Goal: Task Accomplishment & Management: Manage account settings

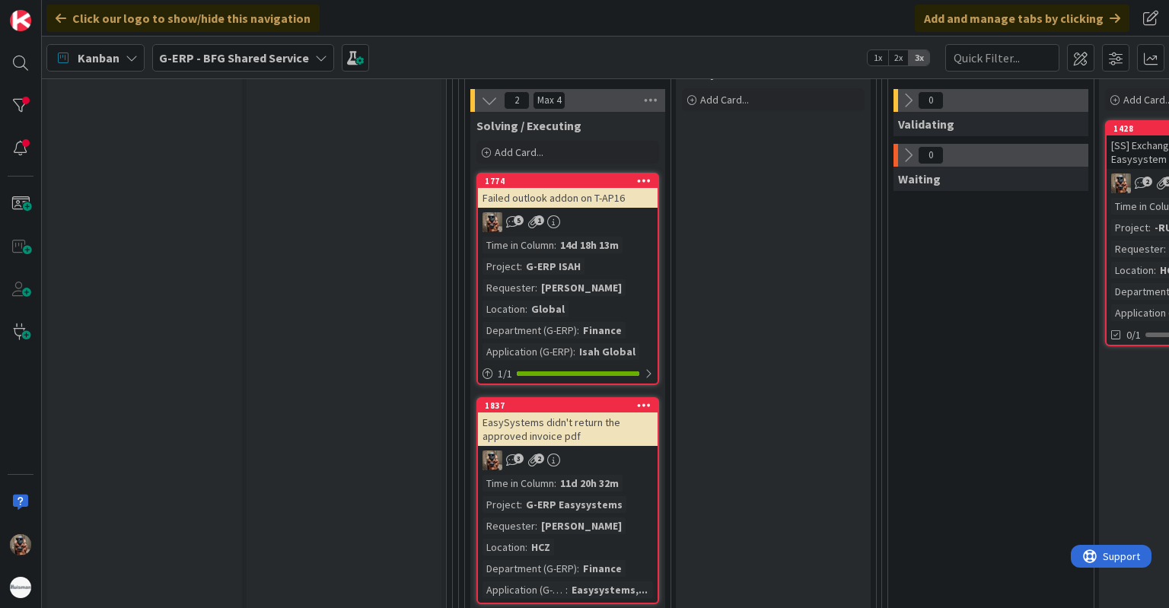
scroll to position [2131, 0]
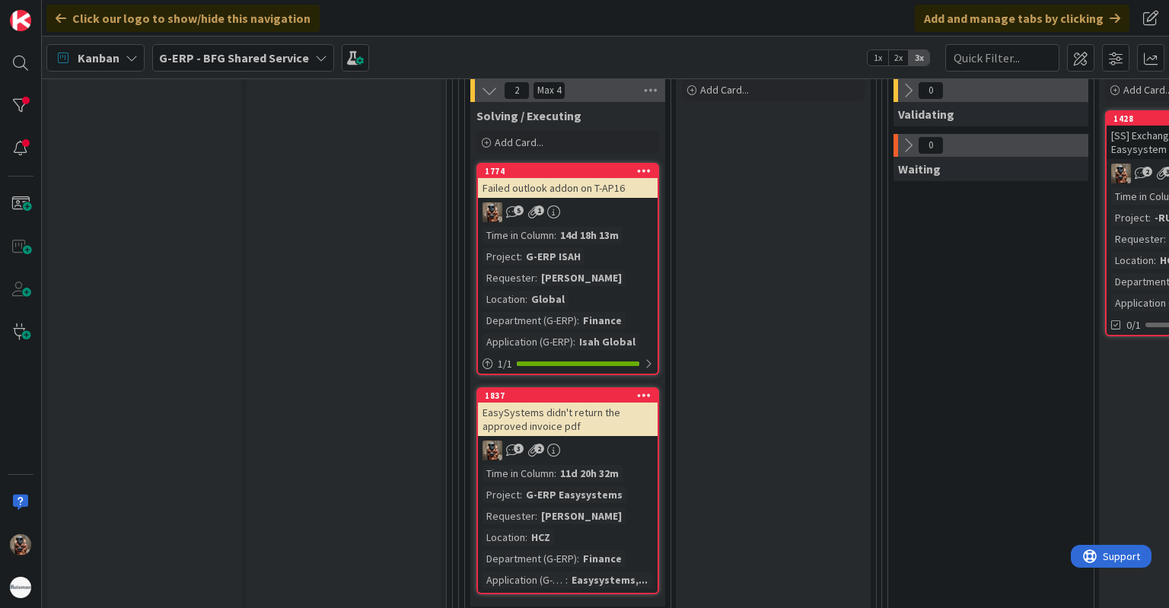
click at [633, 266] on div "Time in Column : 14d 18h 13m Project : G-ERP ISAH Requester : [PERSON_NAME] Loc…" at bounding box center [568, 288] width 170 height 123
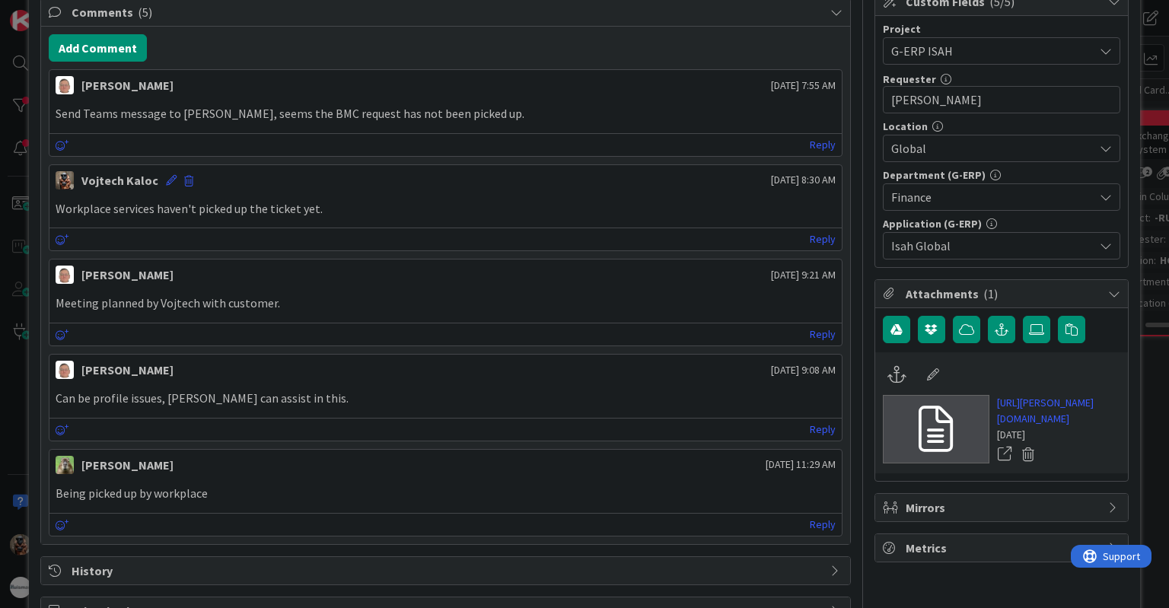
scroll to position [477, 0]
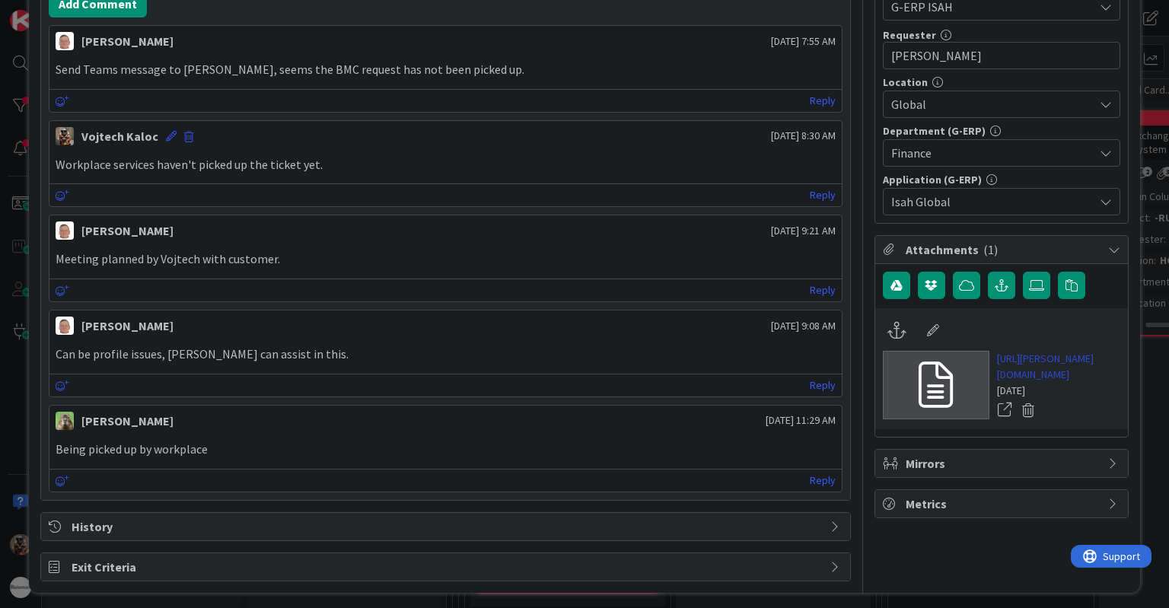
click at [997, 374] on link "[URL][PERSON_NAME][DOMAIN_NAME]" at bounding box center [1058, 367] width 123 height 32
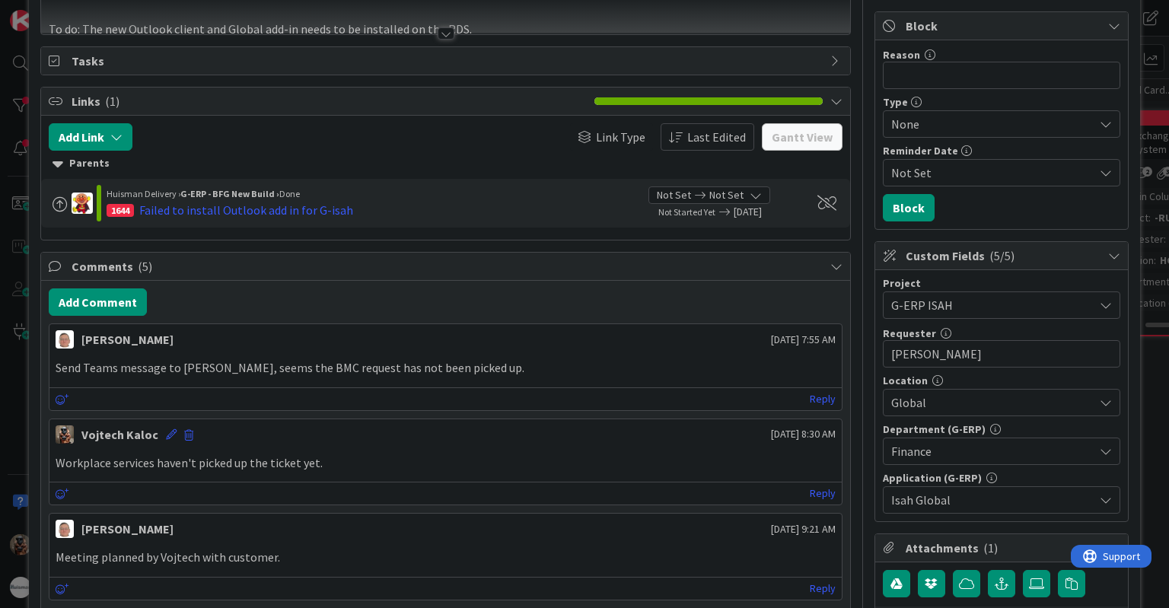
scroll to position [304, 0]
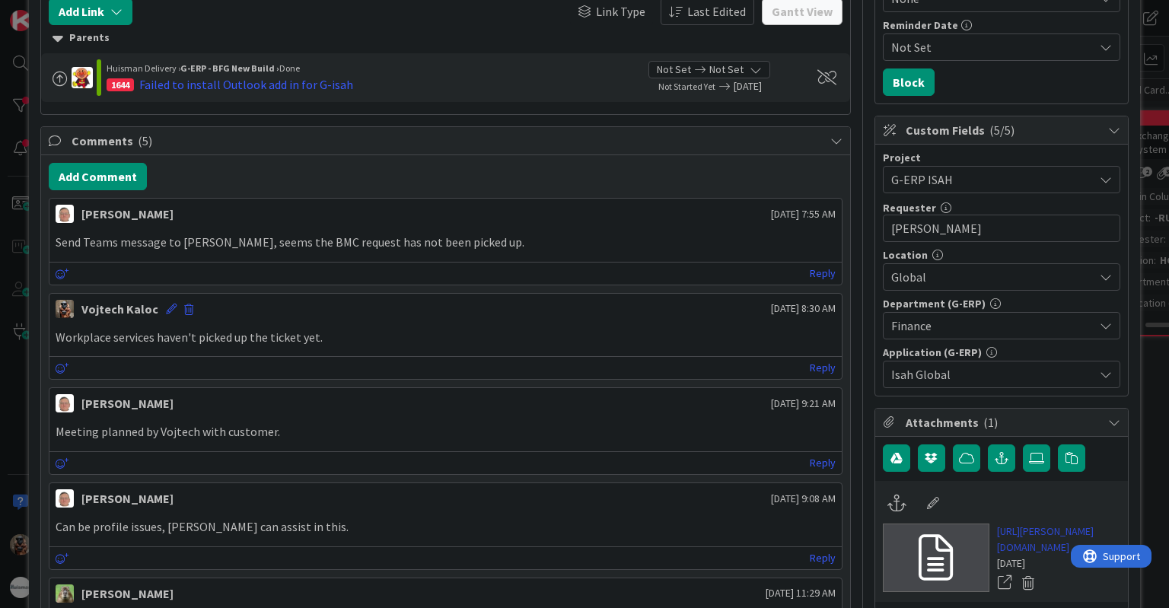
click at [1002, 532] on link "[URL][PERSON_NAME][DOMAIN_NAME]" at bounding box center [1058, 540] width 123 height 32
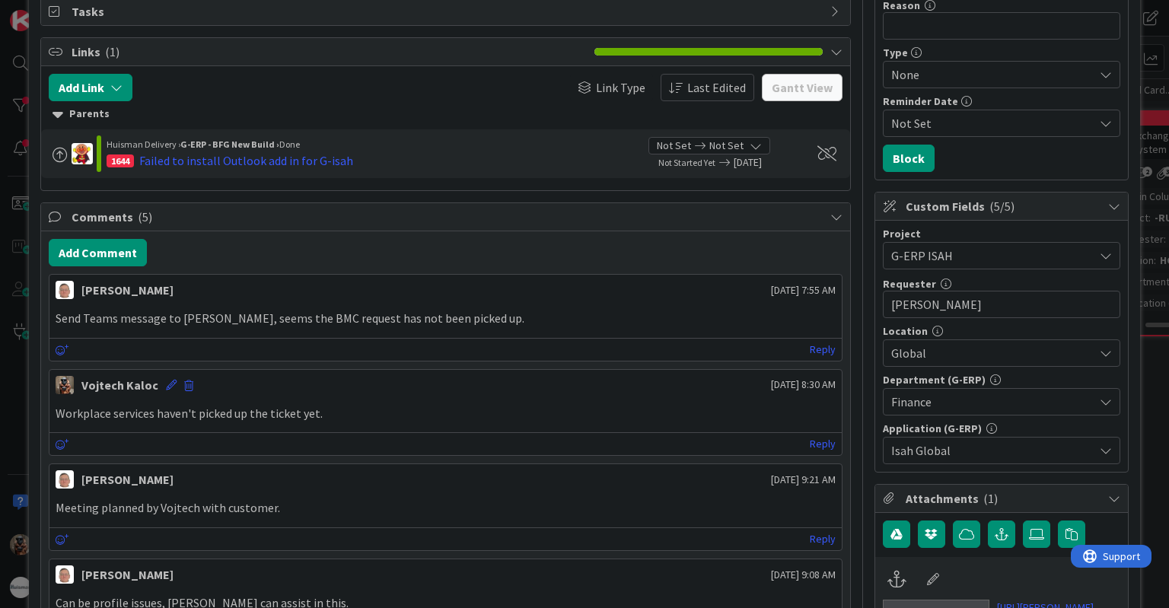
scroll to position [0, 0]
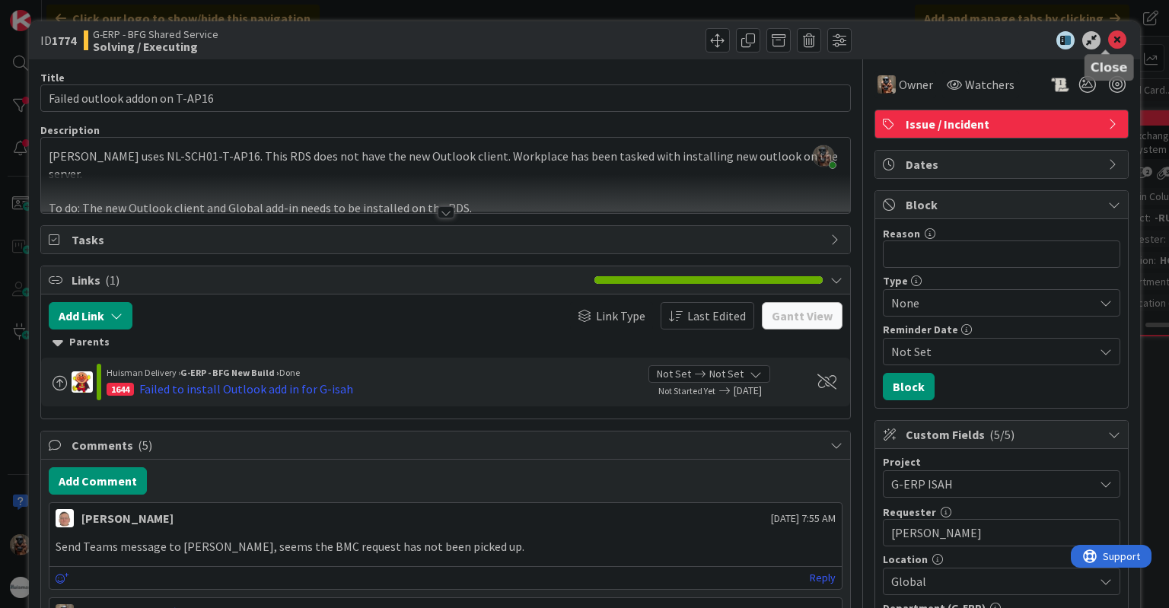
click at [1108, 36] on icon at bounding box center [1117, 40] width 18 height 18
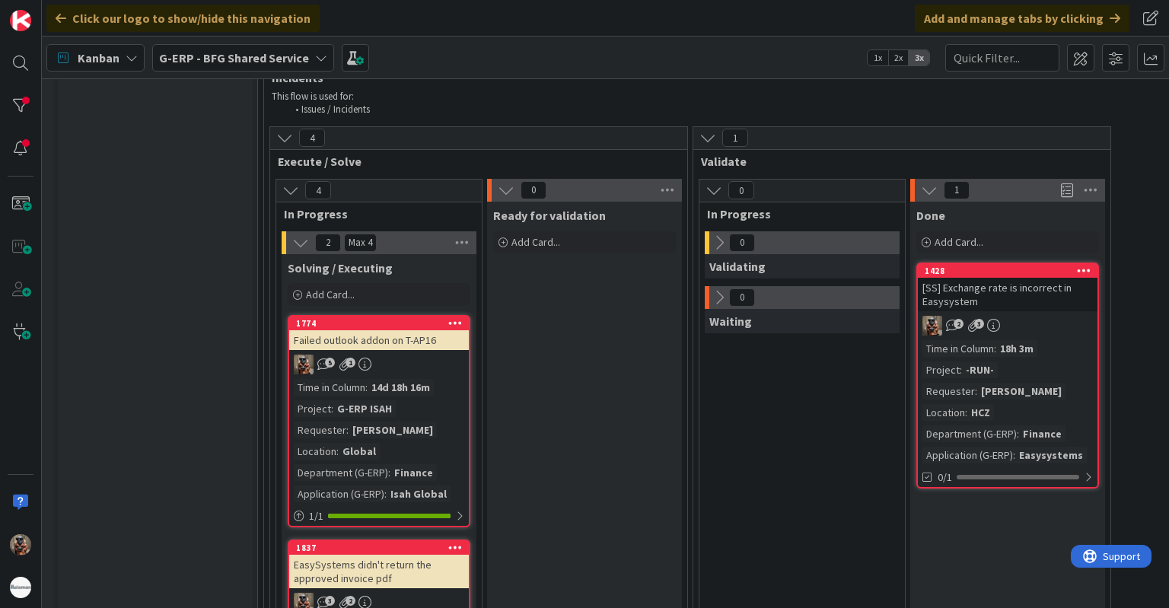
scroll to position [1979, 231]
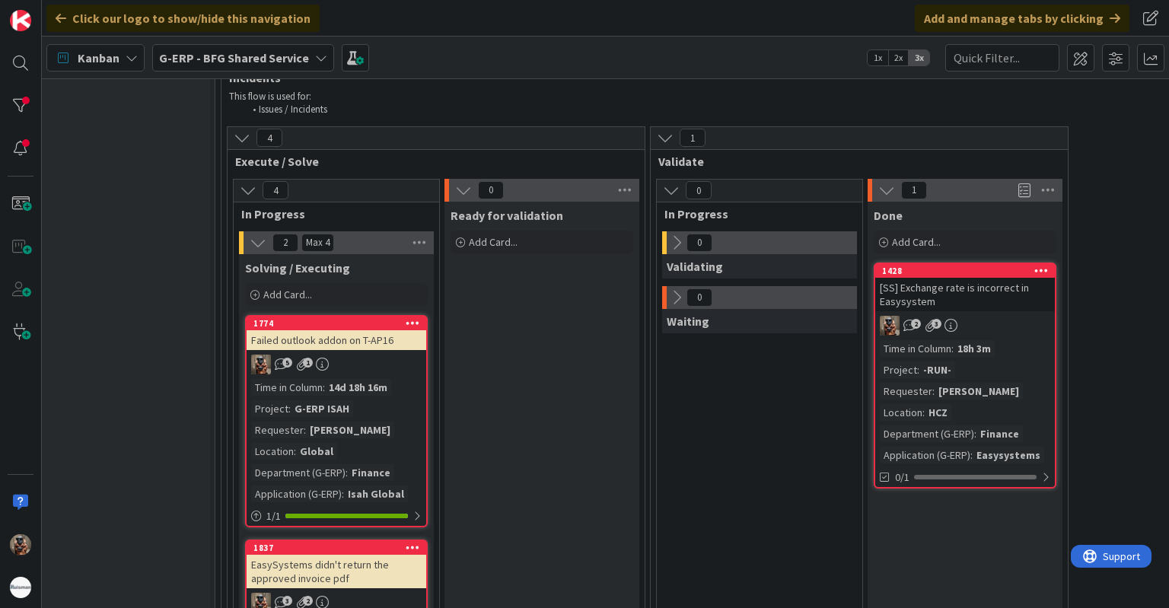
drag, startPoint x: 674, startPoint y: 379, endPoint x: 724, endPoint y: 369, distance: 50.4
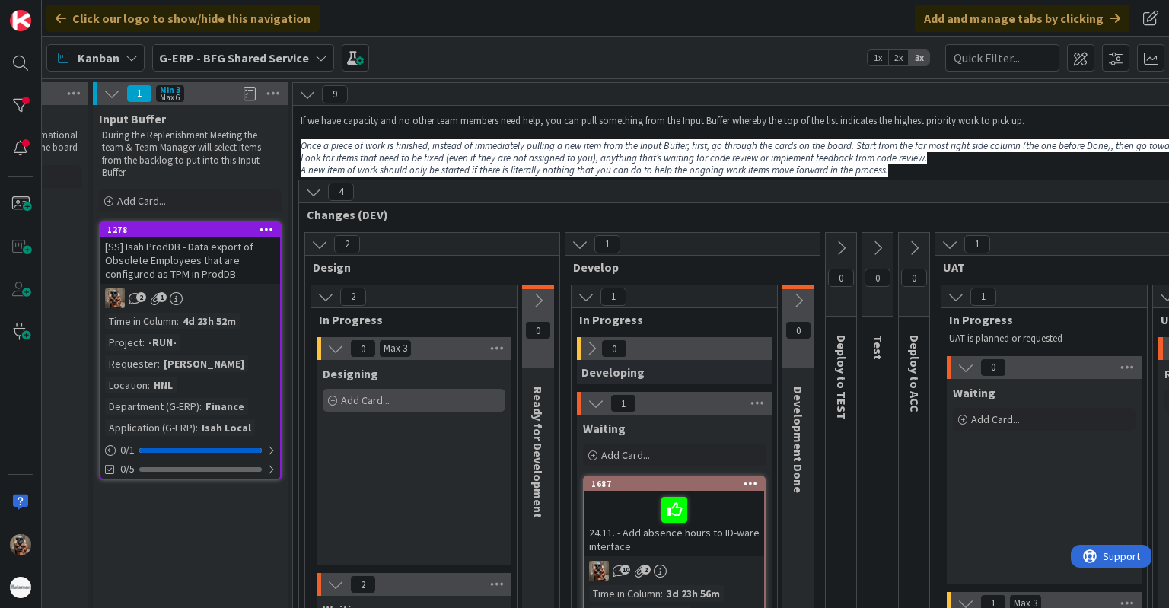
scroll to position [0, 0]
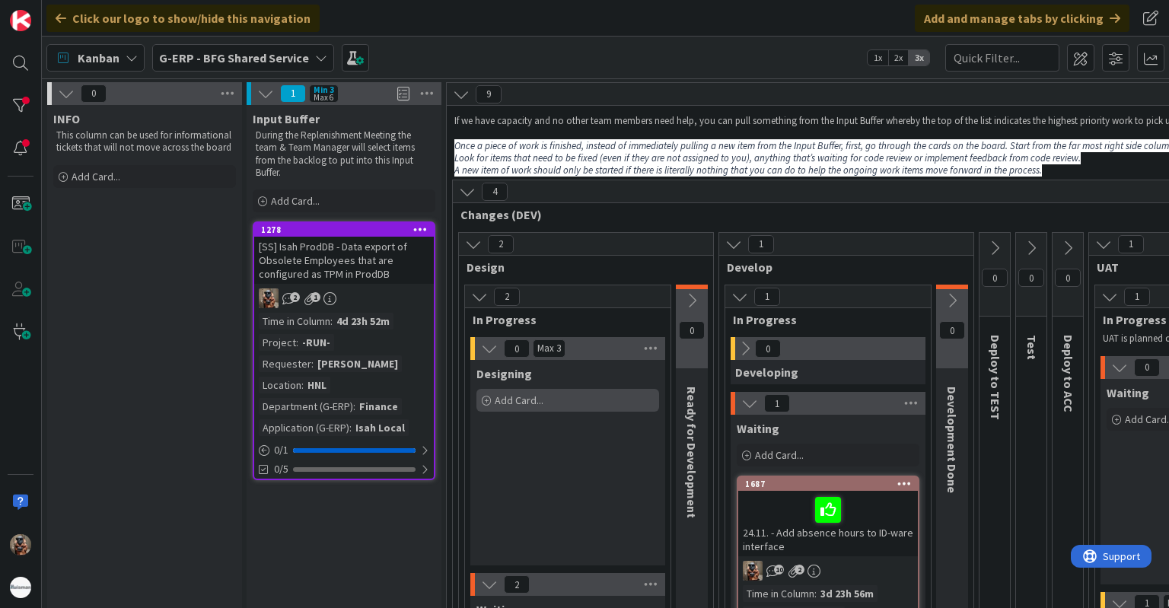
drag, startPoint x: 463, startPoint y: 404, endPoint x: 353, endPoint y: 406, distance: 109.6
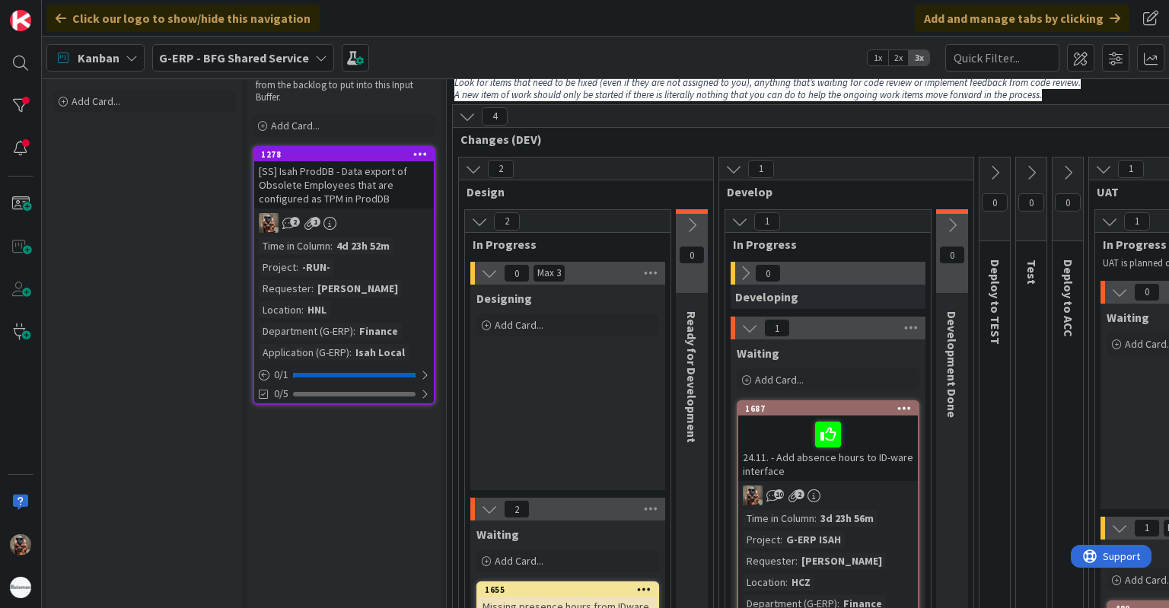
scroll to position [76, 0]
click at [228, 52] on b "G-ERP - BFG Shared Service" at bounding box center [234, 57] width 150 height 15
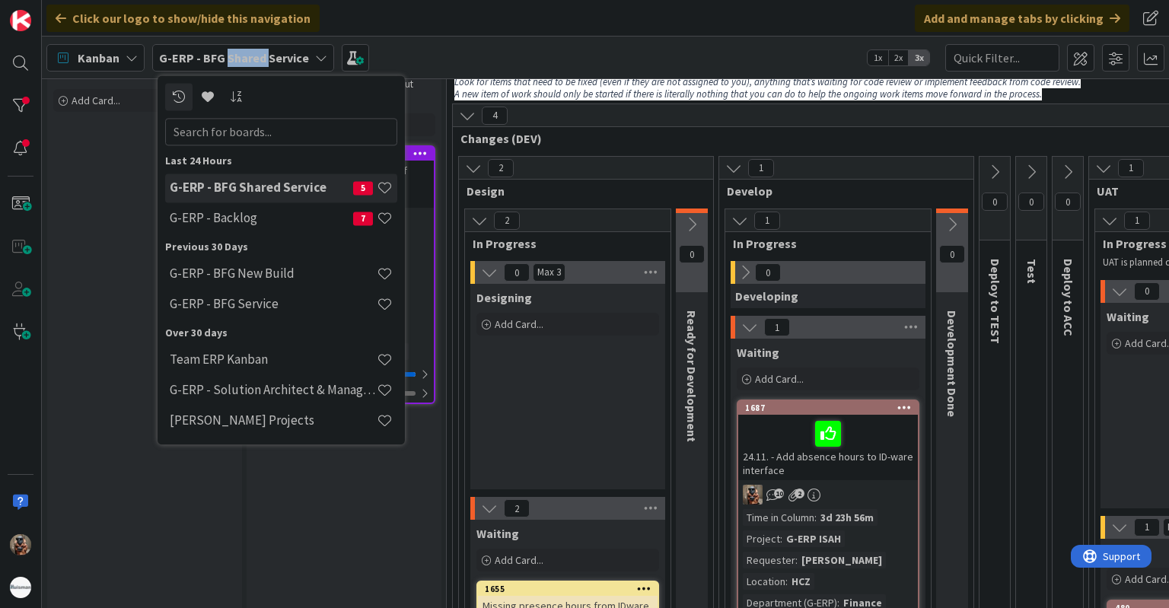
click at [228, 52] on b "G-ERP - BFG Shared Service" at bounding box center [234, 57] width 150 height 15
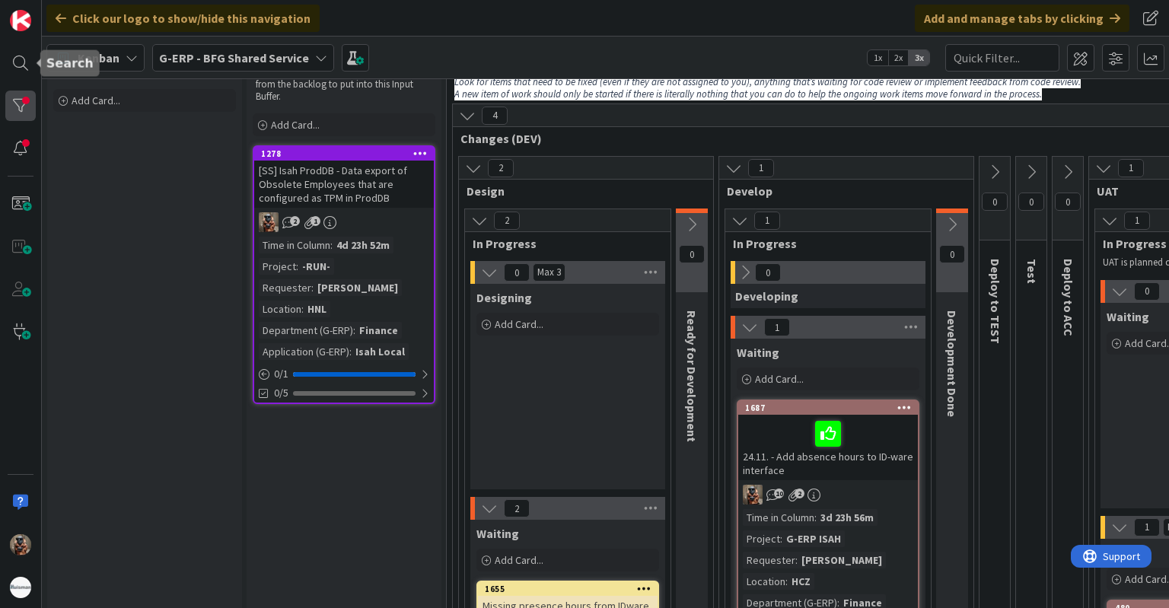
click at [15, 103] on div at bounding box center [20, 106] width 30 height 30
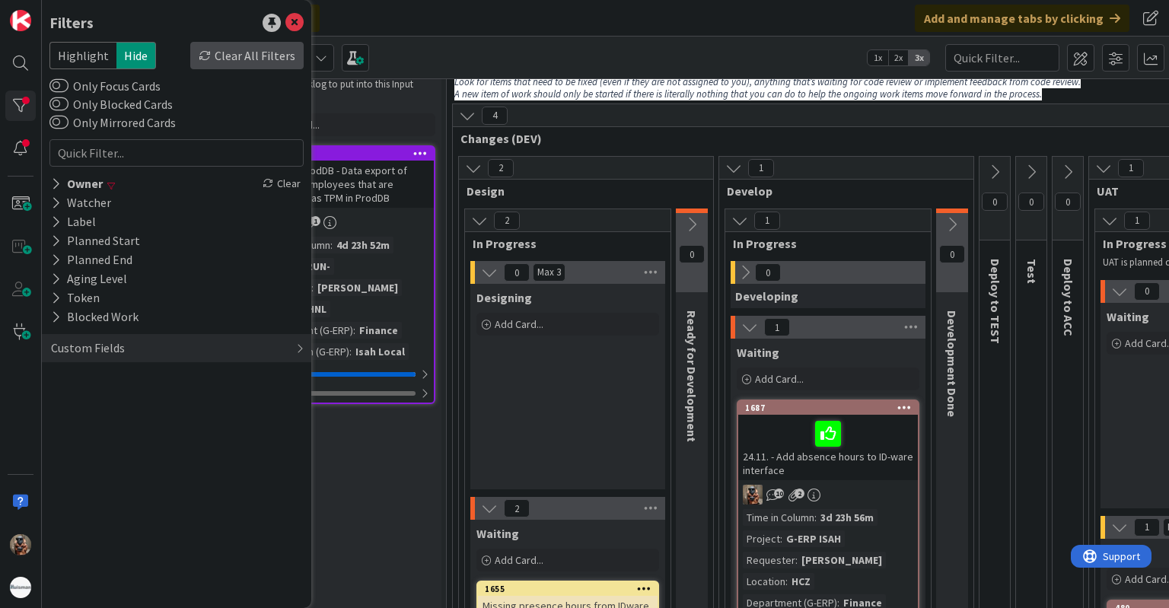
click at [266, 57] on div "Clear All Filters" at bounding box center [246, 55] width 113 height 27
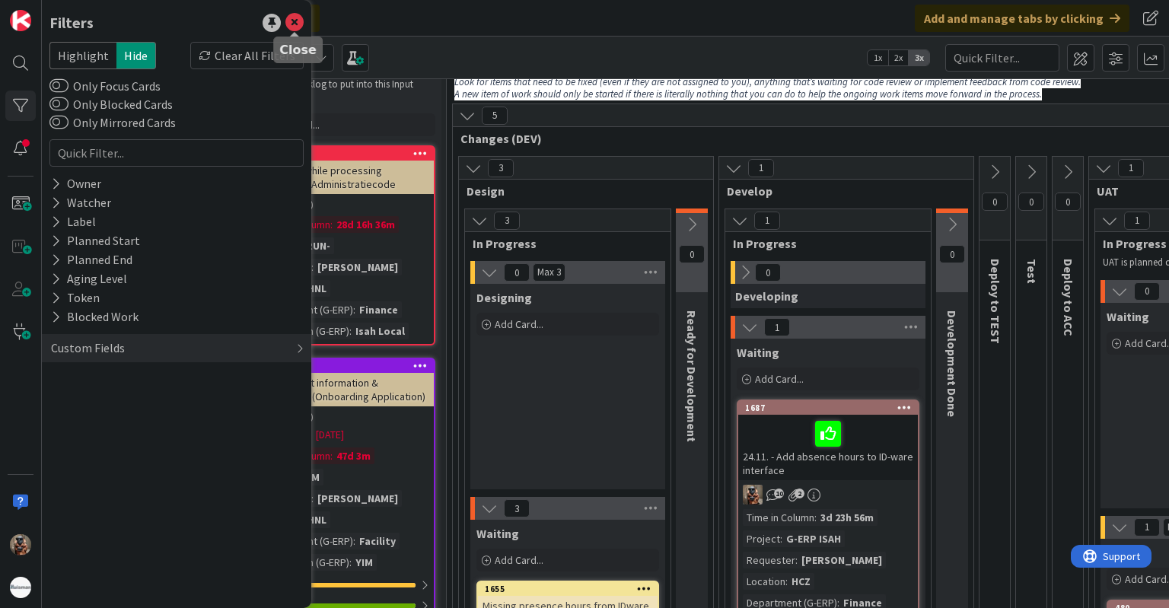
click at [297, 27] on icon at bounding box center [294, 23] width 18 height 18
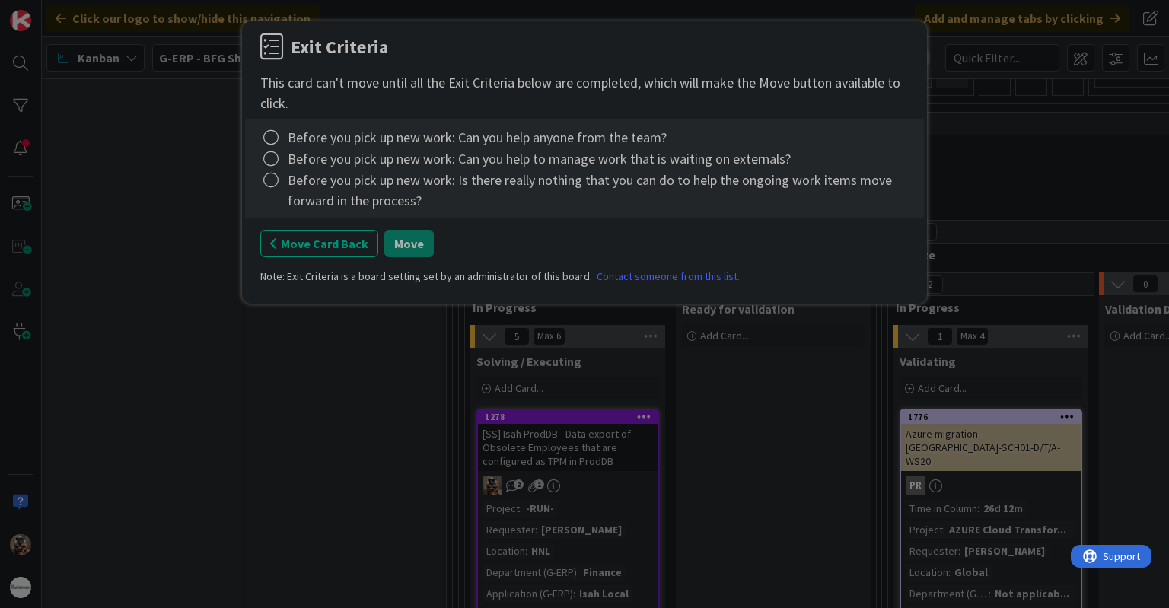
scroll to position [1476, 0]
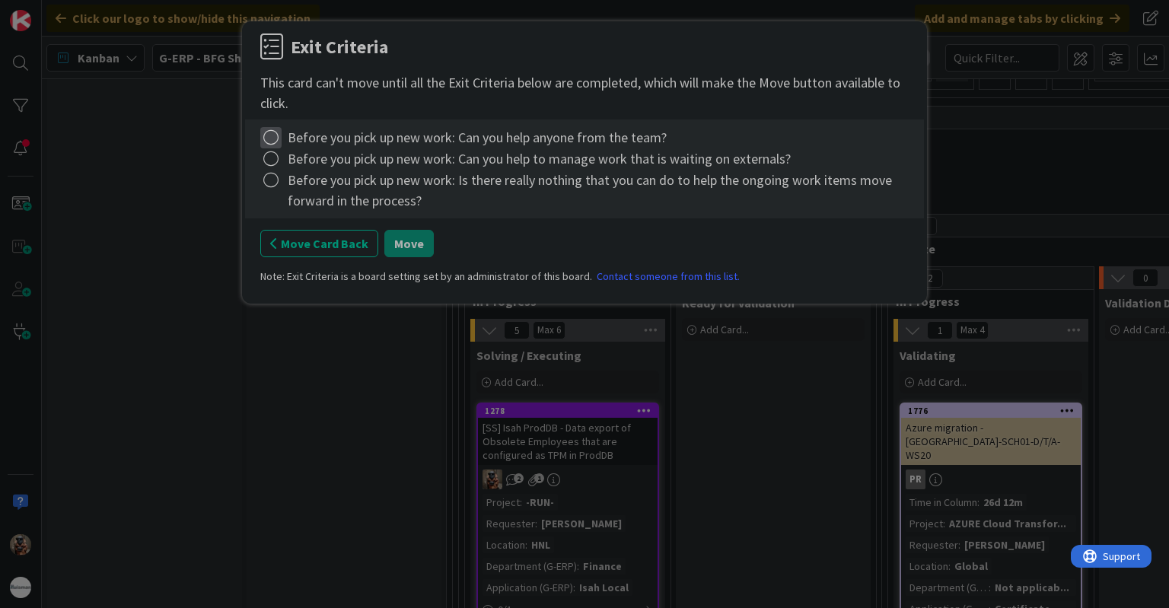
click at [269, 136] on icon at bounding box center [270, 137] width 21 height 21
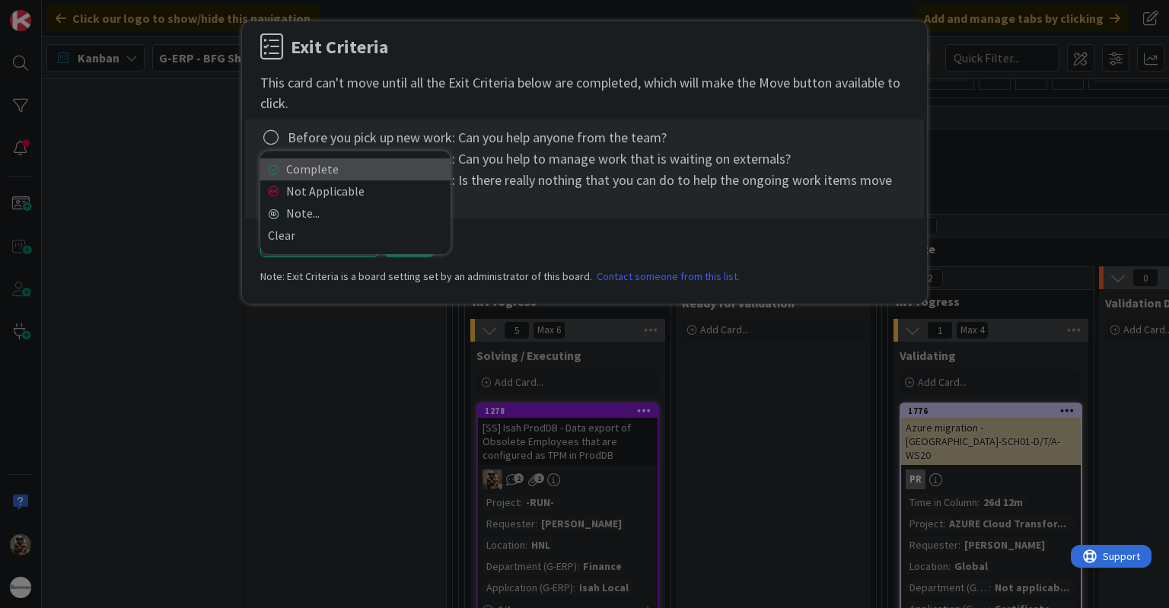
click at [269, 164] on link "Complete" at bounding box center [355, 169] width 190 height 22
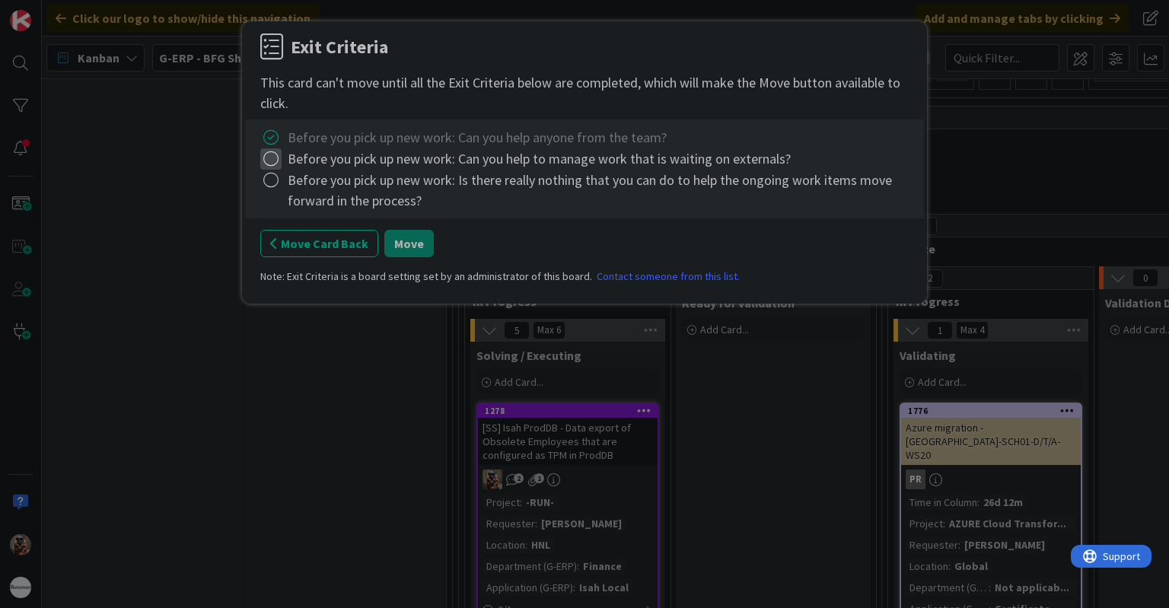
click at [269, 166] on icon at bounding box center [270, 158] width 21 height 21
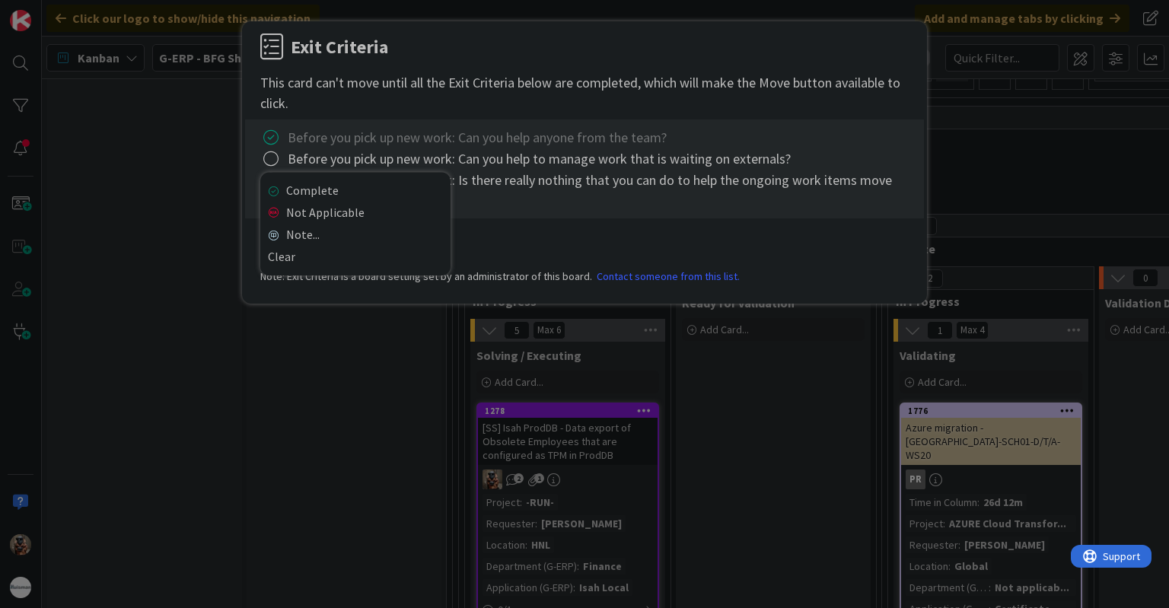
click at [272, 175] on div "Complete Not Applicable Note... Clear" at bounding box center [355, 224] width 190 height 104
click at [274, 184] on link "Complete" at bounding box center [355, 191] width 190 height 22
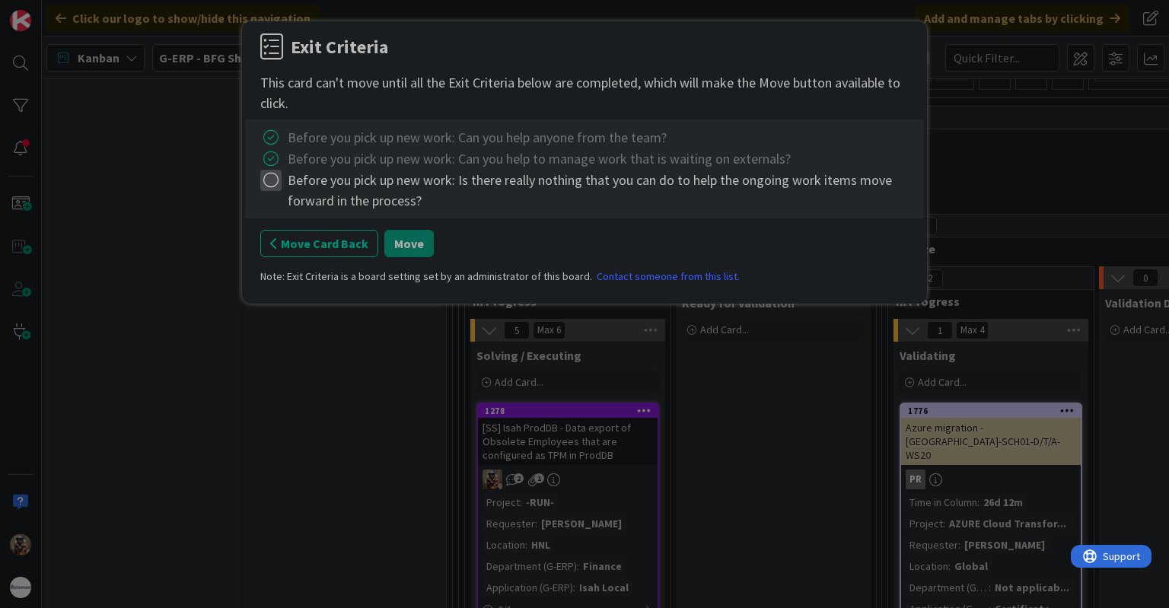
click at [274, 184] on icon at bounding box center [270, 180] width 21 height 21
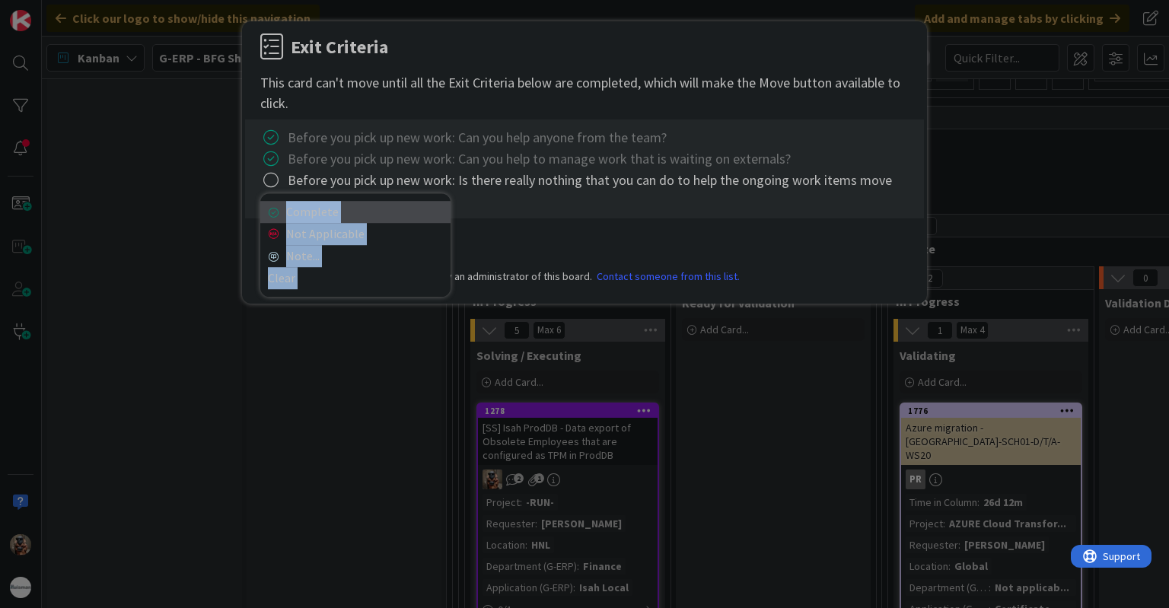
click at [281, 207] on link "Complete" at bounding box center [355, 212] width 190 height 22
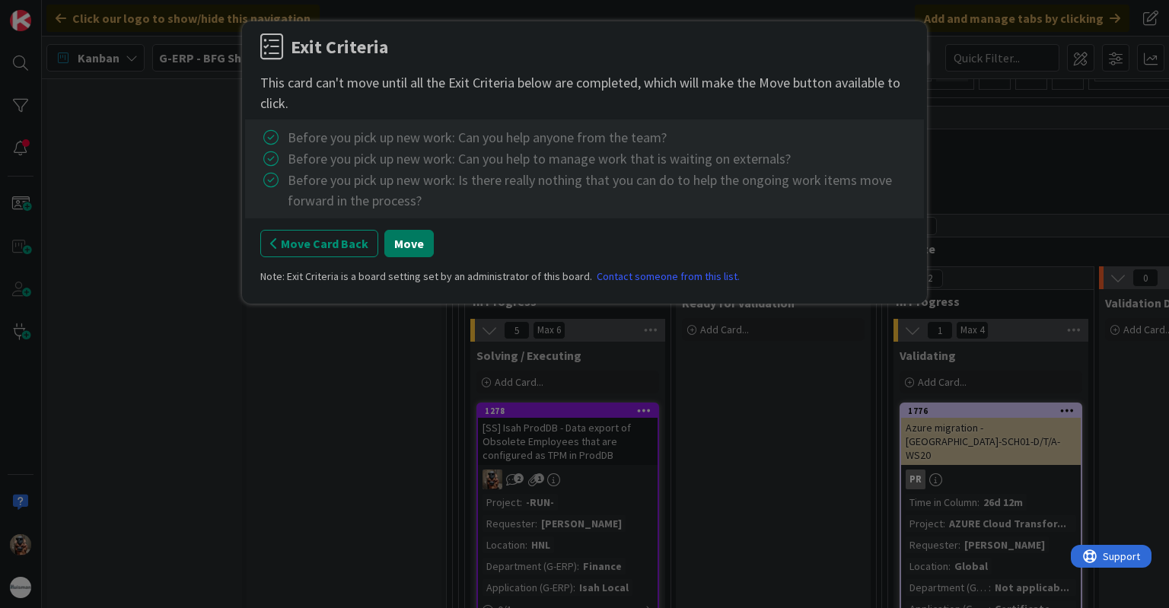
click at [400, 246] on button "Move" at bounding box center [408, 243] width 49 height 27
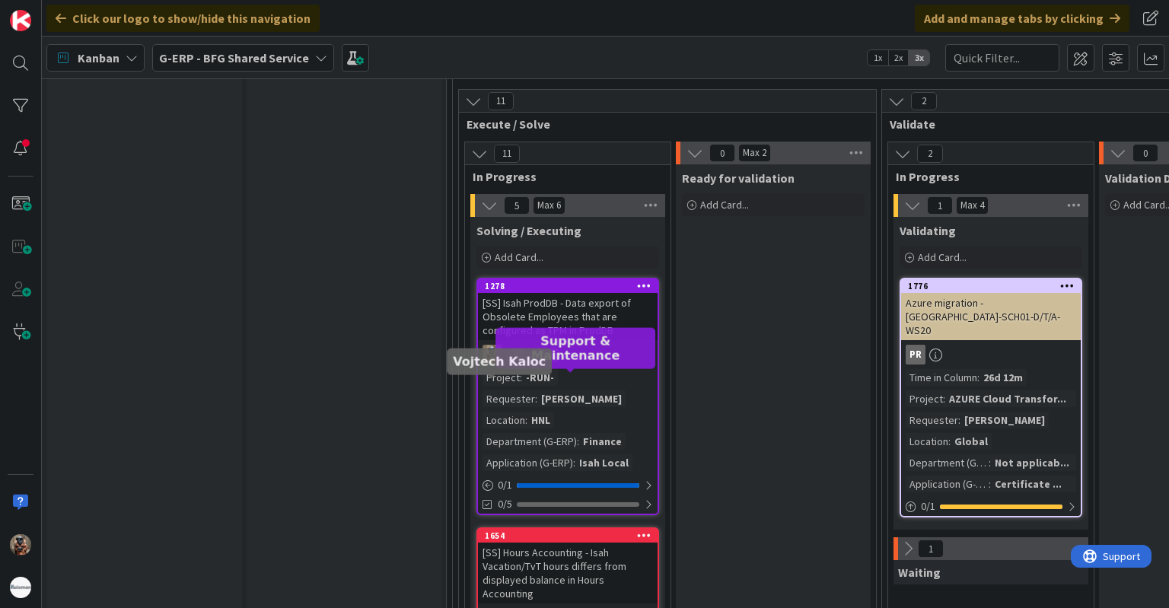
scroll to position [1629, 0]
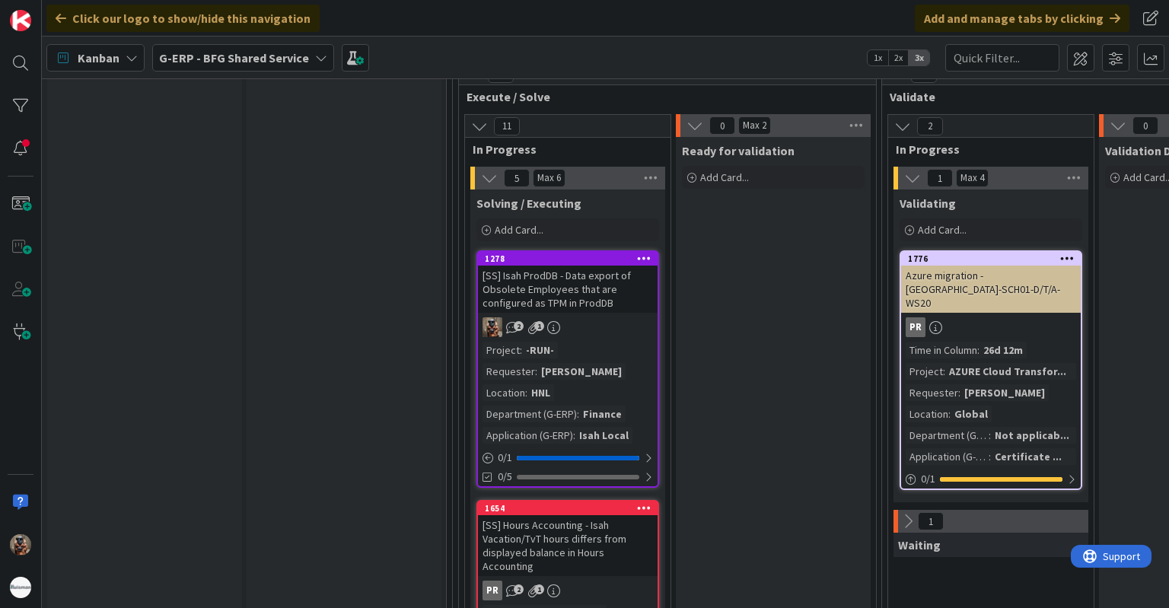
click at [622, 325] on div "2 1" at bounding box center [568, 327] width 180 height 20
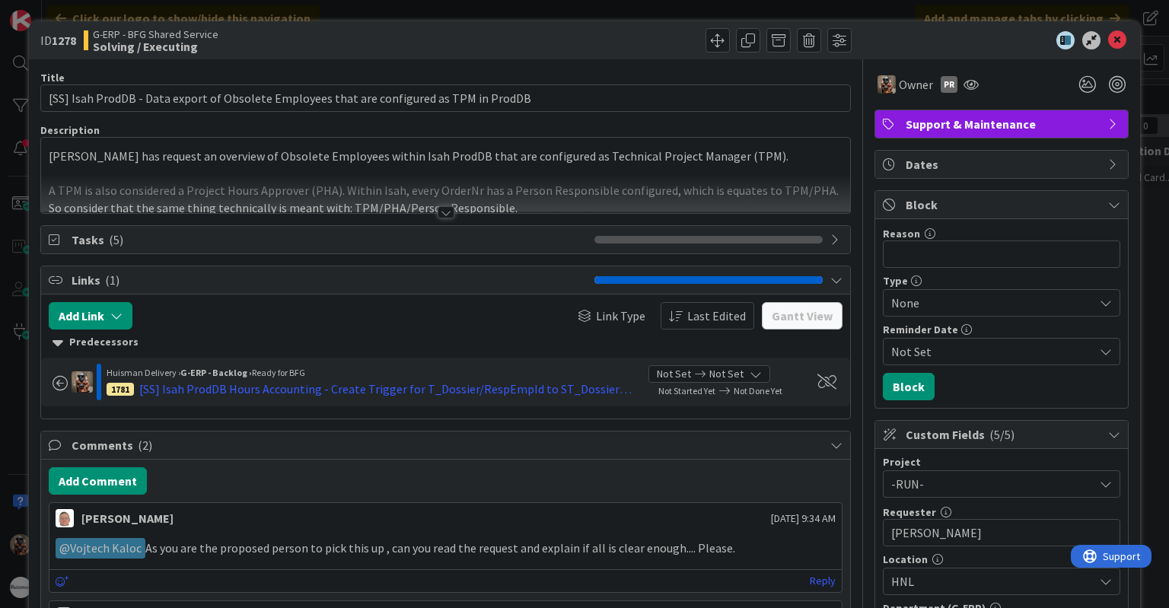
click at [438, 211] on div at bounding box center [446, 212] width 17 height 12
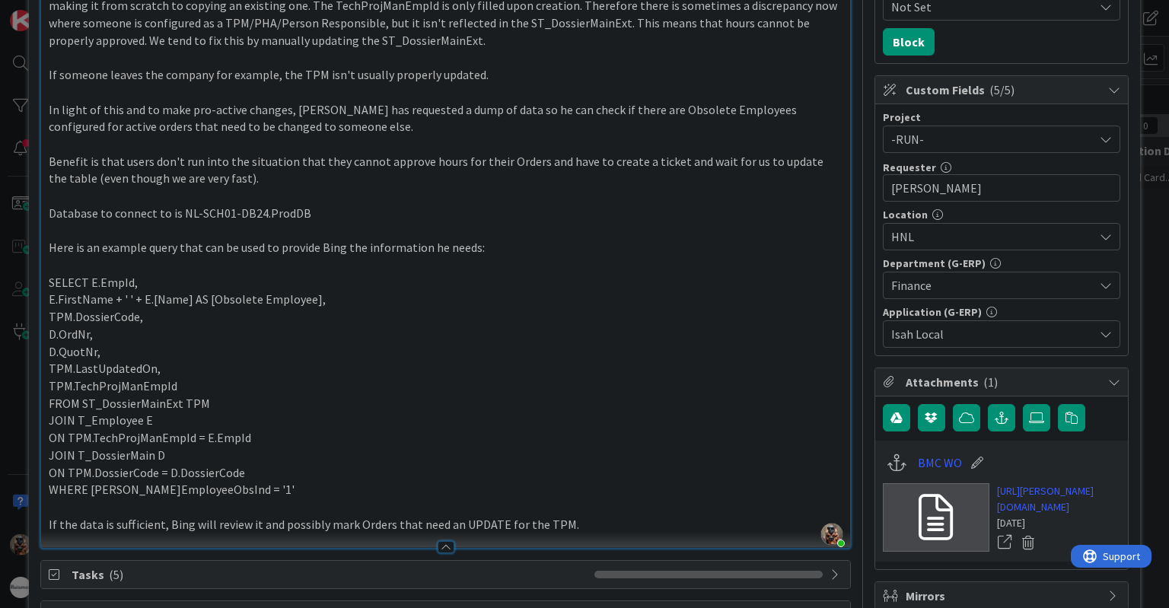
scroll to position [381, 0]
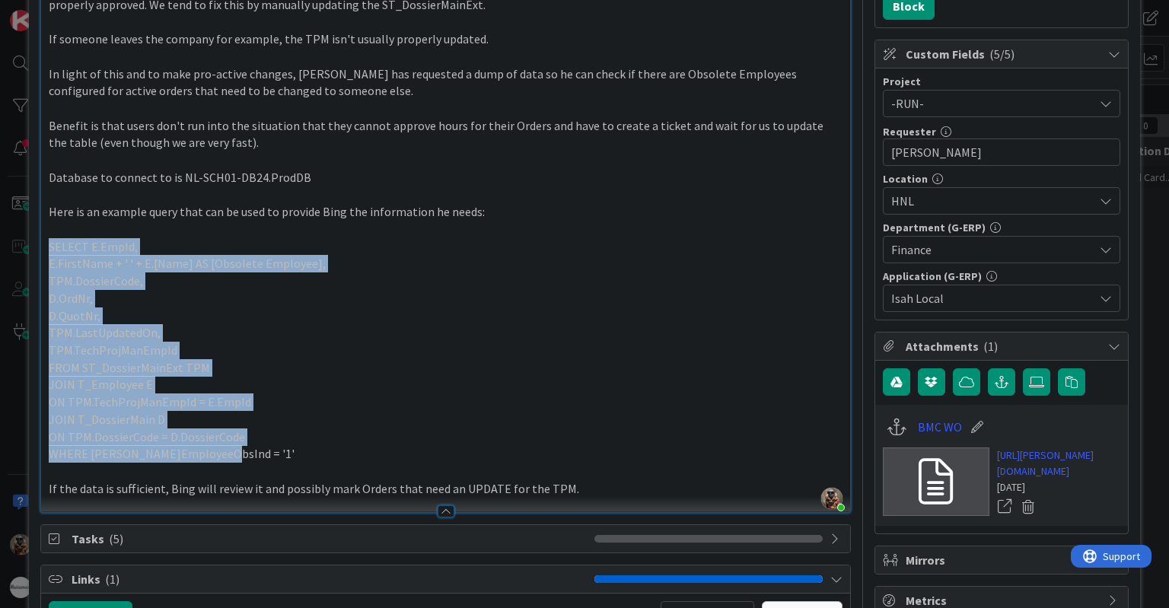
drag, startPoint x: 226, startPoint y: 451, endPoint x: 40, endPoint y: 248, distance: 275.2
click at [40, 248] on div "[PERSON_NAME] just joined [PERSON_NAME] has request an overview of Obsolete Emp…" at bounding box center [445, 134] width 810 height 756
copy div "SELECT E.EmpId, E.FirstName + ' ' + E.[Name] AS [Obsolete Employee], TPM.Dossie…"
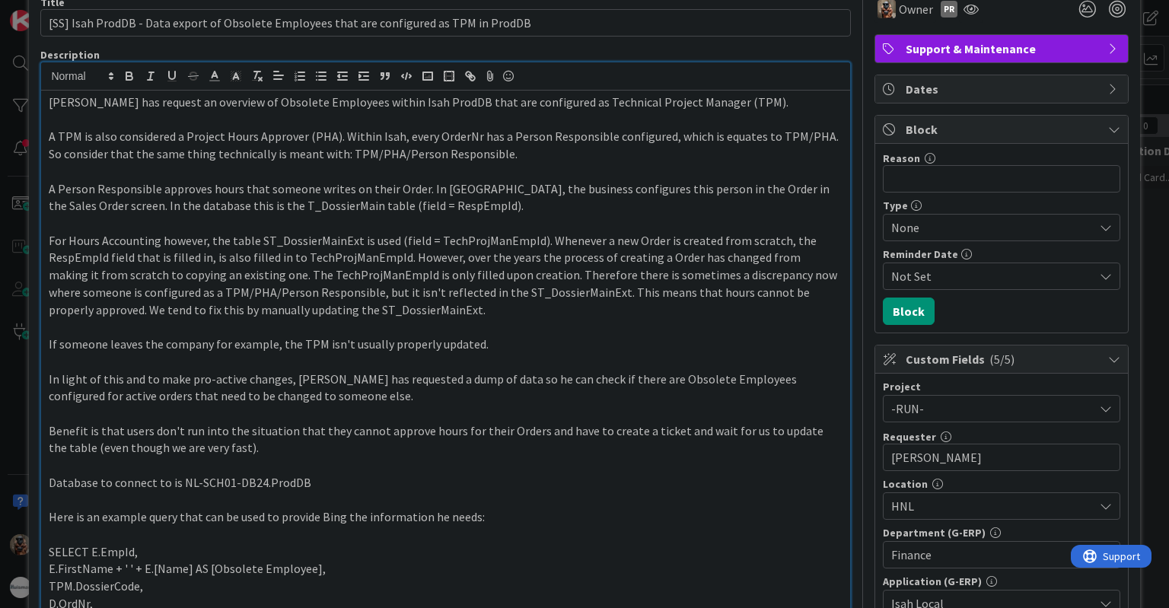
scroll to position [76, 0]
click at [0, 279] on div "ID 1278 G-ERP - BFG Shared Service Validating Title 89 / 128 [SS] Isah ProdDB -…" at bounding box center [584, 304] width 1169 height 608
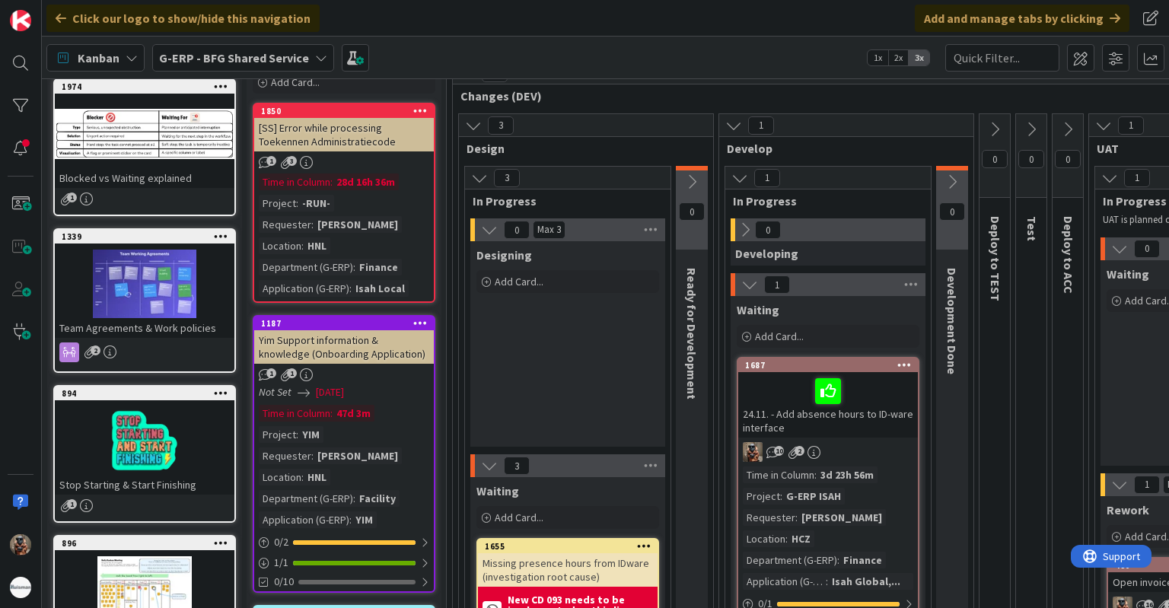
scroll to position [107, 0]
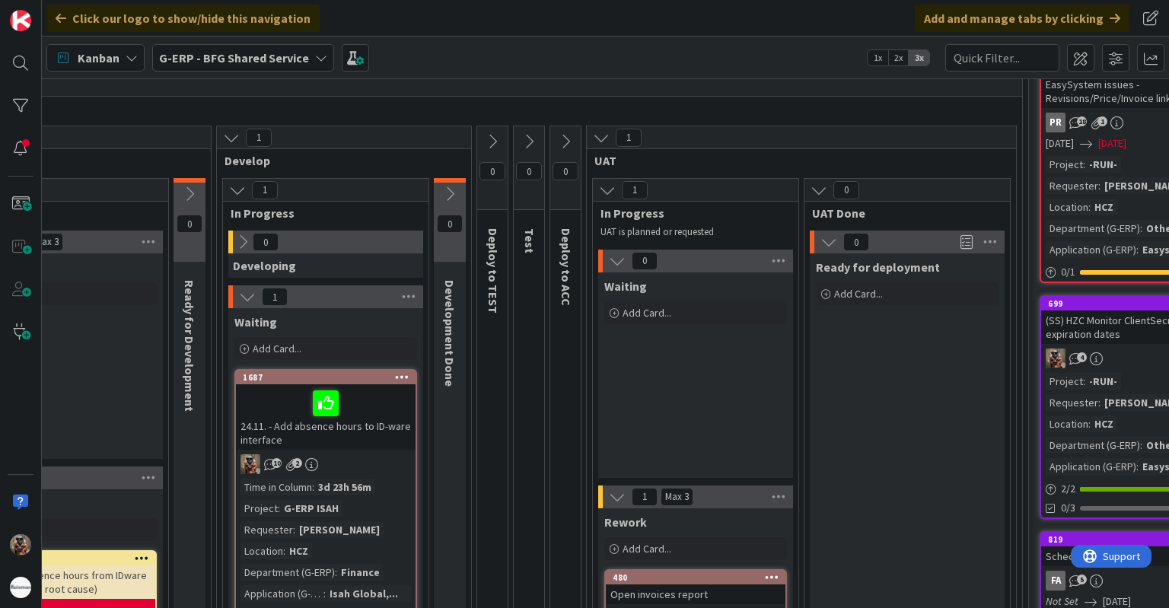
drag, startPoint x: 597, startPoint y: 341, endPoint x: 831, endPoint y: 342, distance: 233.7
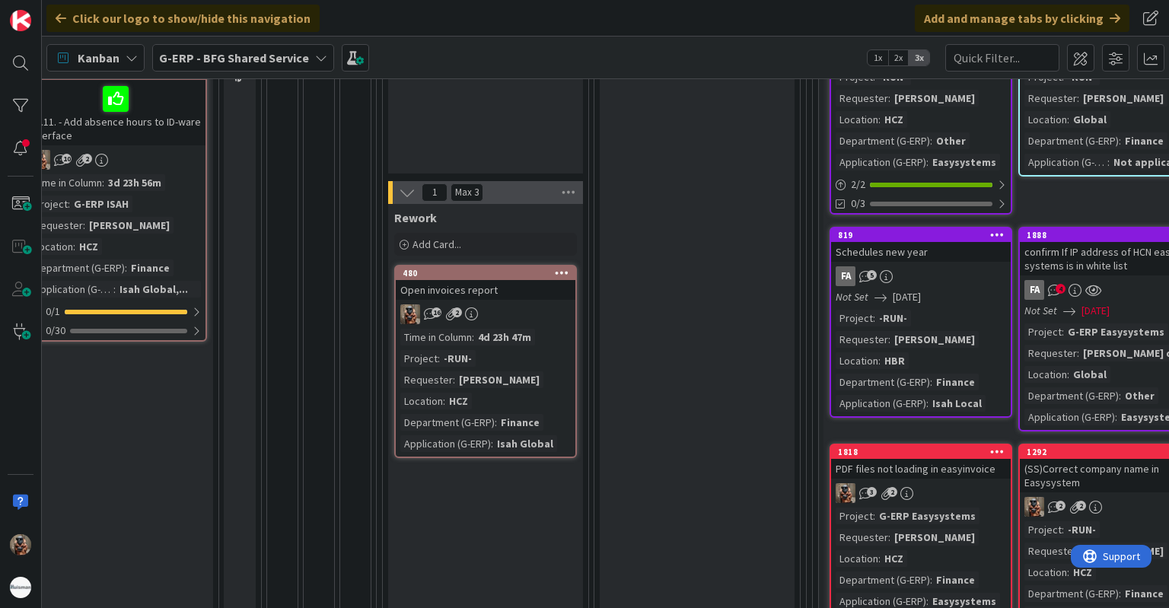
scroll to position [411, 85]
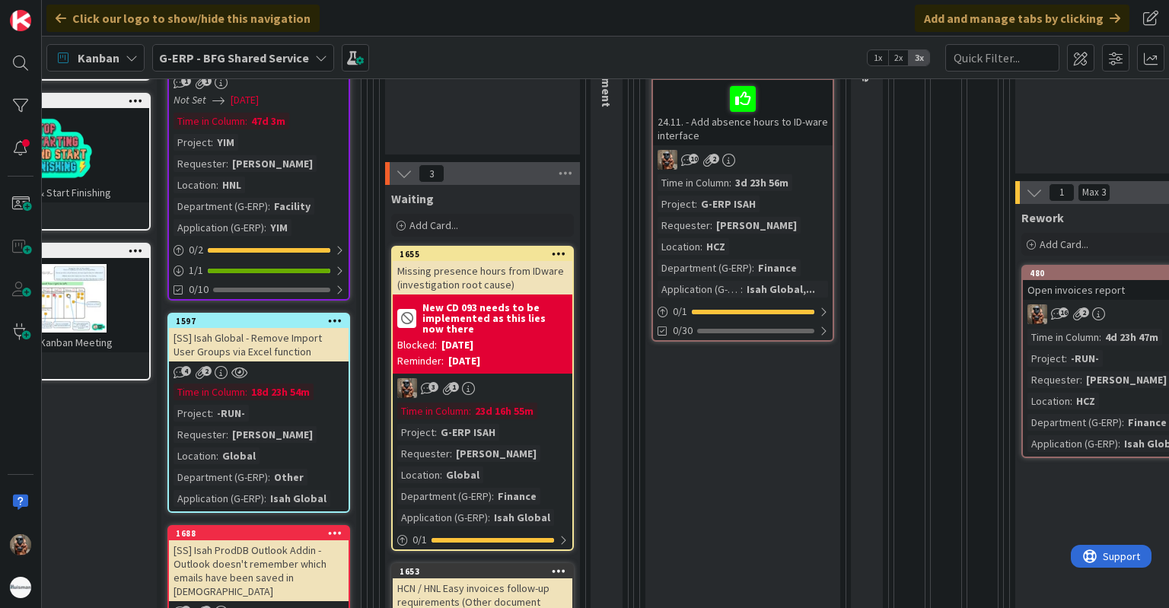
drag, startPoint x: 544, startPoint y: 373, endPoint x: 262, endPoint y: 366, distance: 282.4
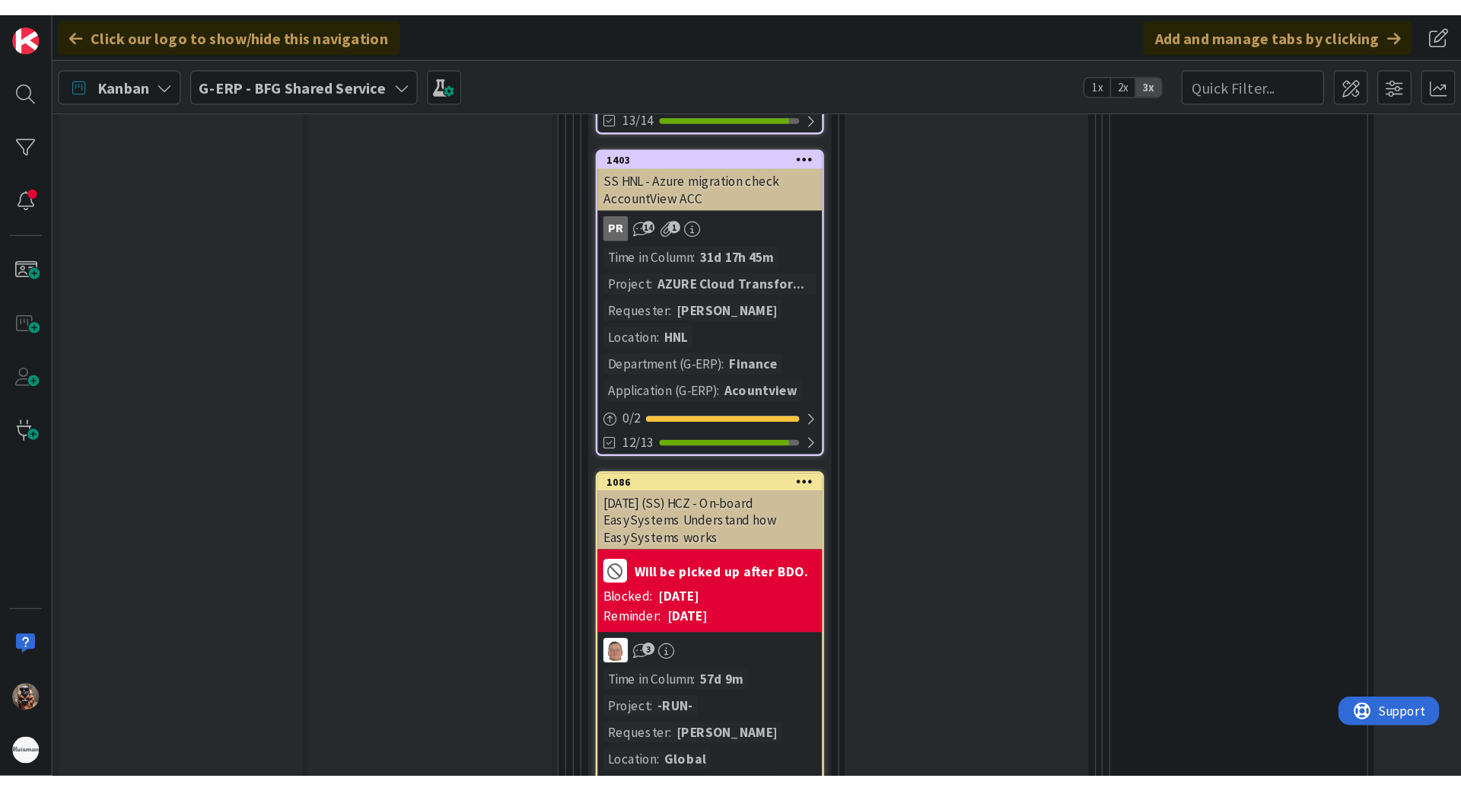
scroll to position [3304, 0]
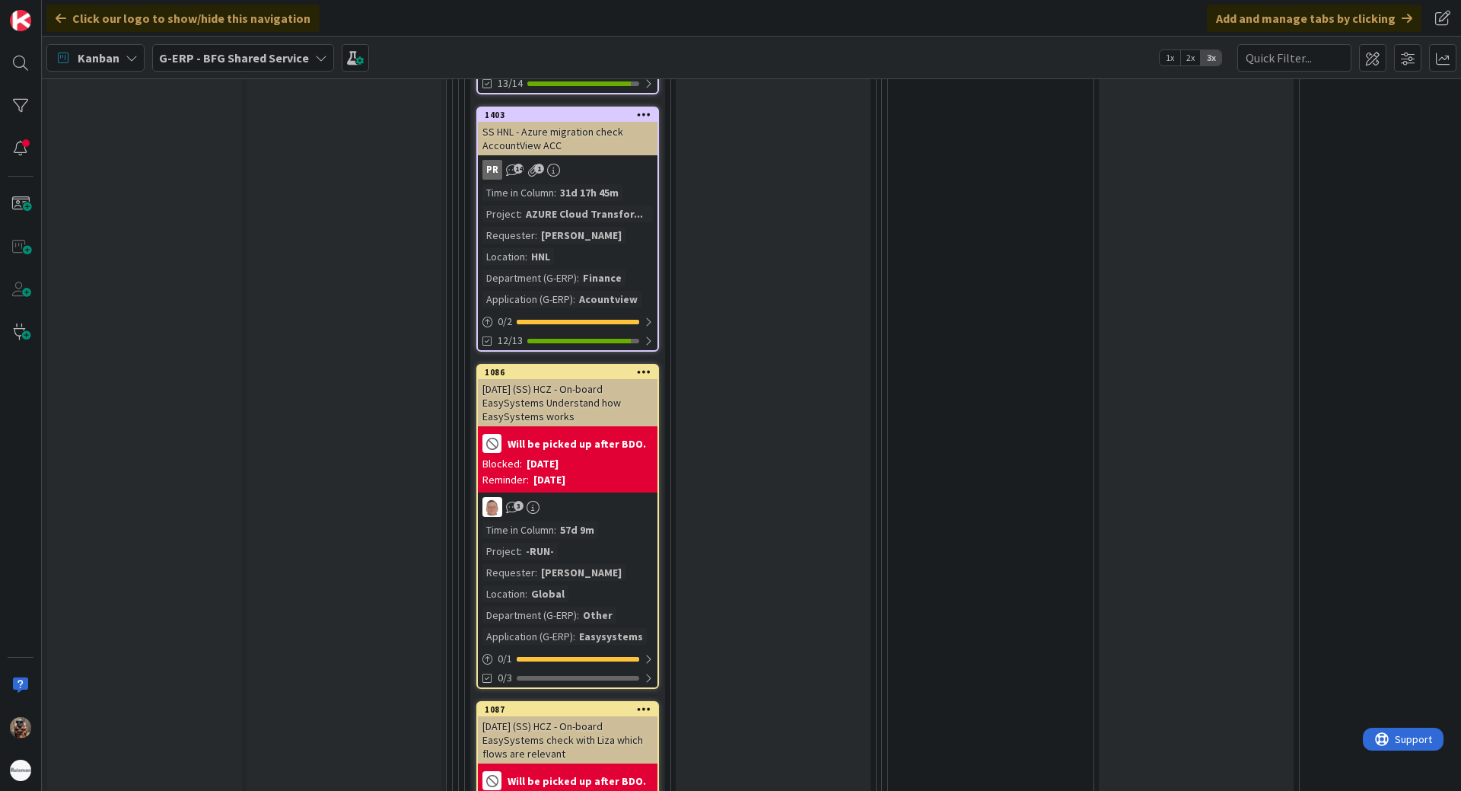
click at [775, 231] on div "Ready for validation Add Card..." at bounding box center [773, 77] width 195 height 3230
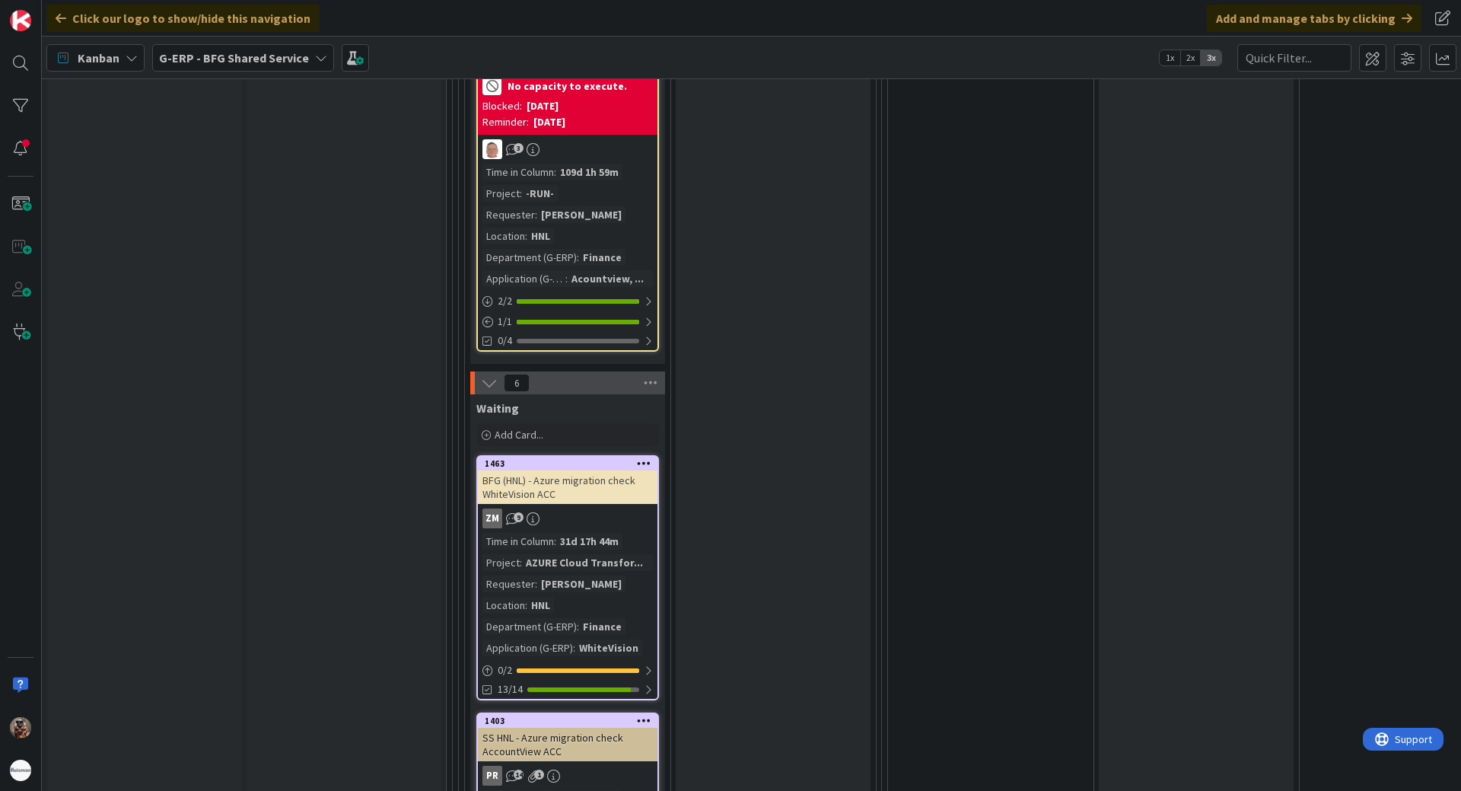
scroll to position [2695, 0]
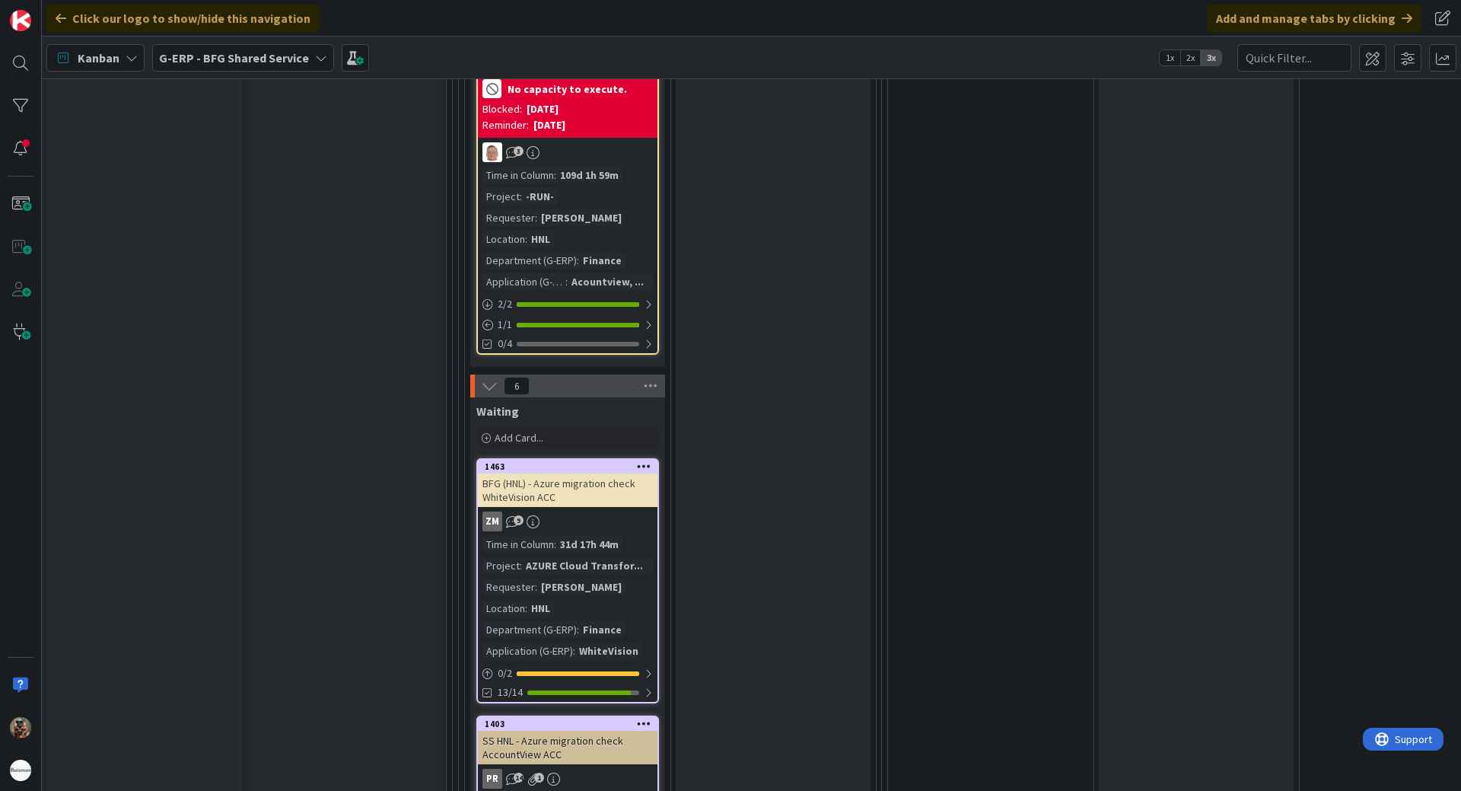
click at [228, 62] on b "G-ERP - BFG Shared Service" at bounding box center [234, 57] width 150 height 15
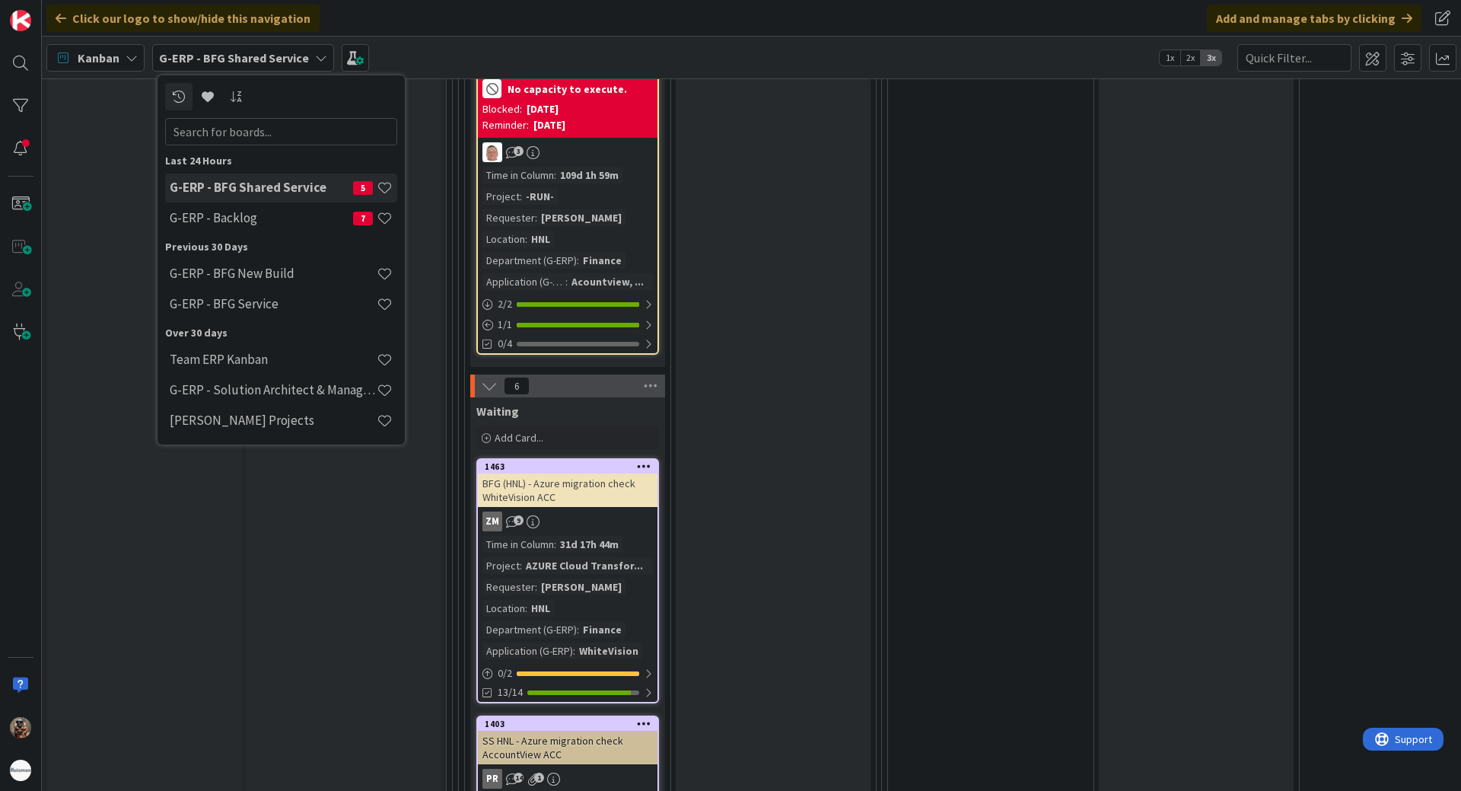
click at [262, 202] on div "G-ERP - BFG Shared Service 5 G-ERP - Backlog 7" at bounding box center [281, 204] width 232 height 61
click at [262, 211] on h4 "G-ERP - Backlog" at bounding box center [261, 217] width 183 height 15
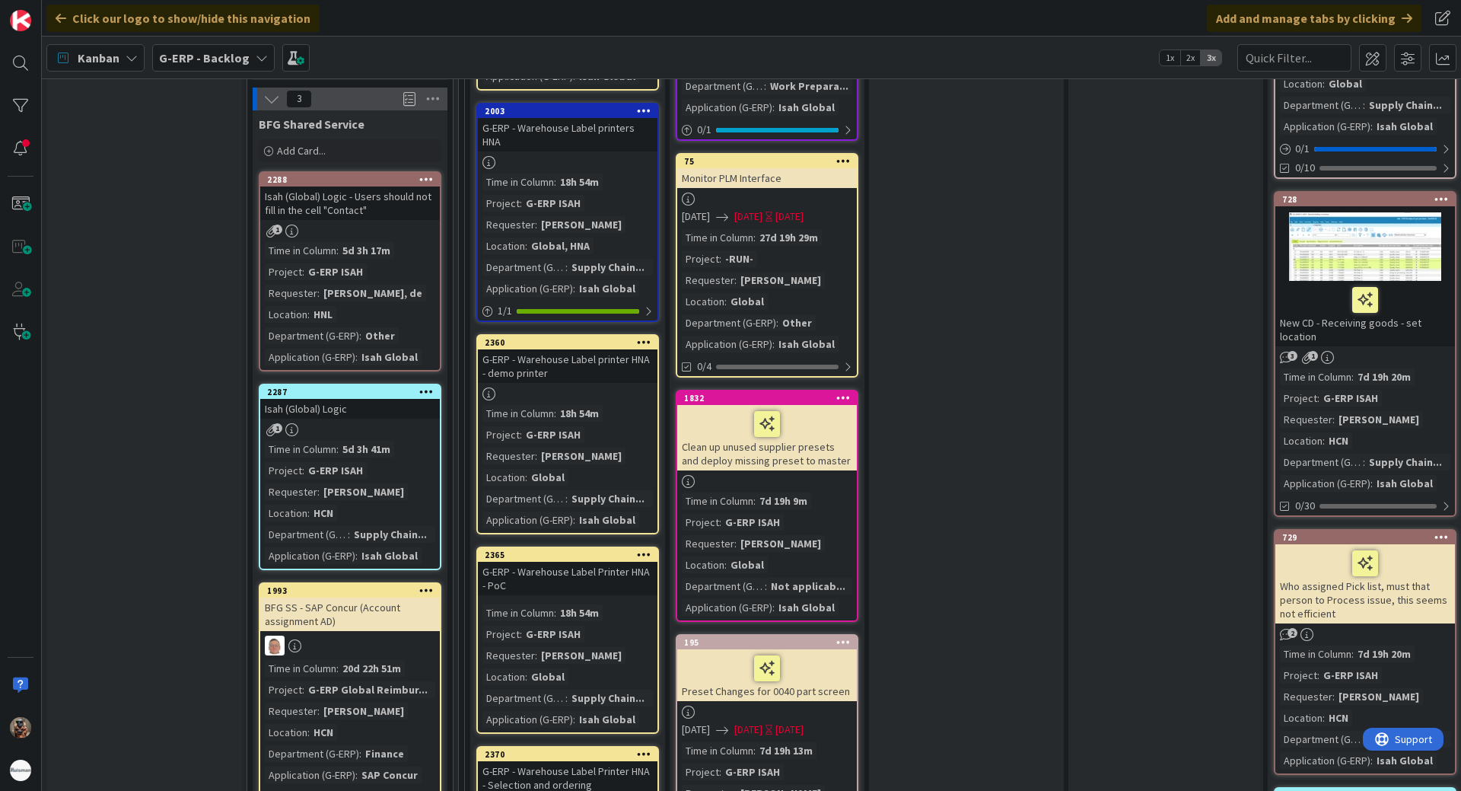
scroll to position [1750, 0]
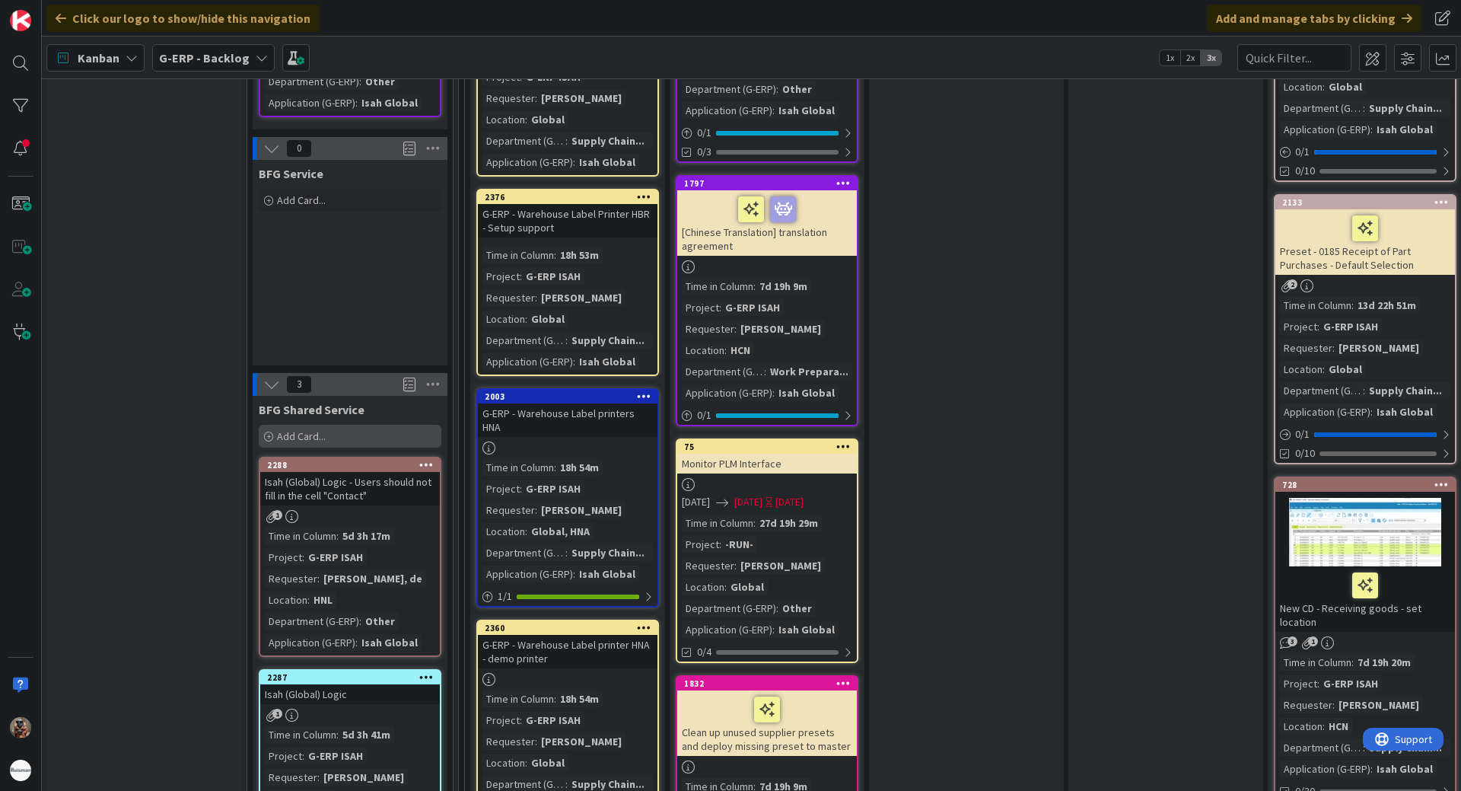
click at [359, 425] on div "Add Card..." at bounding box center [350, 436] width 183 height 23
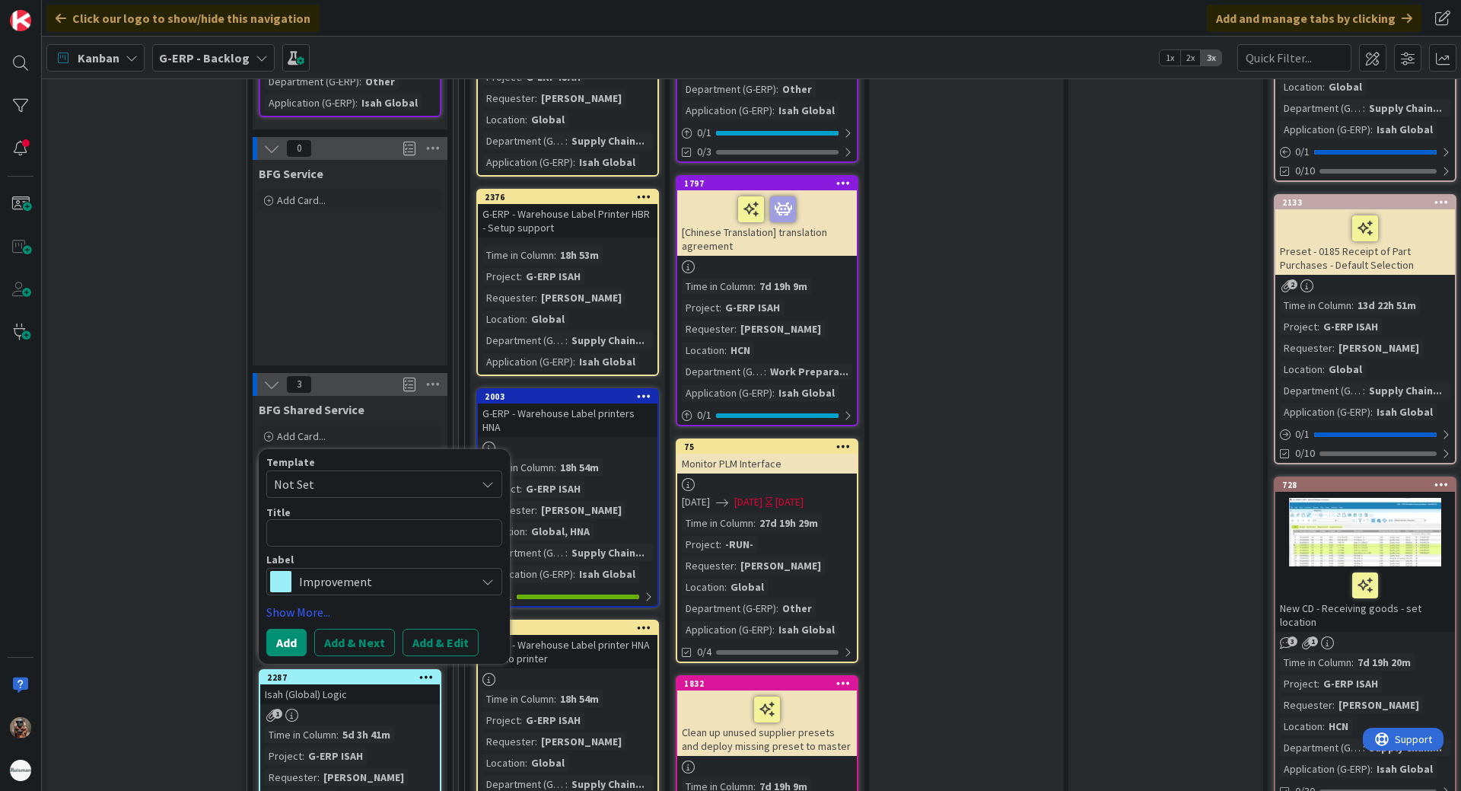
click at [355, 554] on div "Label Improvement" at bounding box center [384, 574] width 236 height 41
click at [355, 571] on span "Improvement" at bounding box center [383, 581] width 169 height 21
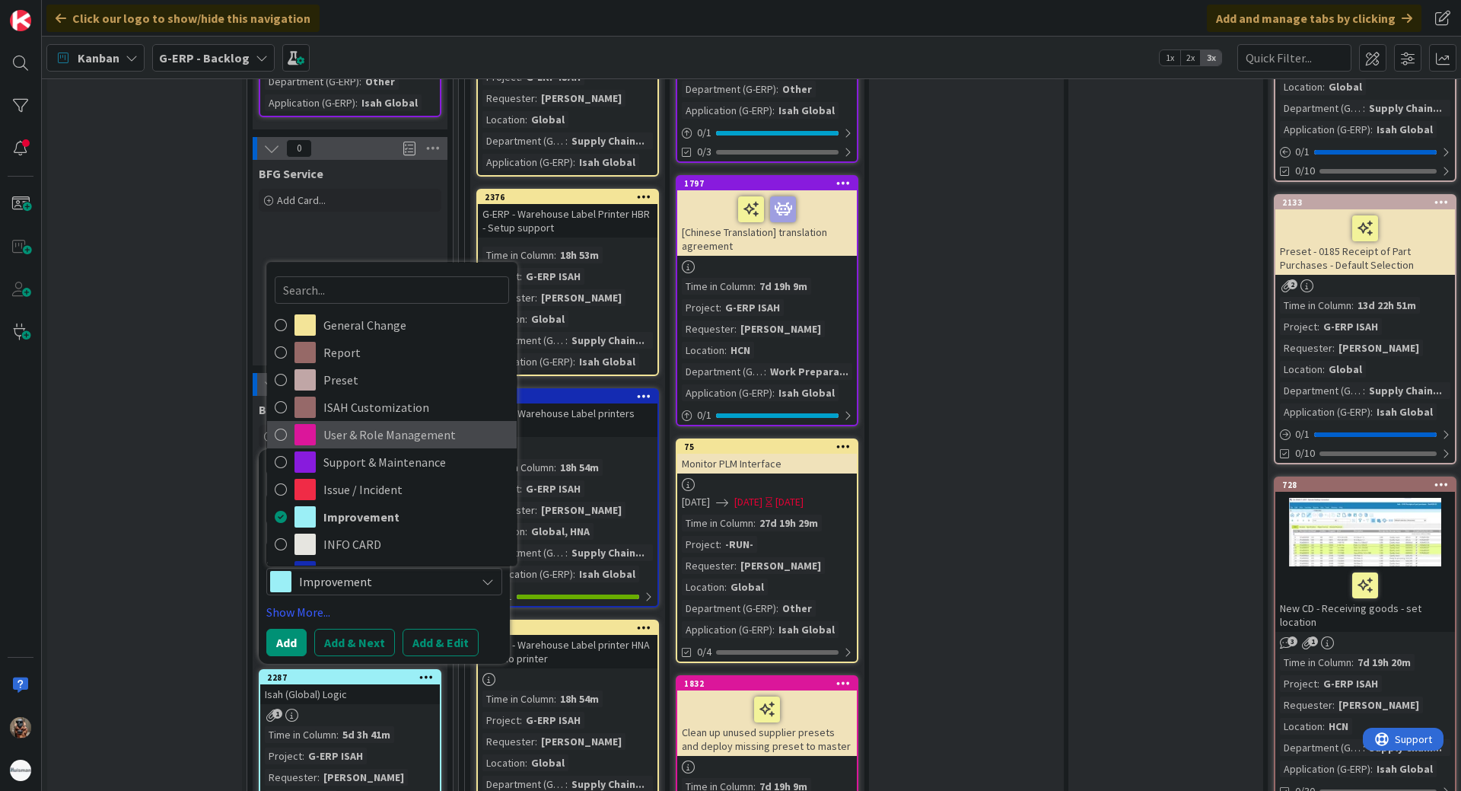
scroll to position [76, 0]
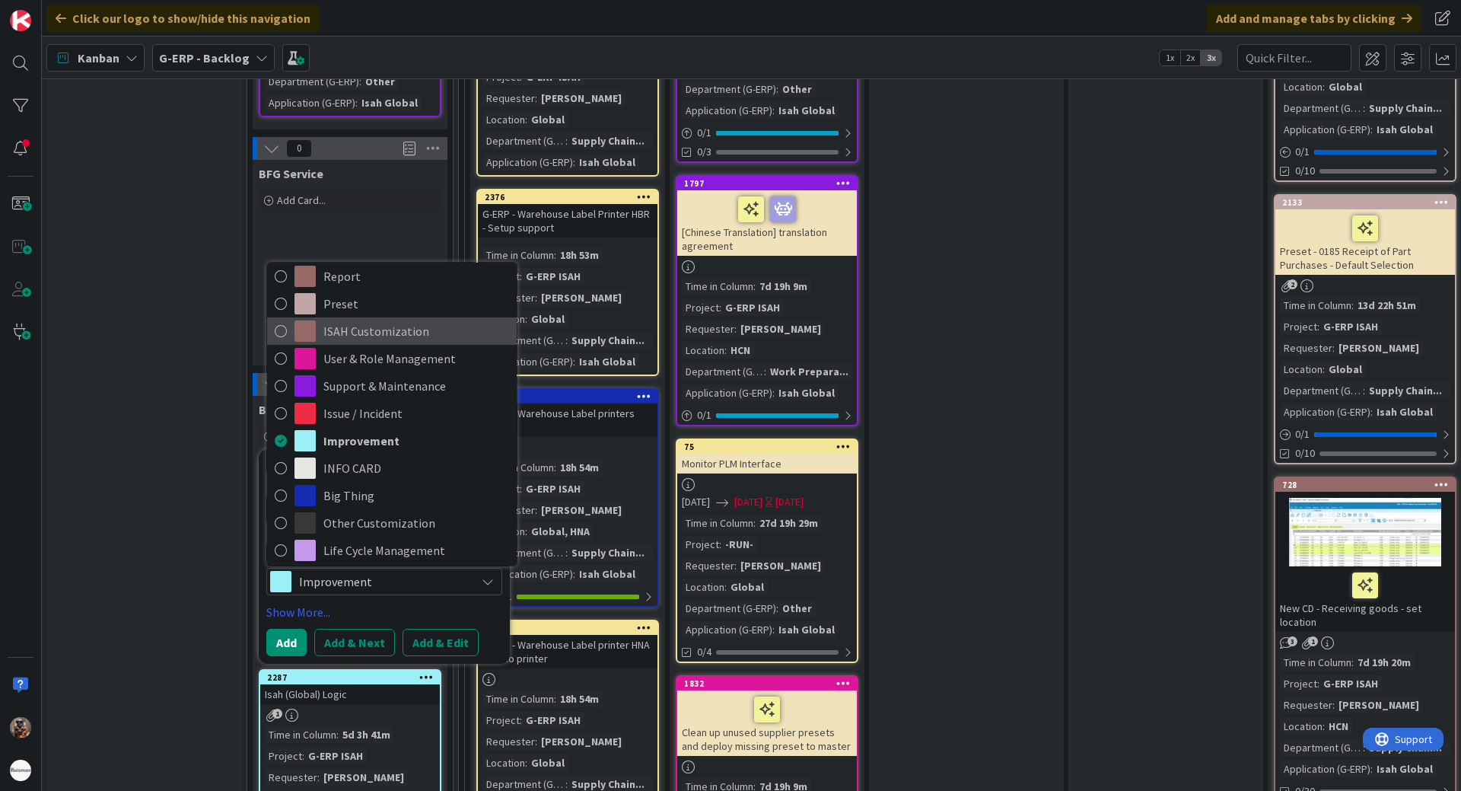
click at [429, 320] on span "ISAH Customization" at bounding box center [416, 331] width 186 height 23
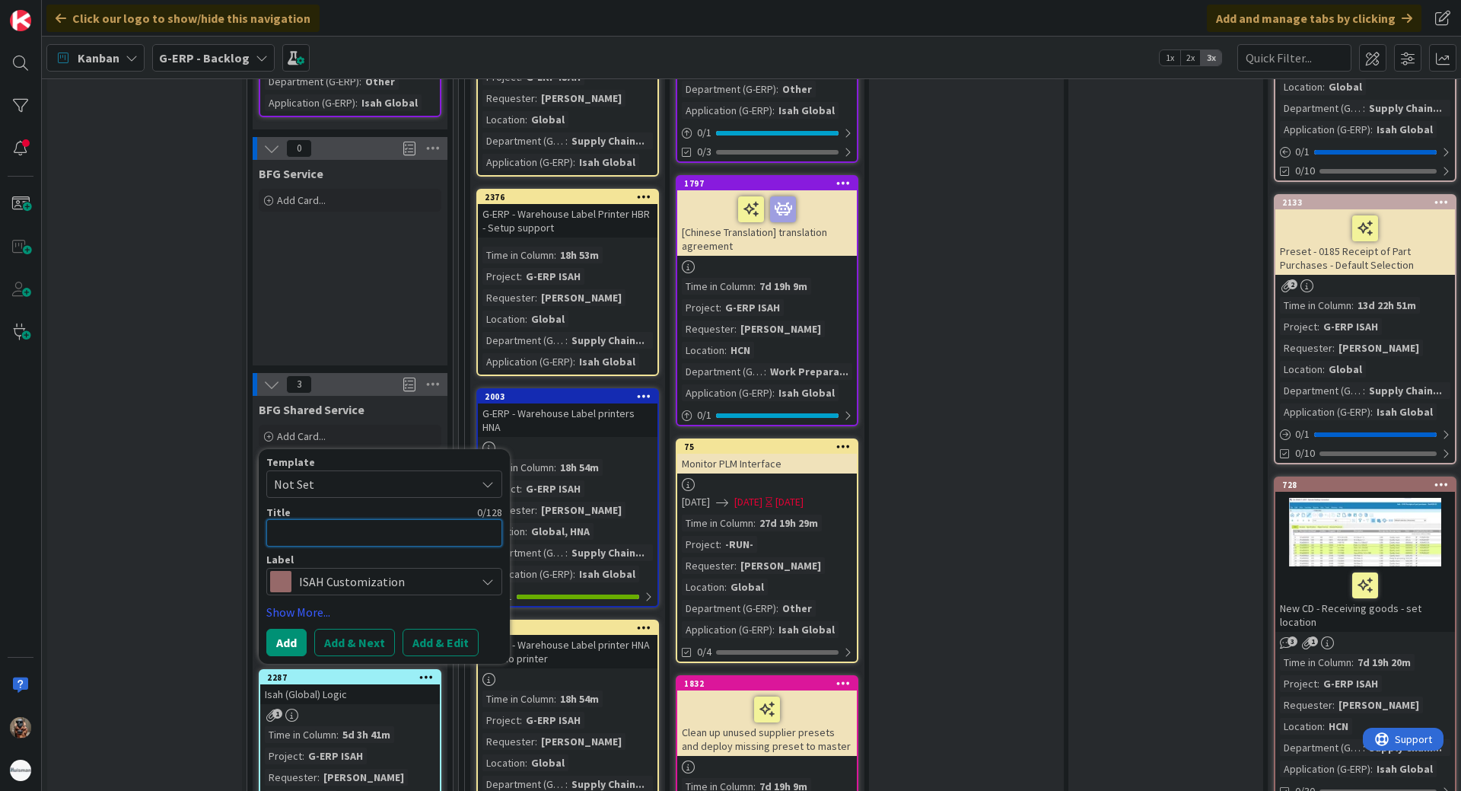
click at [406, 519] on textarea at bounding box center [384, 532] width 236 height 27
click at [416, 479] on span "Not Set" at bounding box center [369, 484] width 190 height 20
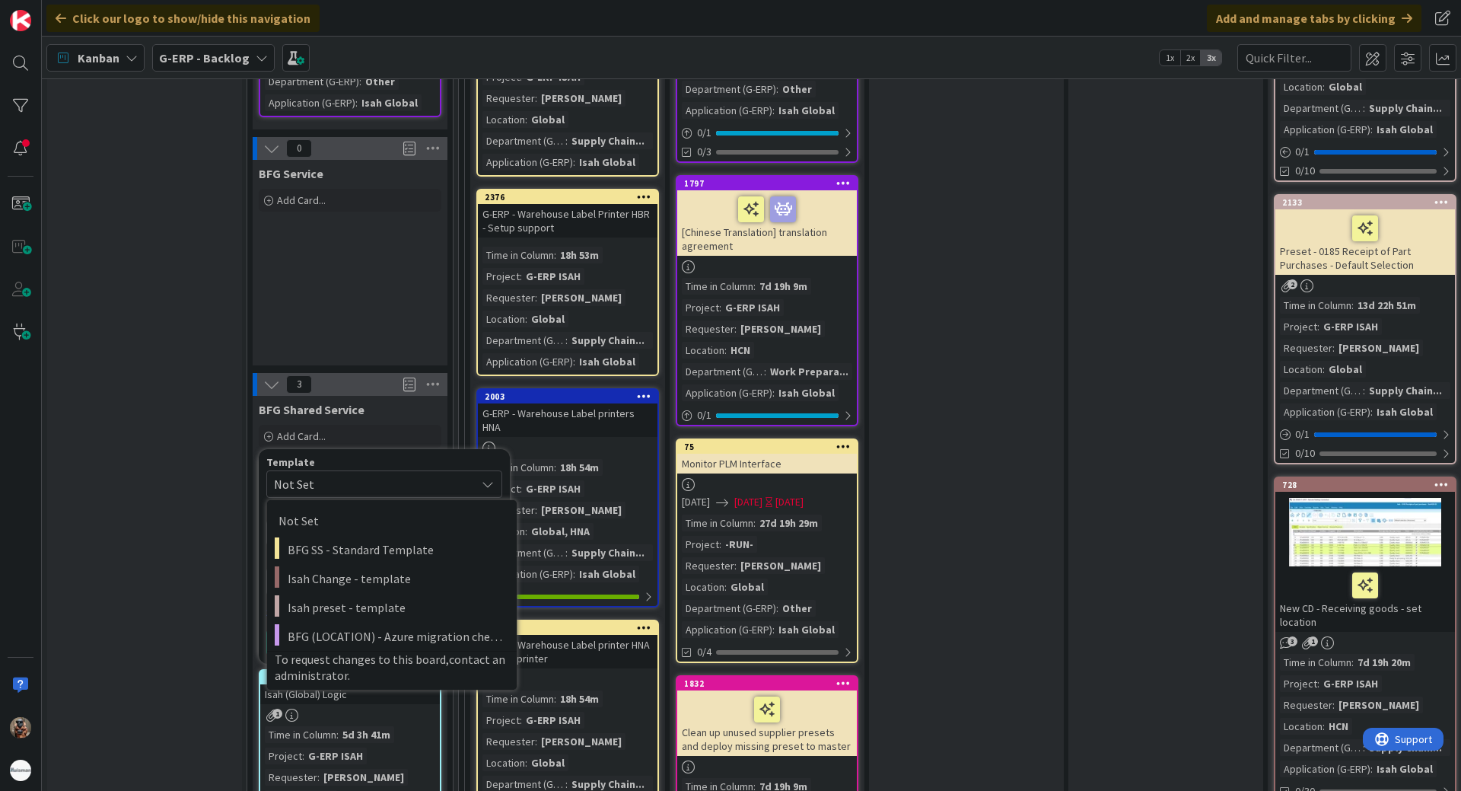
click at [416, 475] on span "Not Set" at bounding box center [369, 484] width 190 height 20
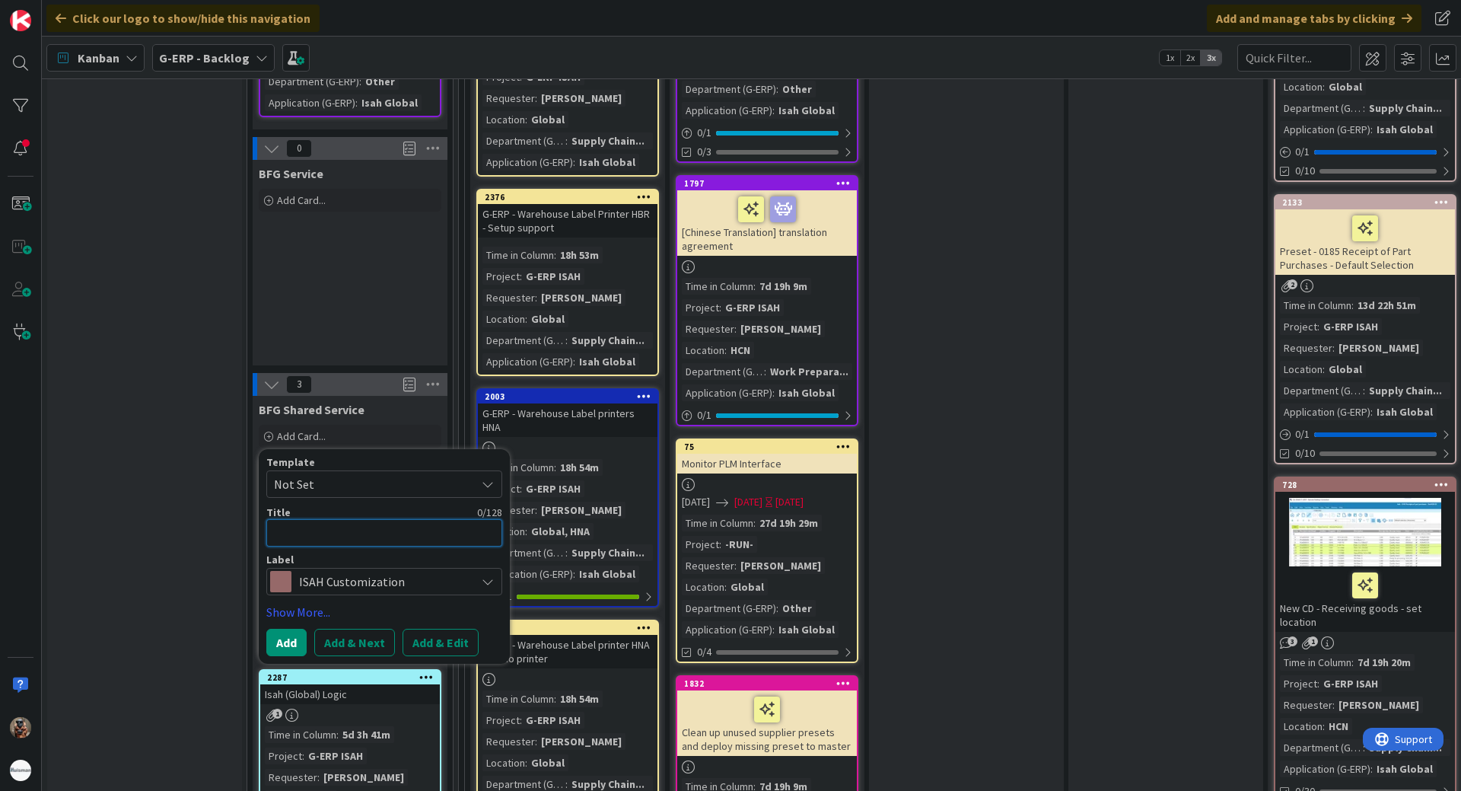
click at [381, 520] on textarea at bounding box center [384, 532] width 236 height 27
click at [1067, 510] on div "1 Planning Add Card... 1352 Primavera/P6 - remark from Comments column filled b…" at bounding box center [1165, 684] width 199 height 2868
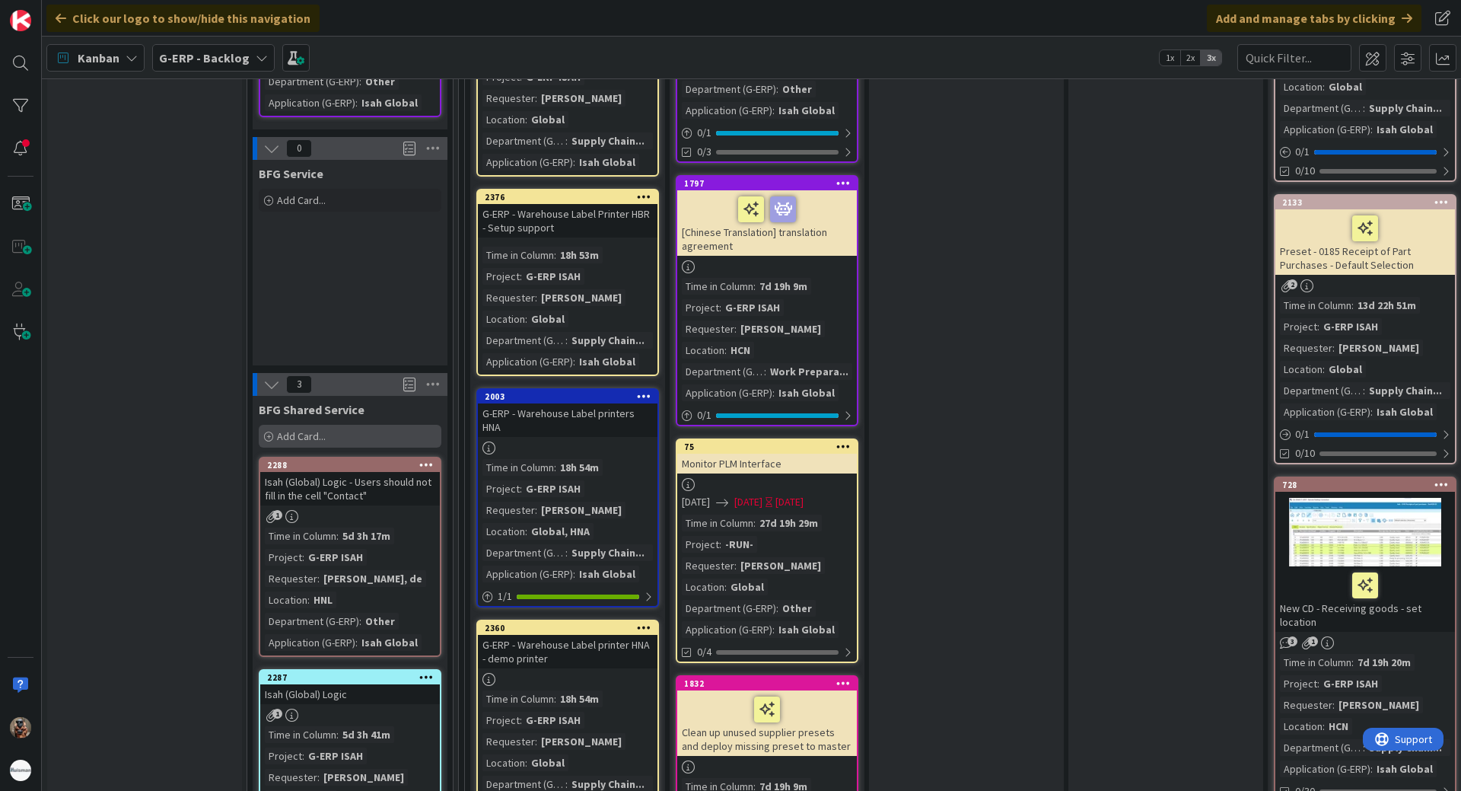
click at [351, 428] on div "Add Card..." at bounding box center [350, 436] width 183 height 23
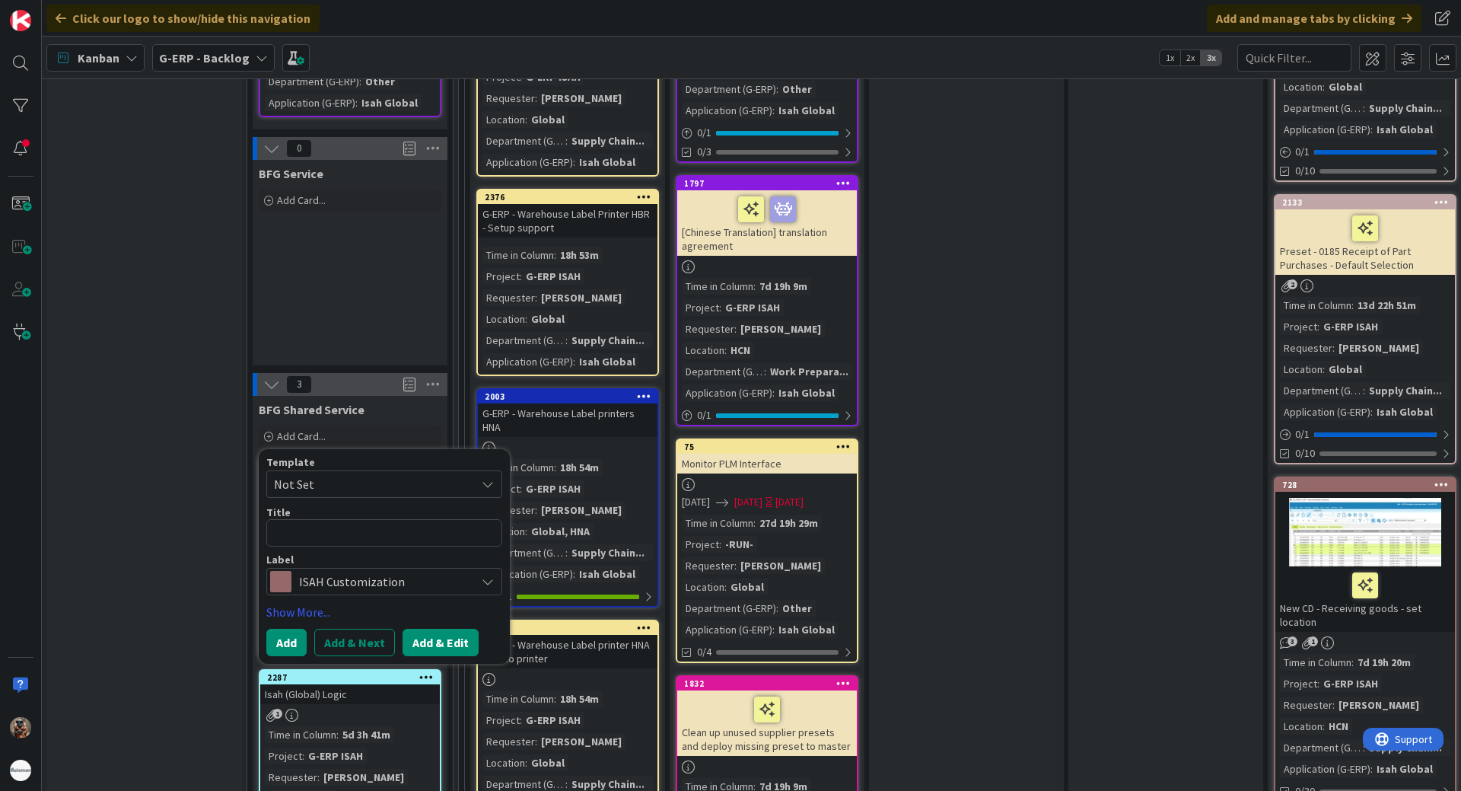
click at [429, 633] on button "Add & Edit" at bounding box center [441, 642] width 76 height 27
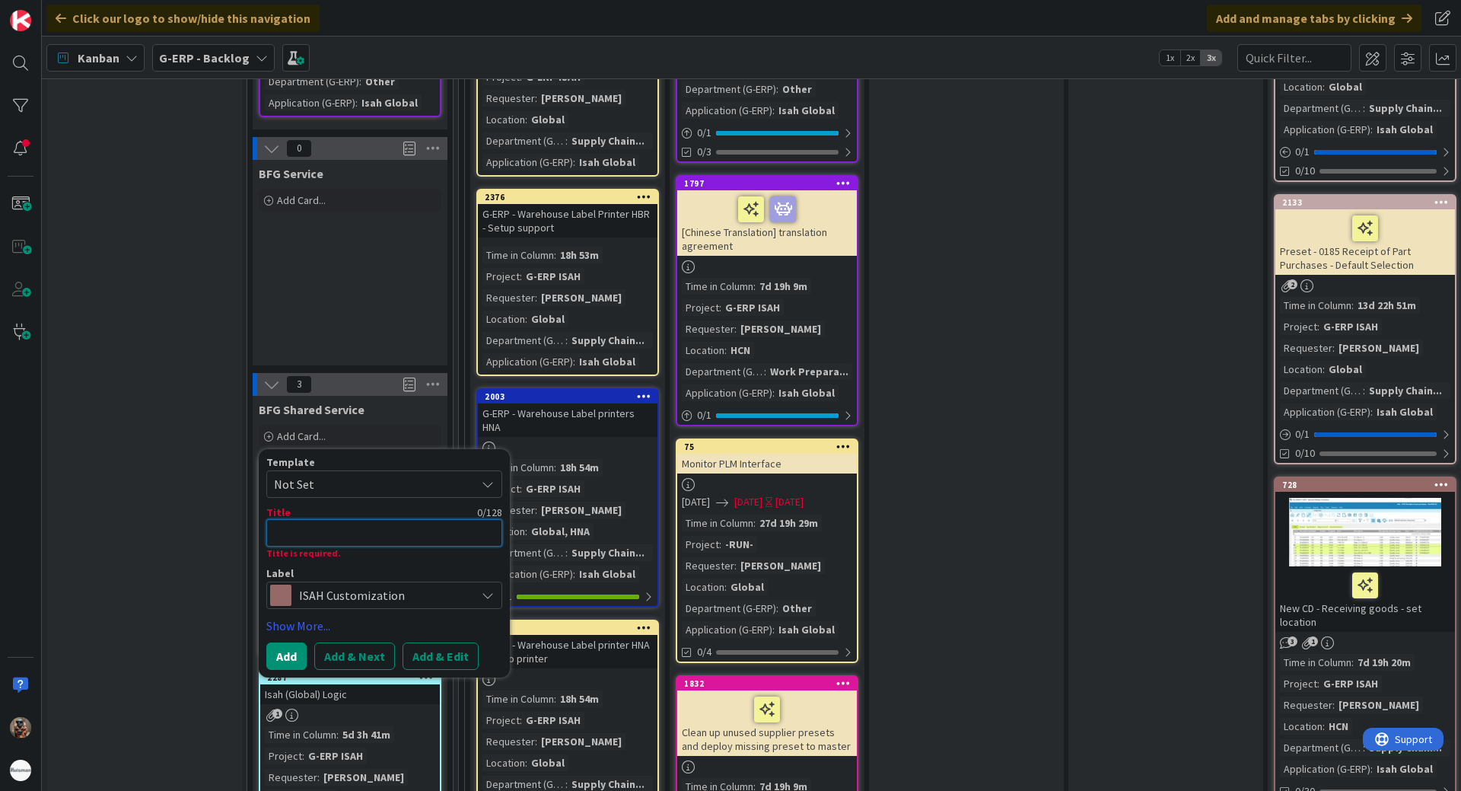
click at [419, 519] on textarea at bounding box center [384, 532] width 236 height 27
paste textarea "Enable partial week report approval configuration"
type textarea "x"
type textarea "Enable partial week report approval configuration"
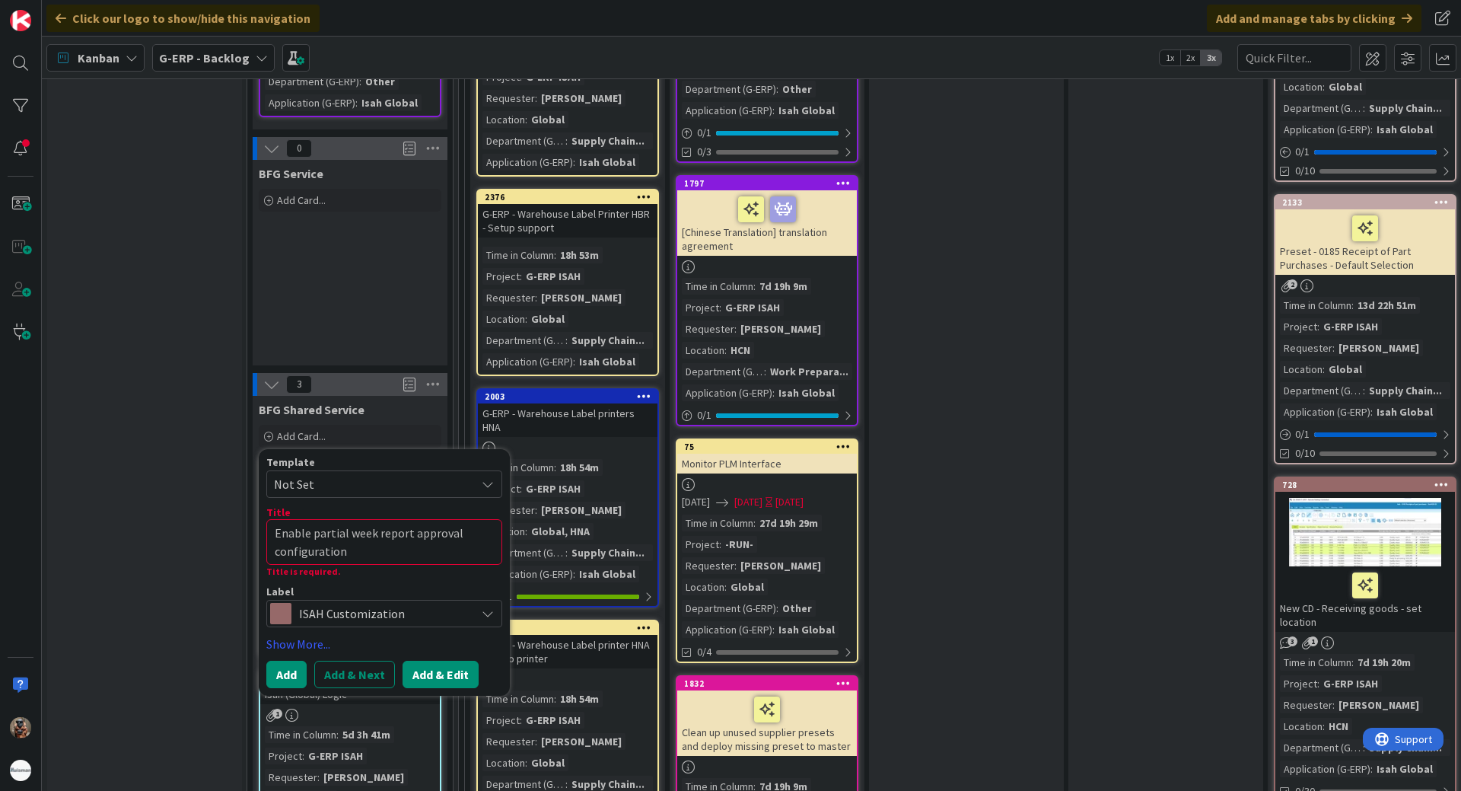
click at [457, 661] on button "Add & Edit" at bounding box center [441, 674] width 76 height 27
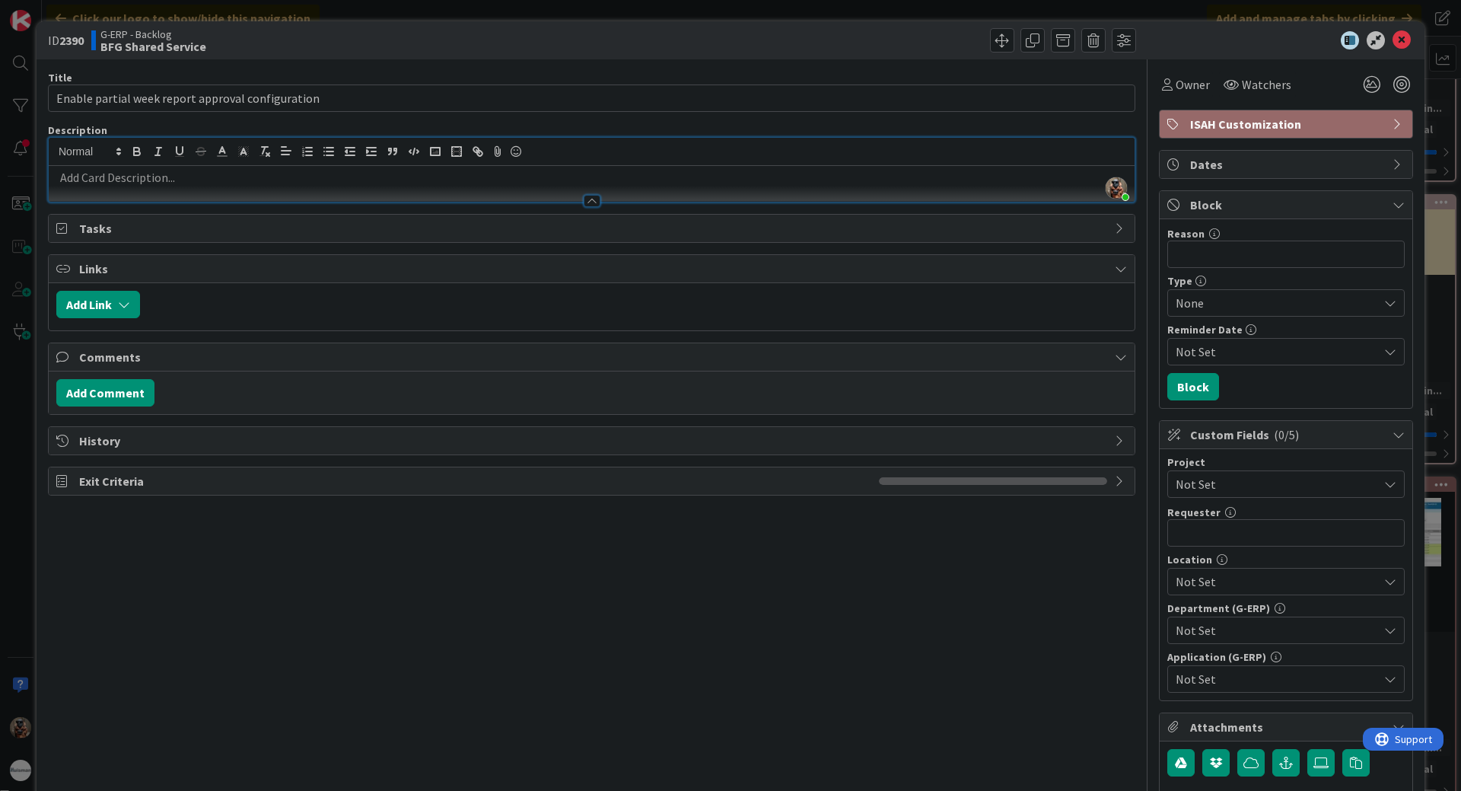
click at [313, 157] on div "[PERSON_NAME] just joined" at bounding box center [592, 170] width 1086 height 64
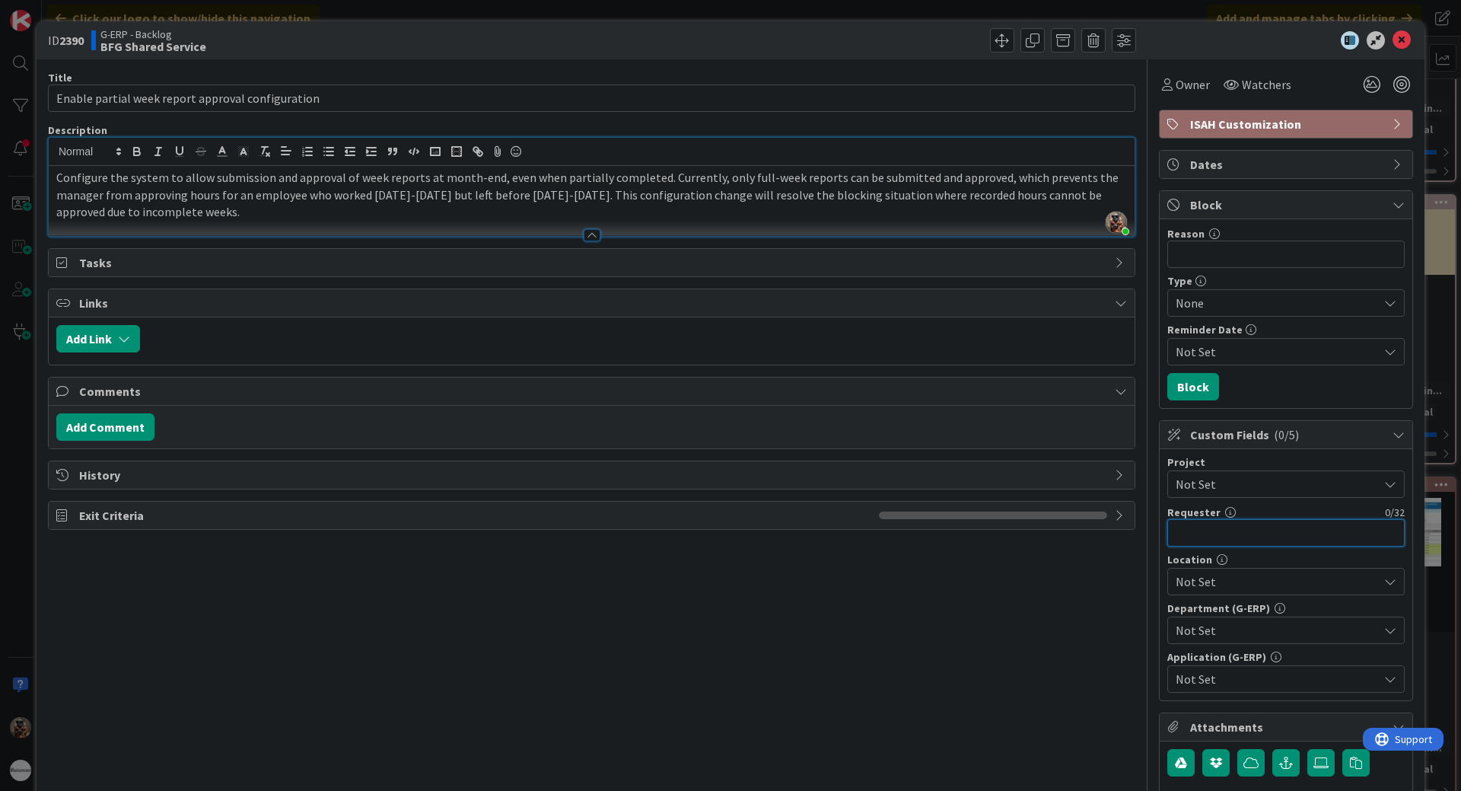
click at [1212, 530] on input "text" at bounding box center [1285, 532] width 237 height 27
type input "[PERSON_NAME]"
click at [1270, 631] on span "Not Set" at bounding box center [1277, 630] width 202 height 18
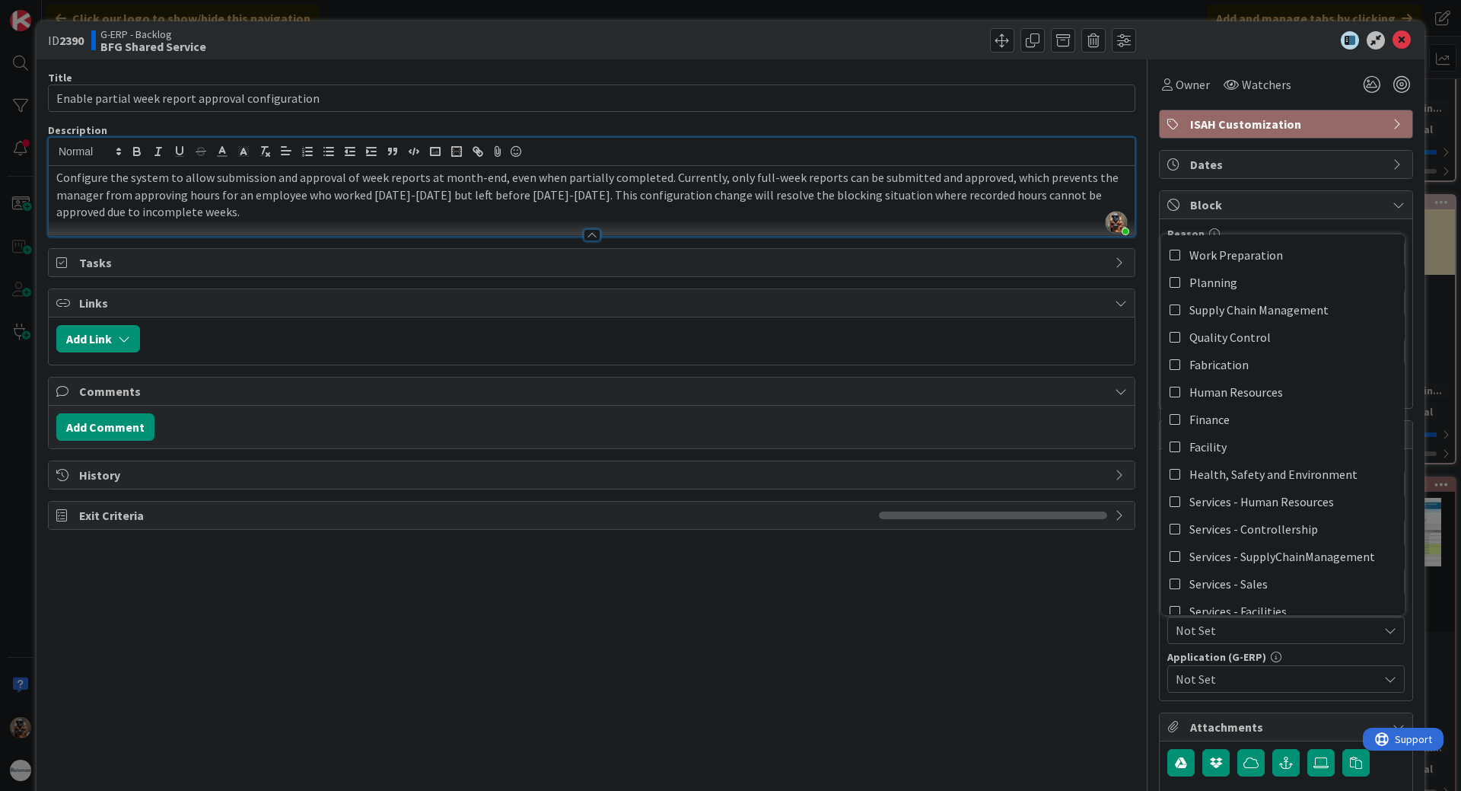
click at [922, 610] on div "Title 49 / 128 Enable partial week report approval configuration Description [P…" at bounding box center [592, 466] width 1088 height 815
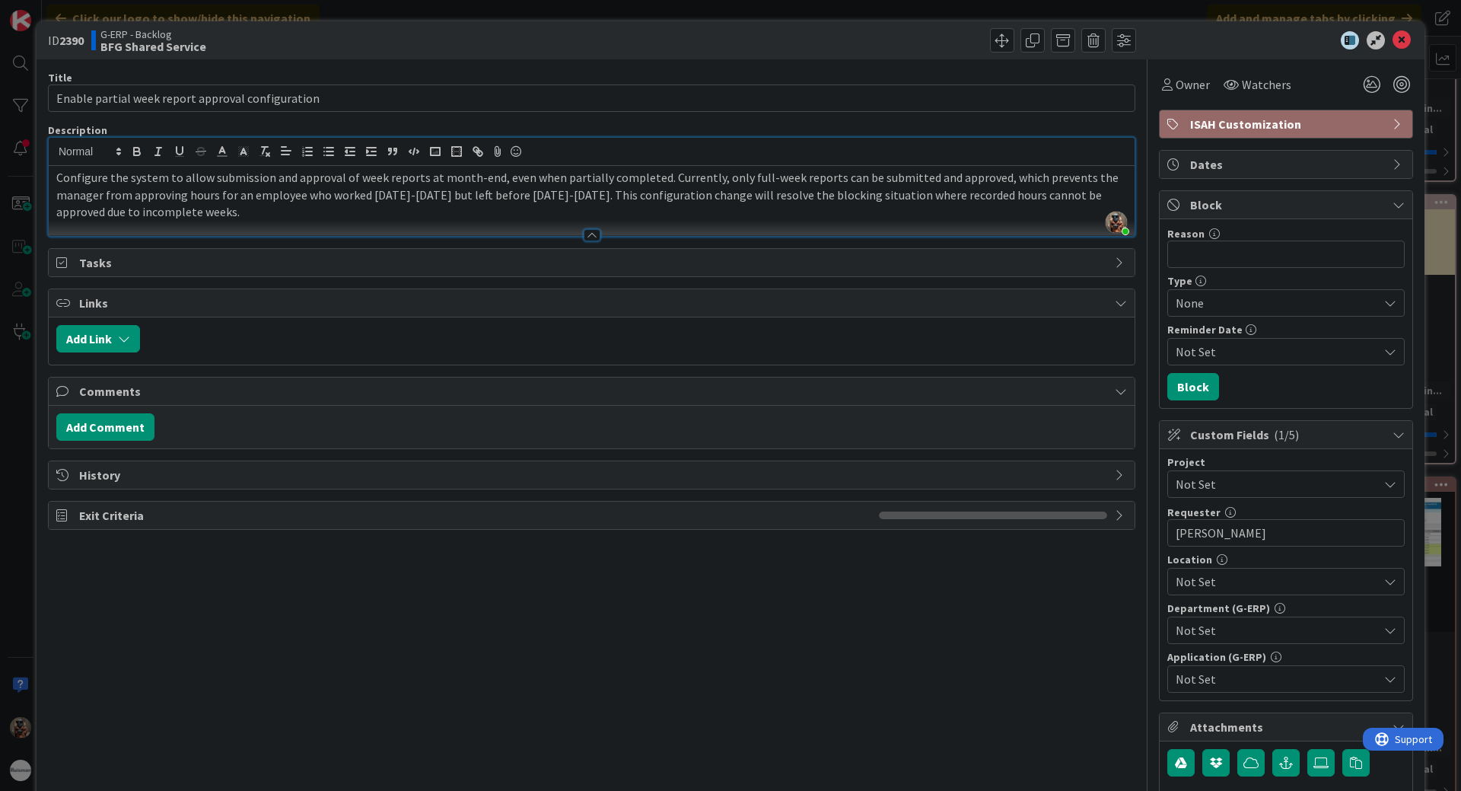
click at [1243, 491] on span "Not Set" at bounding box center [1273, 483] width 195 height 21
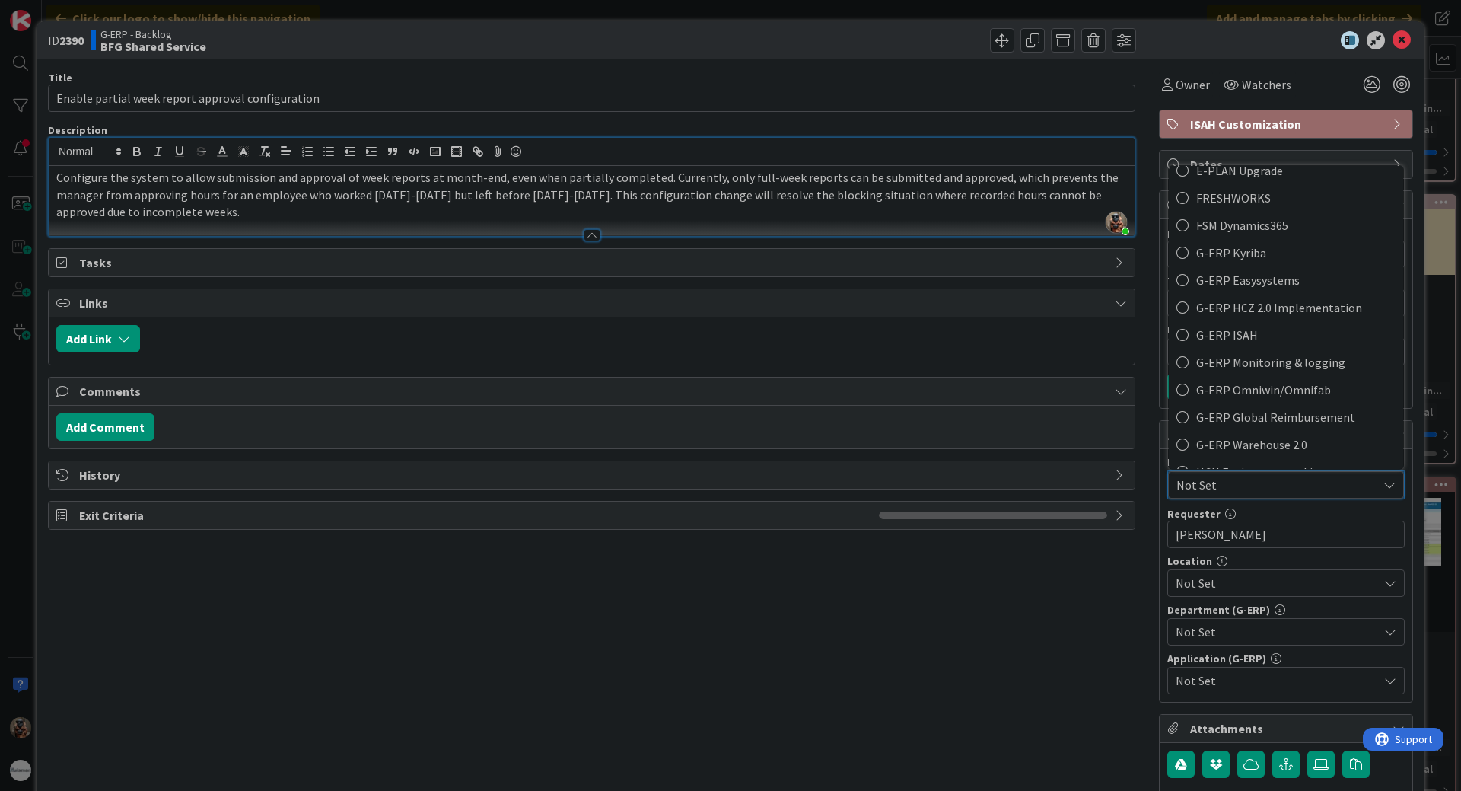
scroll to position [533, 0]
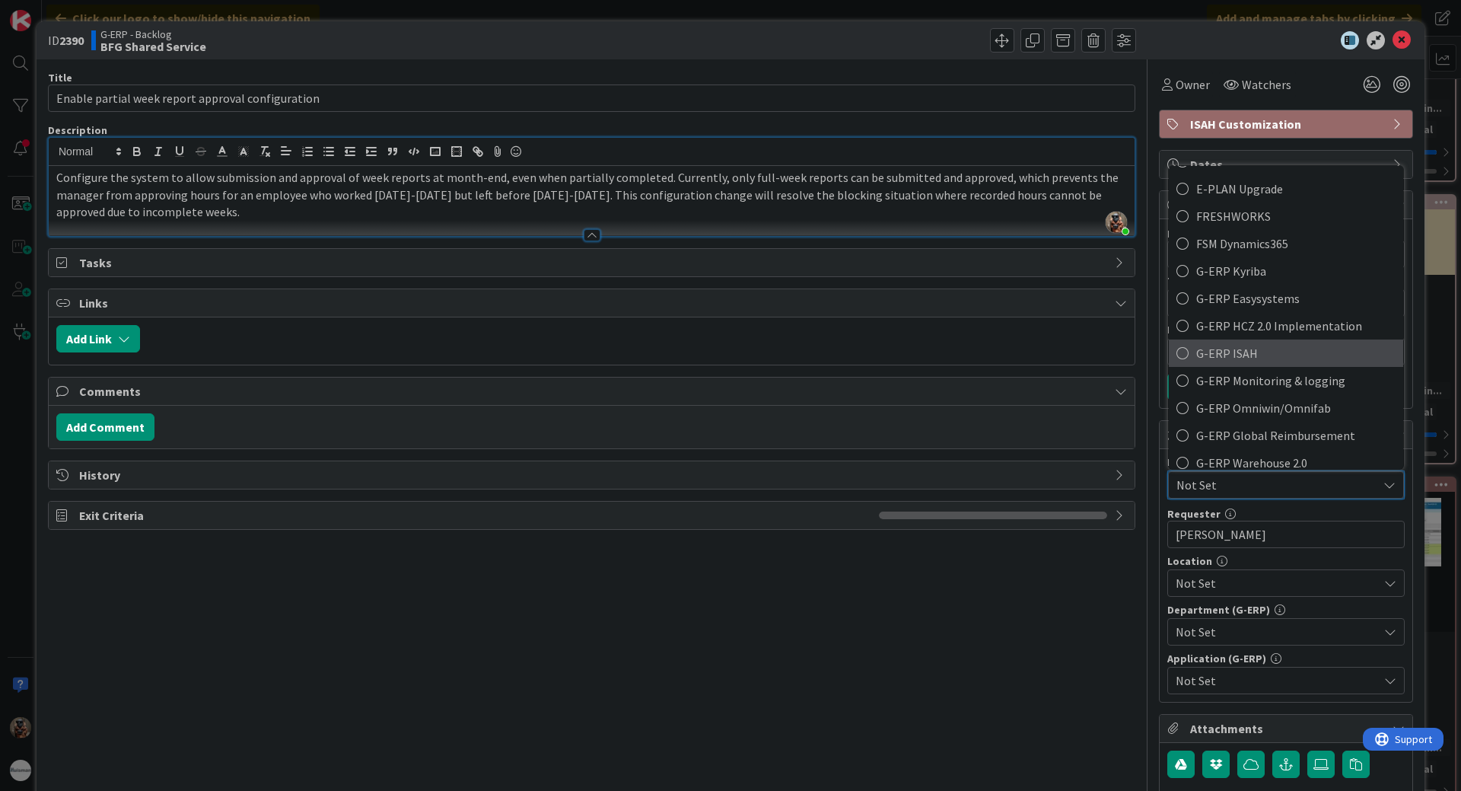
click at [1281, 352] on span "G-ERP ISAH" at bounding box center [1295, 353] width 199 height 23
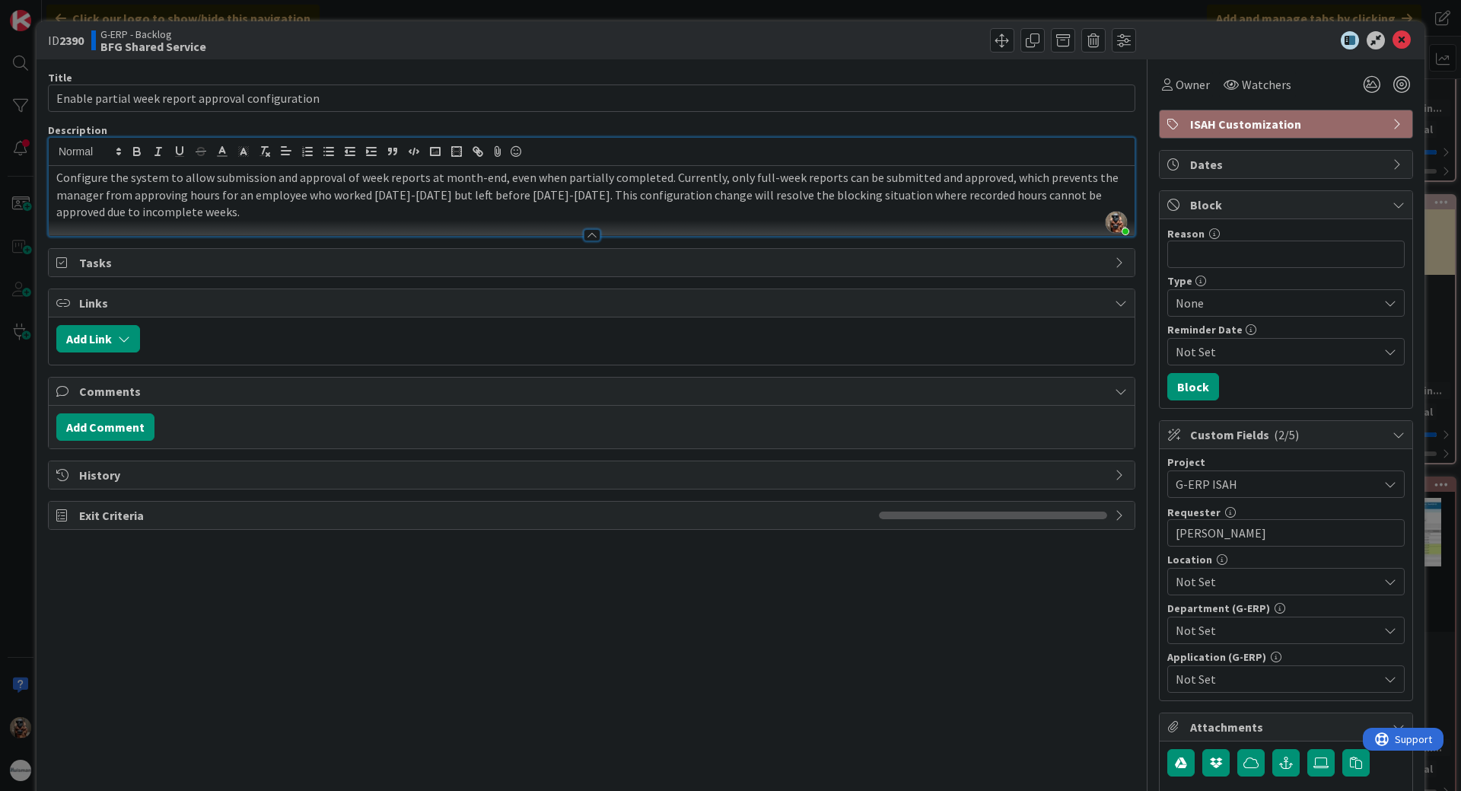
click at [1257, 578] on span "Not Set" at bounding box center [1277, 581] width 202 height 18
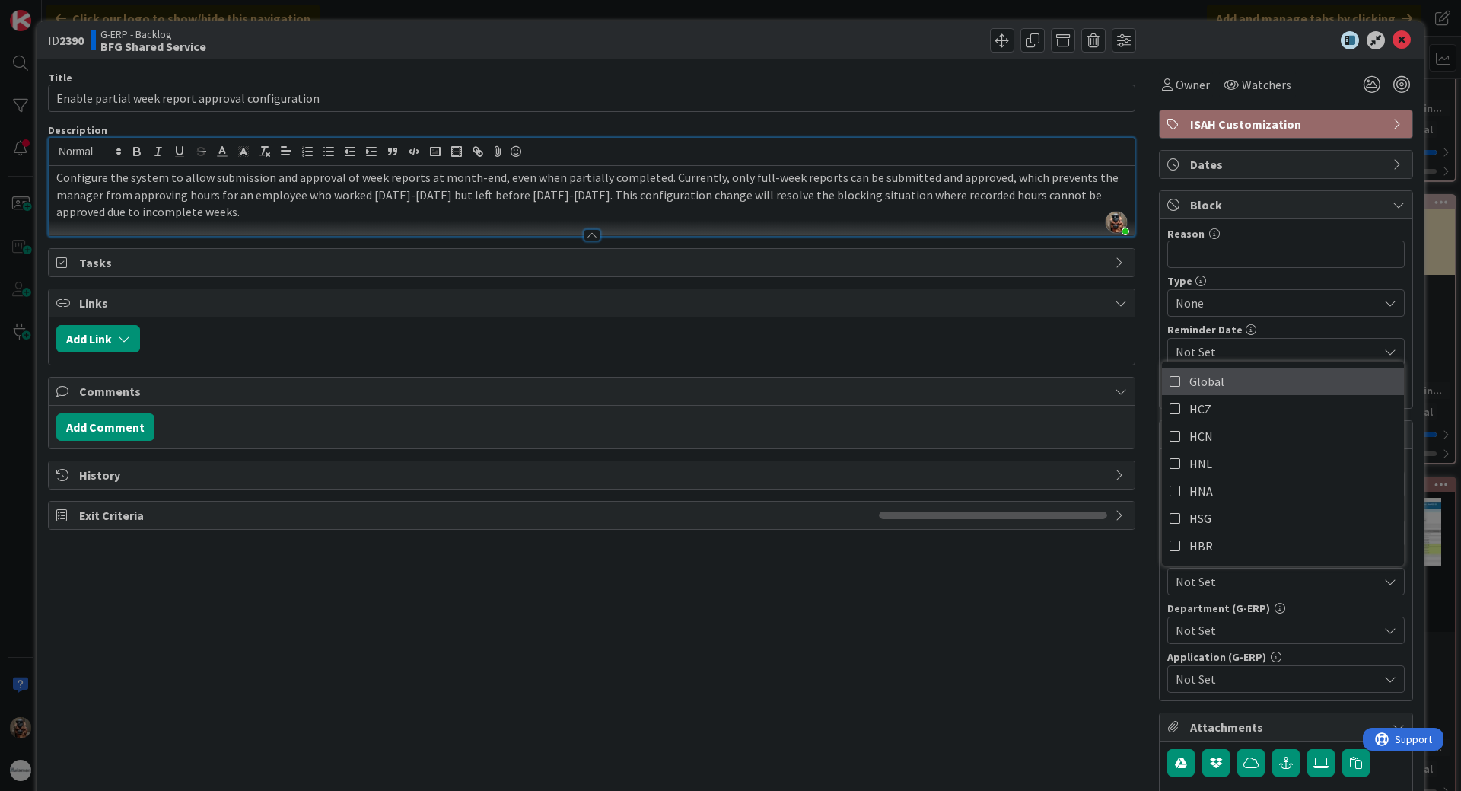
click at [1213, 386] on link "Global" at bounding box center [1283, 381] width 242 height 27
click at [1257, 632] on span "Not Set" at bounding box center [1277, 630] width 202 height 18
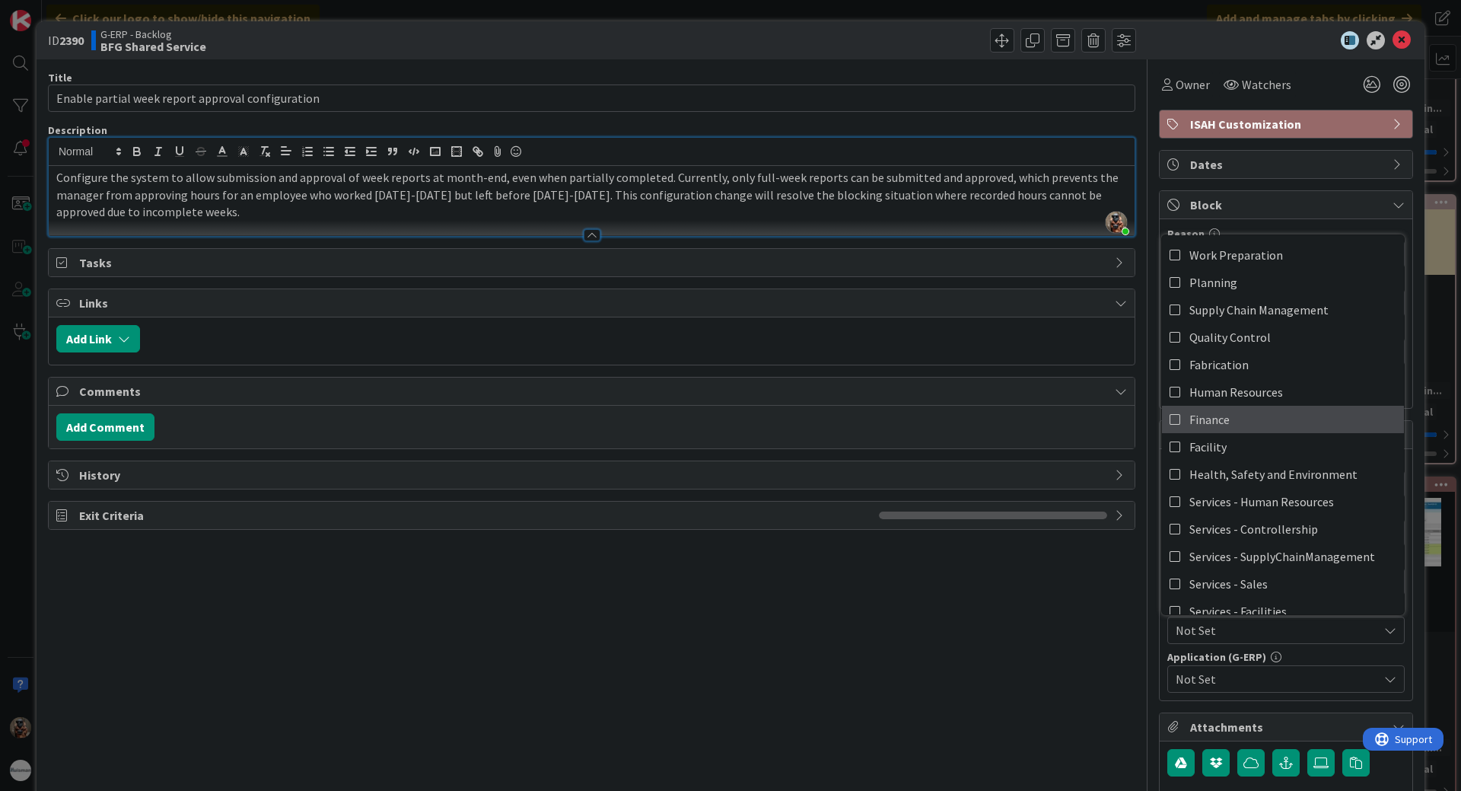
click at [1247, 428] on link "Finance" at bounding box center [1283, 419] width 242 height 27
click at [1245, 687] on span "Not Set" at bounding box center [1277, 679] width 202 height 18
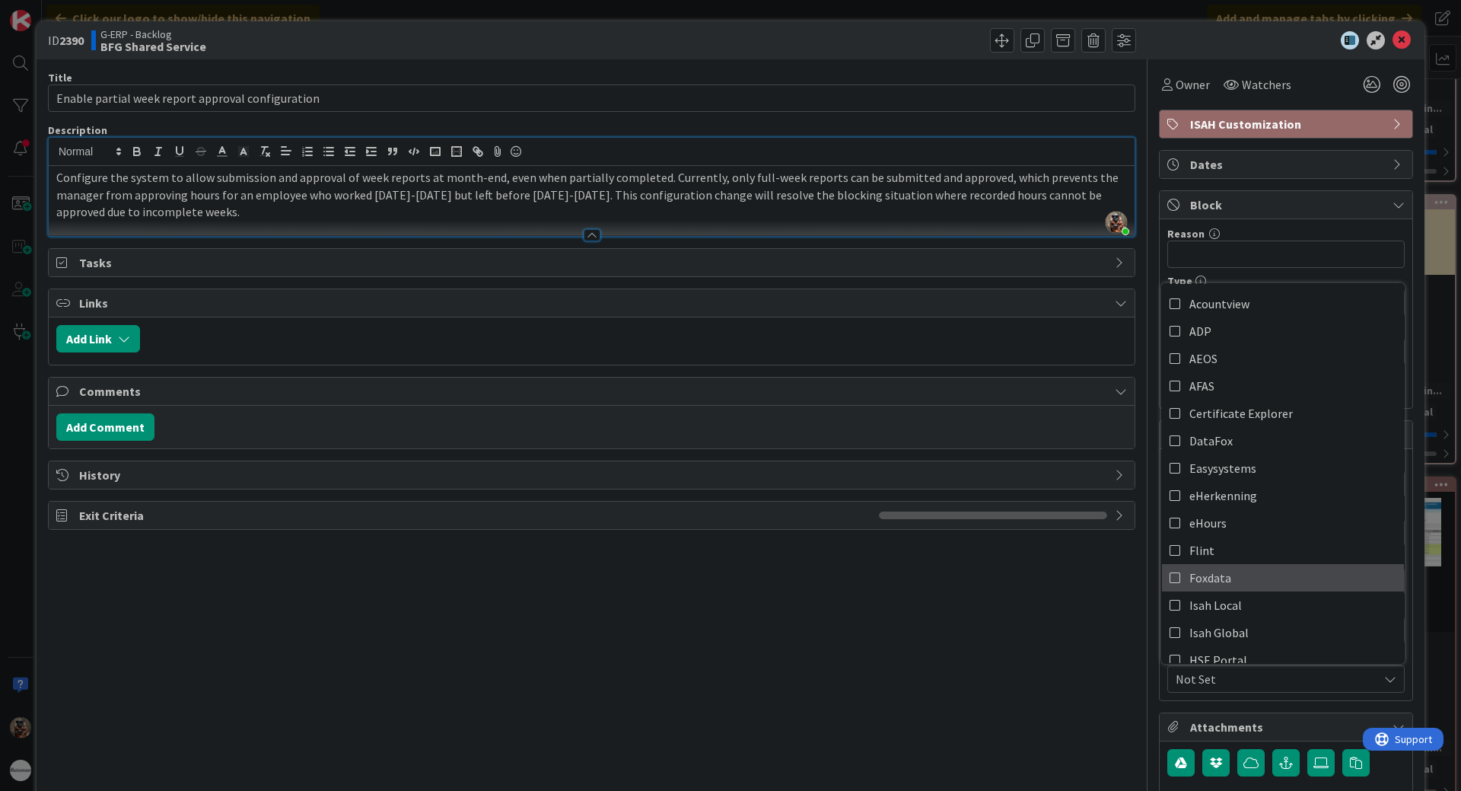
scroll to position [76, 0]
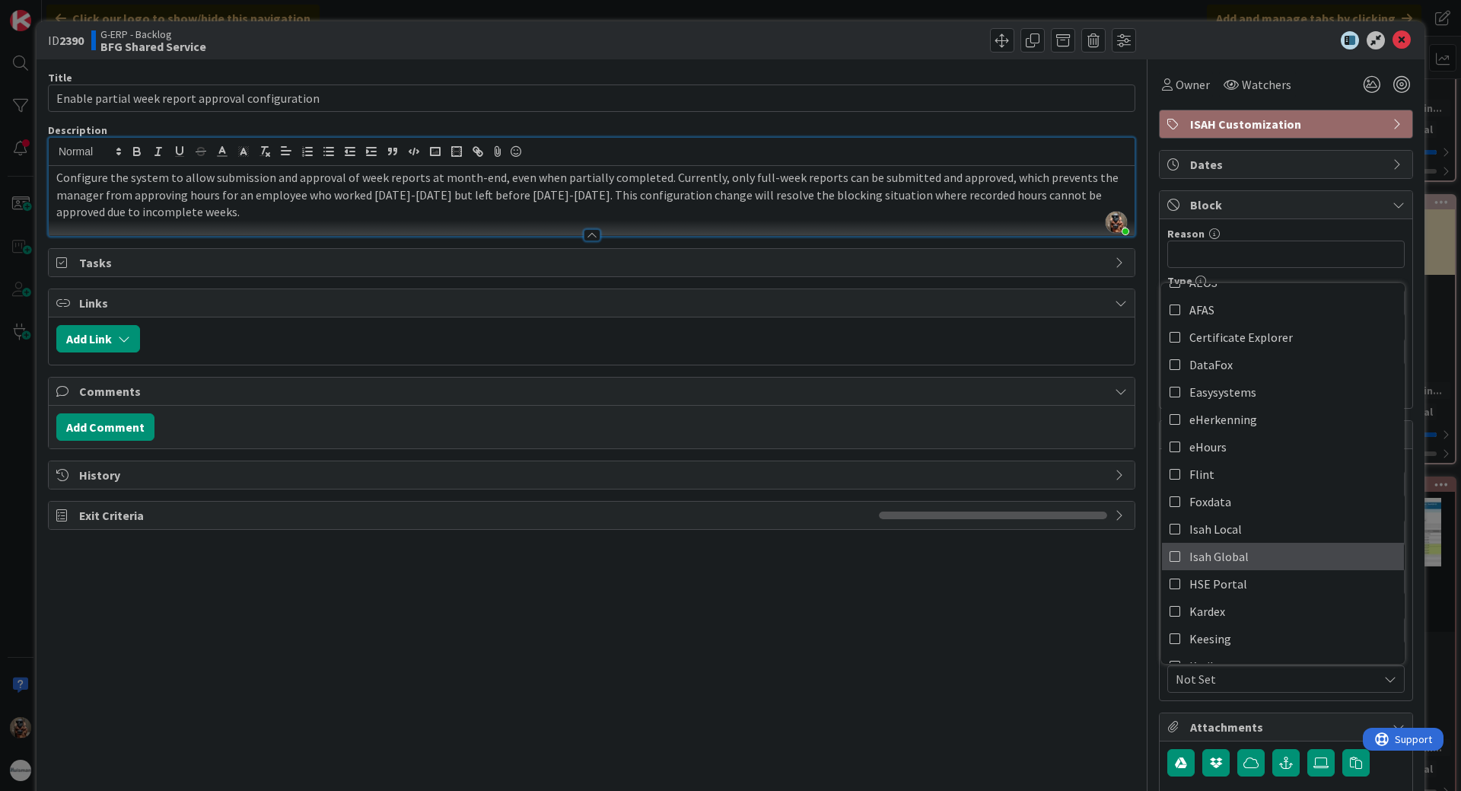
click at [1244, 559] on link "Isah Global" at bounding box center [1283, 556] width 242 height 27
click at [1085, 675] on div "Title 49 / 128 Enable partial week report approval configuration Description [P…" at bounding box center [592, 466] width 1088 height 815
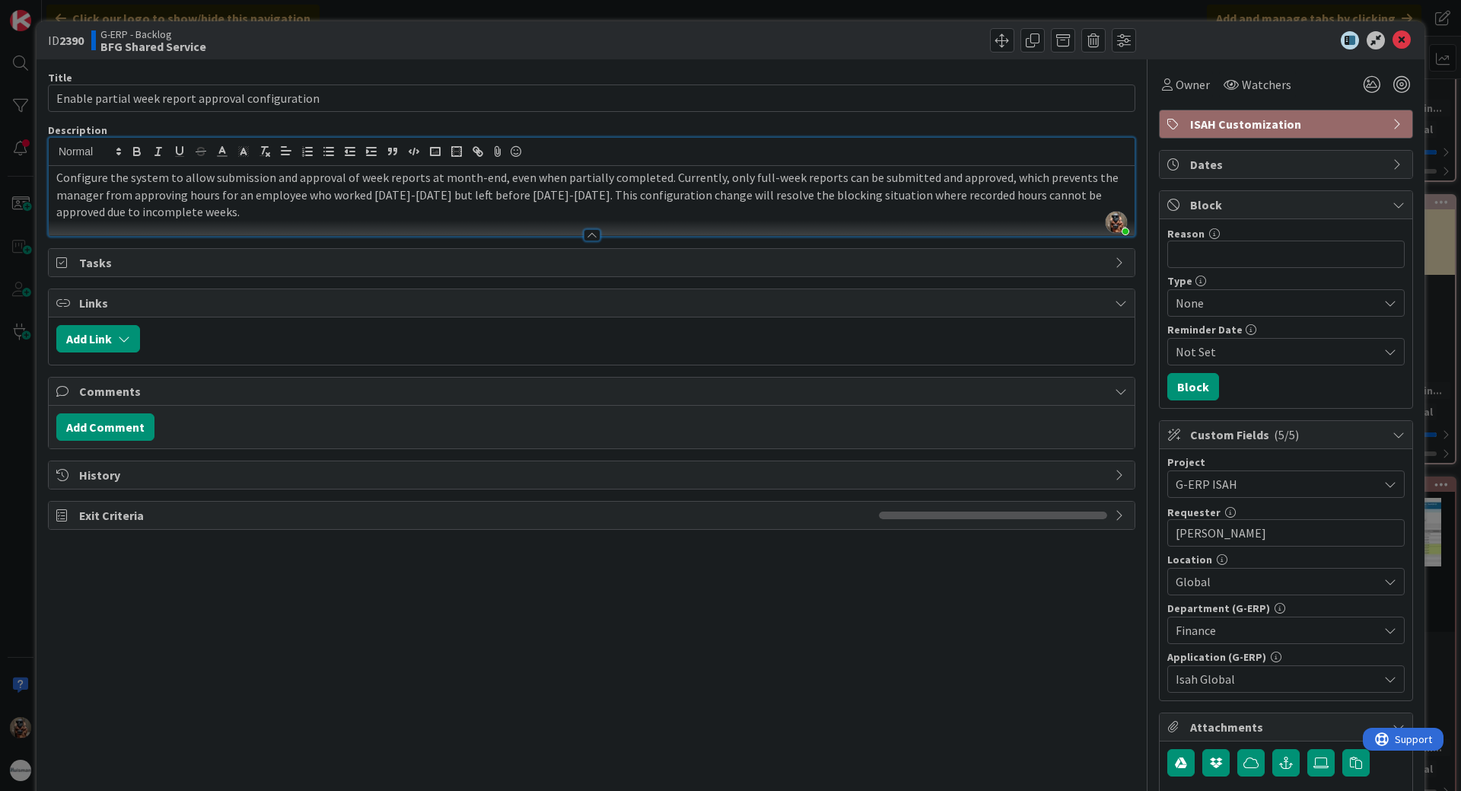
click at [1208, 674] on span "Isah Global" at bounding box center [1277, 679] width 202 height 18
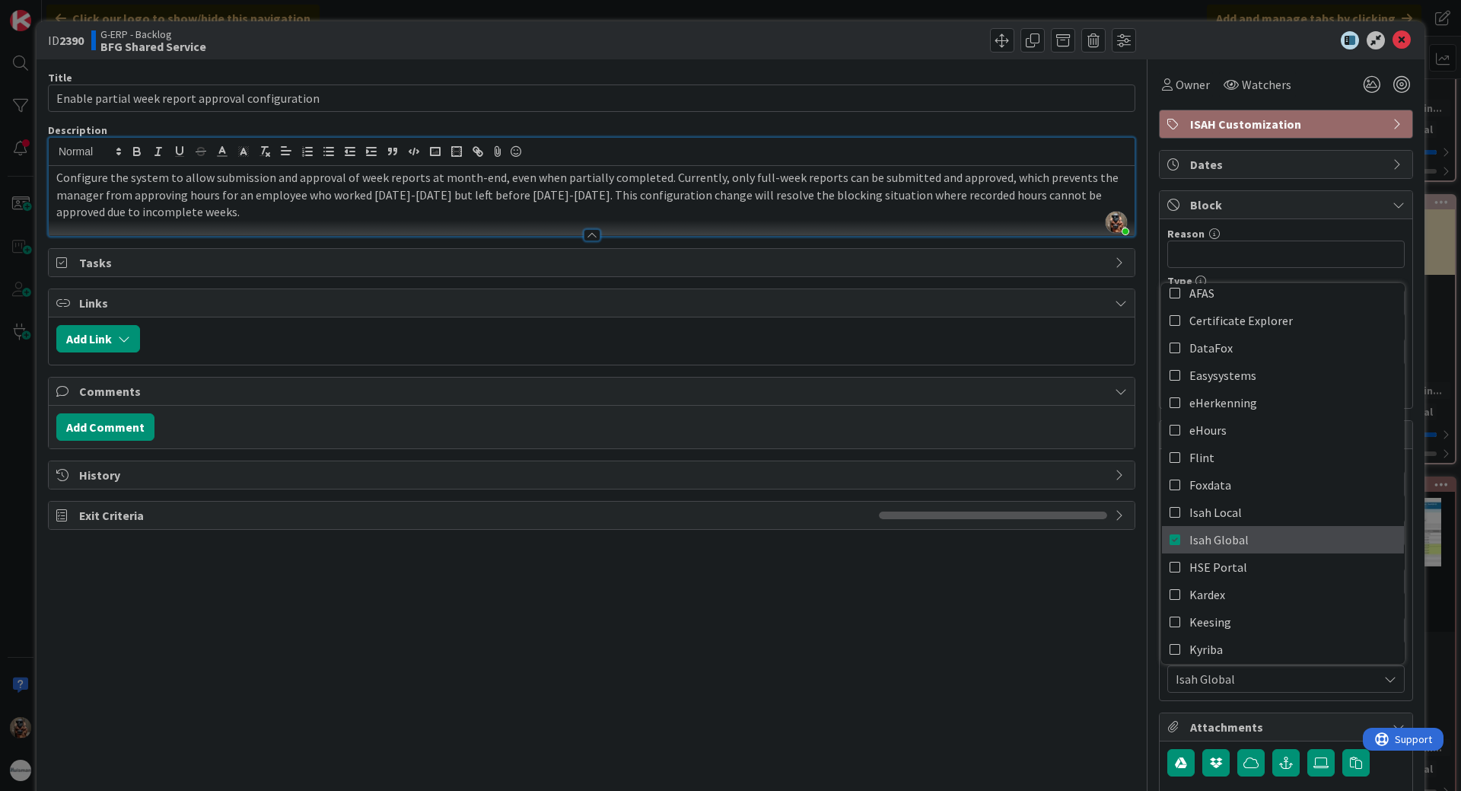
scroll to position [0, 0]
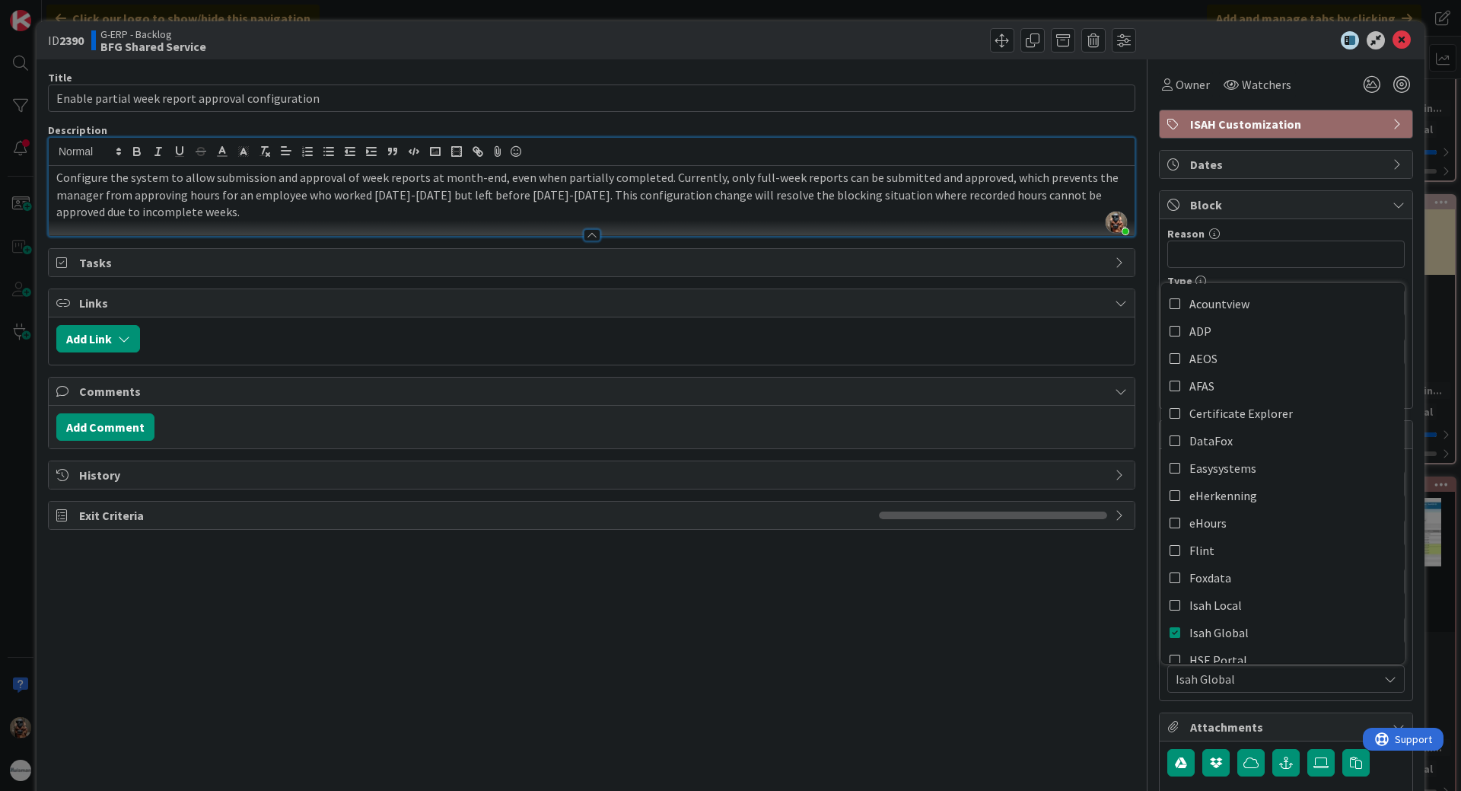
click at [847, 725] on div "Title 49 / 128 Enable partial week report approval configuration Description [P…" at bounding box center [592, 466] width 1088 height 815
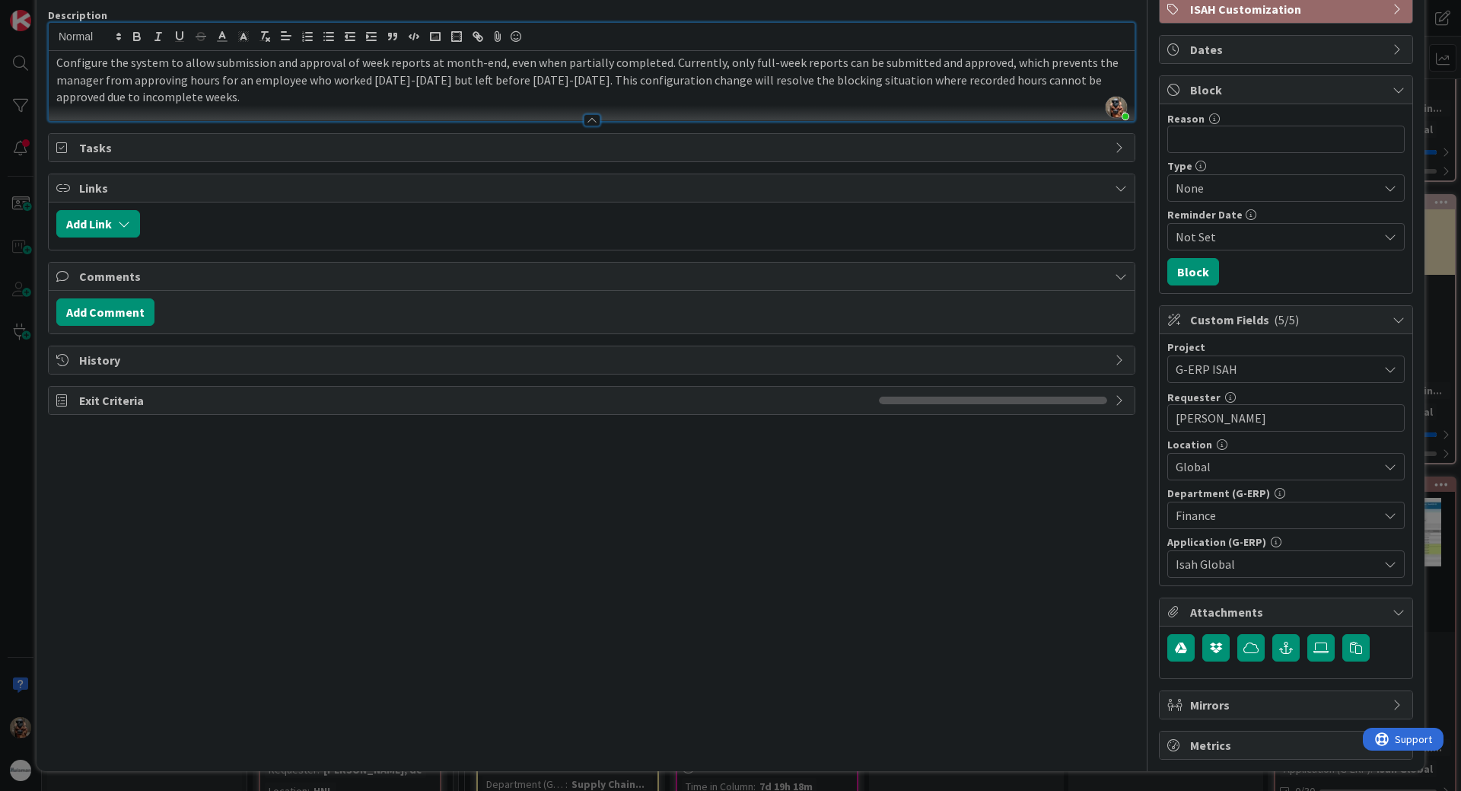
scroll to position [116, 0]
click at [1279, 647] on icon "button" at bounding box center [1286, 646] width 14 height 12
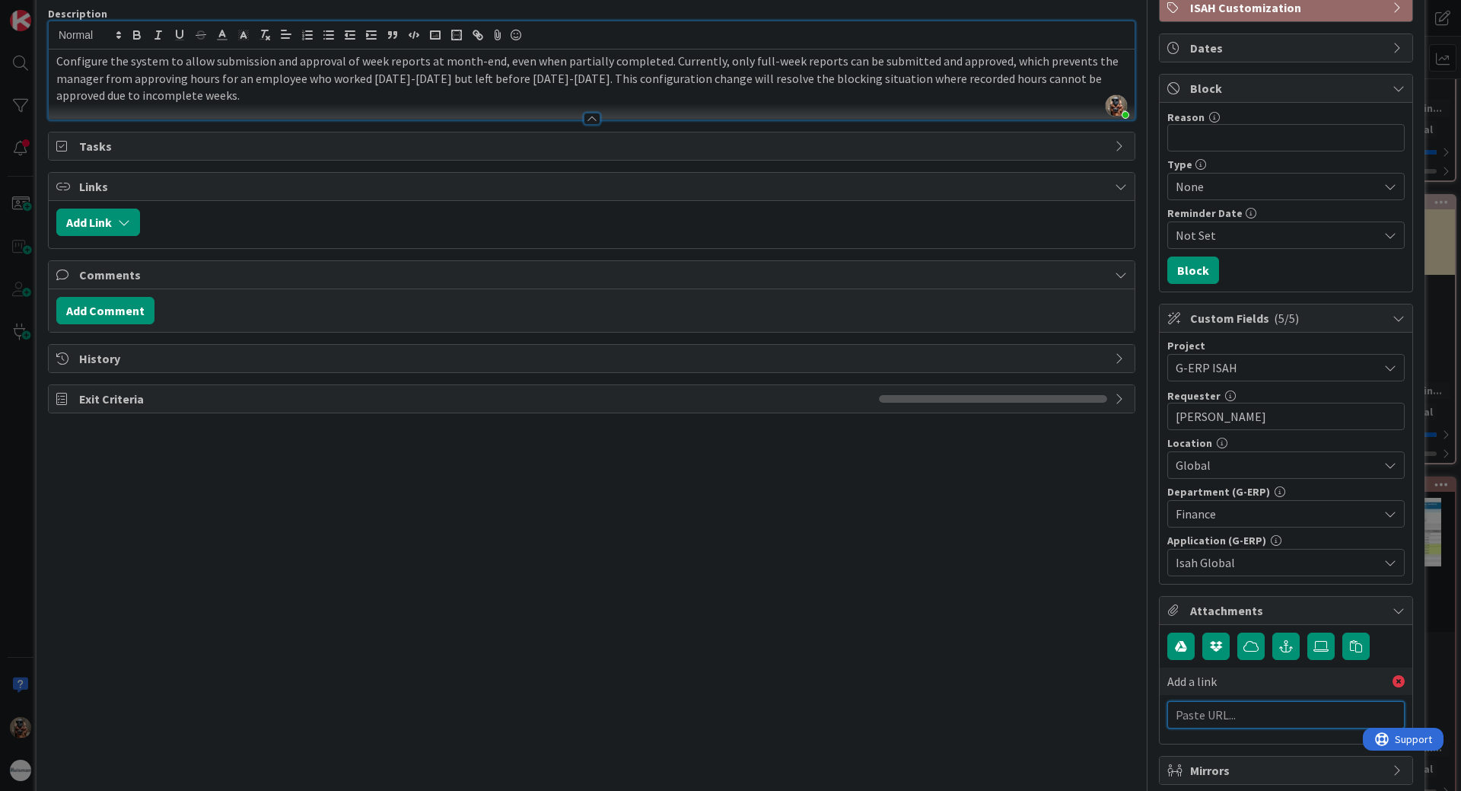
click at [1229, 706] on input "text" at bounding box center [1285, 714] width 237 height 27
paste input "[URL][PERSON_NAME][DOMAIN_NAME]"
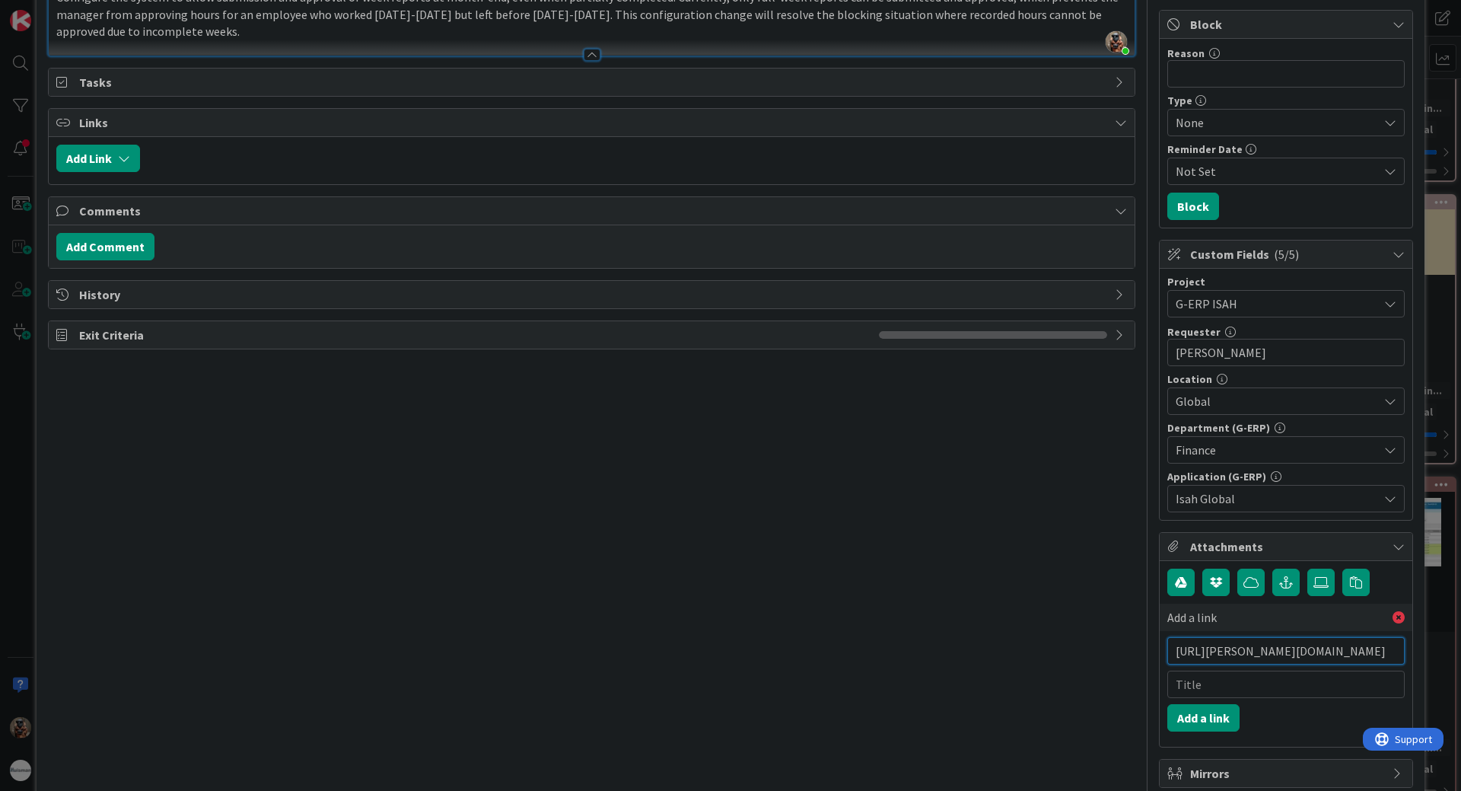
scroll to position [174, 0]
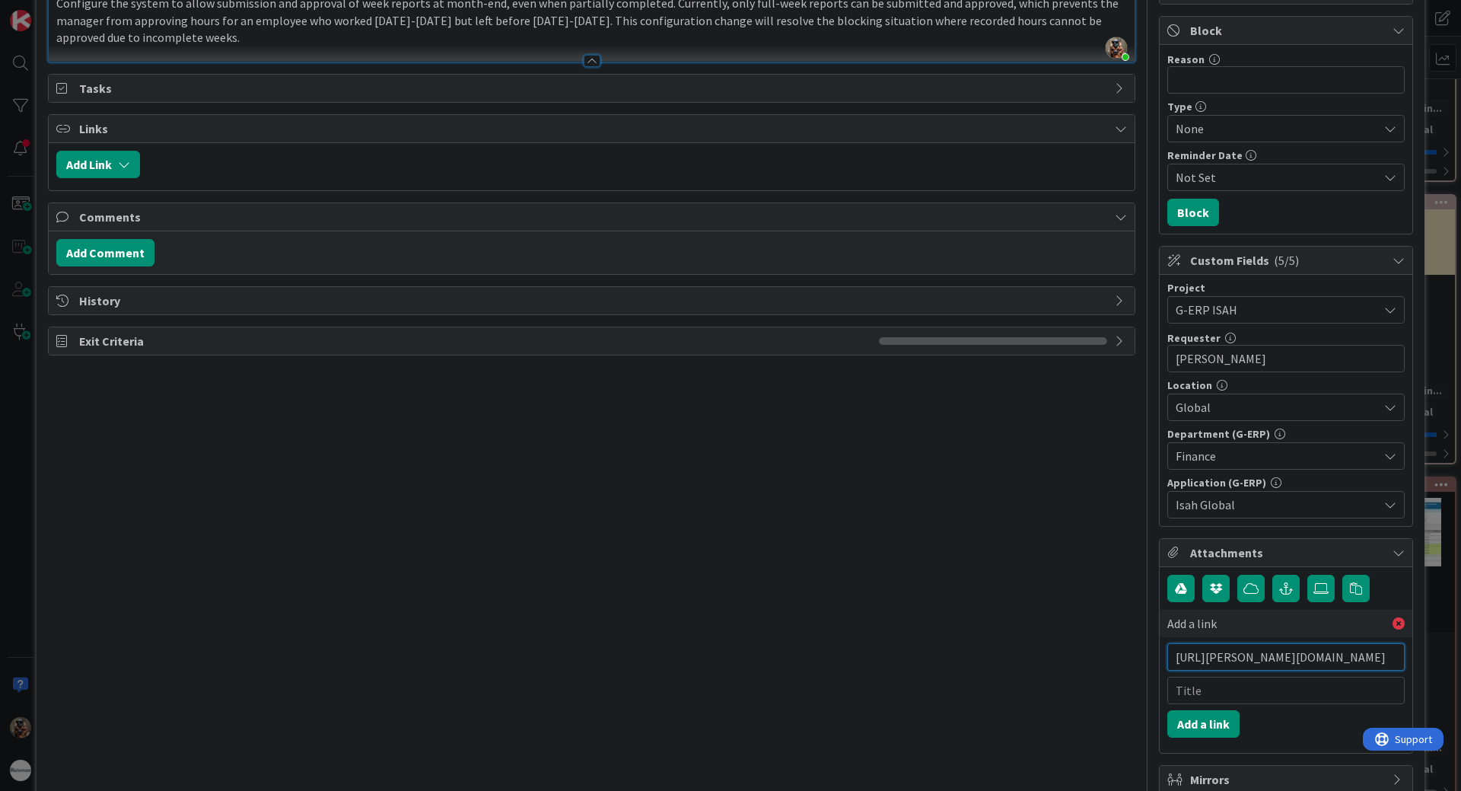
type input "[URL][PERSON_NAME][DOMAIN_NAME]"
click at [1213, 690] on input "text" at bounding box center [1285, 690] width 237 height 27
type input "BMC"
click at [1197, 730] on button "Add a link" at bounding box center [1203, 723] width 72 height 27
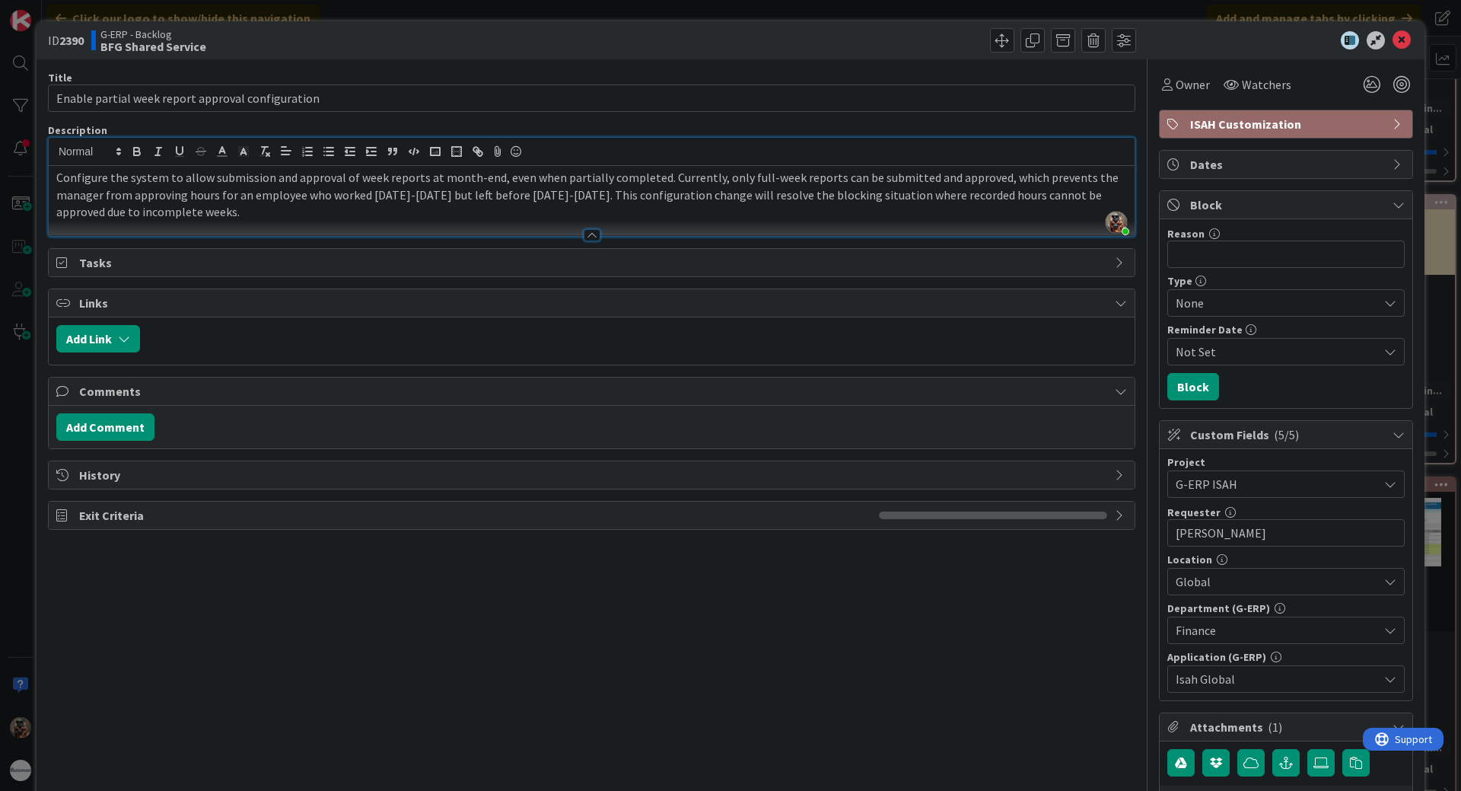
click at [74, 45] on b "2390" at bounding box center [71, 40] width 24 height 15
copy b "2390"
click at [1139, 339] on div "Title 49 / 128 Enable partial week report approval configuration Description [P…" at bounding box center [730, 527] width 1365 height 936
drag, startPoint x: 1390, startPoint y: 40, endPoint x: 1211, endPoint y: 116, distance: 195.1
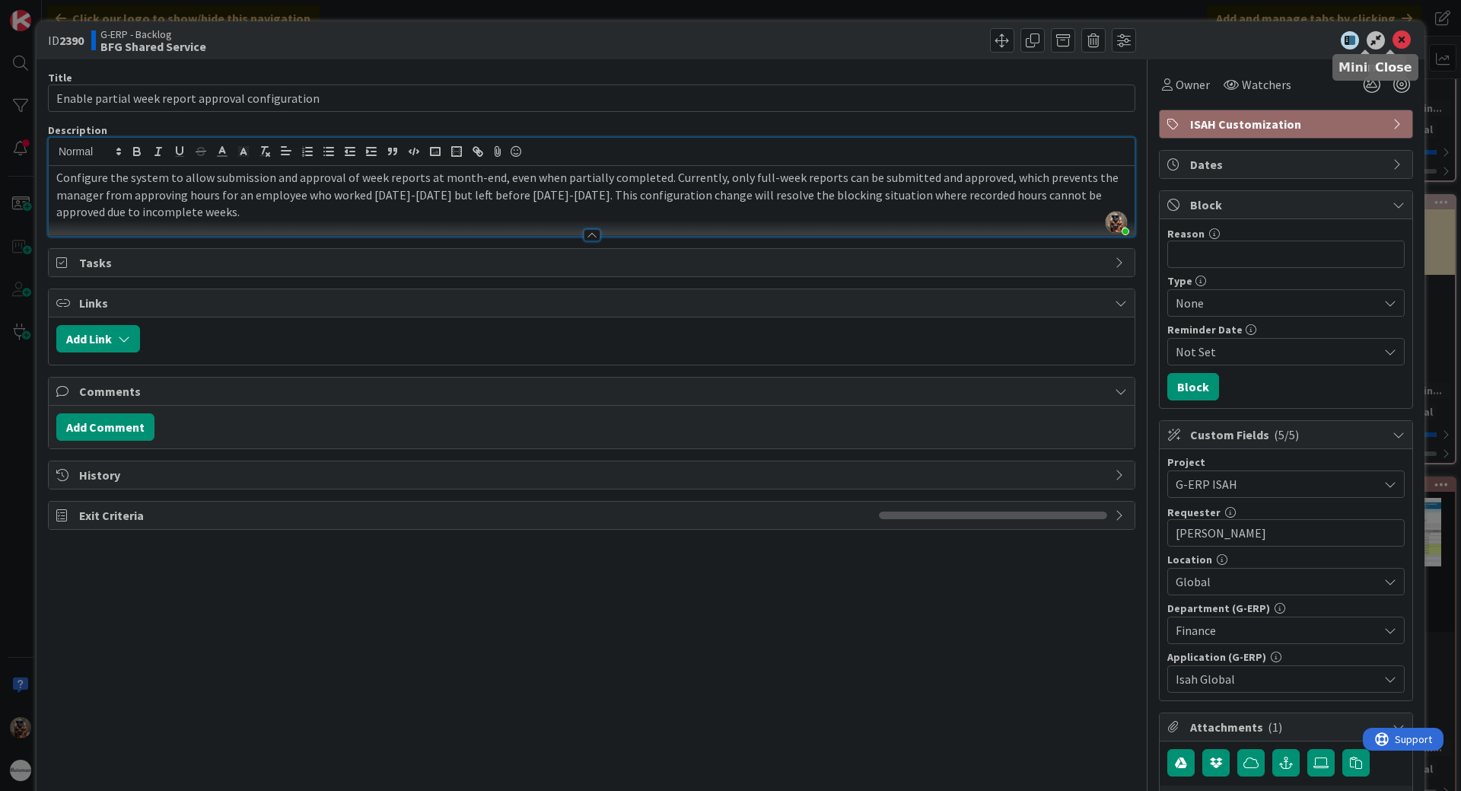
click at [1393, 40] on icon at bounding box center [1402, 40] width 18 height 18
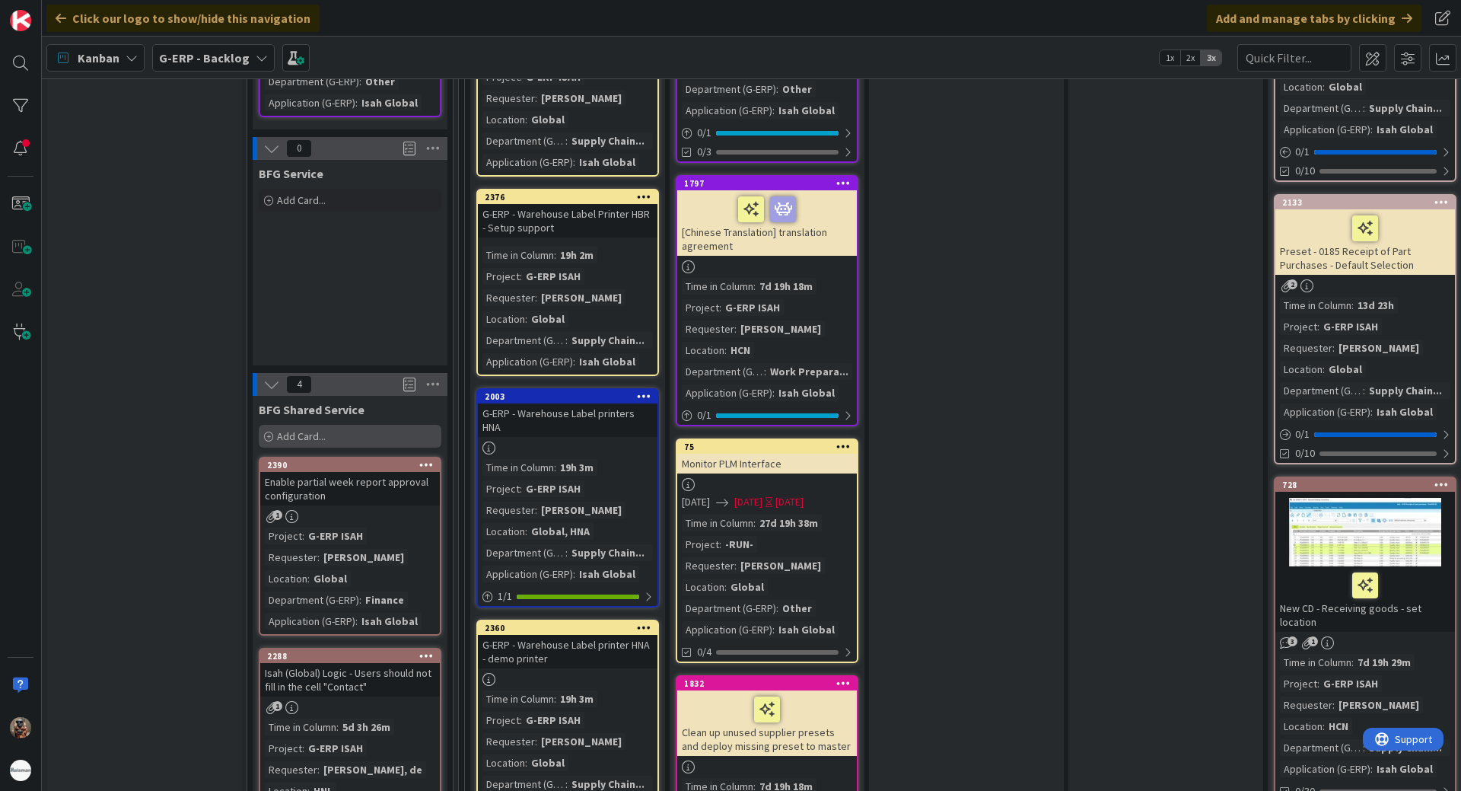
click at [322, 425] on div "Add Card..." at bounding box center [350, 436] width 183 height 23
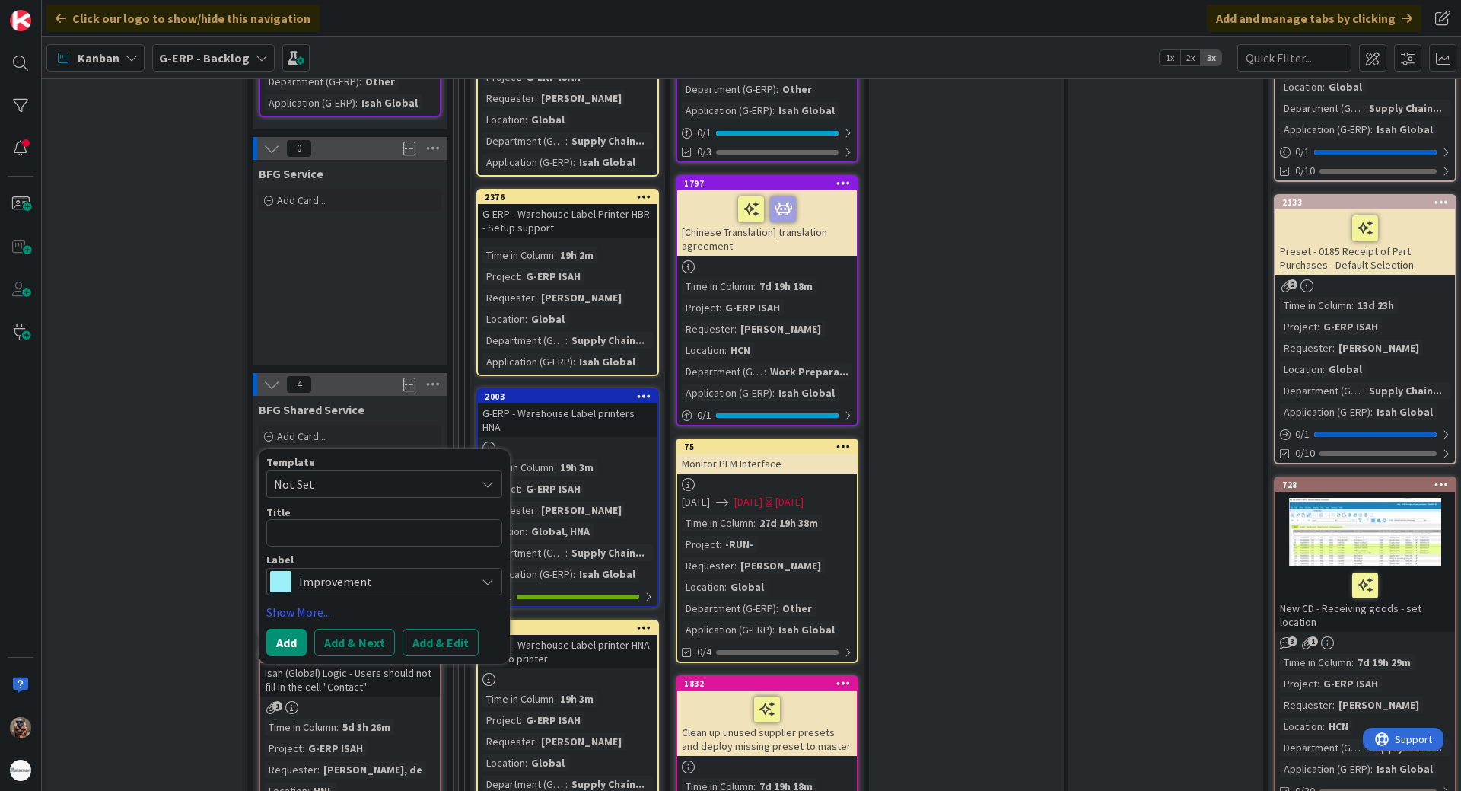
click at [422, 474] on span "Not Set" at bounding box center [369, 484] width 190 height 20
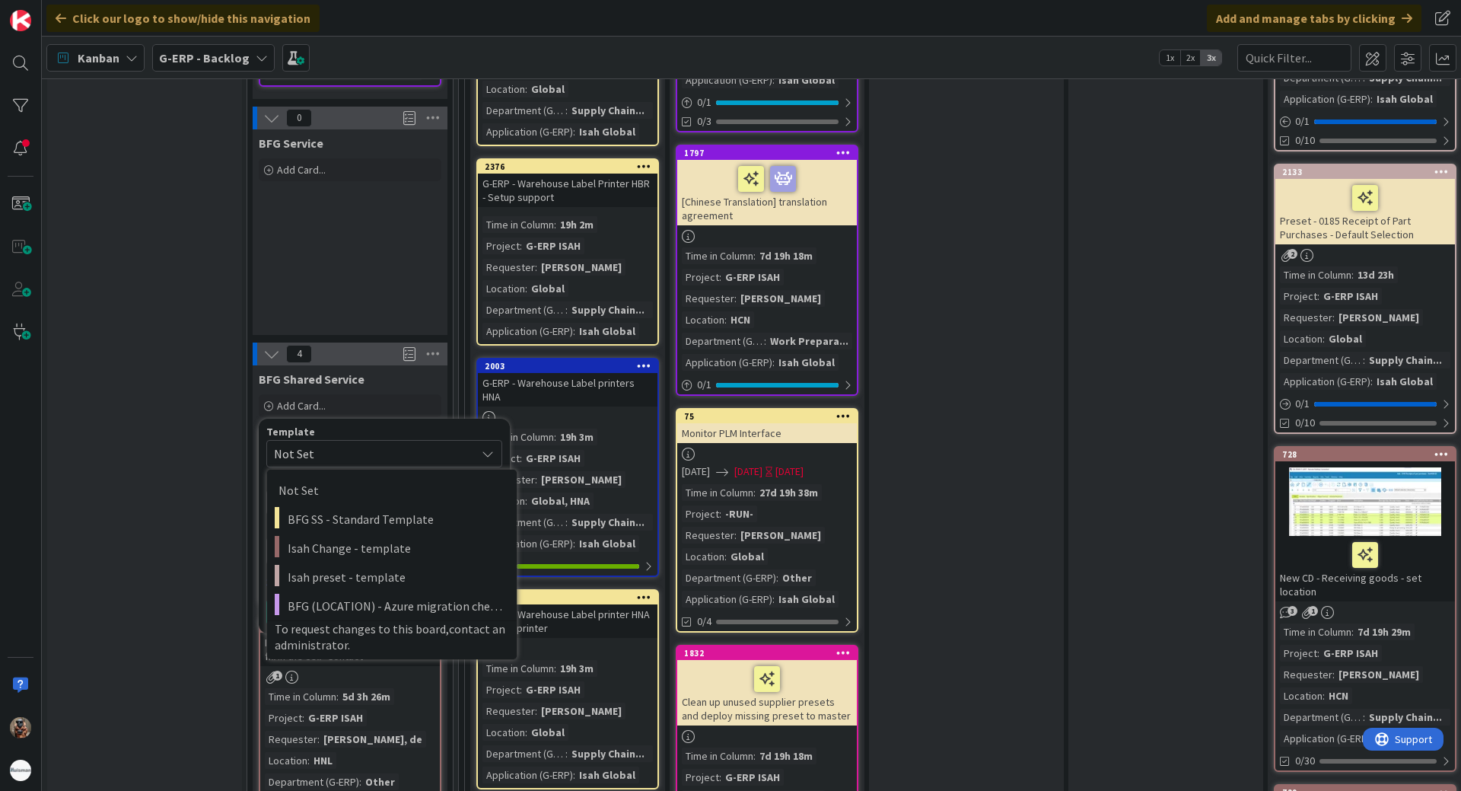
scroll to position [1827, 0]
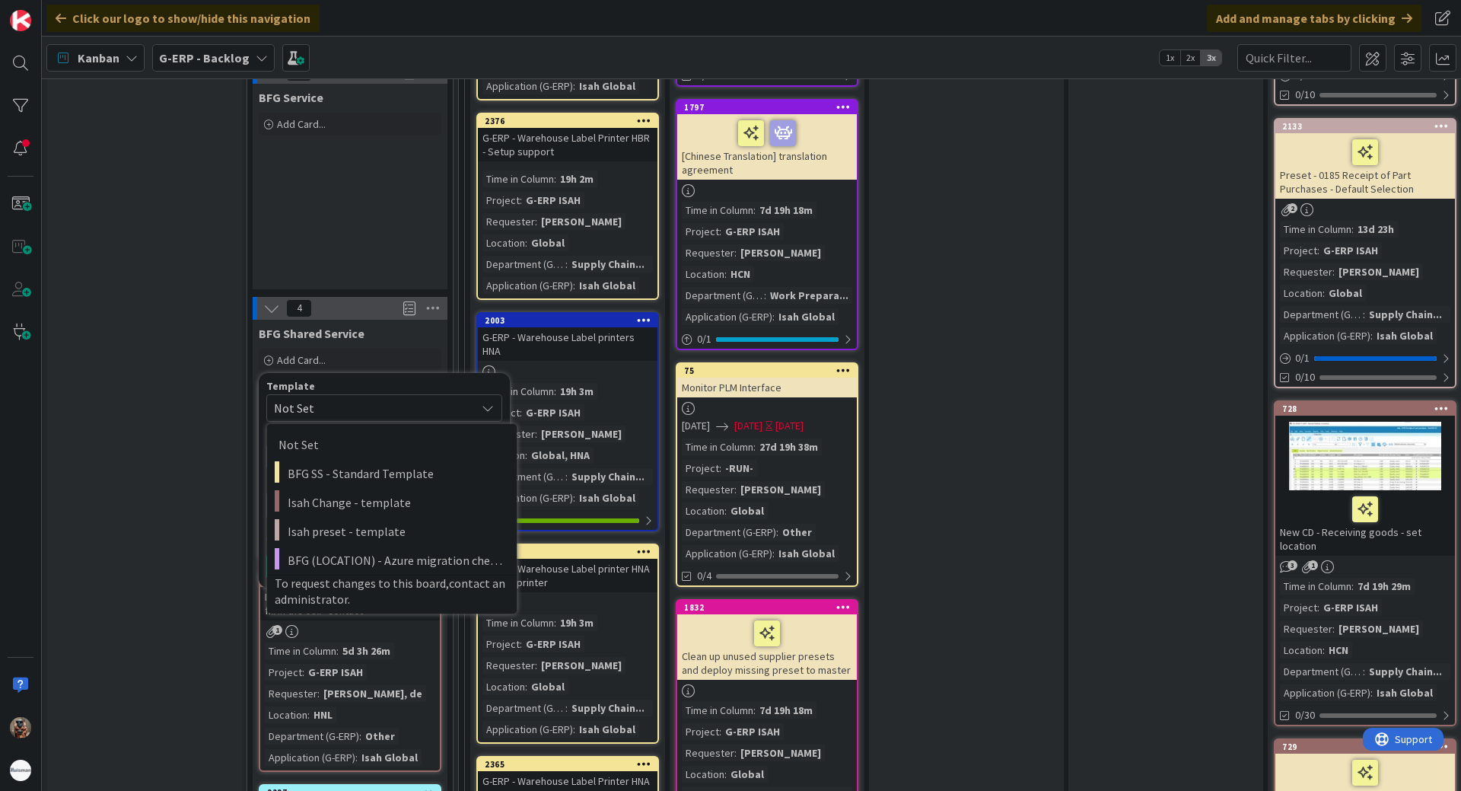
click at [347, 407] on span "Not Set" at bounding box center [384, 407] width 236 height 27
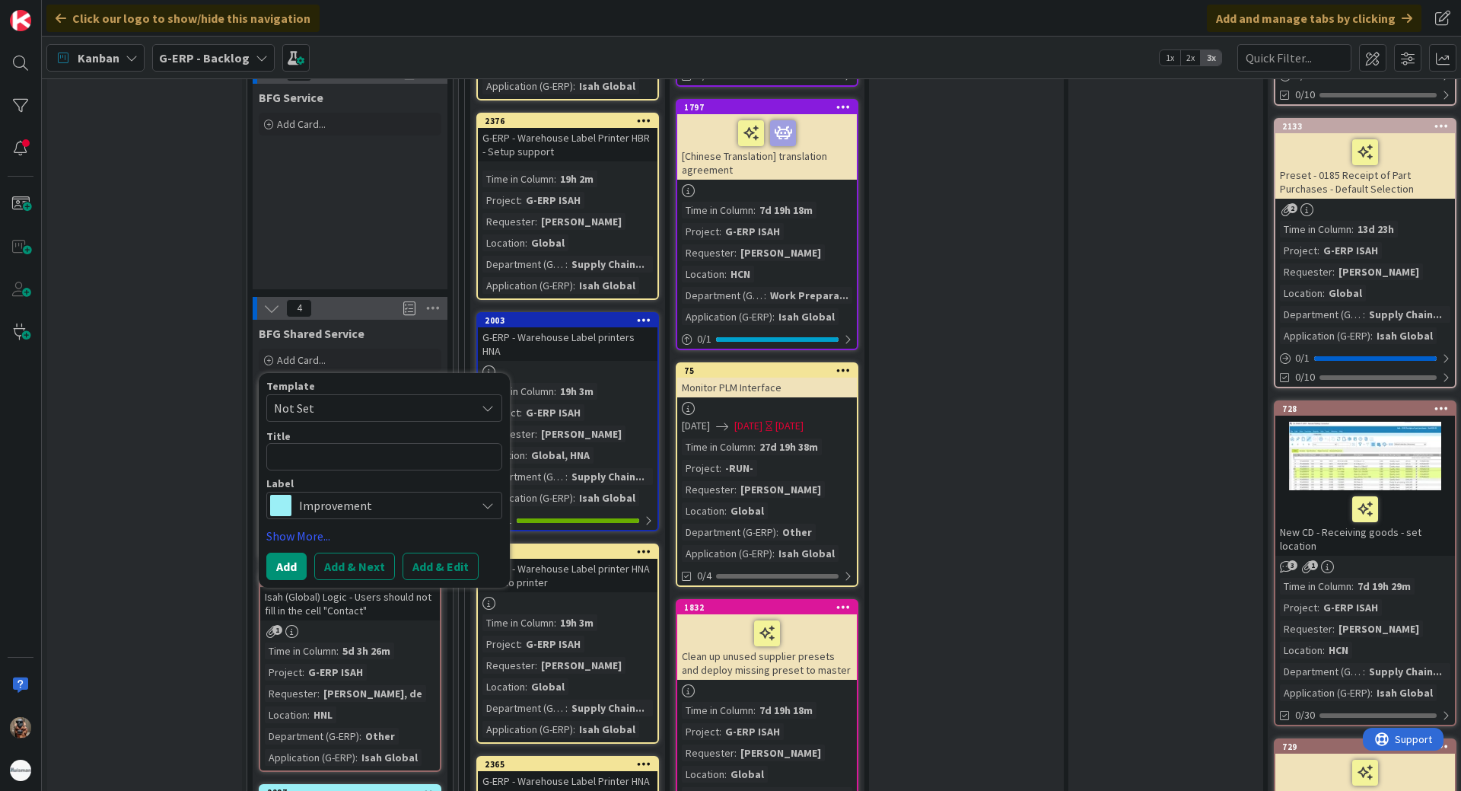
click at [349, 495] on span "Improvement" at bounding box center [383, 505] width 169 height 21
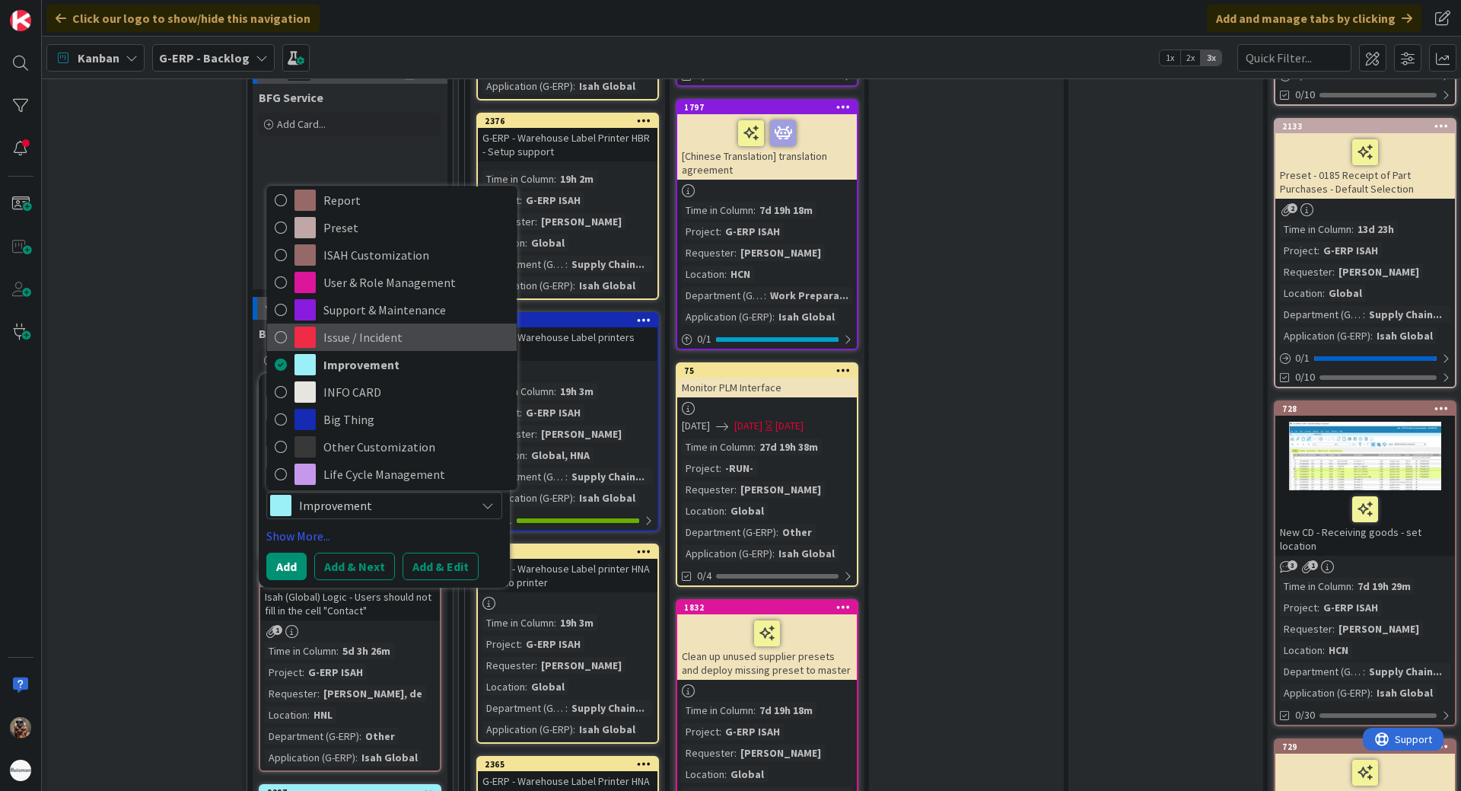
click at [380, 326] on span "Issue / Incident" at bounding box center [416, 337] width 186 height 23
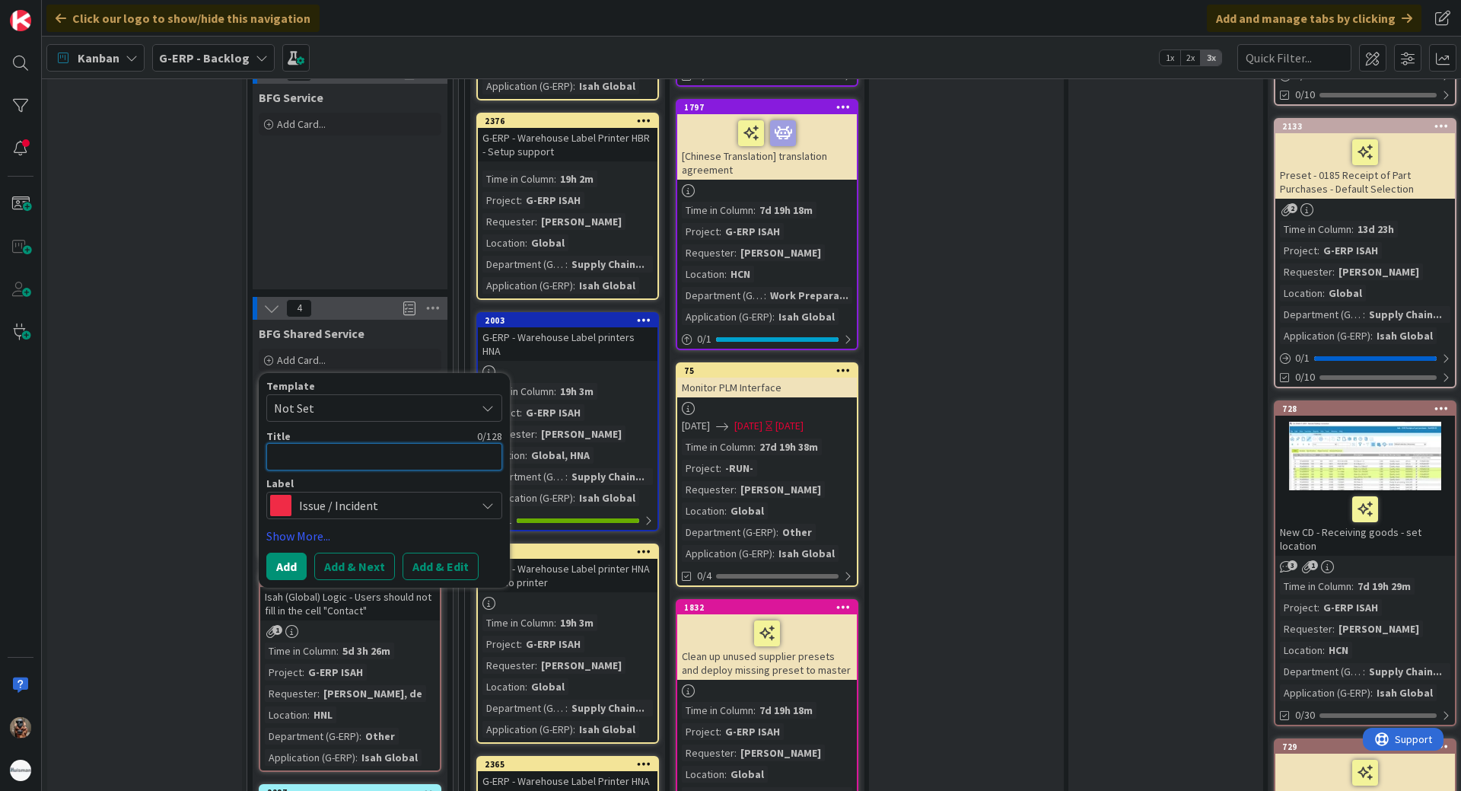
click at [338, 447] on textarea at bounding box center [384, 456] width 236 height 27
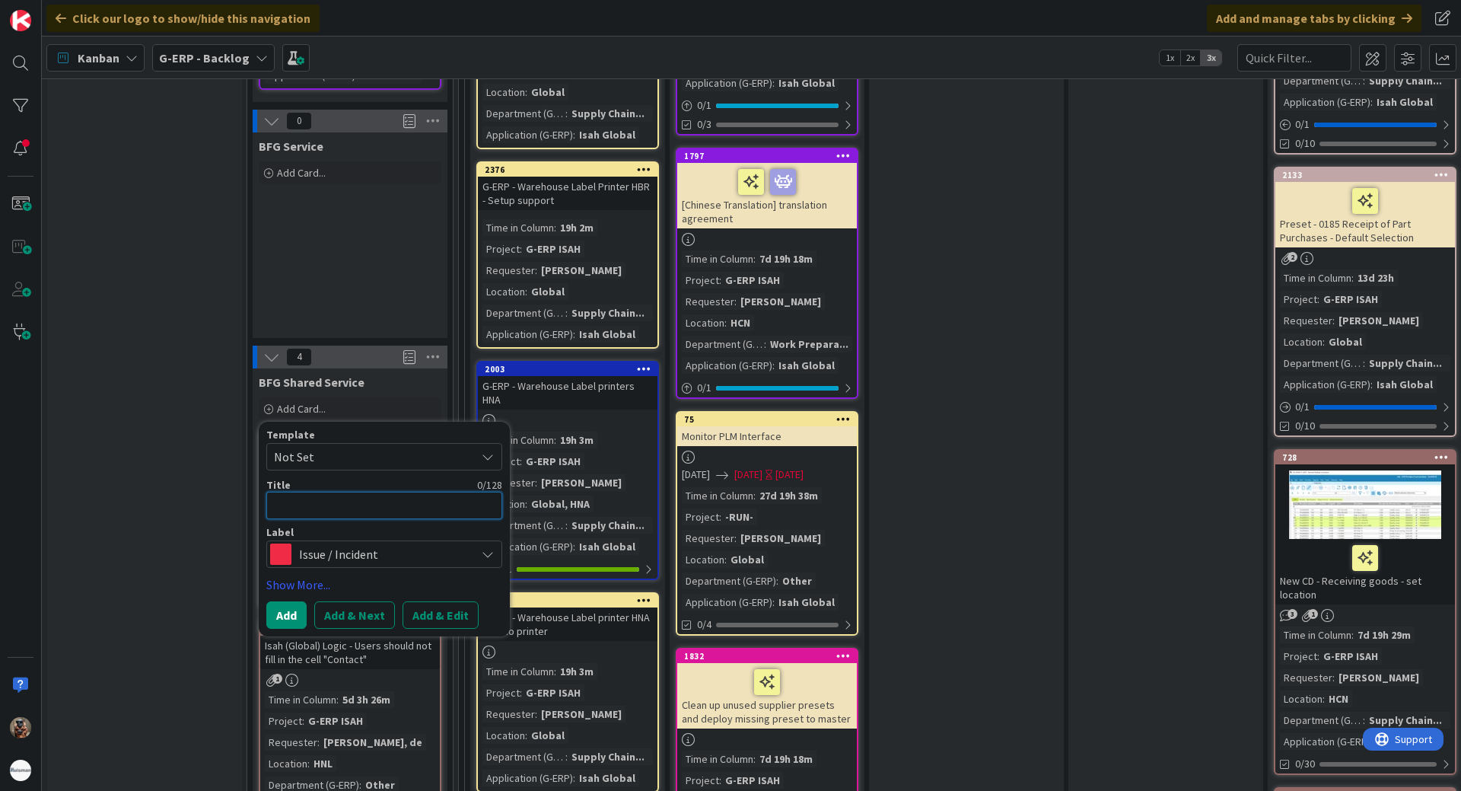
scroll to position [1750, 0]
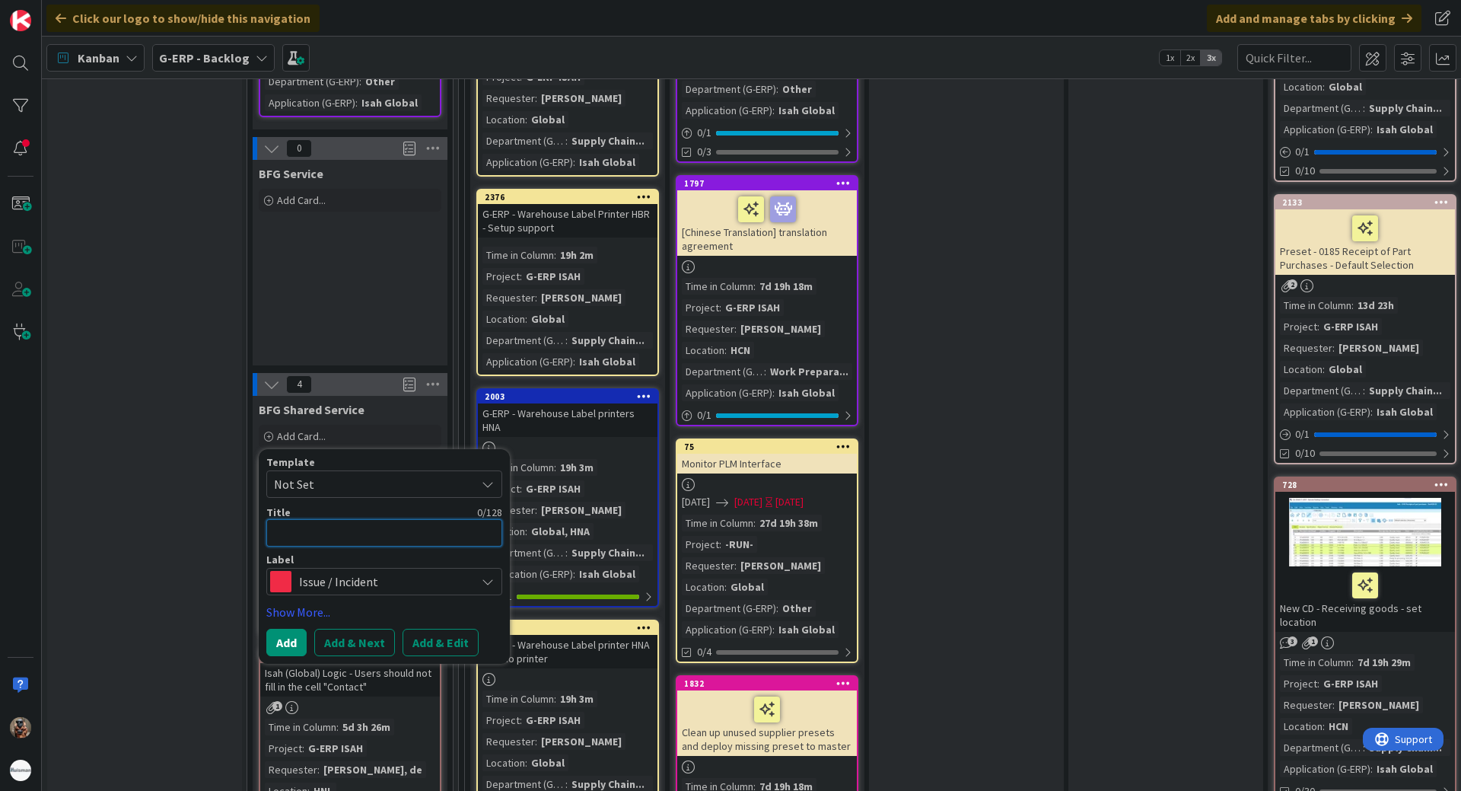
type textarea "x"
type textarea "U"
type textarea "x"
type textarea "Un"
type textarea "x"
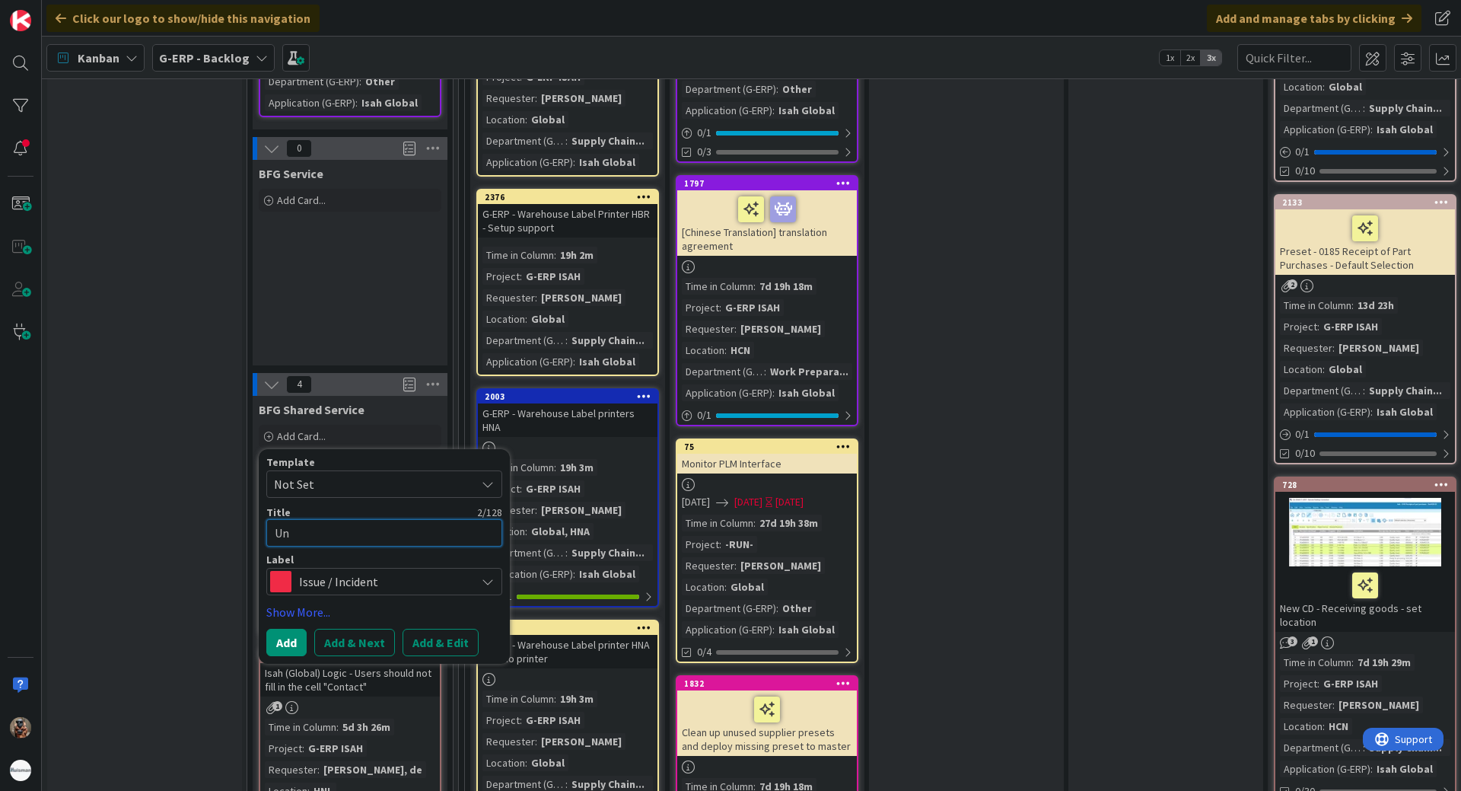
type textarea "Una"
type textarea "x"
type textarea "Unava"
type textarea "x"
type textarea "Unavai"
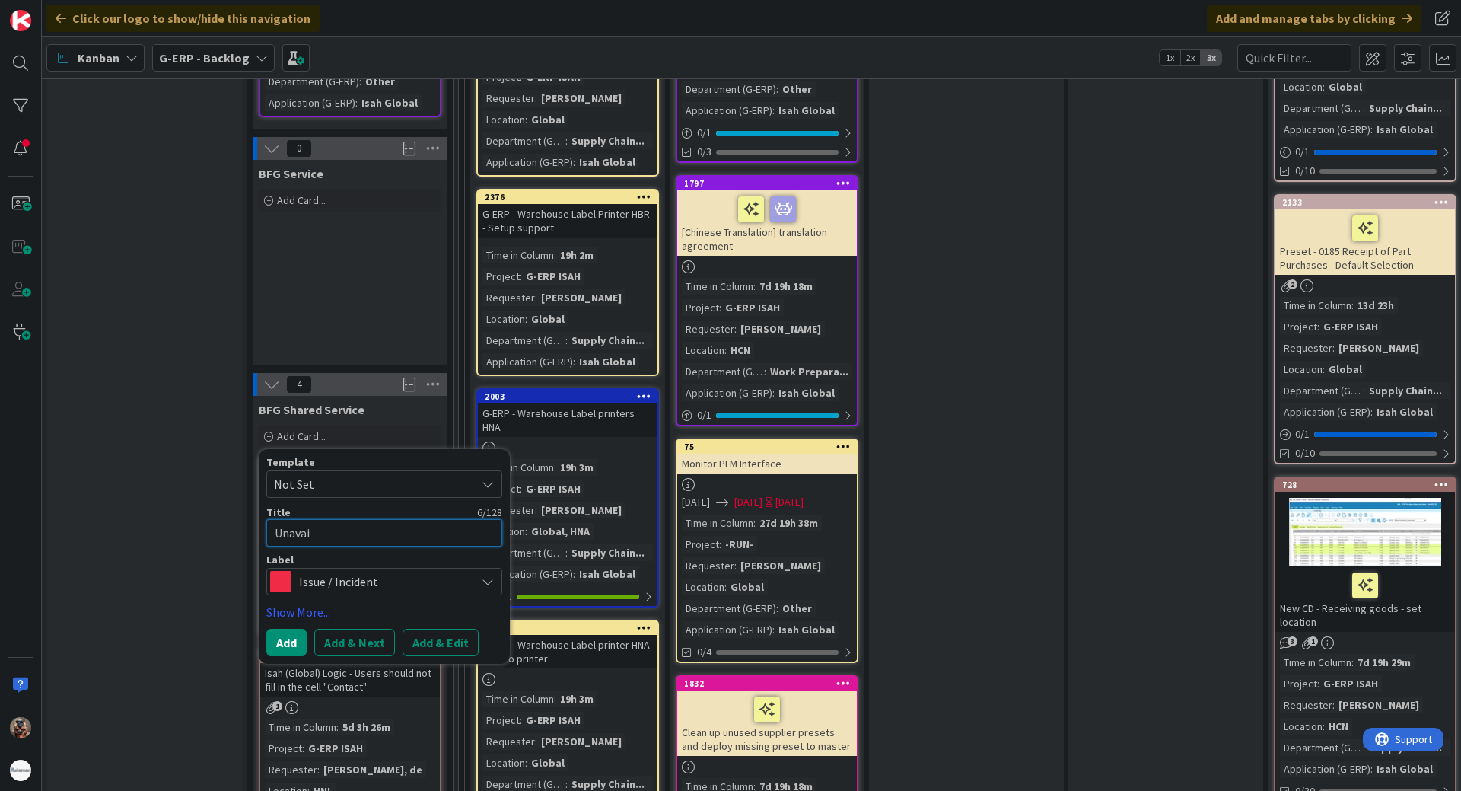
type textarea "x"
type textarea "Unavail"
type textarea "x"
type textarea "Unavaila"
type textarea "x"
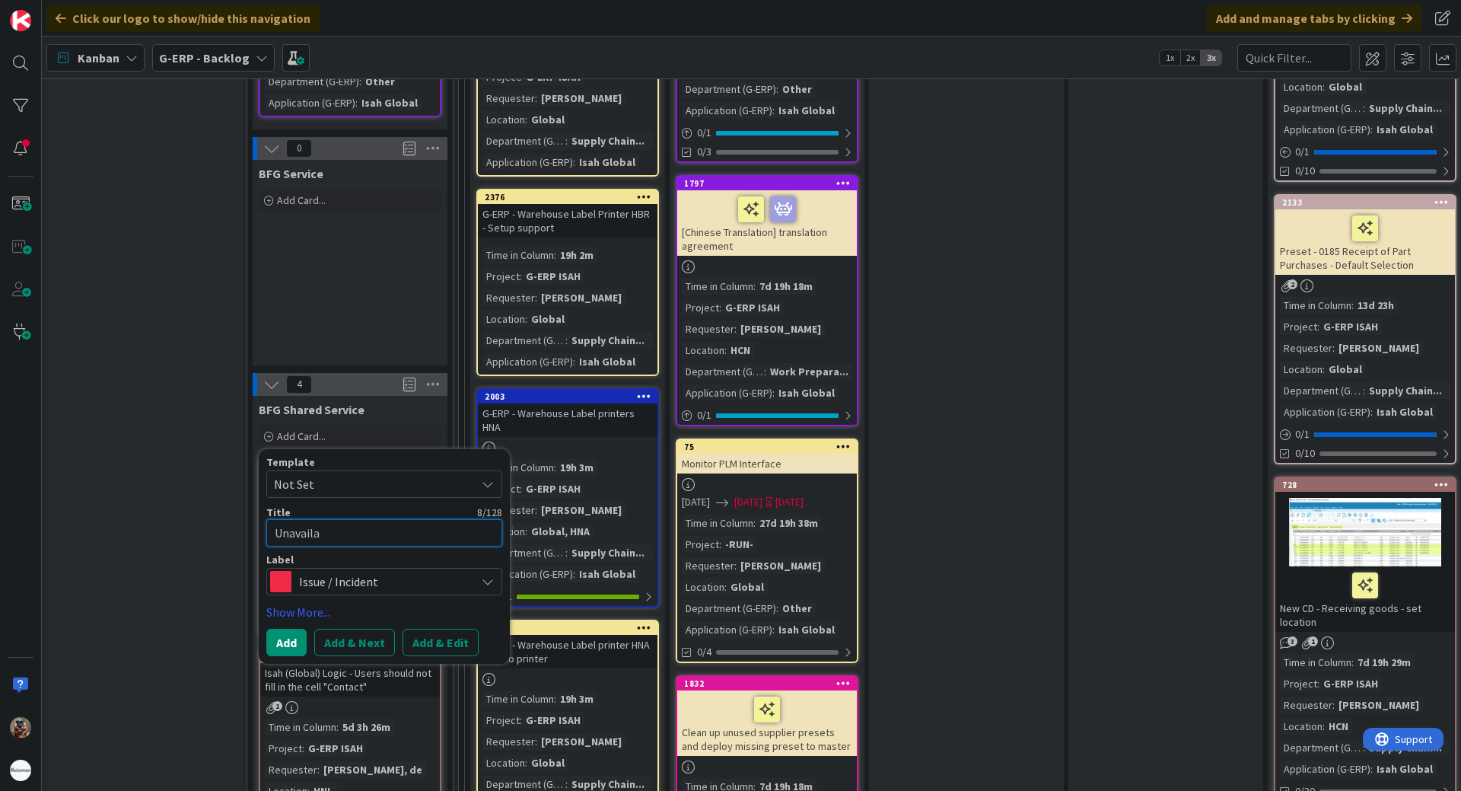
type textarea "Unavailab"
type textarea "x"
type textarea "Unavailabl"
type textarea "x"
type textarea "Unavailable"
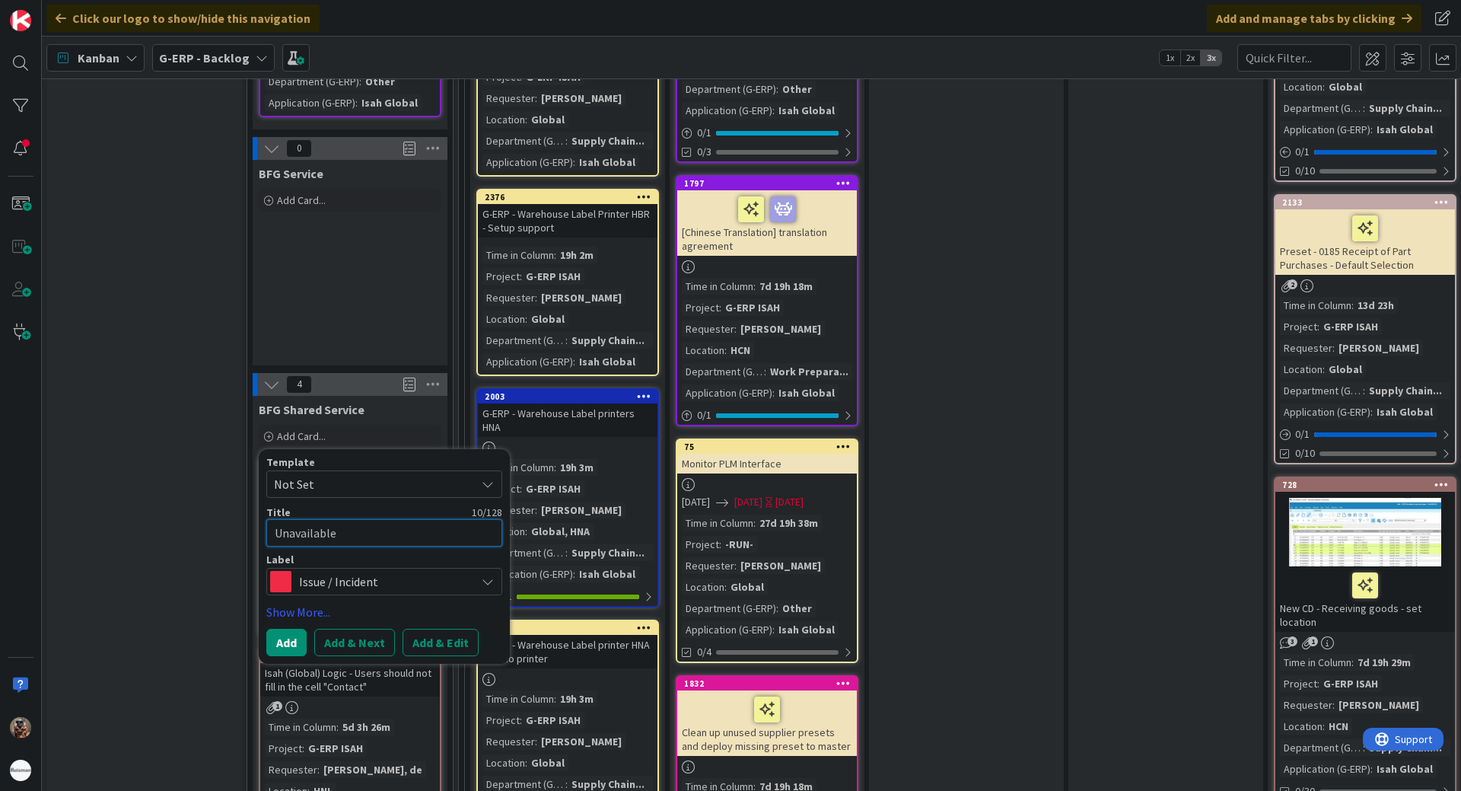
type textarea "x"
type textarea "Unavailable"
type textarea "x"
type textarea "Unavailable c"
type textarea "x"
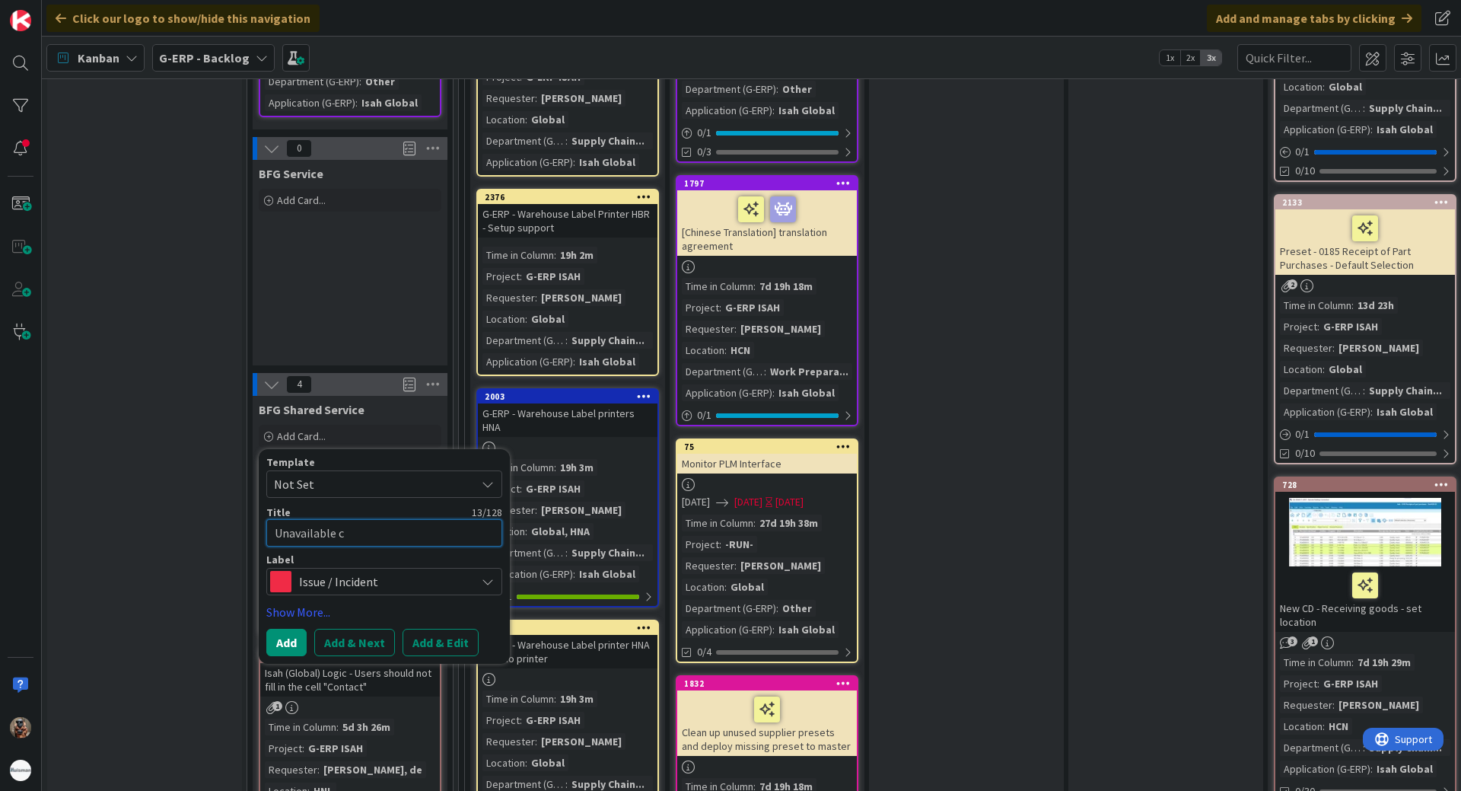
type textarea "Unavailable ca"
type textarea "x"
type textarea "Unavailable cap"
type textarea "x"
type textarea "Unavailable capa"
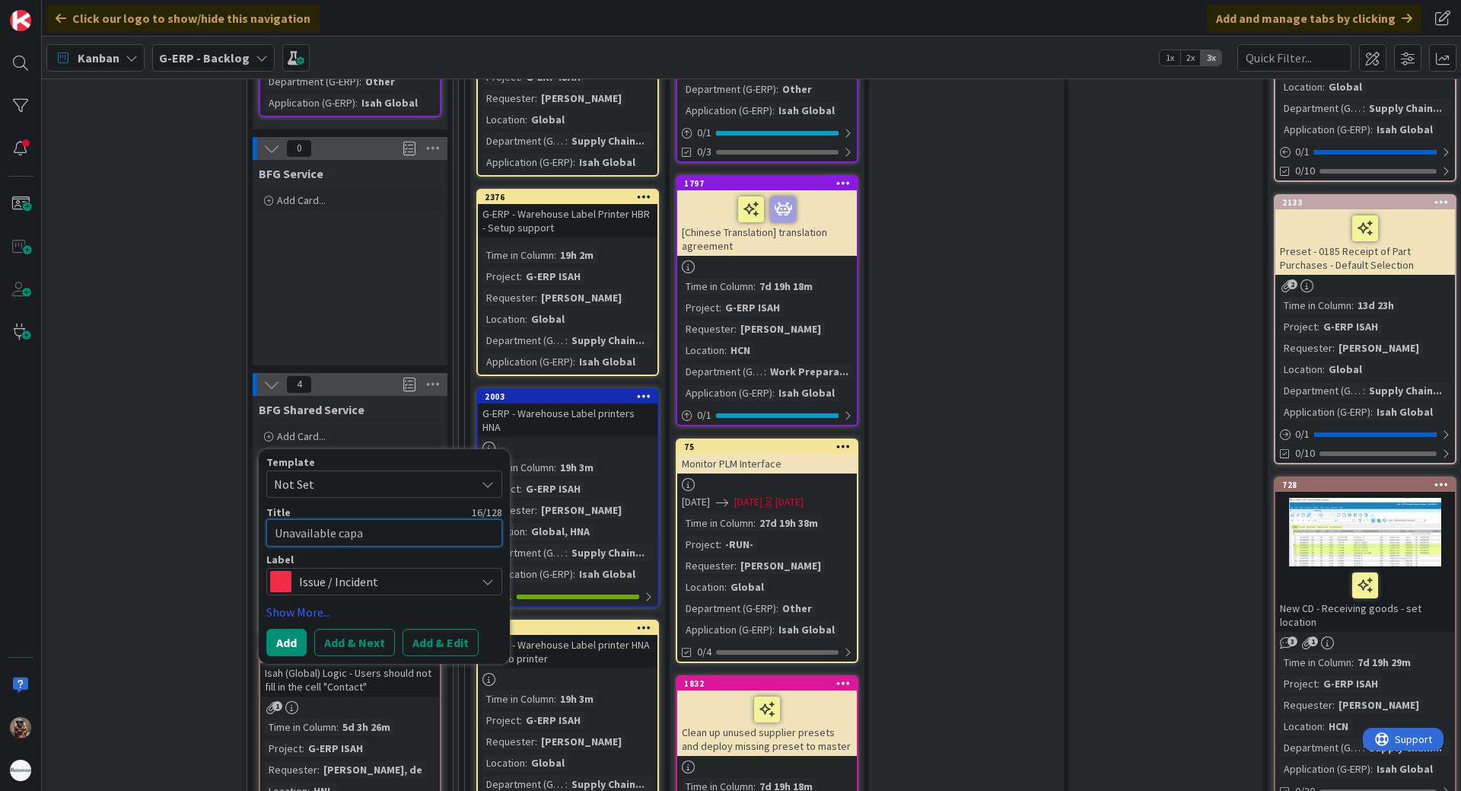
type textarea "x"
type textarea "Unavailable capac"
type textarea "x"
type textarea "Unavailable capaci"
type textarea "x"
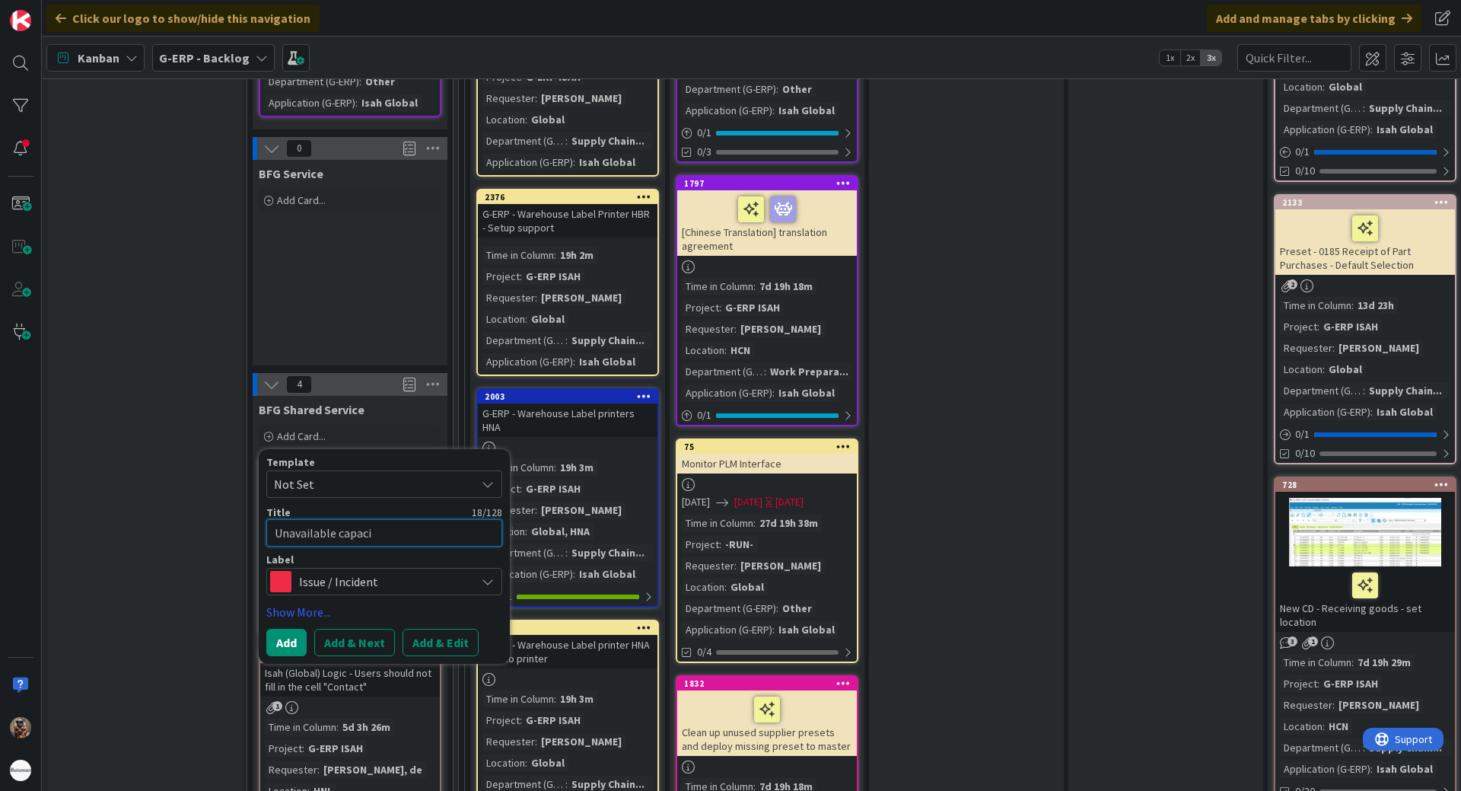
type textarea "Unavailable capacit"
type textarea "x"
type textarea "Unavailable capacitz"
type textarea "x"
type textarea "Unavailable capacit"
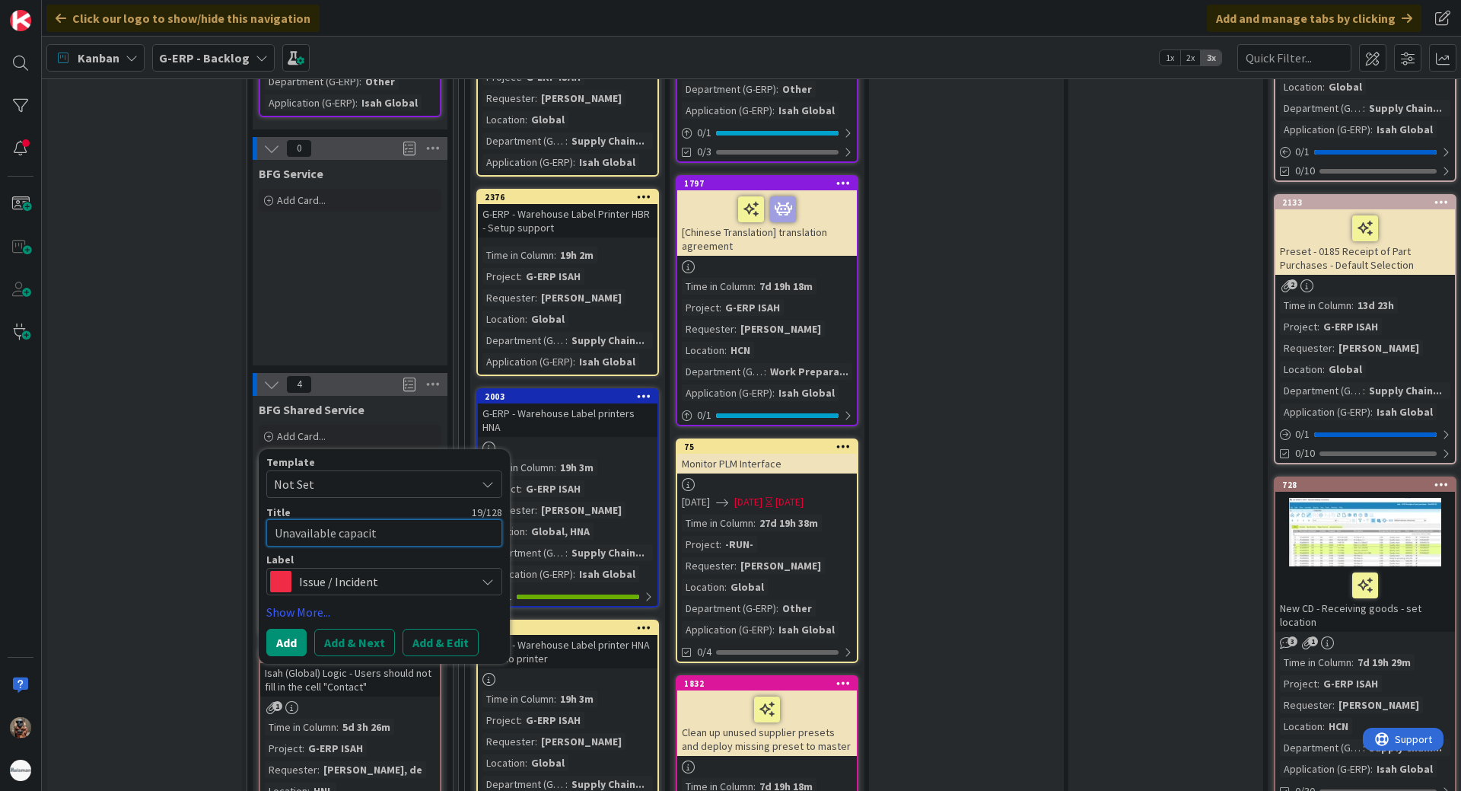
type textarea "x"
type textarea "Unavailable capacity"
type textarea "x"
type textarea "Unavailable capacity"
type textarea "x"
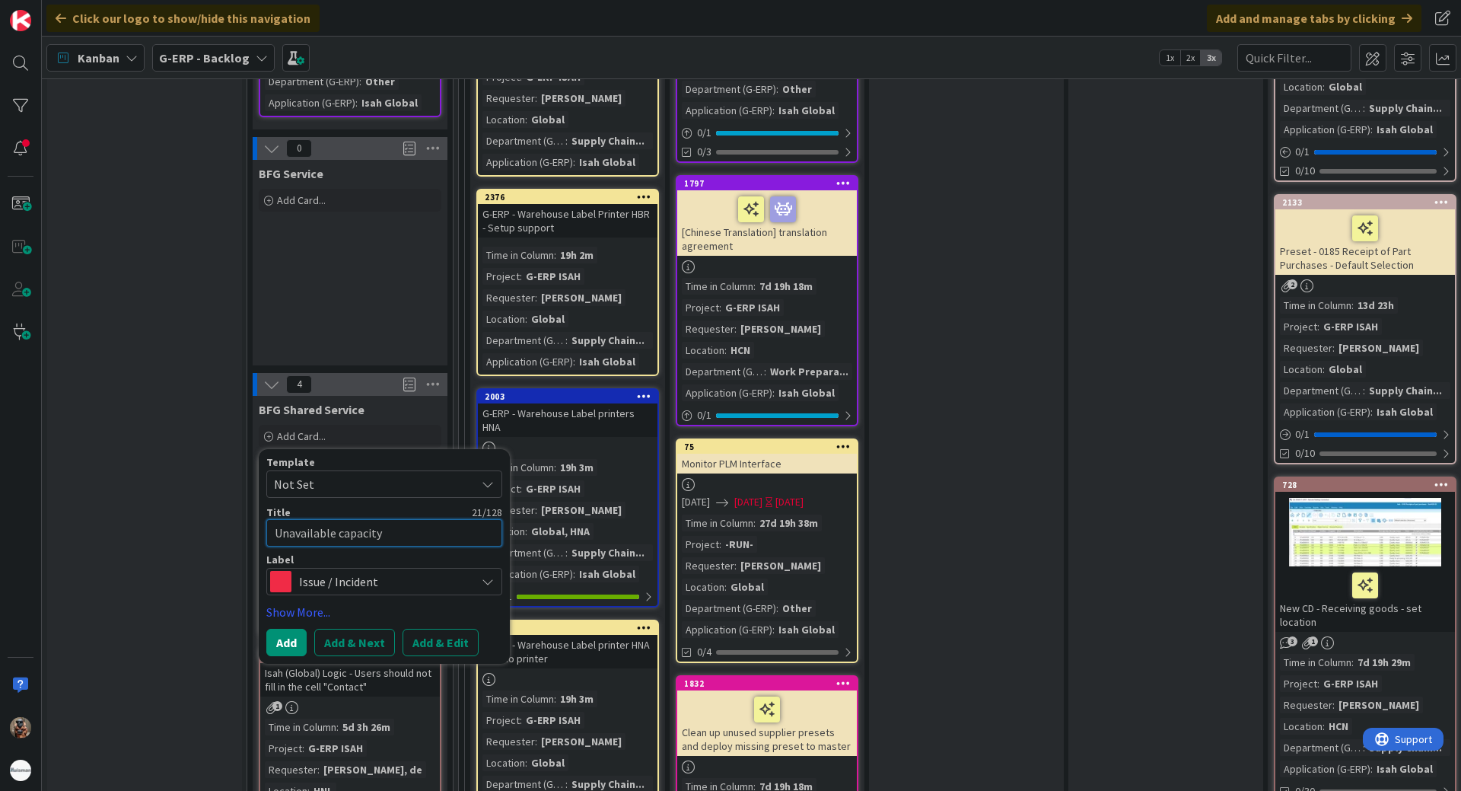
type textarea "Unavailable capacity c"
type textarea "x"
type textarea "Unavailable capacity co"
type textarea "x"
type textarea "Unavailable capacity cod"
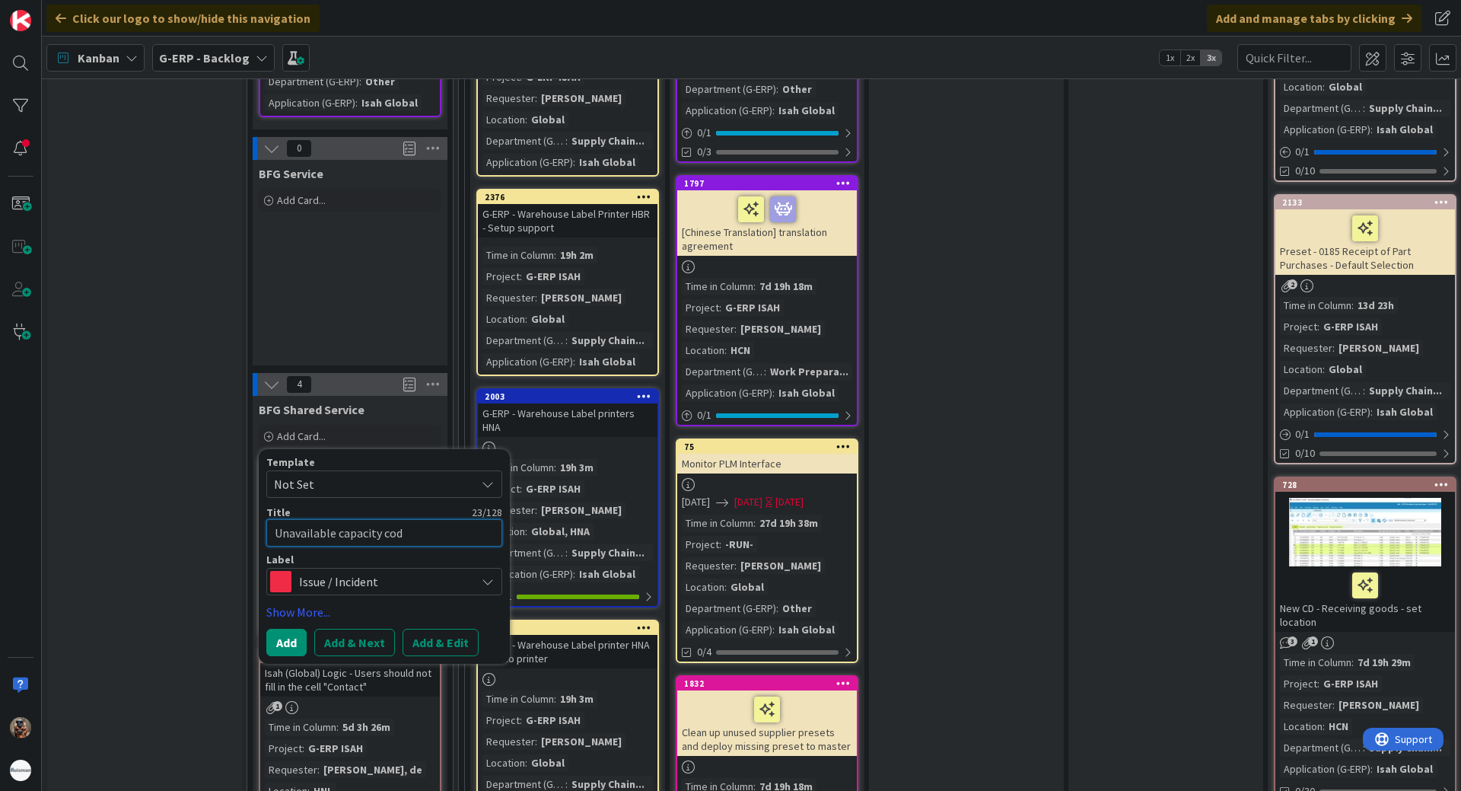
type textarea "x"
type textarea "Unavailable capacity code"
type textarea "x"
type textarea "Unavailable capacity code"
click at [449, 629] on button "Add & Edit" at bounding box center [441, 642] width 76 height 27
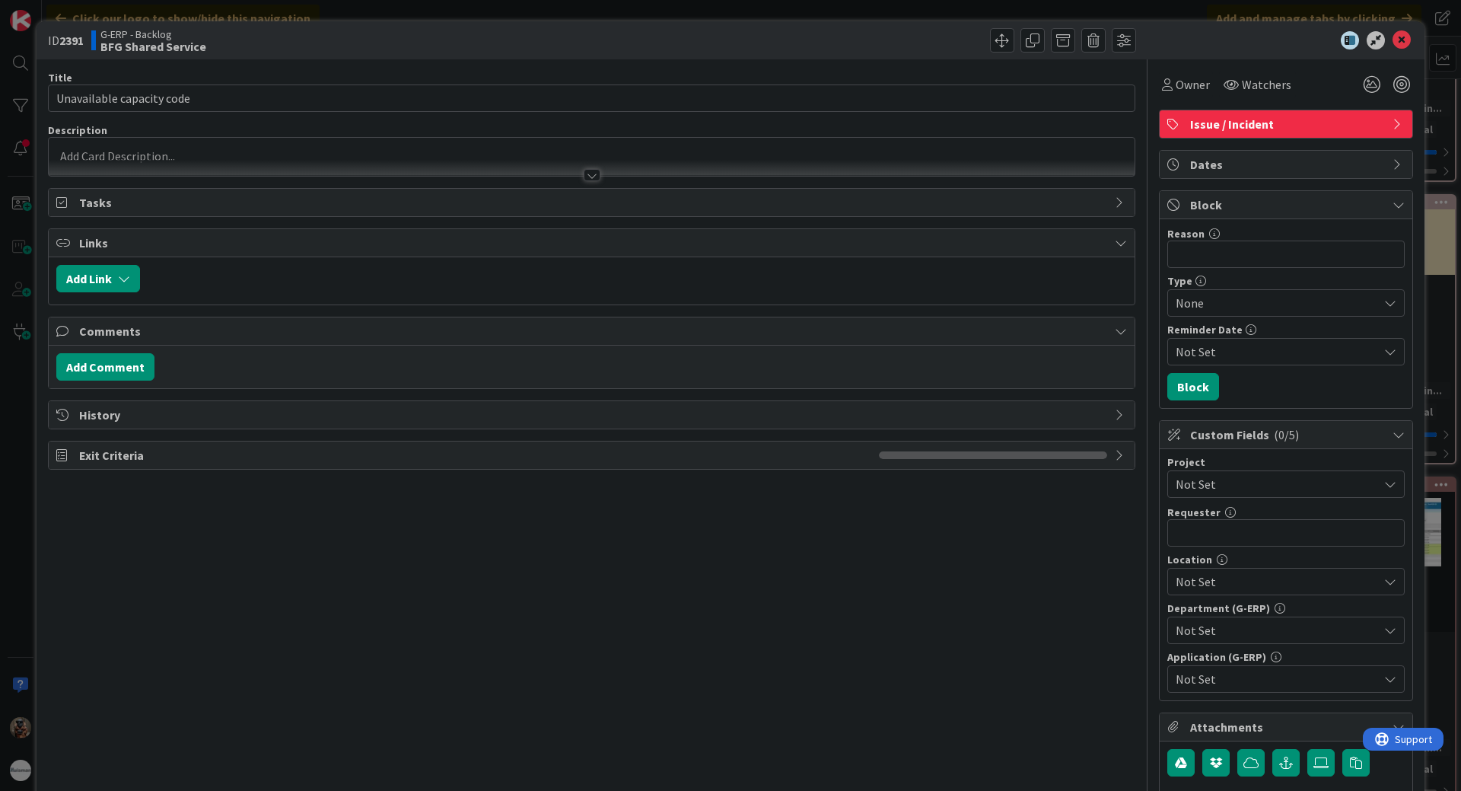
click at [568, 163] on div at bounding box center [592, 168] width 1086 height 16
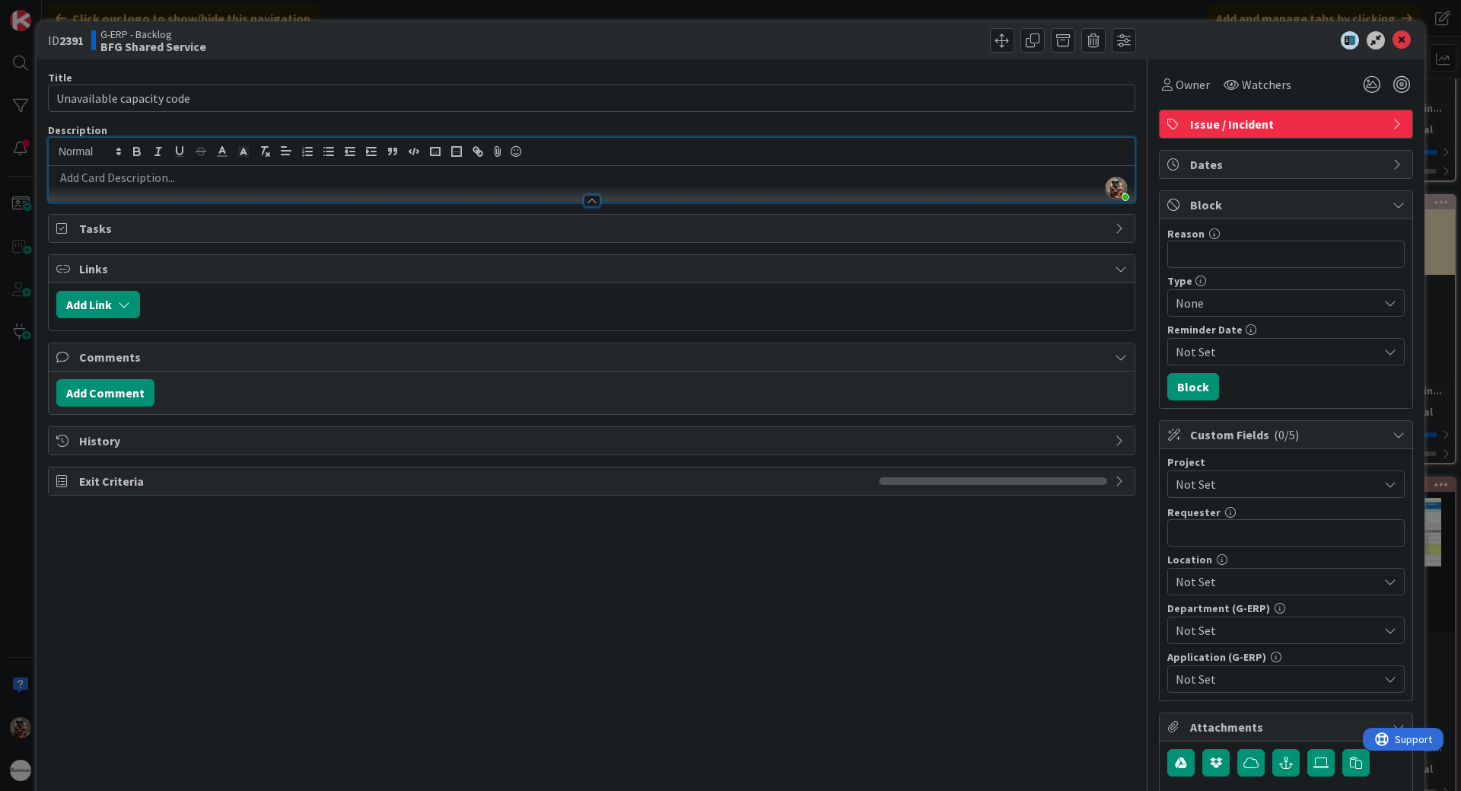
click at [531, 188] on div at bounding box center [592, 194] width 1086 height 16
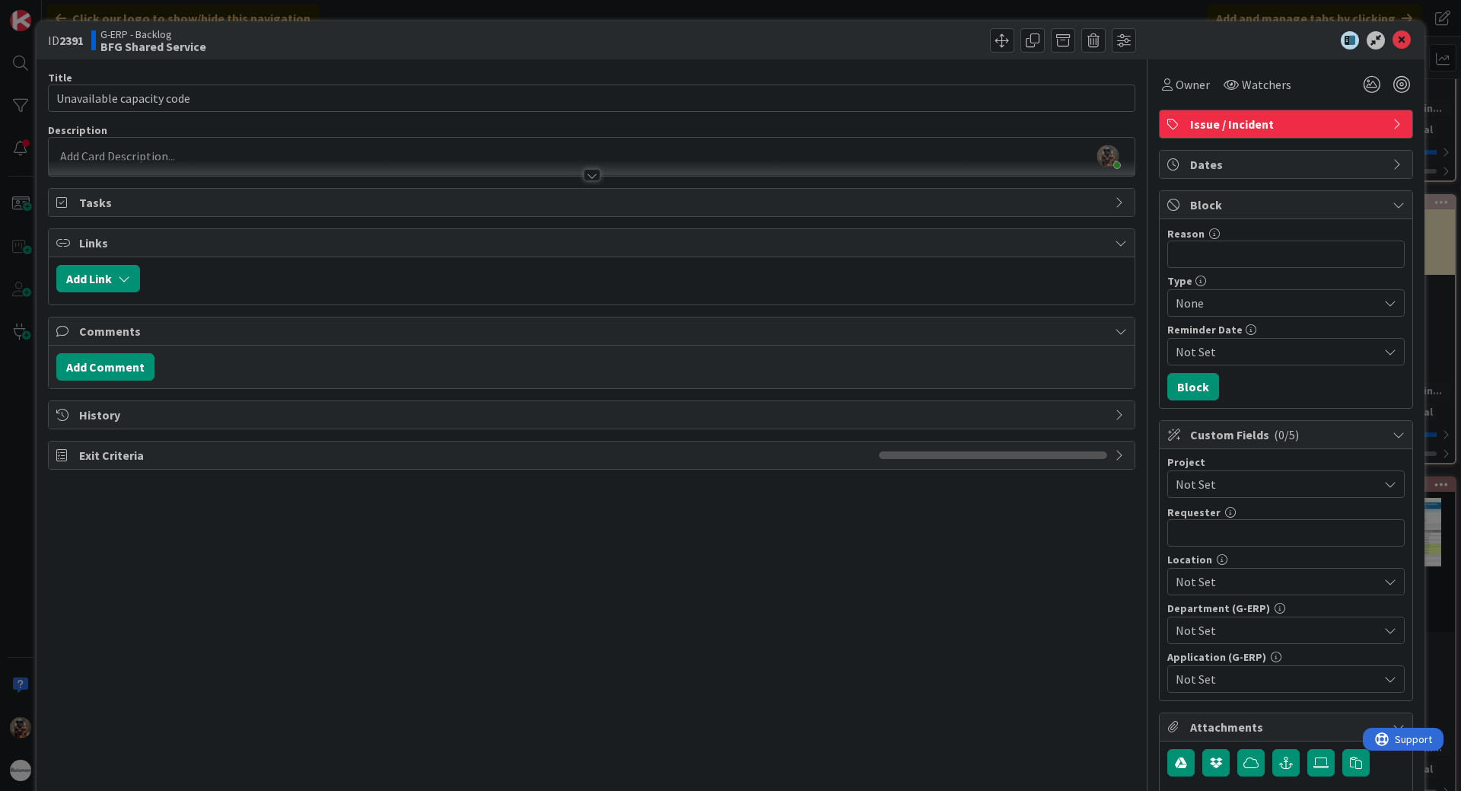
click at [584, 176] on div at bounding box center [592, 175] width 17 height 12
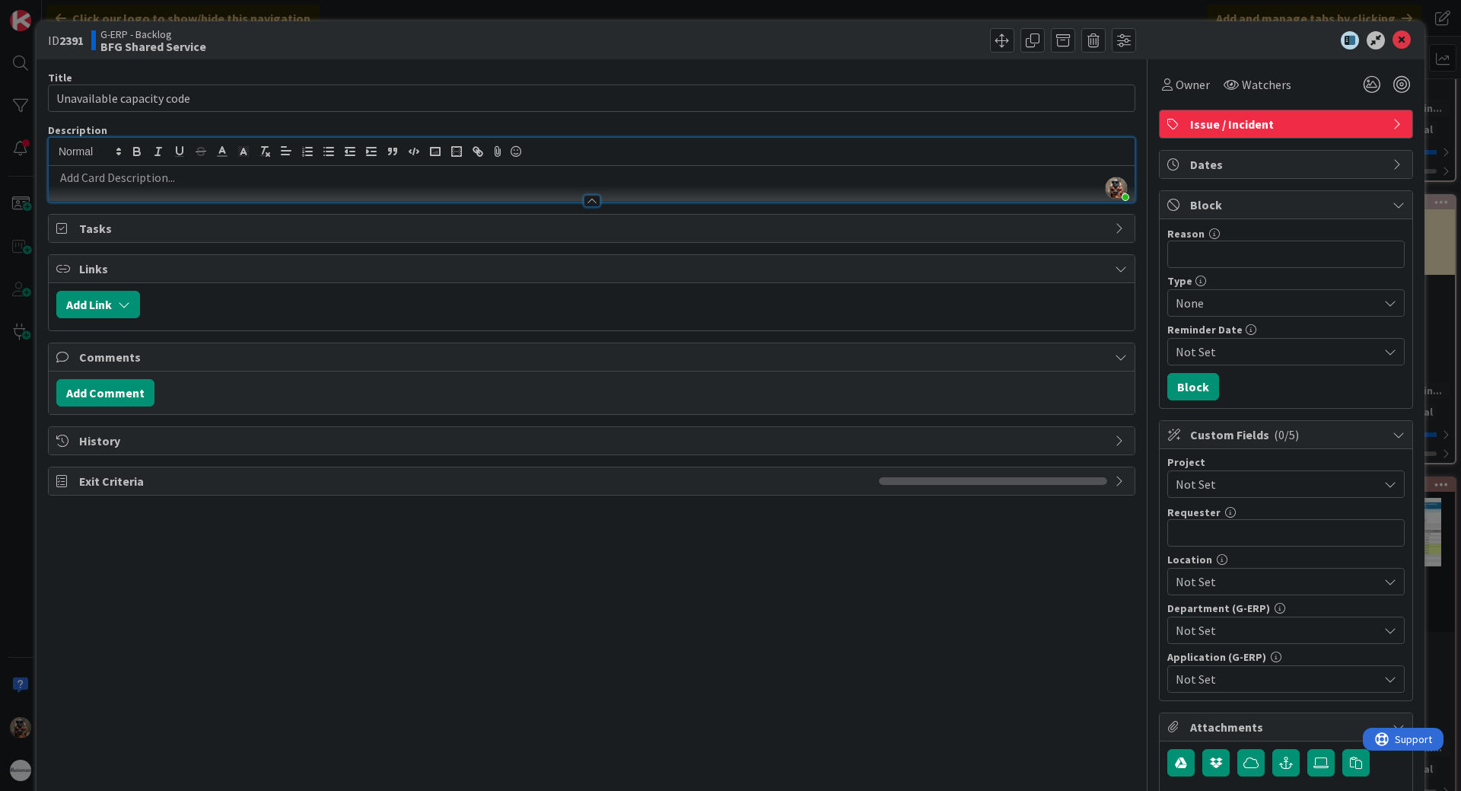
click at [515, 178] on p at bounding box center [591, 178] width 1071 height 18
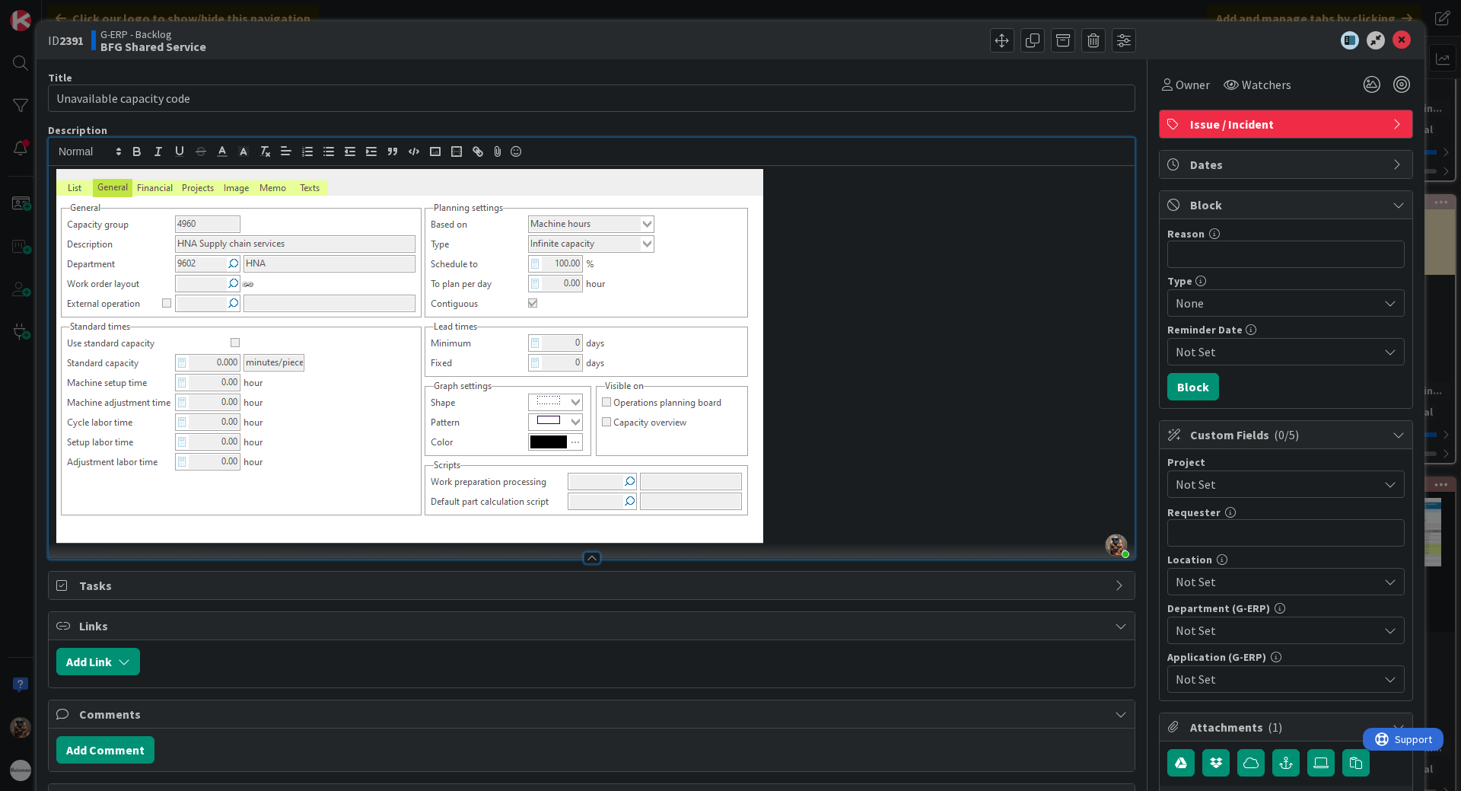
click at [78, 179] on img at bounding box center [409, 356] width 707 height 374
click at [62, 181] on img at bounding box center [409, 356] width 707 height 374
click at [53, 181] on div at bounding box center [592, 362] width 1086 height 393
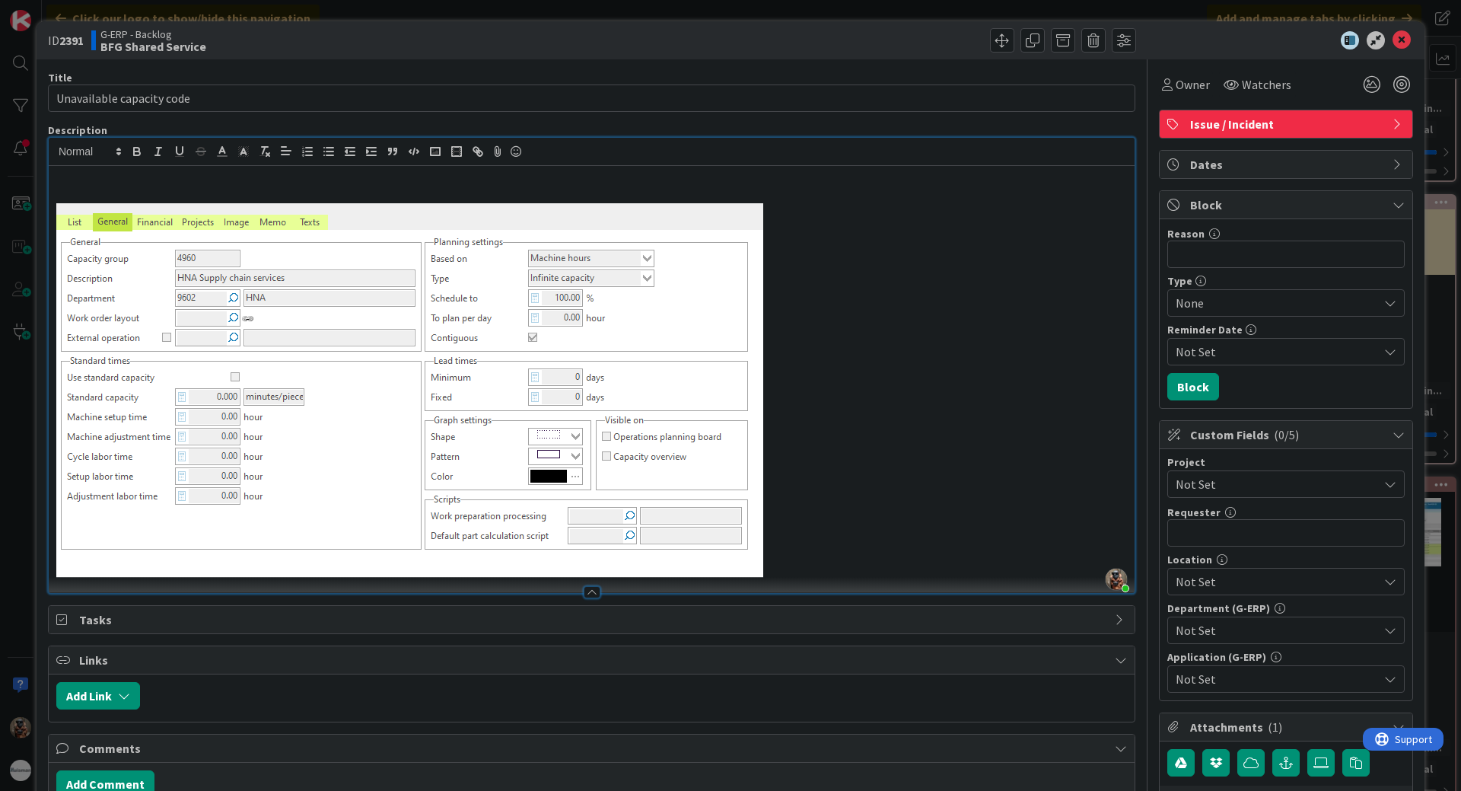
click at [425, 184] on p at bounding box center [591, 178] width 1071 height 18
click at [282, 170] on p at bounding box center [591, 178] width 1071 height 18
paste div
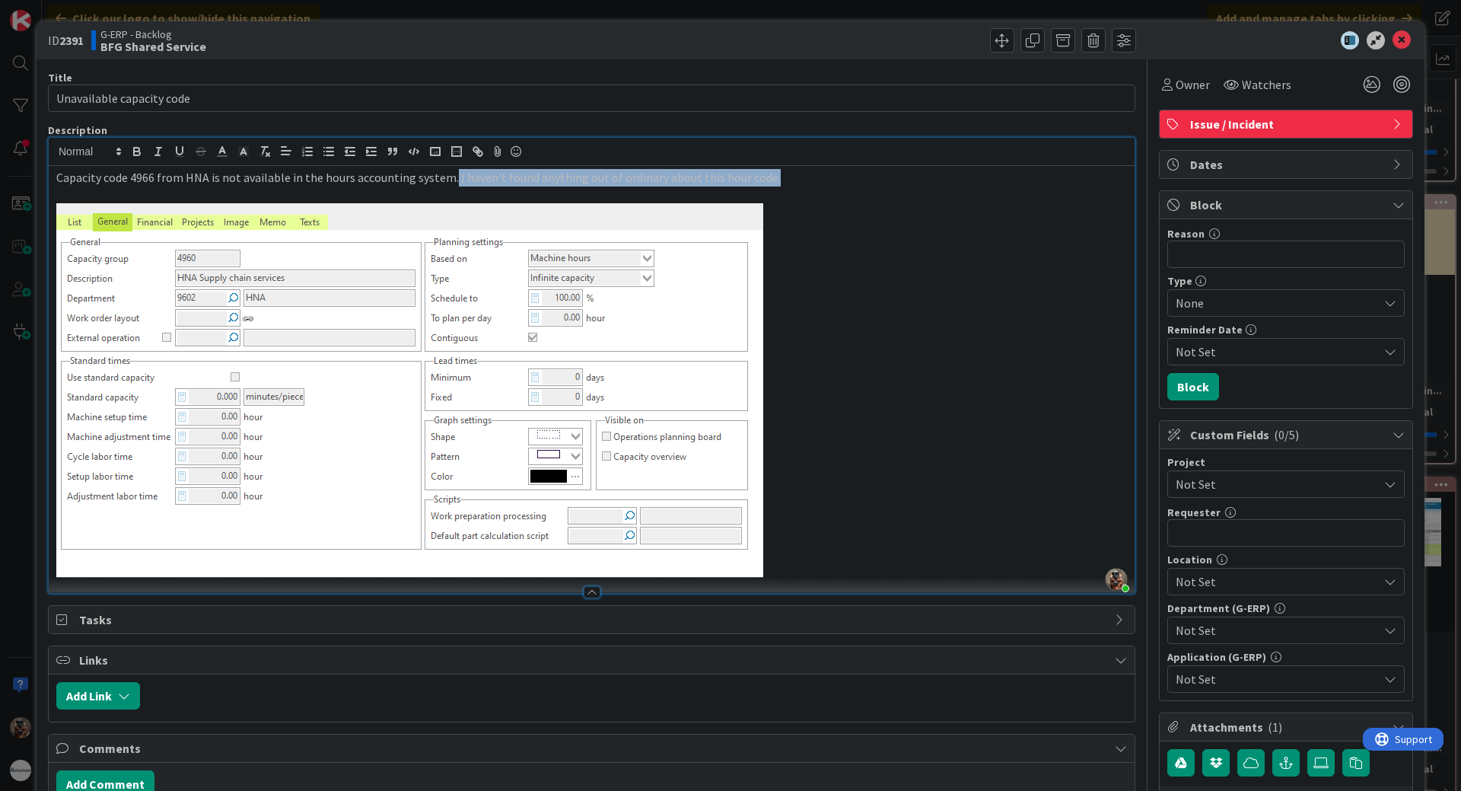
drag, startPoint x: 448, startPoint y: 179, endPoint x: 915, endPoint y: 169, distance: 466.6
click at [915, 169] on p "Capacity code 4966 from HNA is not available in the hours accounting system. I …" at bounding box center [591, 178] width 1071 height 18
copy p "I haven't found anything out of ordinary about this hour code."
click at [549, 170] on p "Capacity code 4966 from HNA is not available in the hours accounting system. I …" at bounding box center [591, 178] width 1071 height 18
drag, startPoint x: 776, startPoint y: 178, endPoint x: 449, endPoint y: 183, distance: 326.5
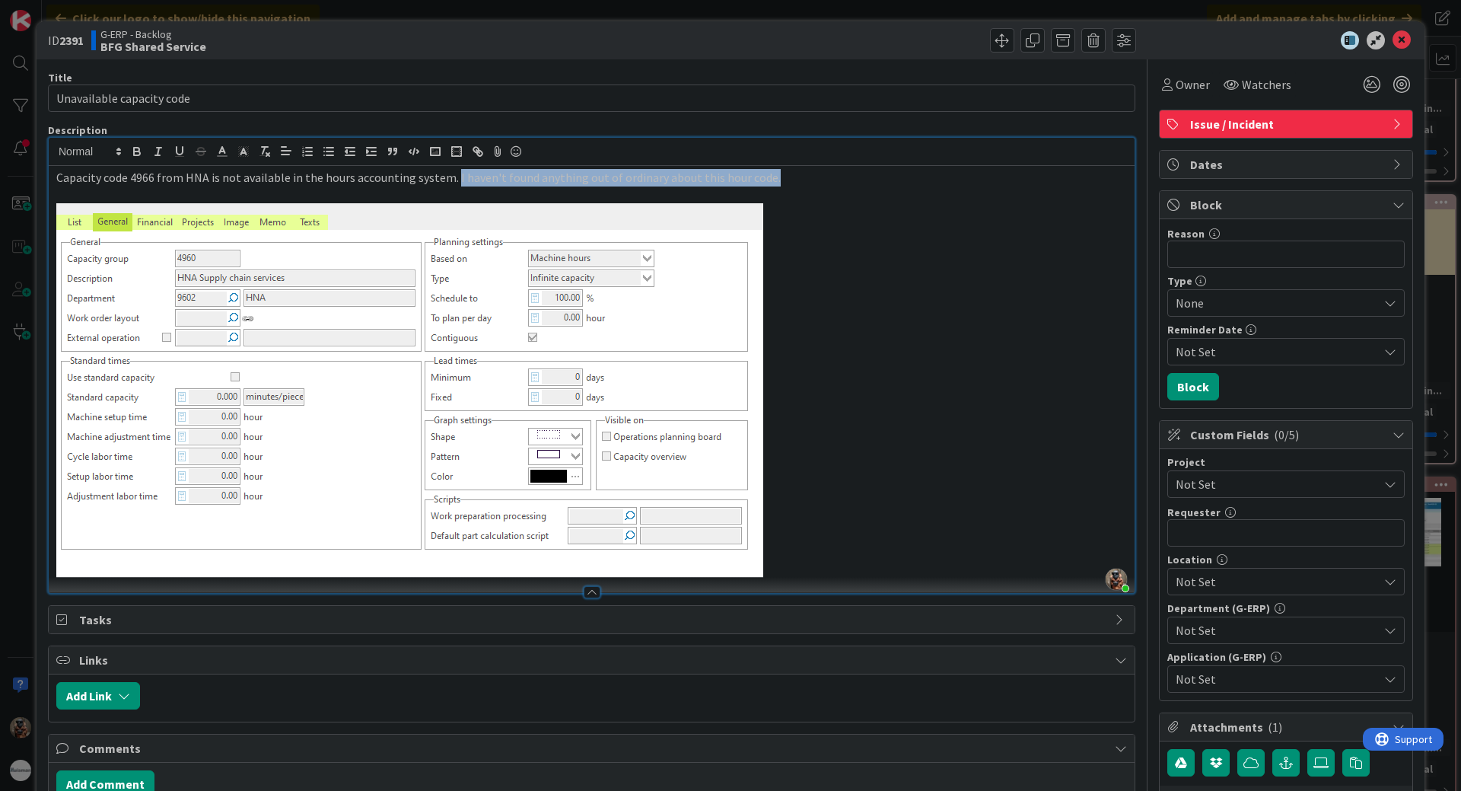
click at [449, 183] on p "Capacity code 4966 from HNA is not available in the hours accounting system. I …" at bounding box center [591, 178] width 1071 height 18
click at [70, 47] on b "2391" at bounding box center [71, 40] width 24 height 15
copy b "2391"
click at [68, 41] on b "2391" at bounding box center [71, 40] width 24 height 15
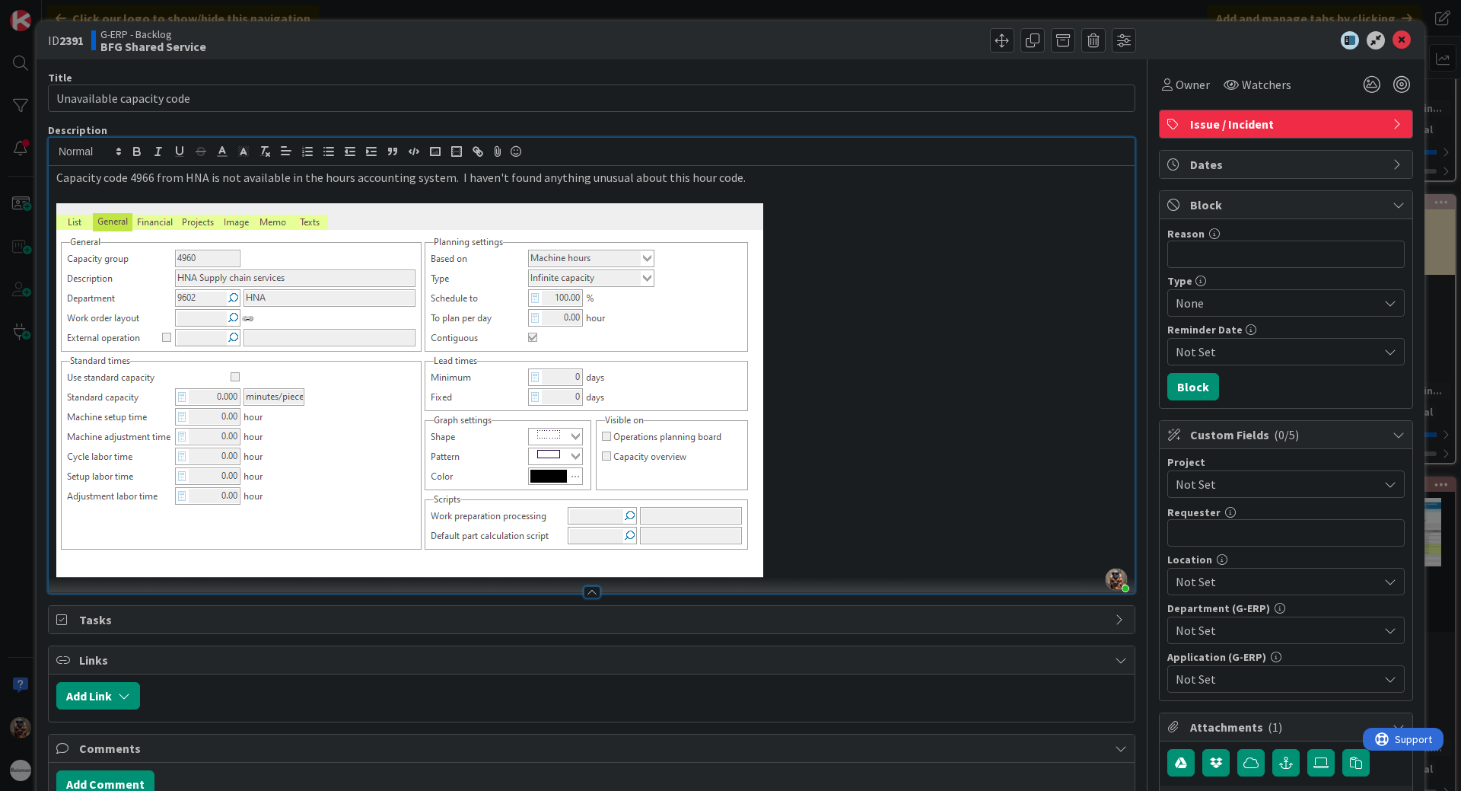
click at [68, 41] on b "2391" at bounding box center [71, 40] width 24 height 15
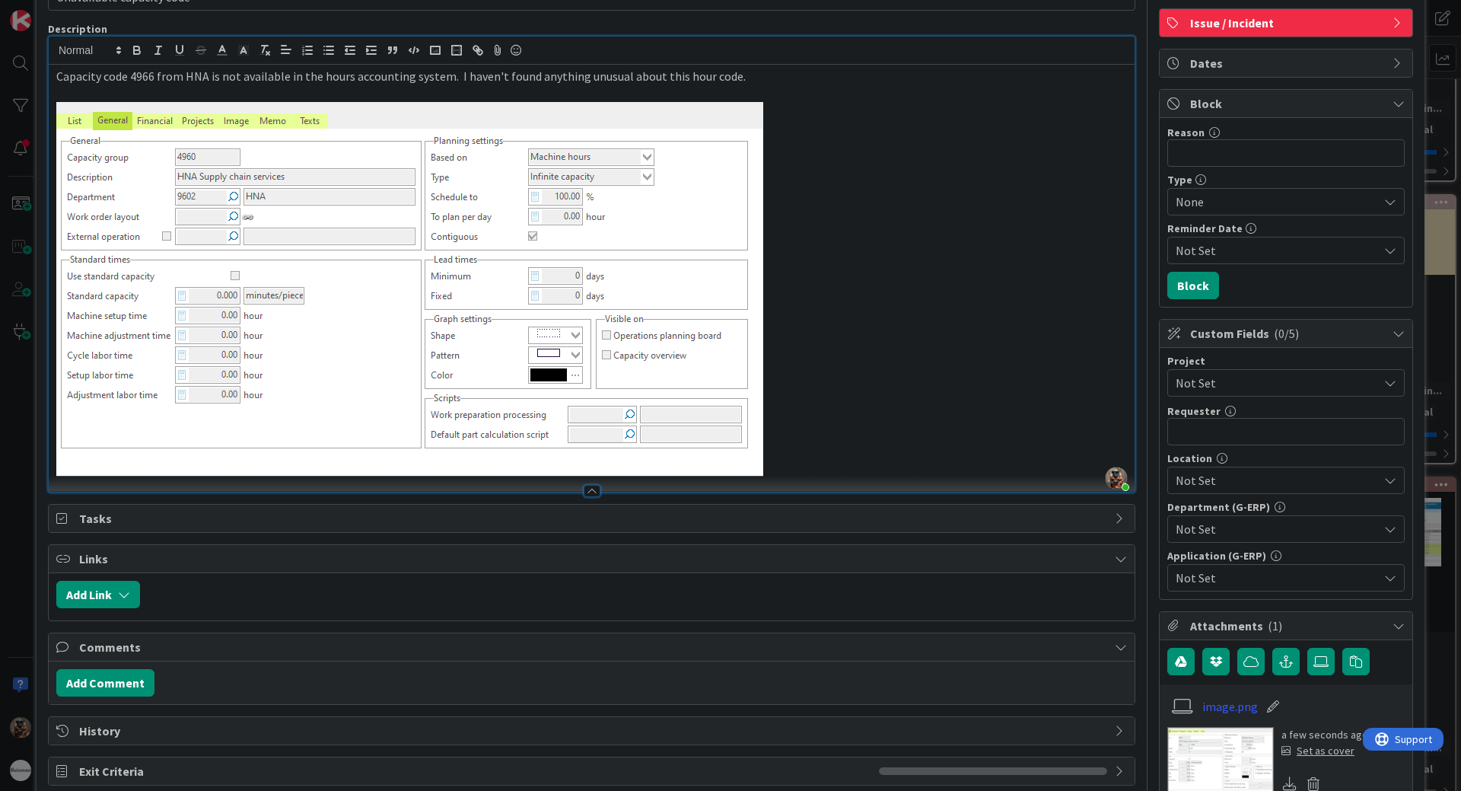
scroll to position [235, 0]
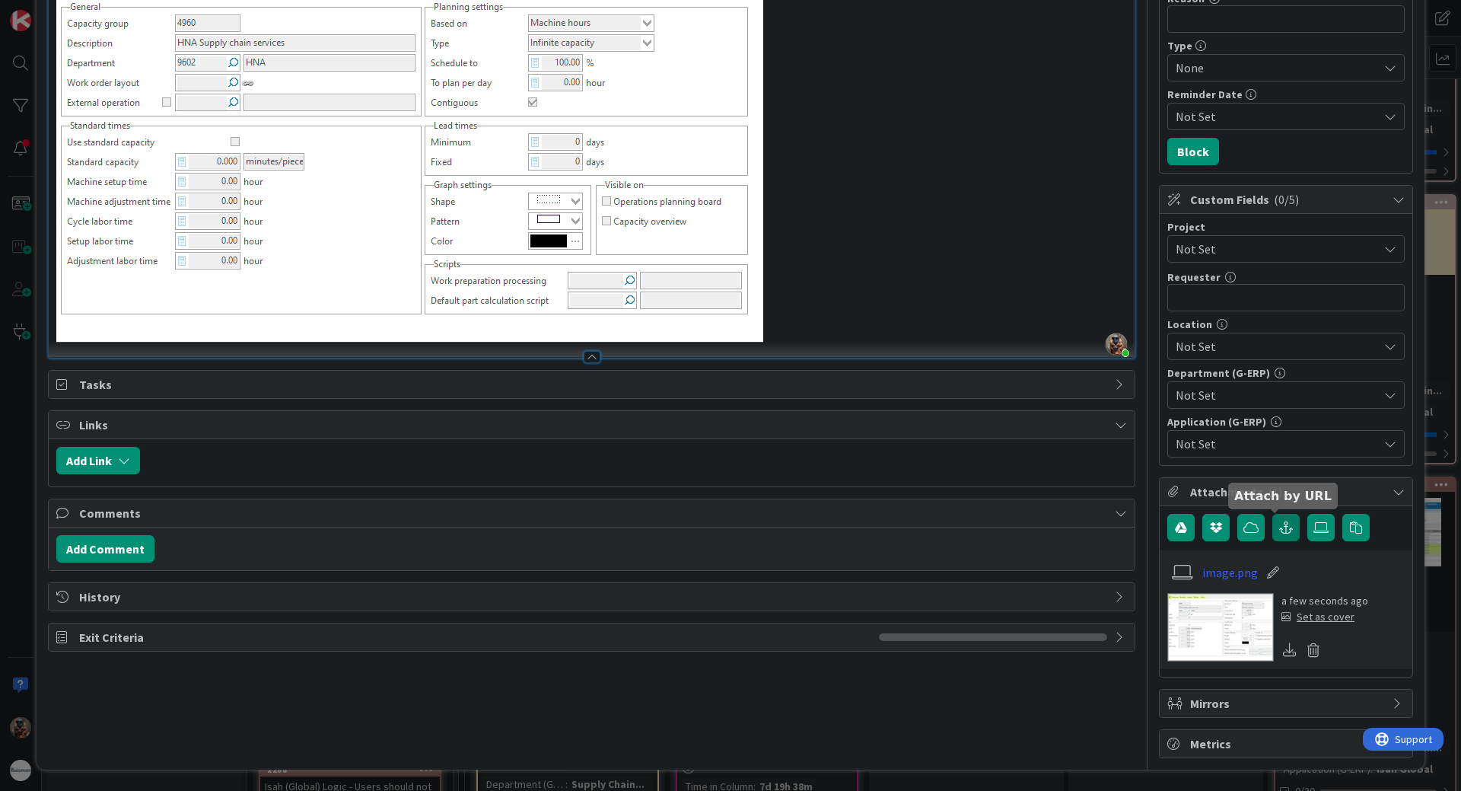
click at [1281, 537] on button "button" at bounding box center [1285, 527] width 27 height 27
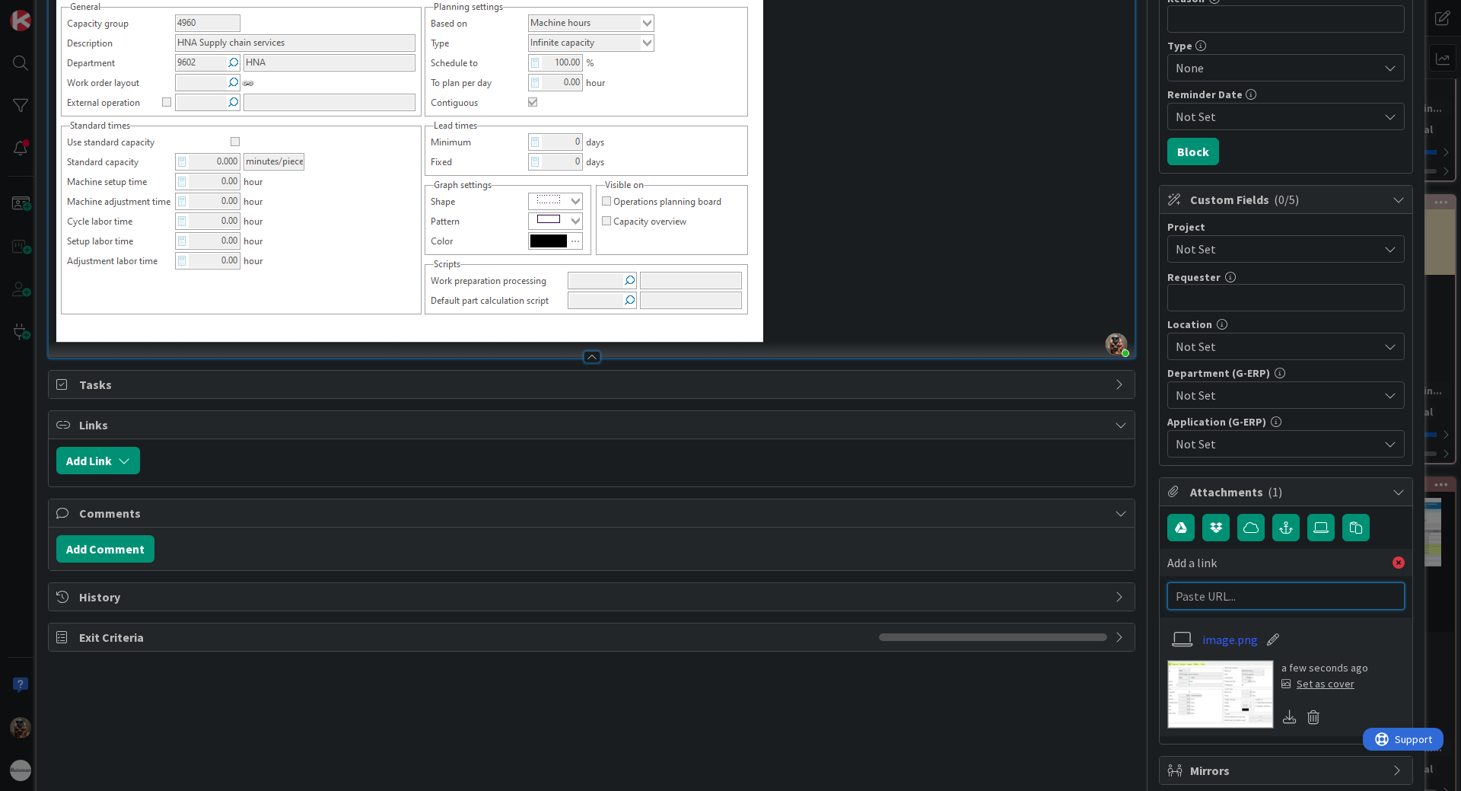
click at [1246, 604] on input "text" at bounding box center [1285, 595] width 237 height 27
type input "K"
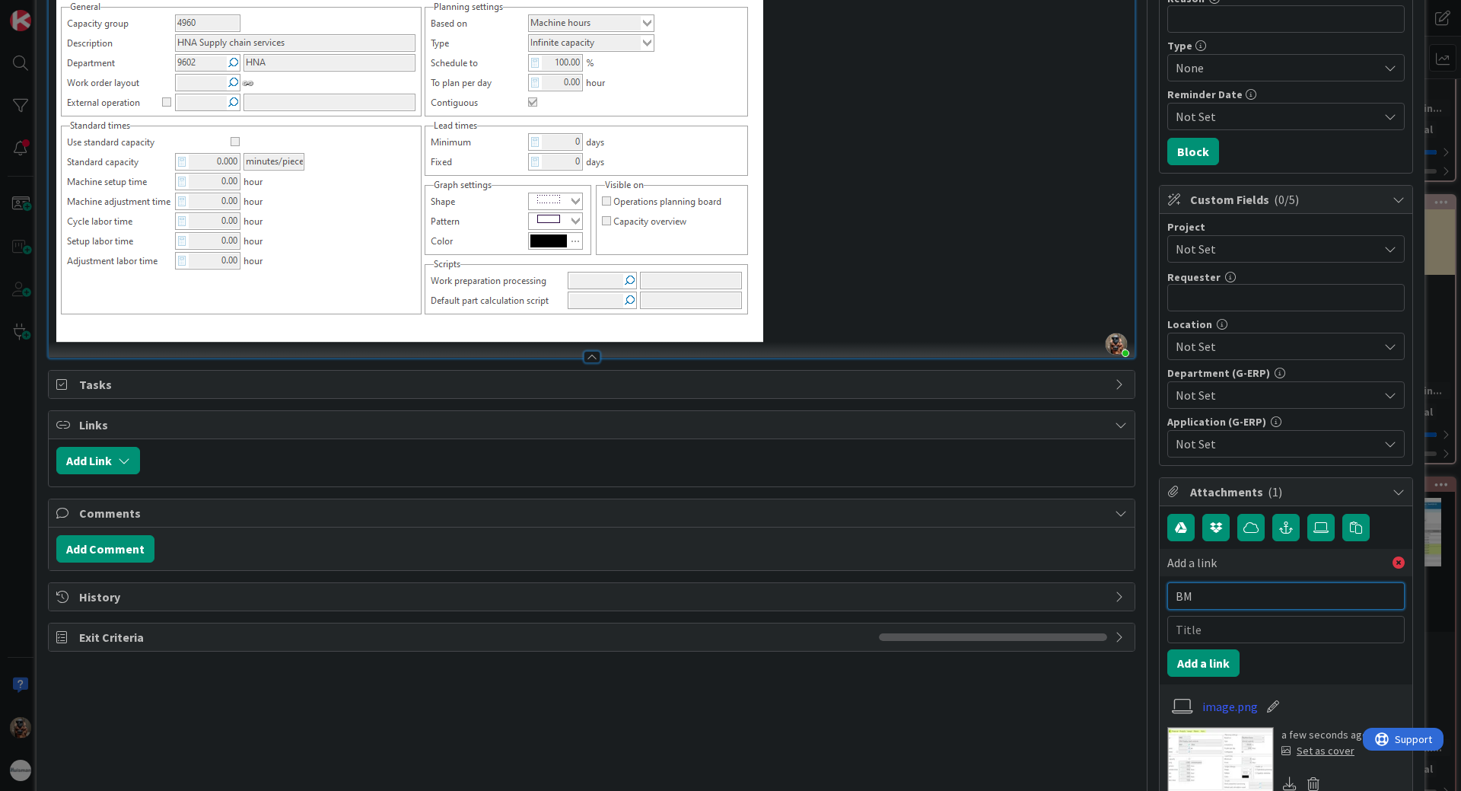
type input "BMC"
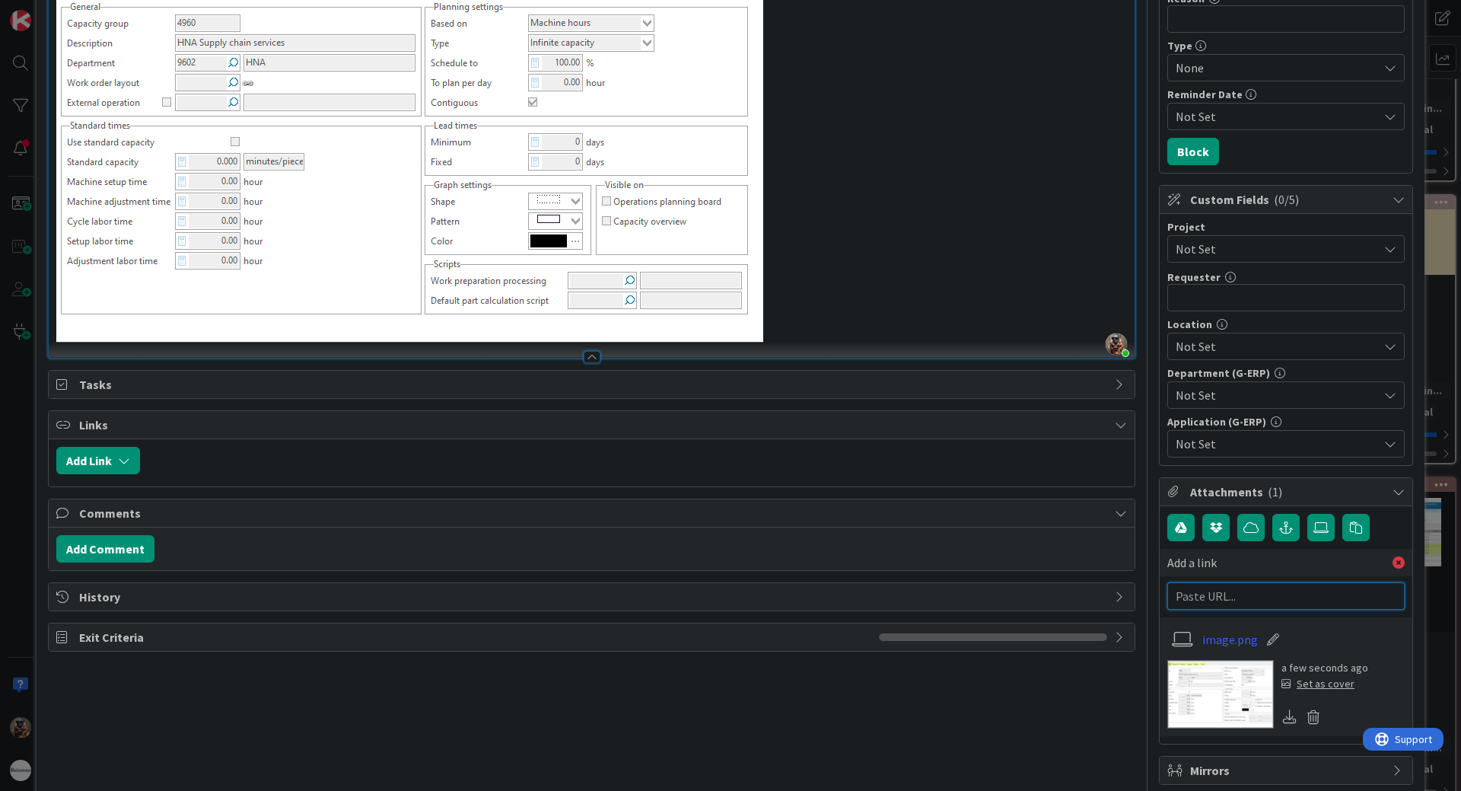
click at [1285, 590] on input "text" at bounding box center [1285, 595] width 237 height 27
paste input "[URL][PERSON_NAME][DOMAIN_NAME]"
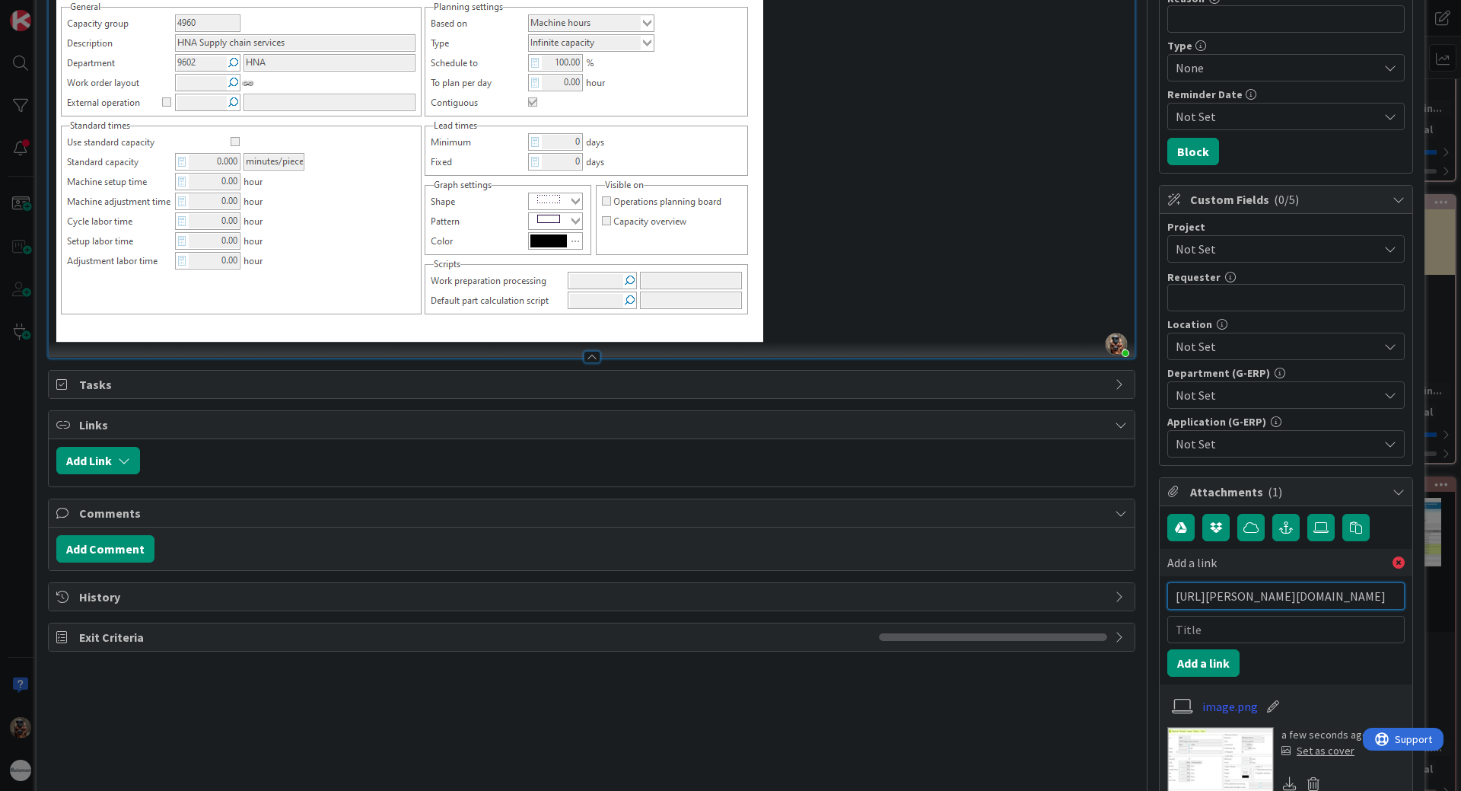
type input "[URL][PERSON_NAME][DOMAIN_NAME]"
type input "M"
type input "BMC"
click at [1220, 651] on button "Add a link" at bounding box center [1203, 662] width 72 height 27
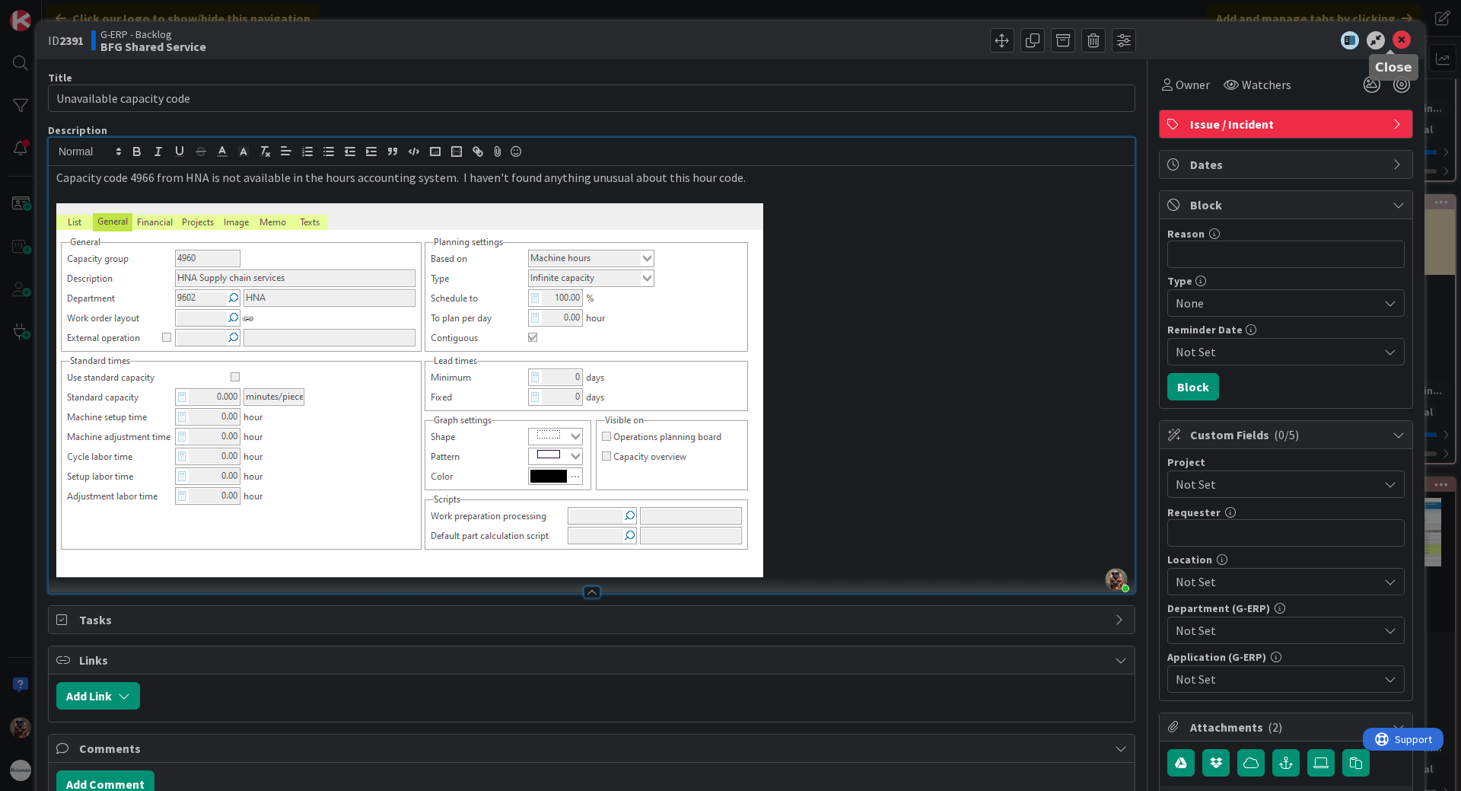
click at [1395, 41] on icon at bounding box center [1402, 40] width 18 height 18
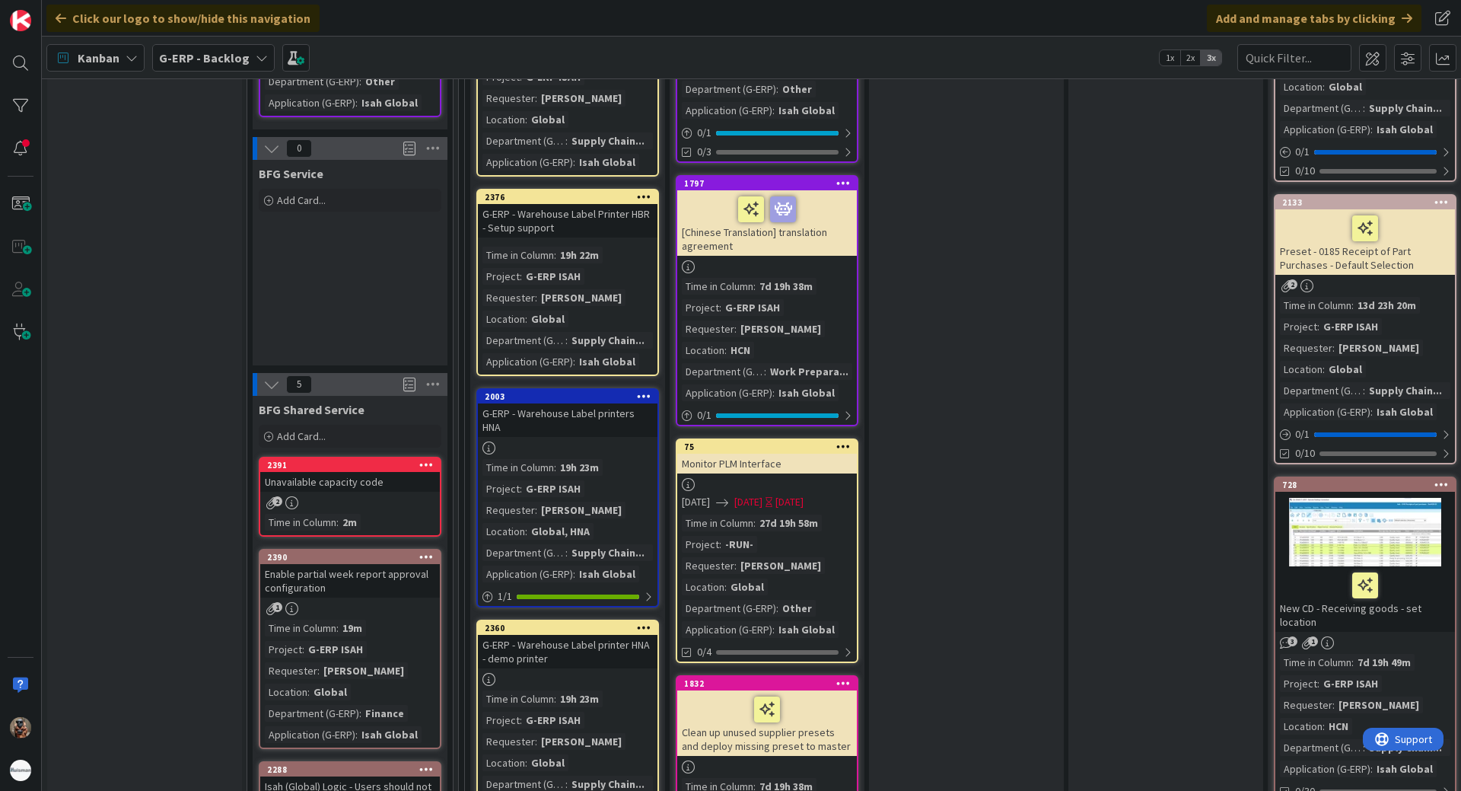
click at [370, 478] on div "2391 Unavailable capacity code 2 Time in Column : 2m" at bounding box center [350, 497] width 183 height 80
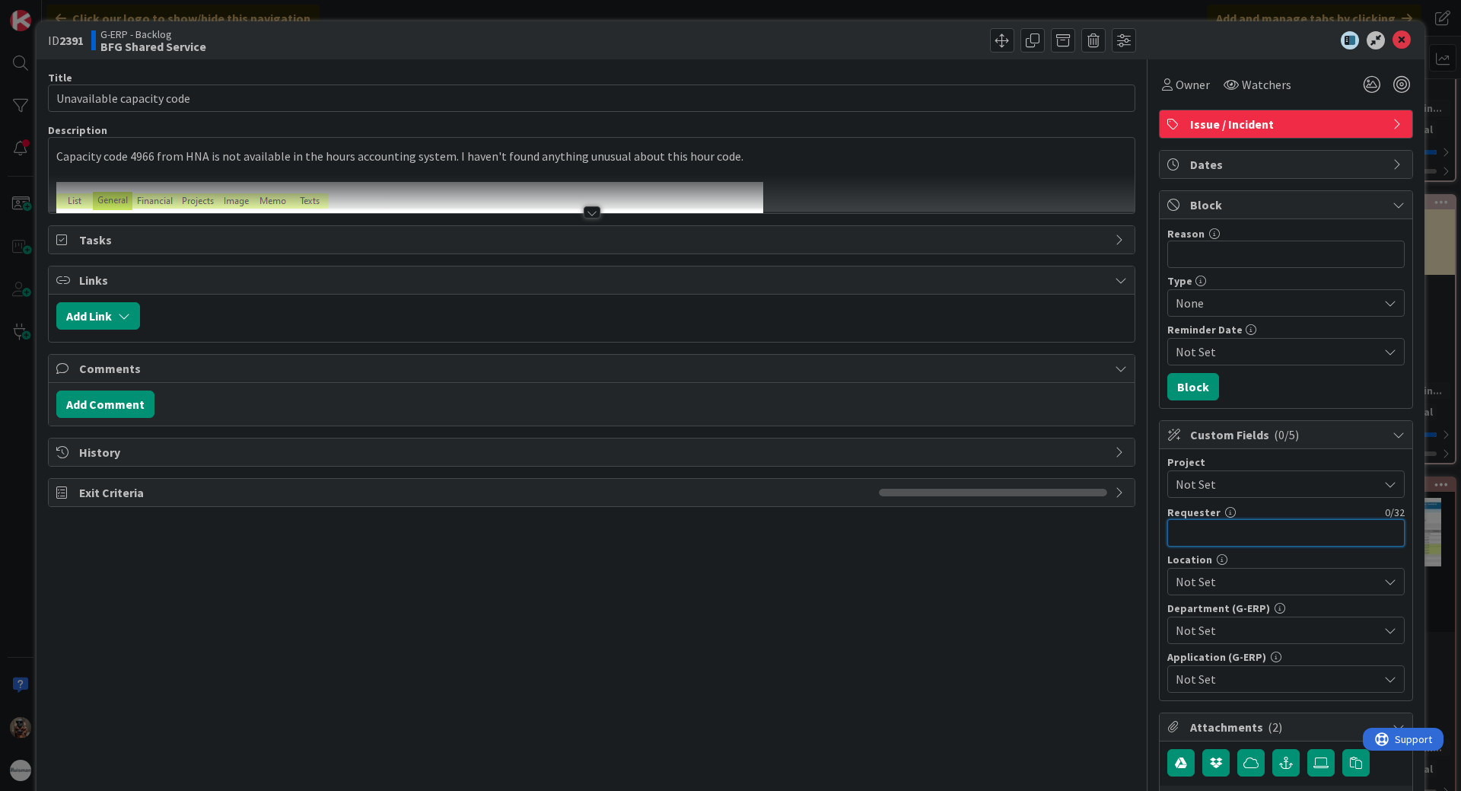
click at [1235, 536] on input "text" at bounding box center [1285, 532] width 237 height 27
type input "[PERSON_NAME]"
click at [1390, 570] on div "Not Set" at bounding box center [1285, 581] width 237 height 27
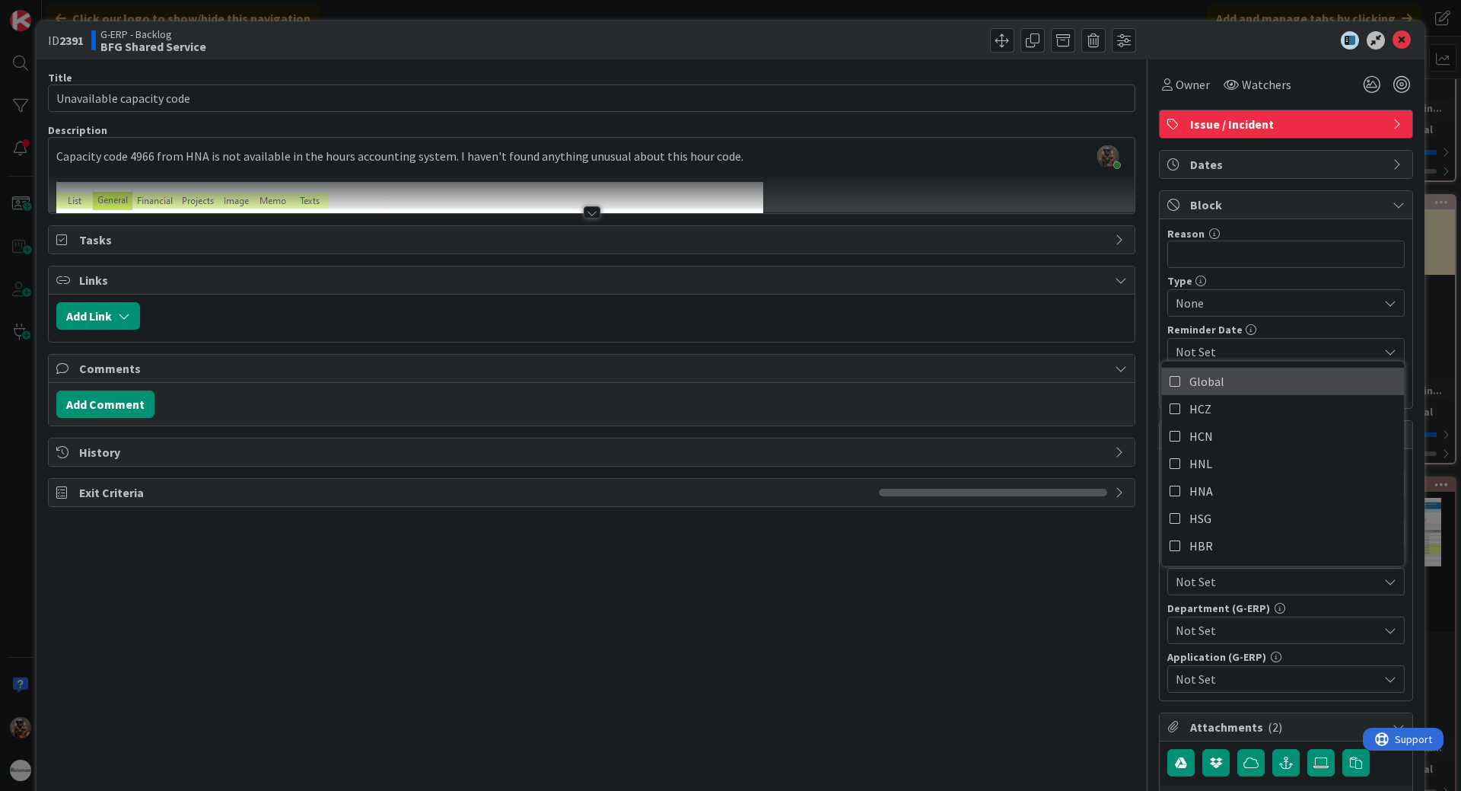
click at [1255, 387] on link "Global" at bounding box center [1283, 381] width 242 height 27
click at [1306, 624] on span "Not Set" at bounding box center [1277, 630] width 202 height 18
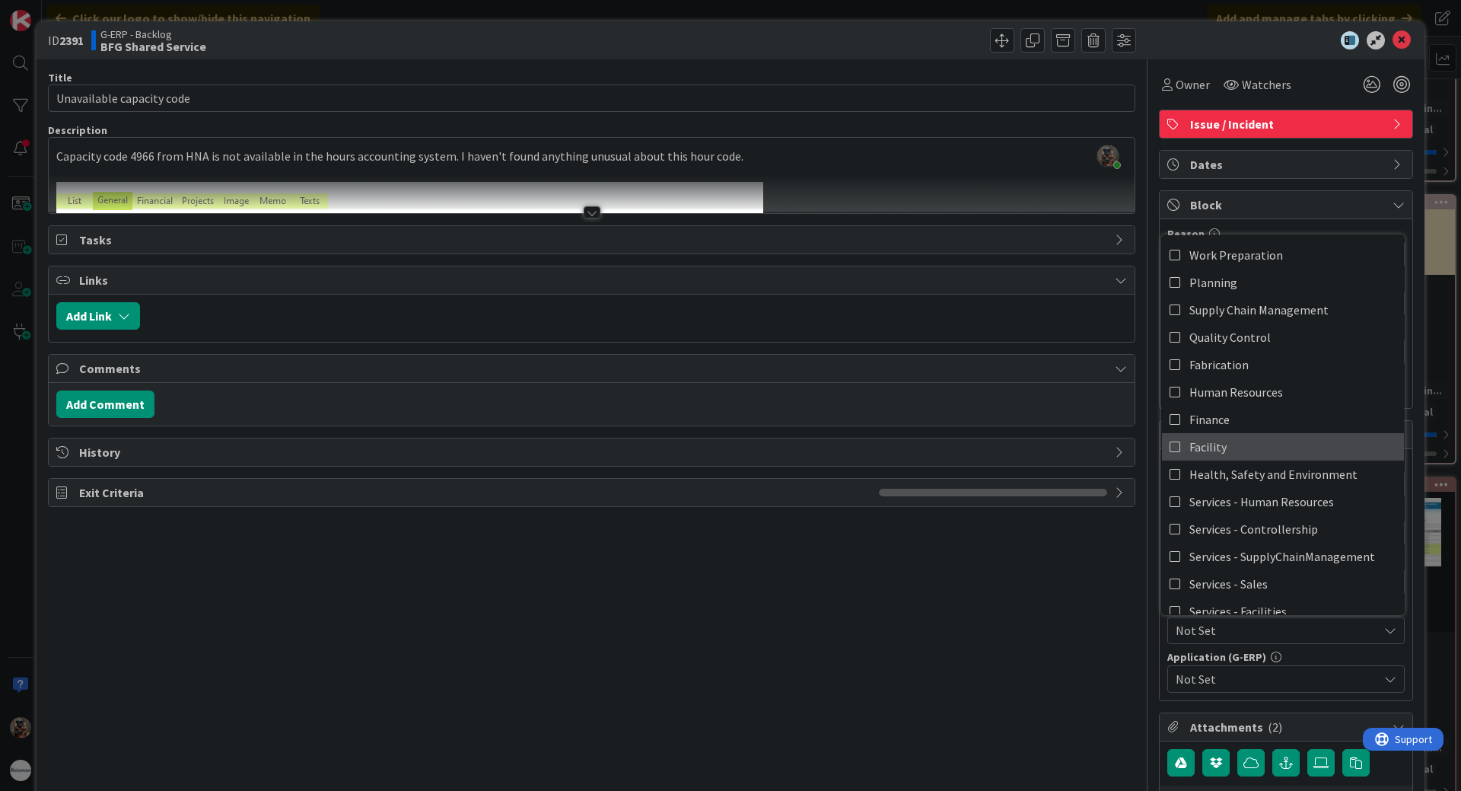
click at [1247, 446] on link "Facility" at bounding box center [1283, 446] width 242 height 27
click at [1299, 687] on span "Not Set" at bounding box center [1277, 679] width 202 height 18
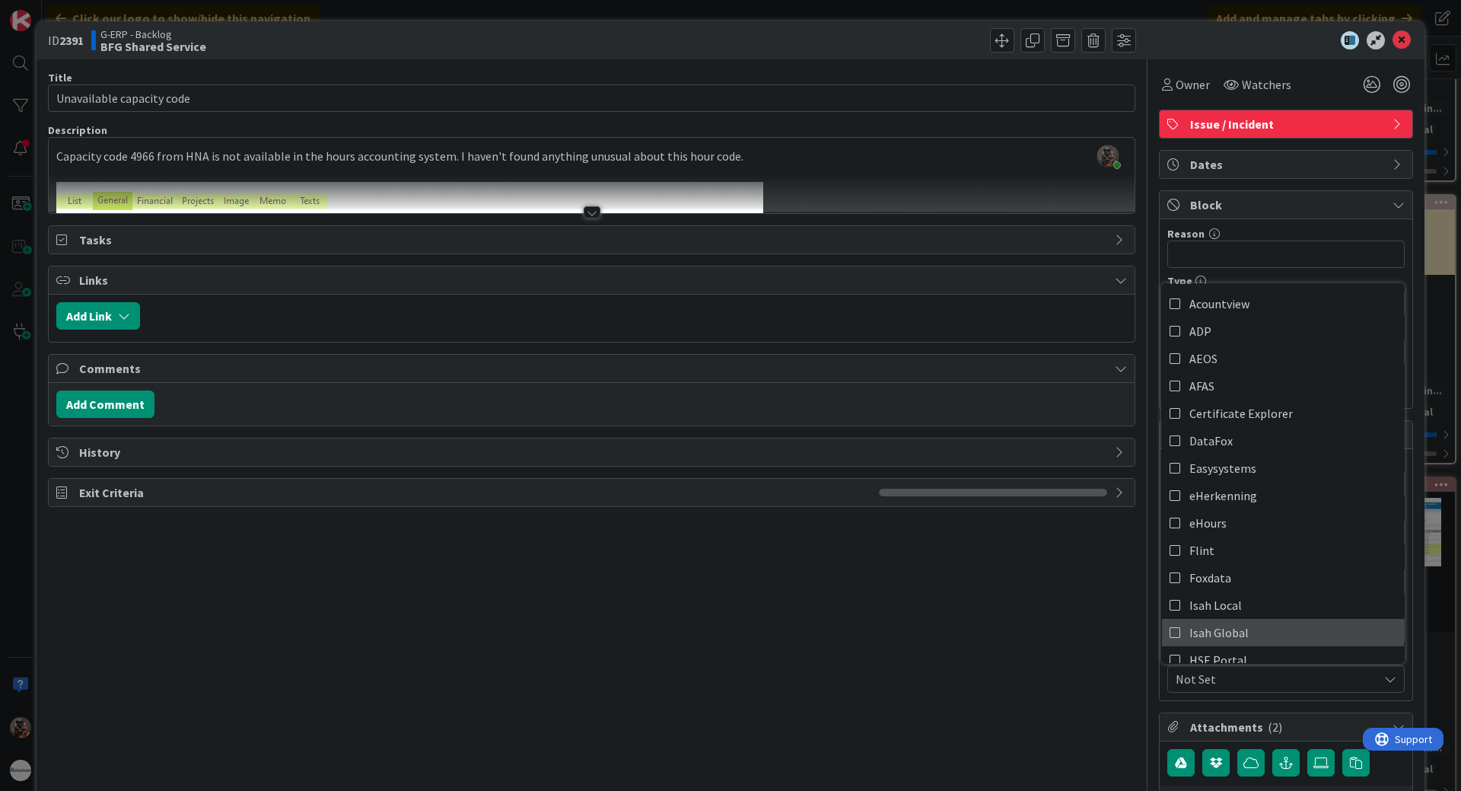
click at [1254, 629] on link "Isah Global" at bounding box center [1283, 632] width 242 height 27
click at [1190, 633] on span "Isah Global" at bounding box center [1219, 632] width 59 height 23
click at [1211, 602] on span "Isah Local" at bounding box center [1216, 605] width 53 height 23
click at [1090, 621] on div "Title 26 / 128 Unavailable capacity code Description [PERSON_NAME] just joined …" at bounding box center [592, 590] width 1088 height 1062
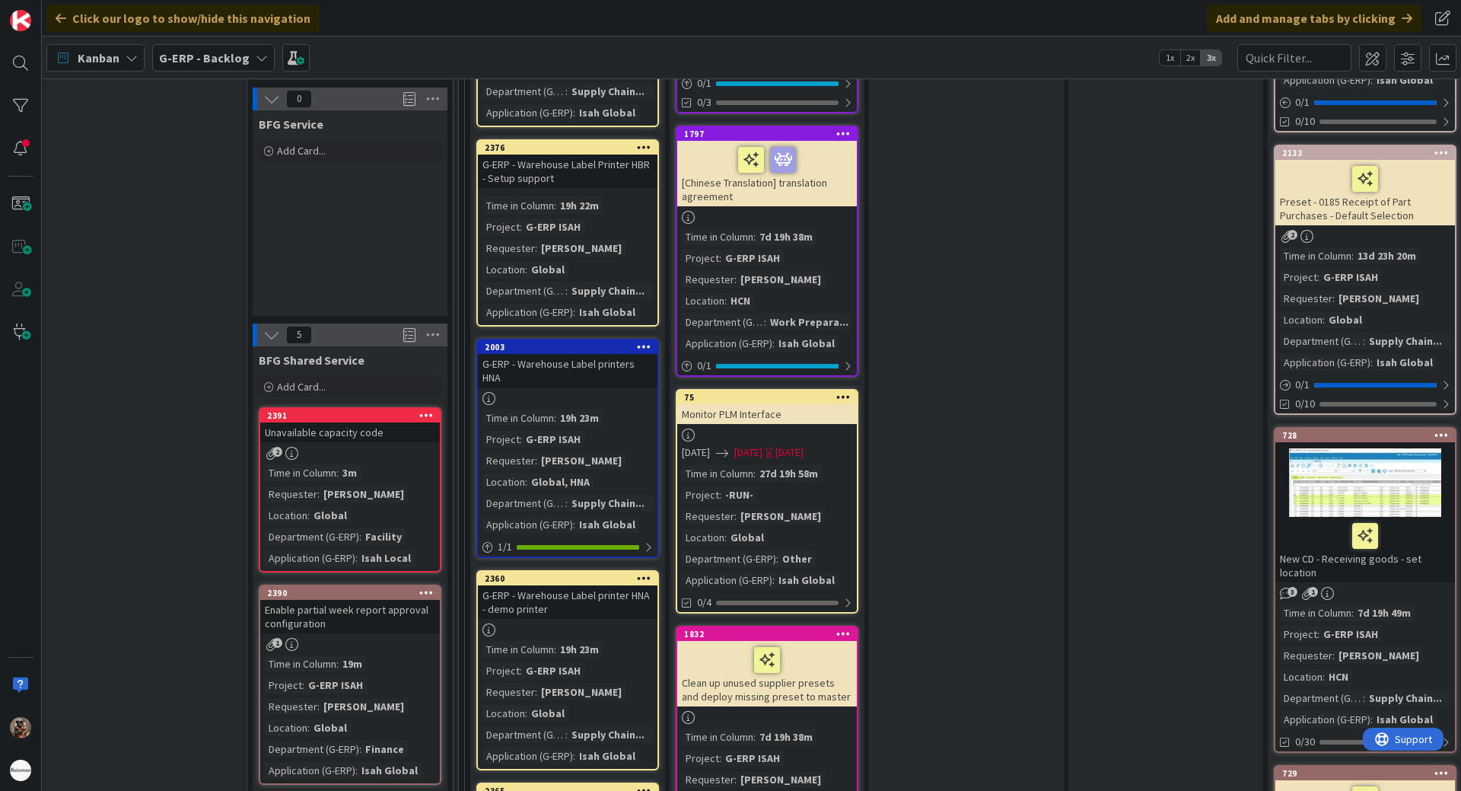
scroll to position [1827, 0]
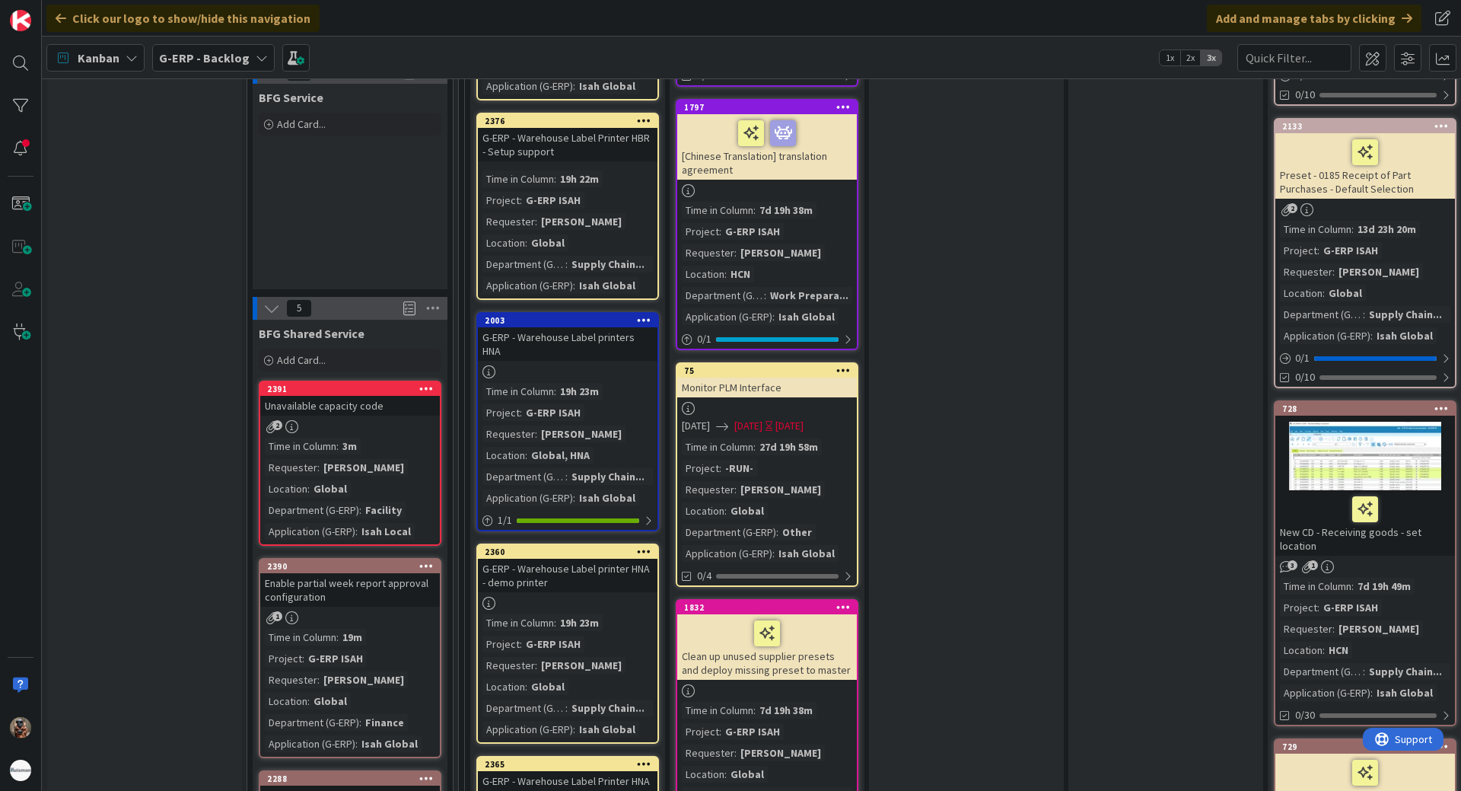
click at [344, 459] on div "[PERSON_NAME]" at bounding box center [364, 467] width 88 height 17
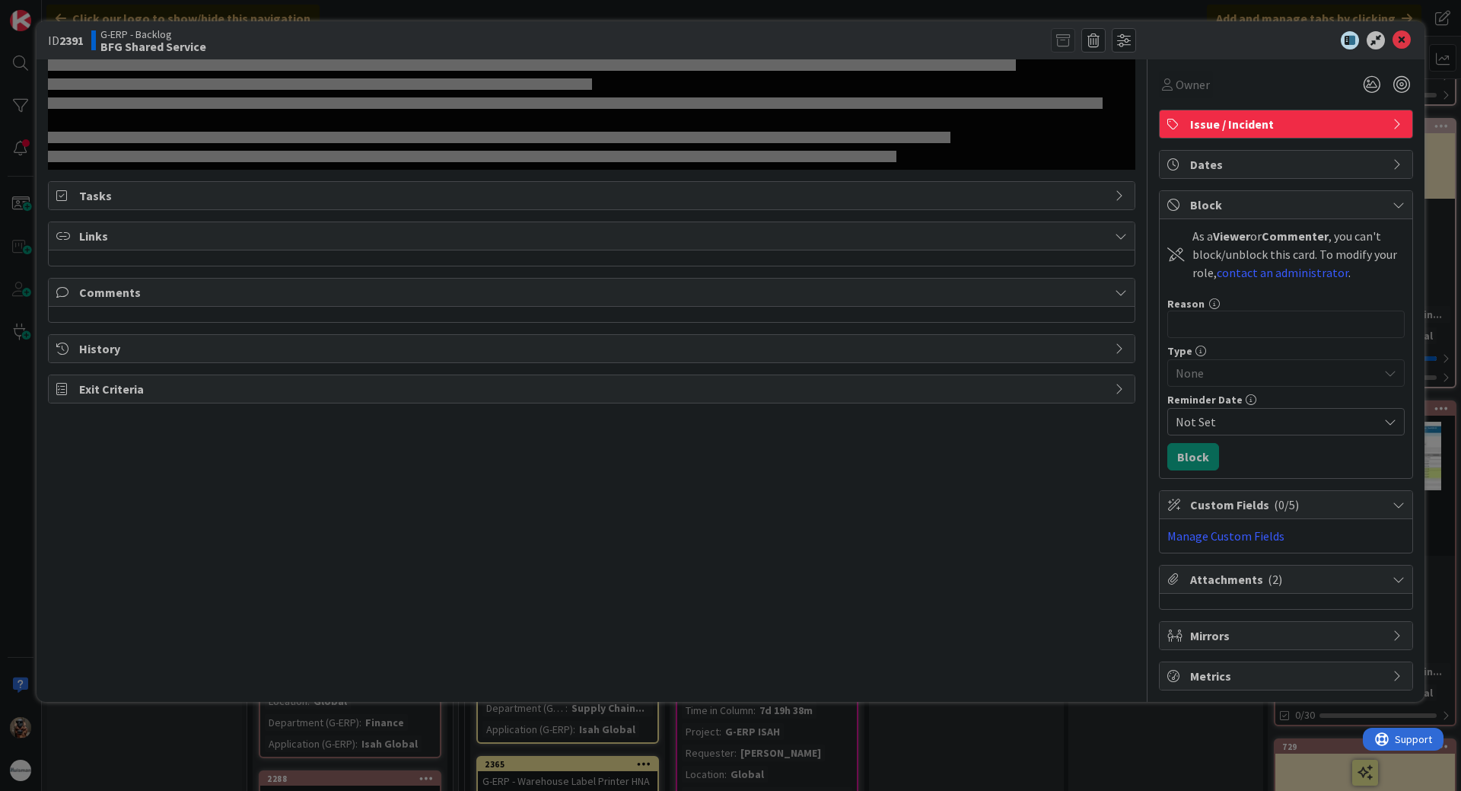
click at [1305, 510] on span "Custom Fields ( 0/5 )" at bounding box center [1287, 504] width 195 height 18
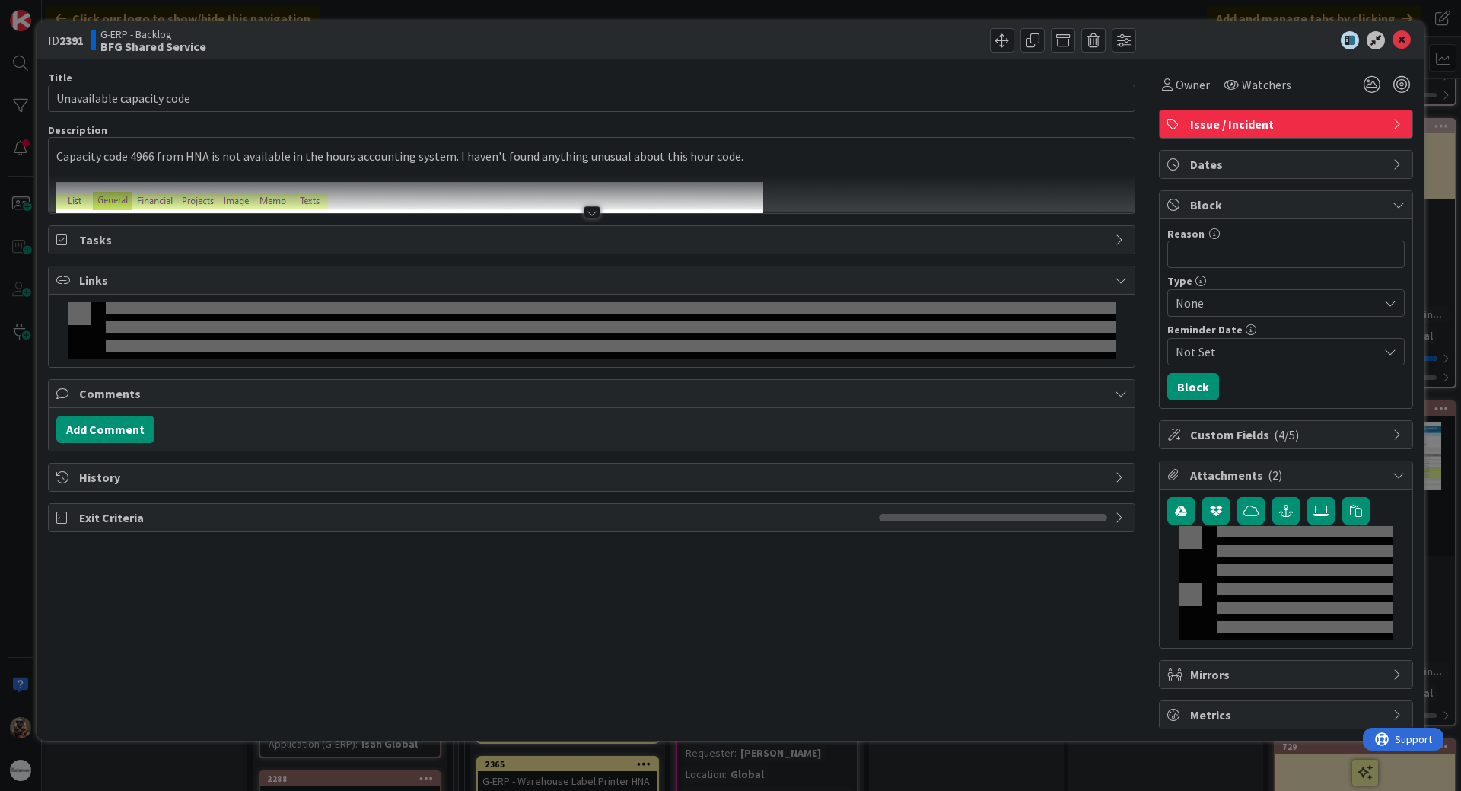
click at [1305, 510] on div at bounding box center [1285, 511] width 237 height 29
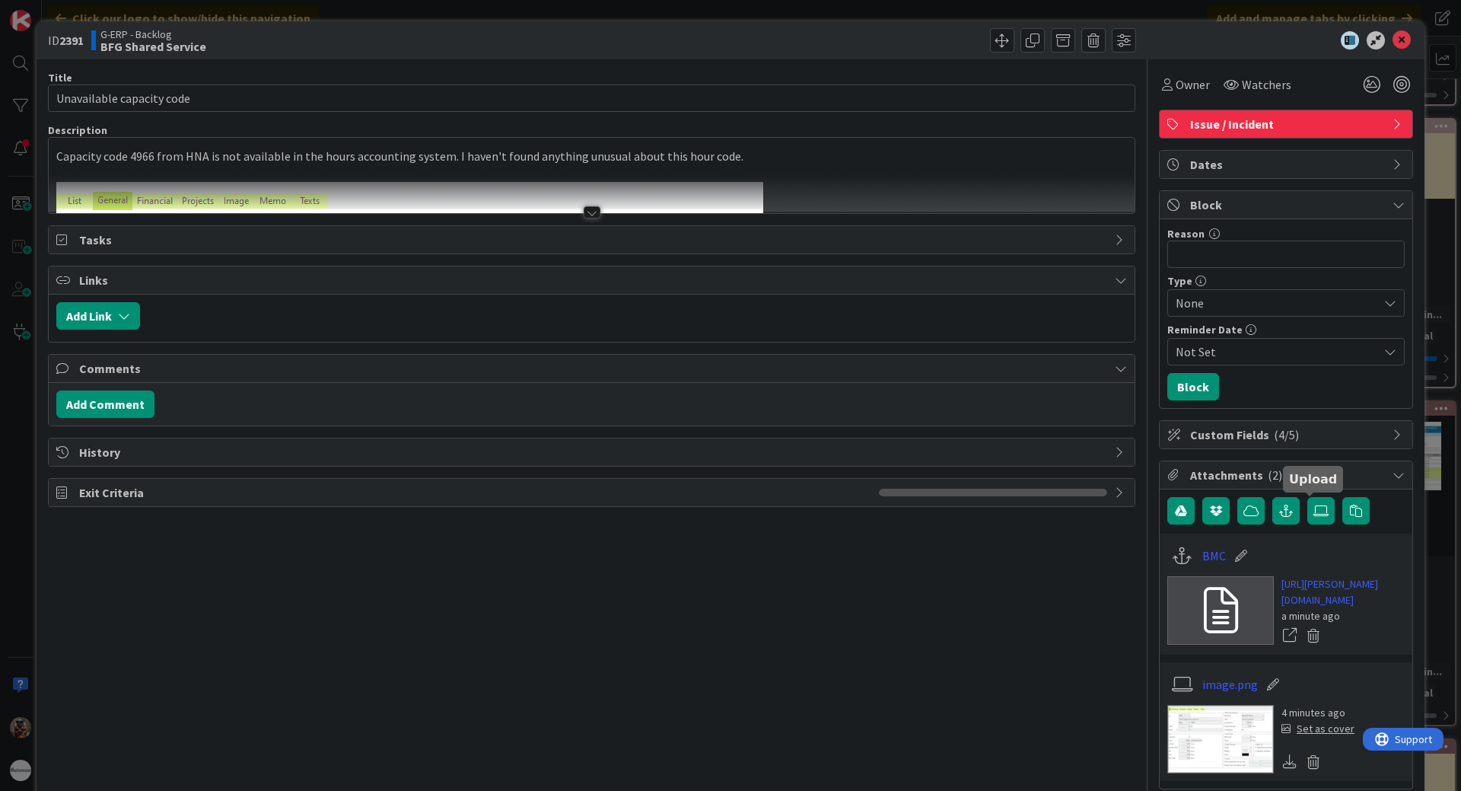
click at [1314, 510] on icon at bounding box center [1321, 511] width 15 height 12
click at [1308, 497] on input "file" at bounding box center [1308, 497] width 0 height 0
click at [1285, 425] on span "Custom Fields ( 4/5 )" at bounding box center [1287, 434] width 195 height 18
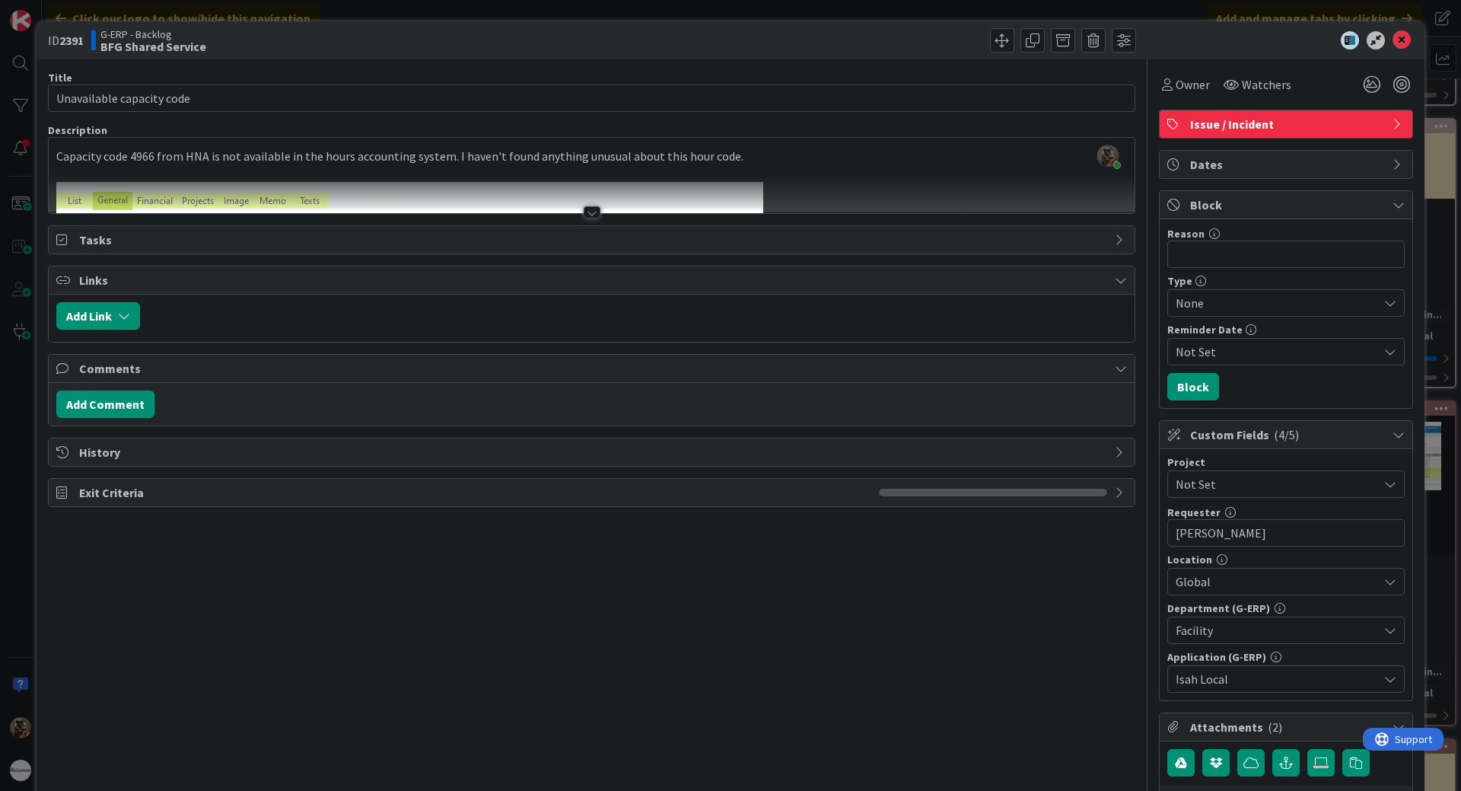
click at [1273, 492] on span "Not Set" at bounding box center [1273, 483] width 195 height 21
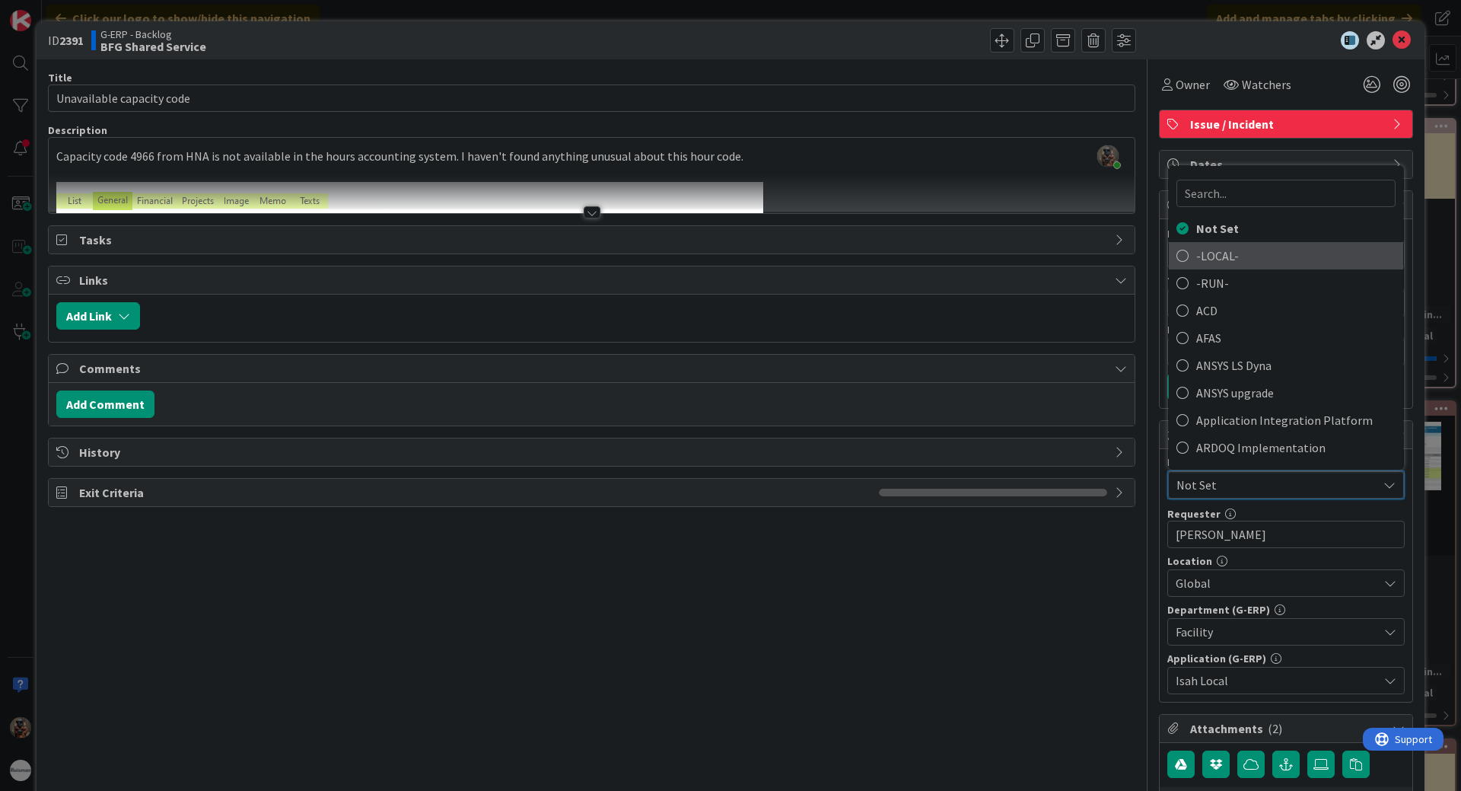
click at [1260, 263] on span "-LOCAL-" at bounding box center [1295, 255] width 199 height 23
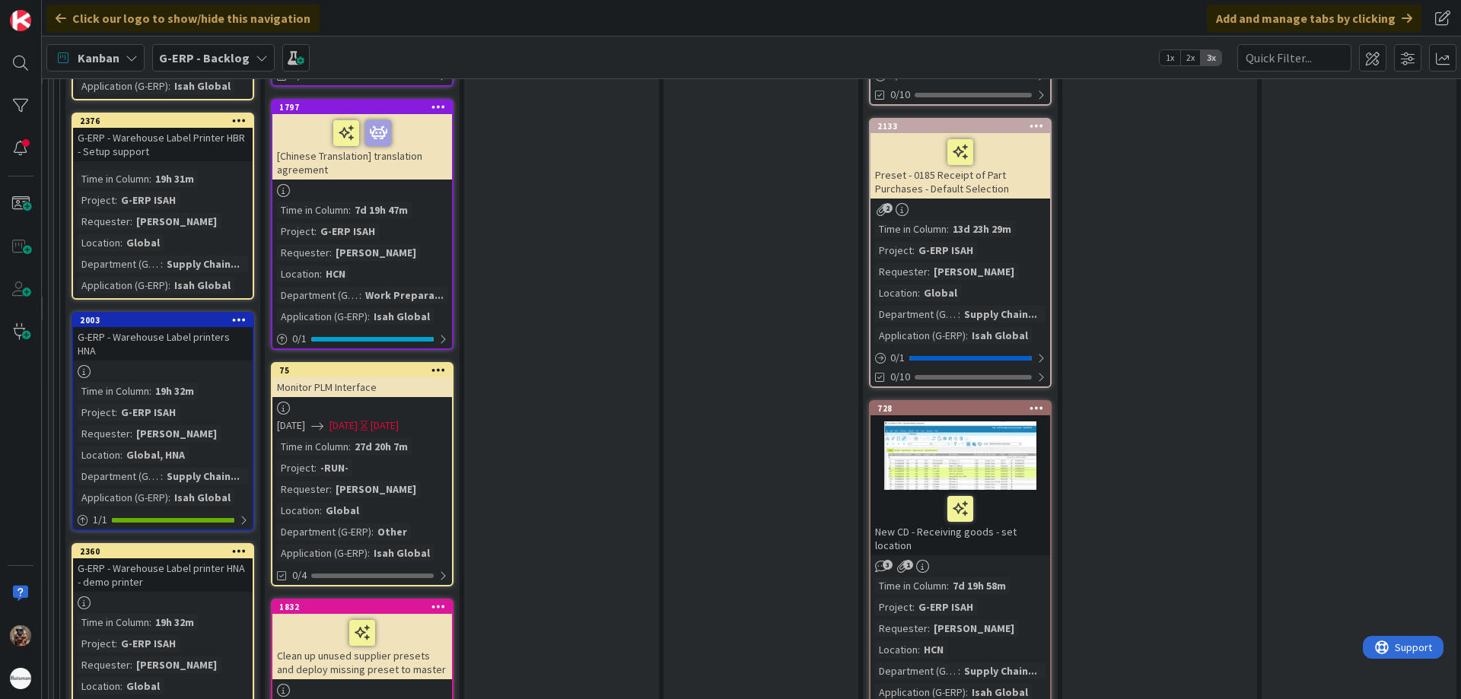
scroll to position [1827, 533]
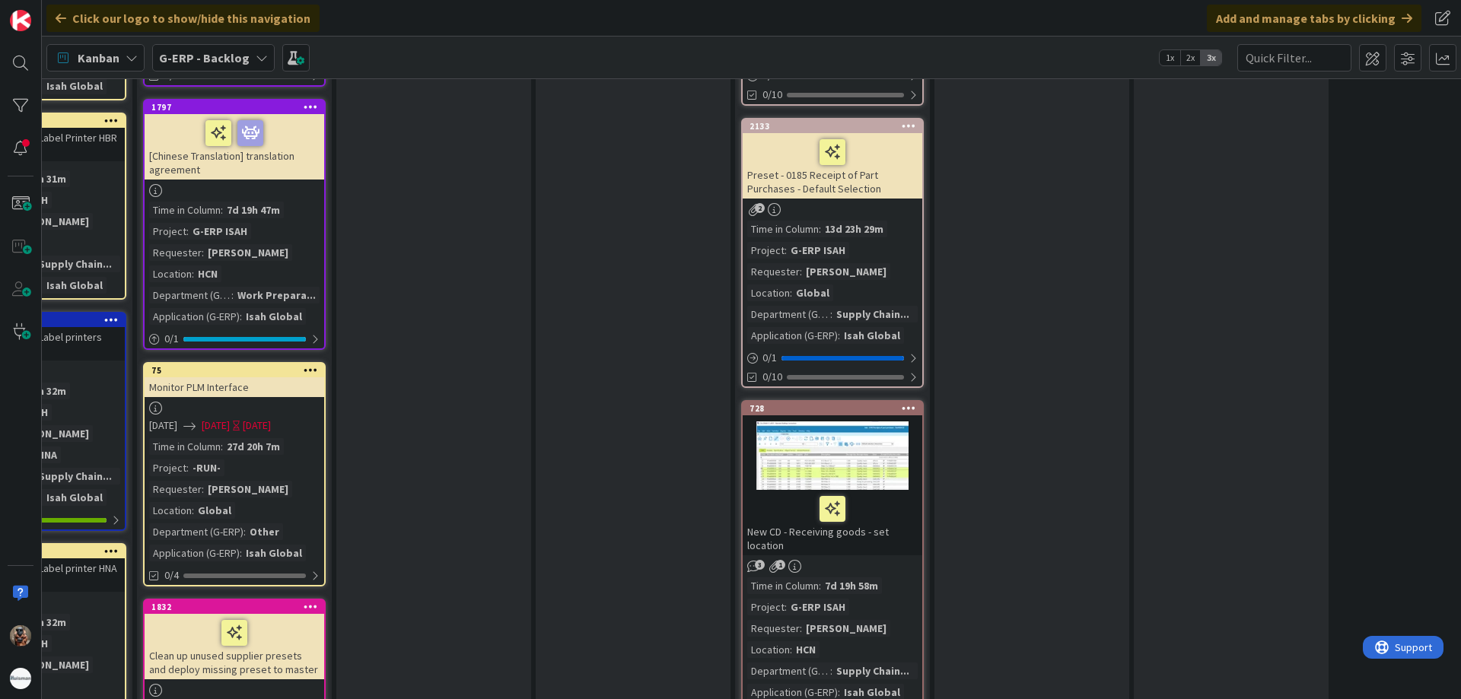
click at [221, 441] on div "Time in Column" at bounding box center [185, 446] width 72 height 17
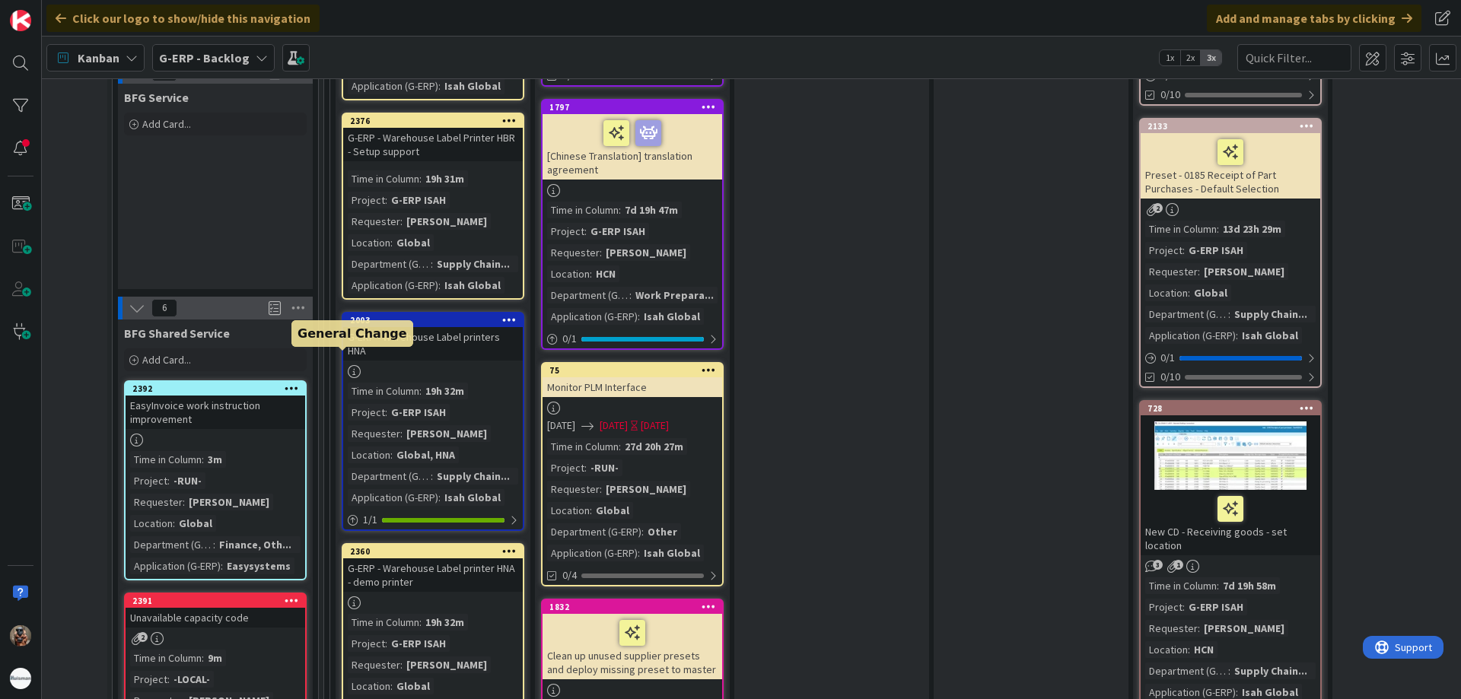
scroll to position [1827, 0]
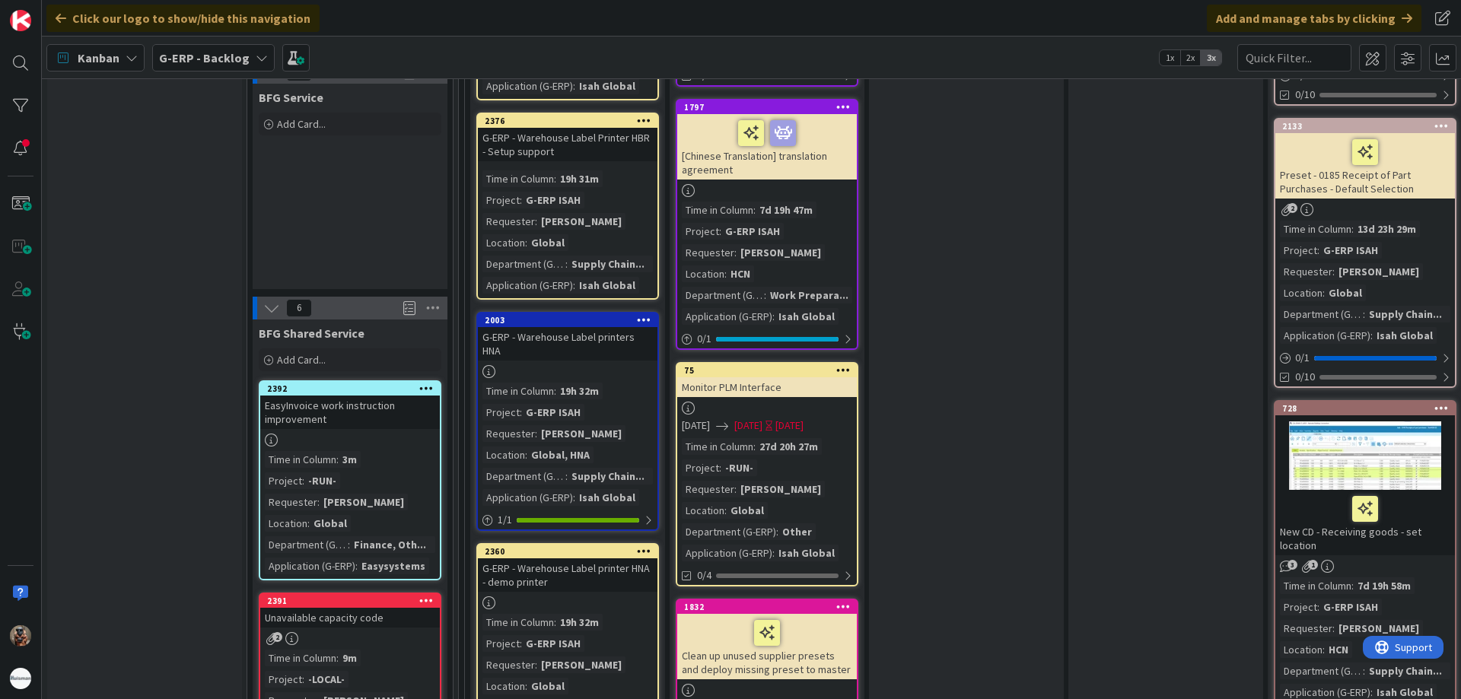
click at [215, 62] on b "G-ERP - Backlog" at bounding box center [204, 57] width 91 height 15
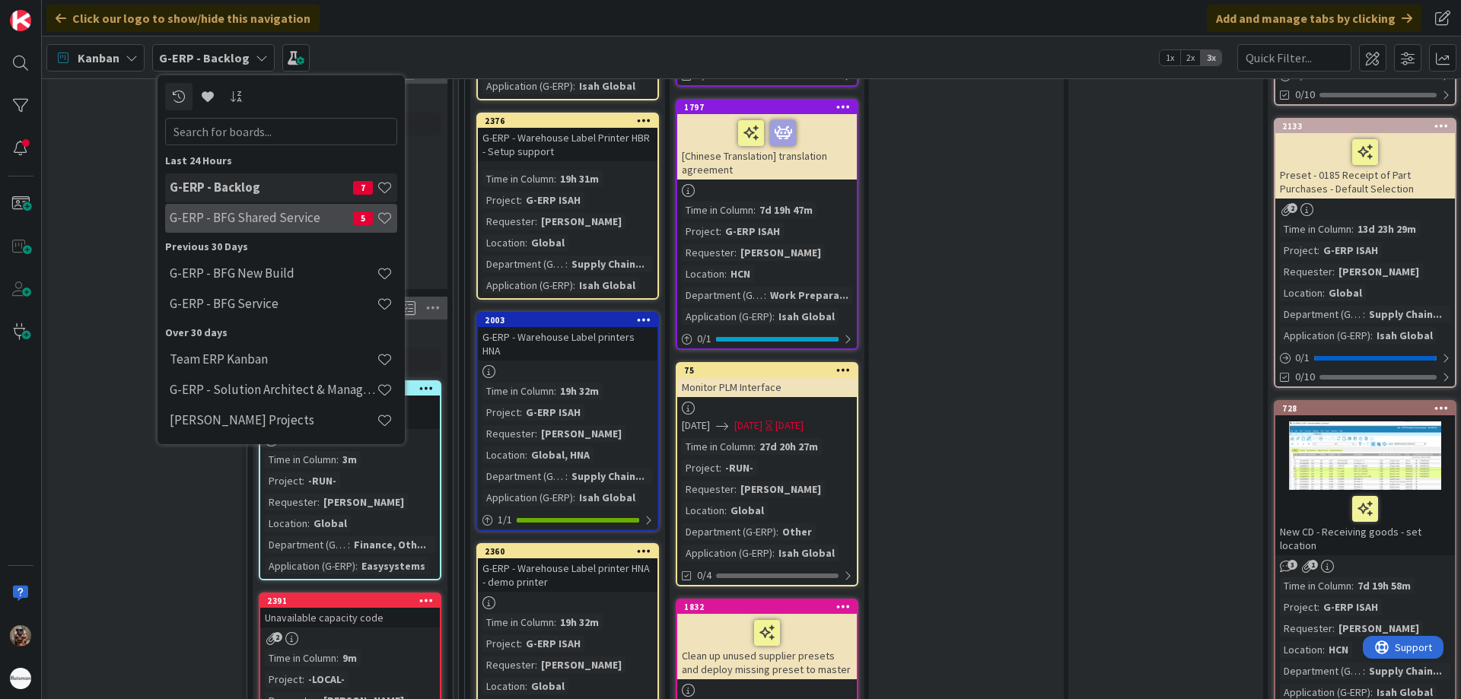
click at [253, 215] on h4 "G-ERP - BFG Shared Service" at bounding box center [261, 217] width 183 height 15
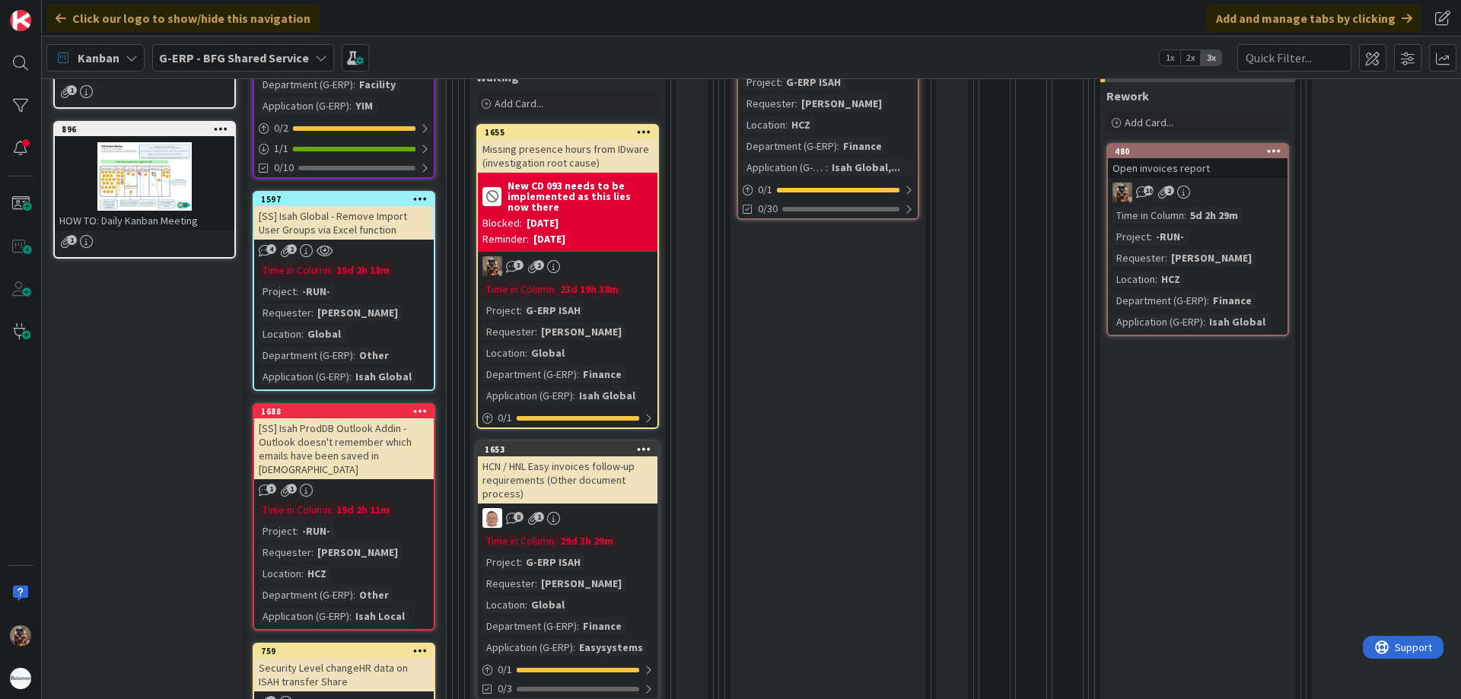
click at [838, 479] on div "Waiting Add Card... 1687 24.11. - Add absence hours to ID-ware interface 10 2 T…" at bounding box center [828, 449] width 195 height 1135
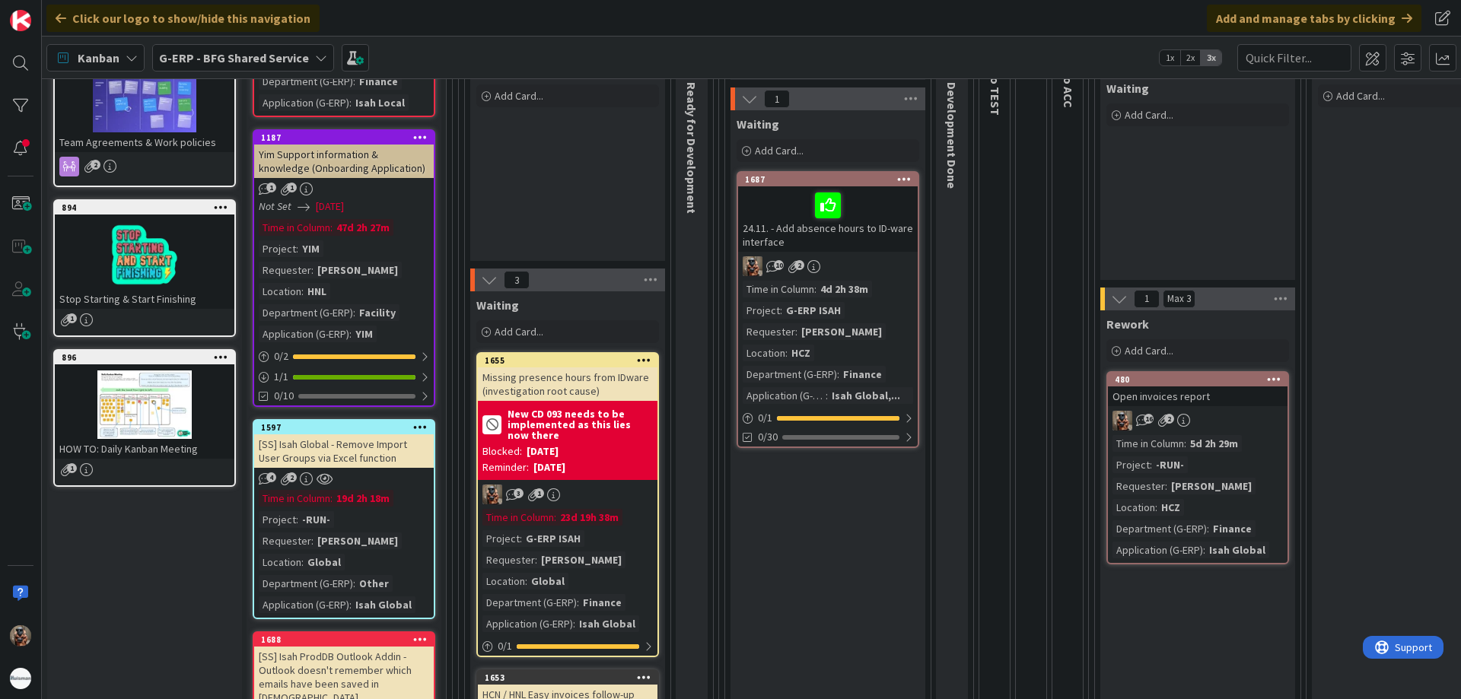
click at [836, 559] on div "Waiting Add Card... 1687 24.11. - Add absence hours to ID-ware interface 10 2 T…" at bounding box center [828, 677] width 195 height 1135
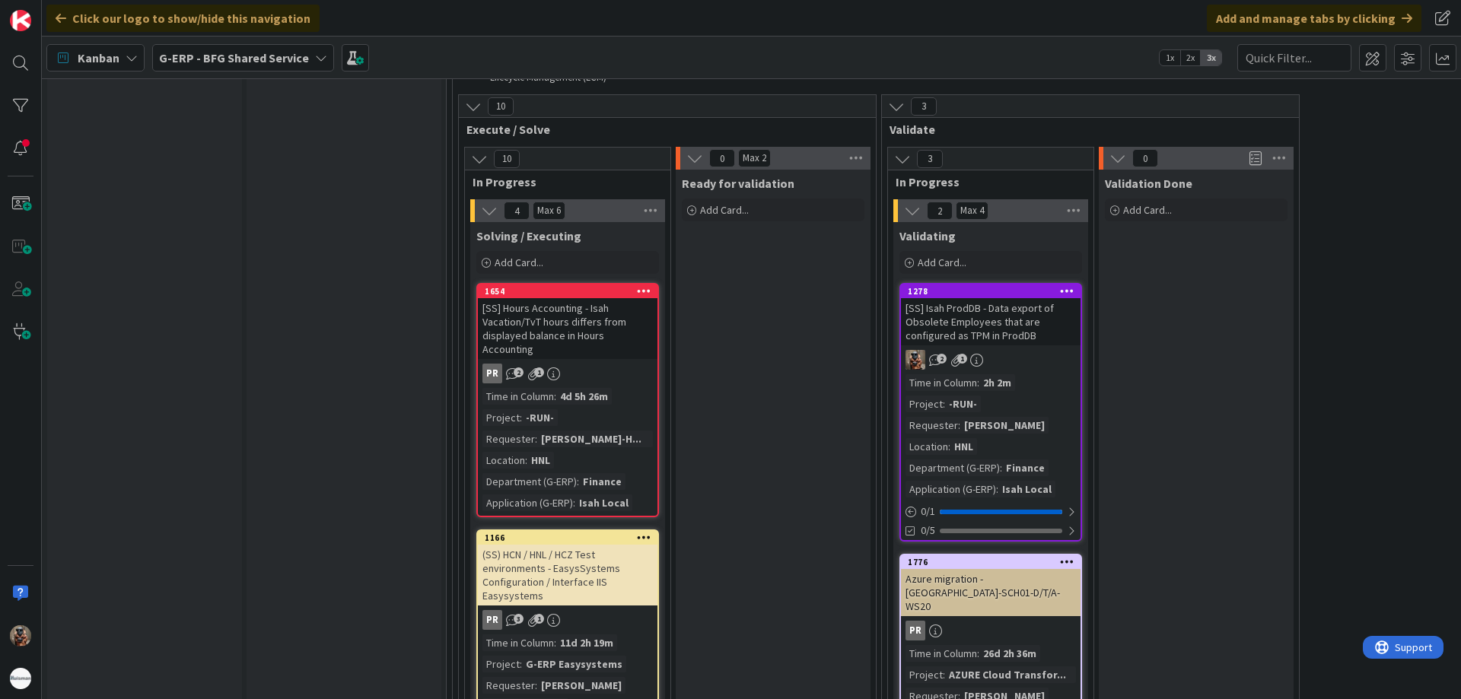
scroll to position [1674, 0]
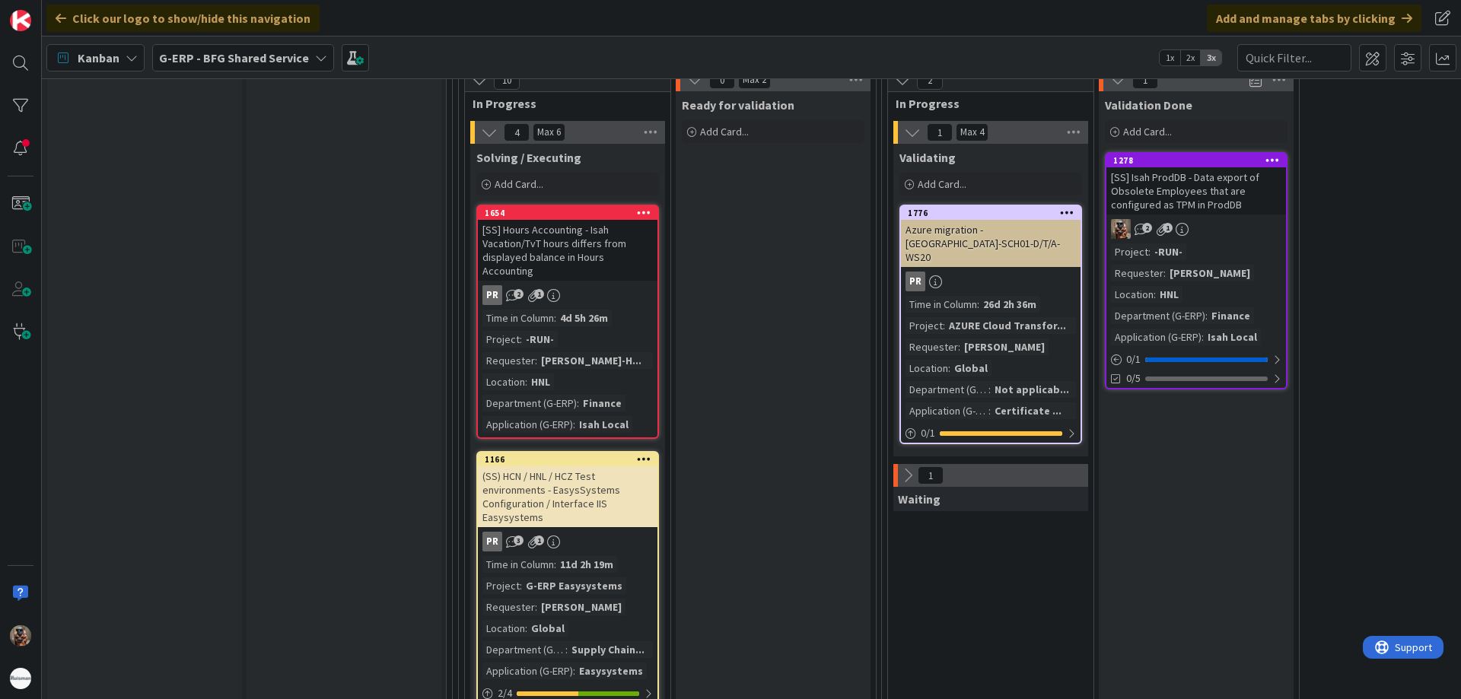
click at [1238, 268] on div "Project : -RUN- Requester : [PERSON_NAME][GEOGRAPHIC_DATA] Location : HNL Depar…" at bounding box center [1196, 295] width 170 height 102
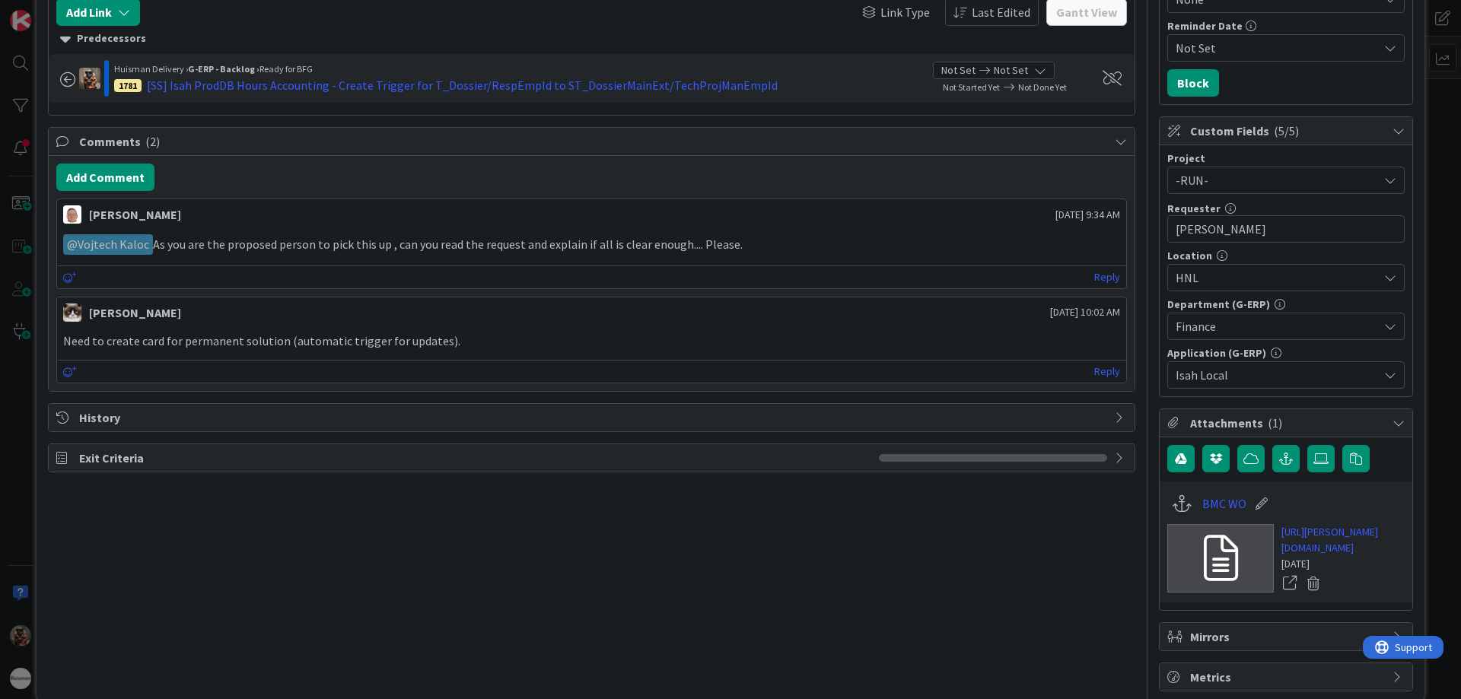
scroll to position [377, 0]
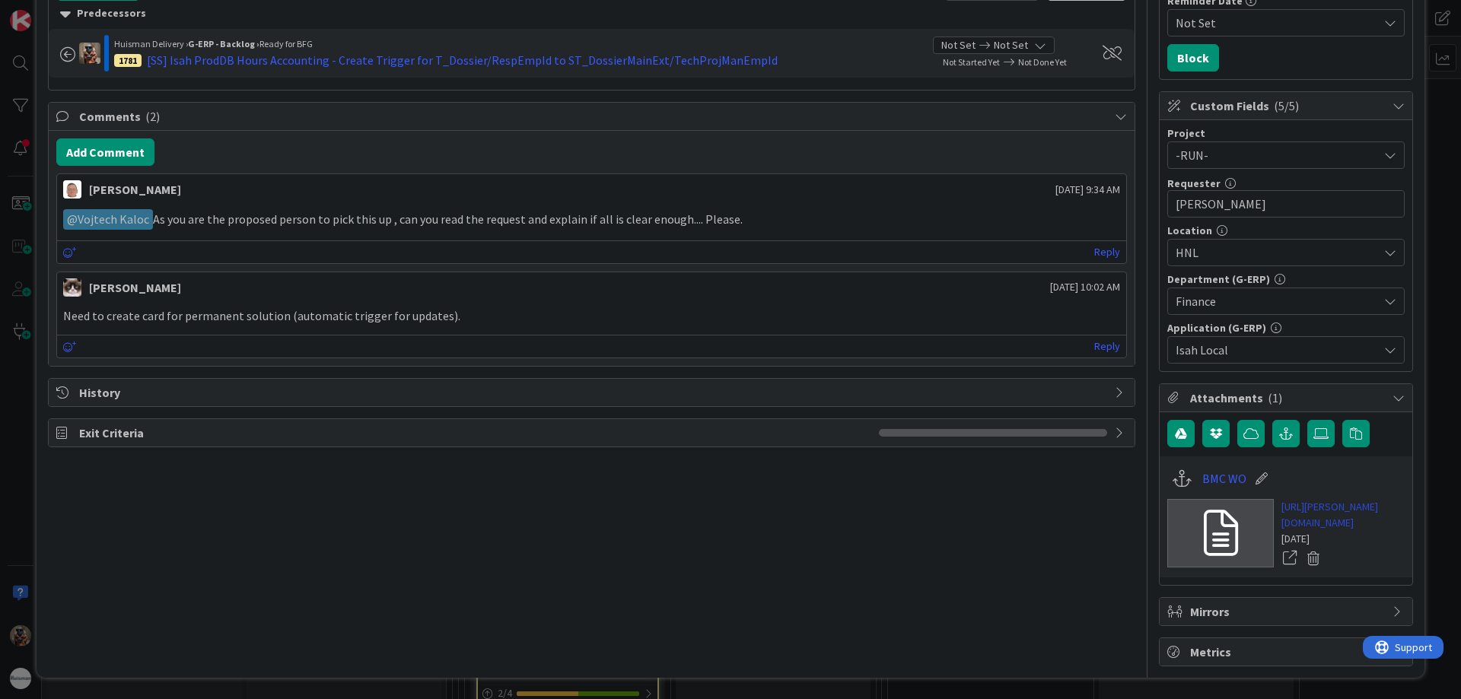
click at [1324, 499] on link "[URL][PERSON_NAME][DOMAIN_NAME]" at bounding box center [1343, 515] width 123 height 32
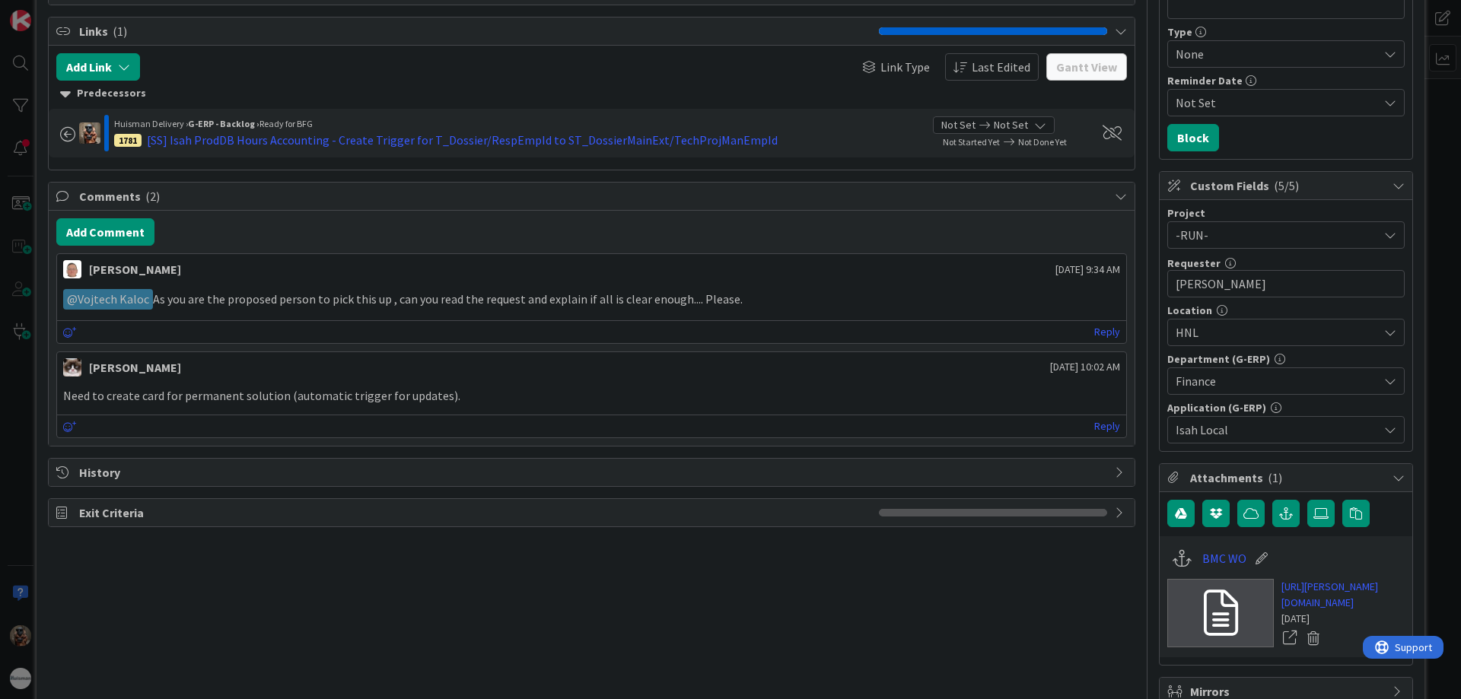
scroll to position [0, 0]
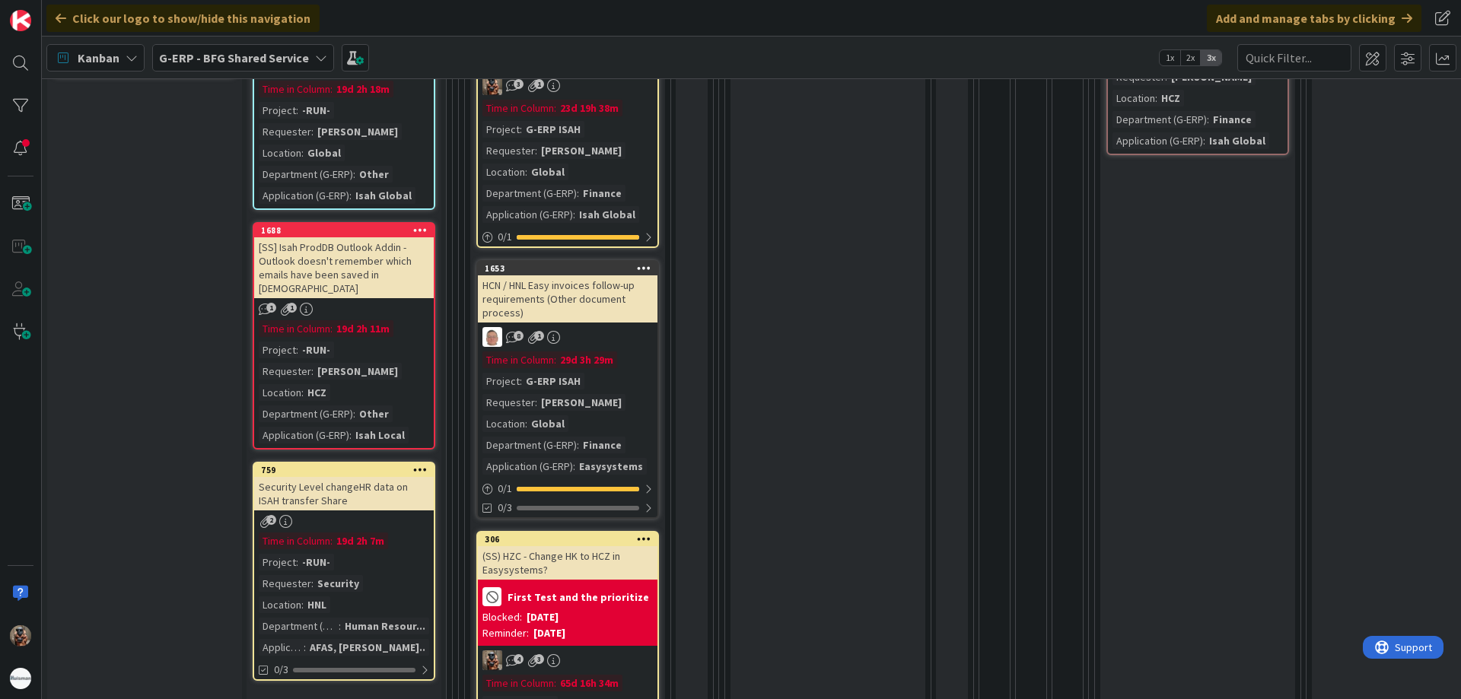
scroll to position [381, 0]
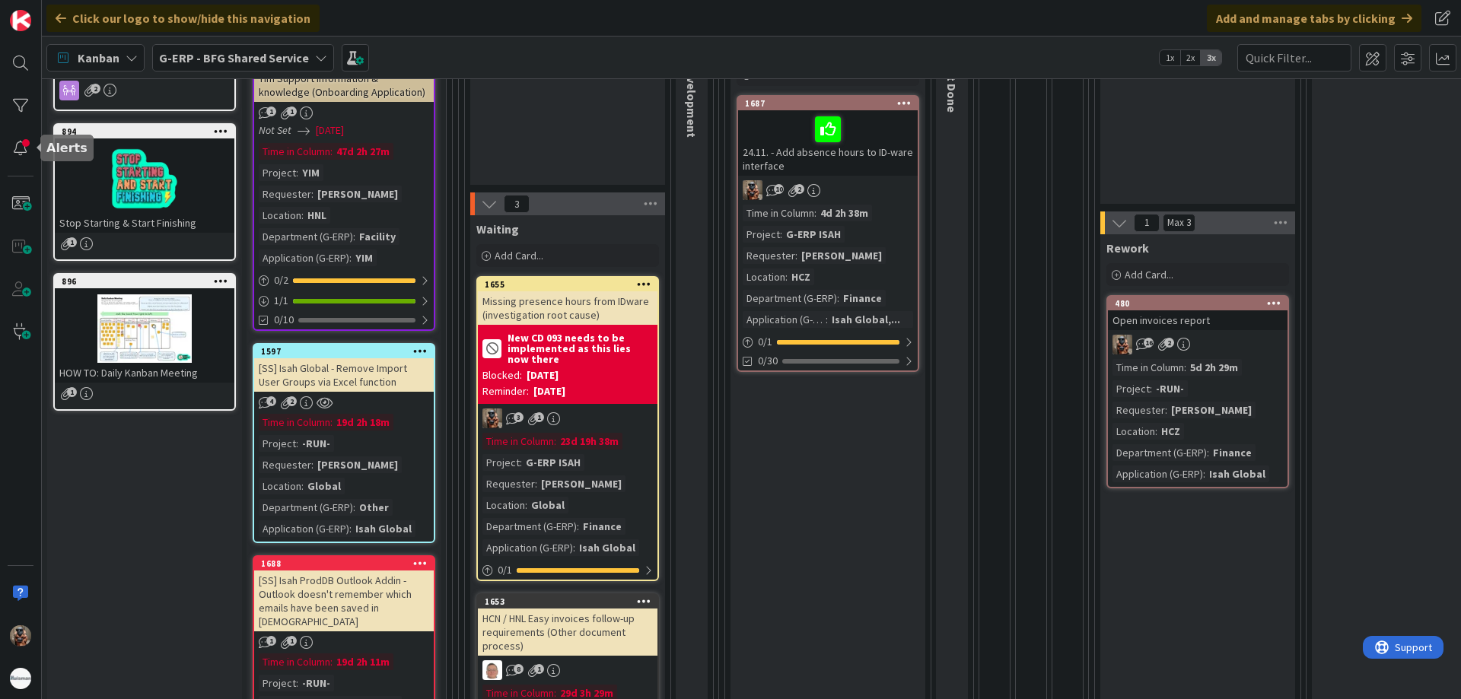
click at [37, 105] on div at bounding box center [21, 349] width 42 height 699
click at [29, 104] on div at bounding box center [20, 106] width 30 height 30
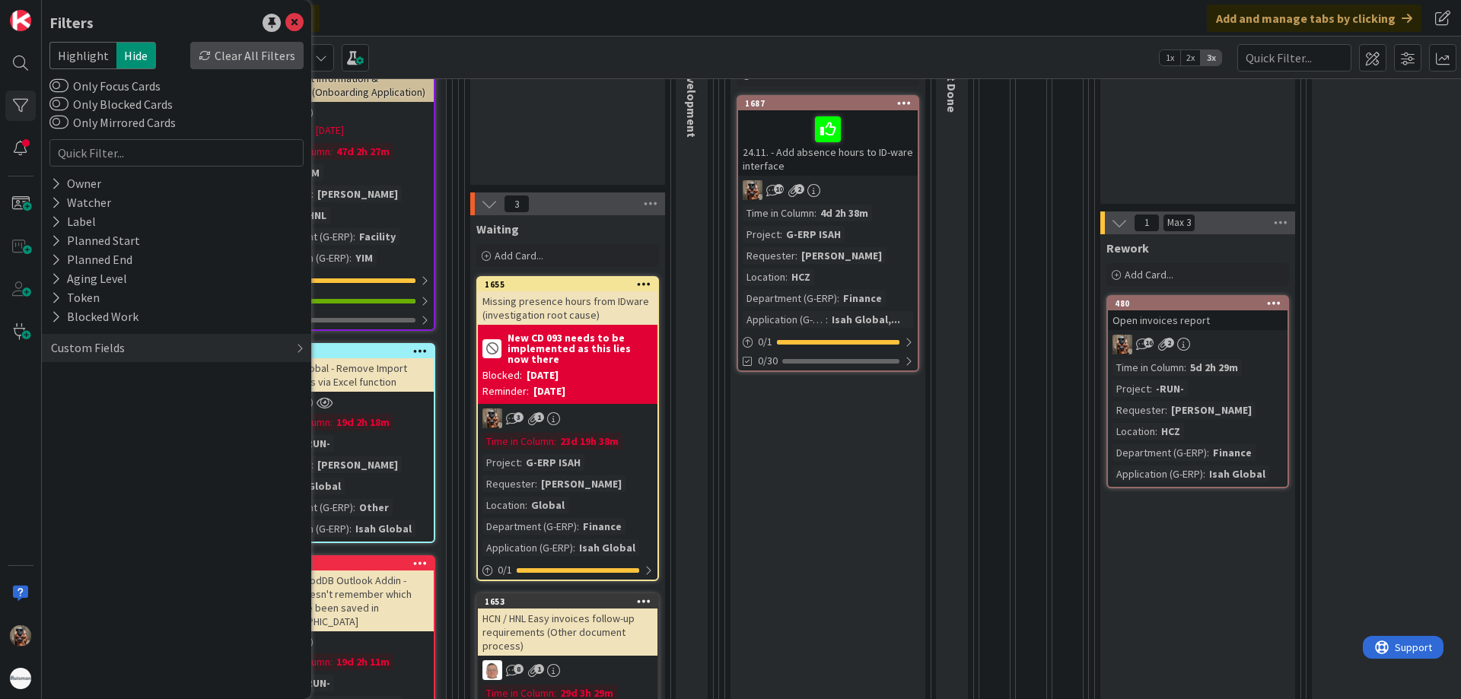
click at [233, 52] on div "Clear All Filters" at bounding box center [246, 55] width 113 height 27
click at [110, 182] on div "Owner" at bounding box center [176, 183] width 269 height 19
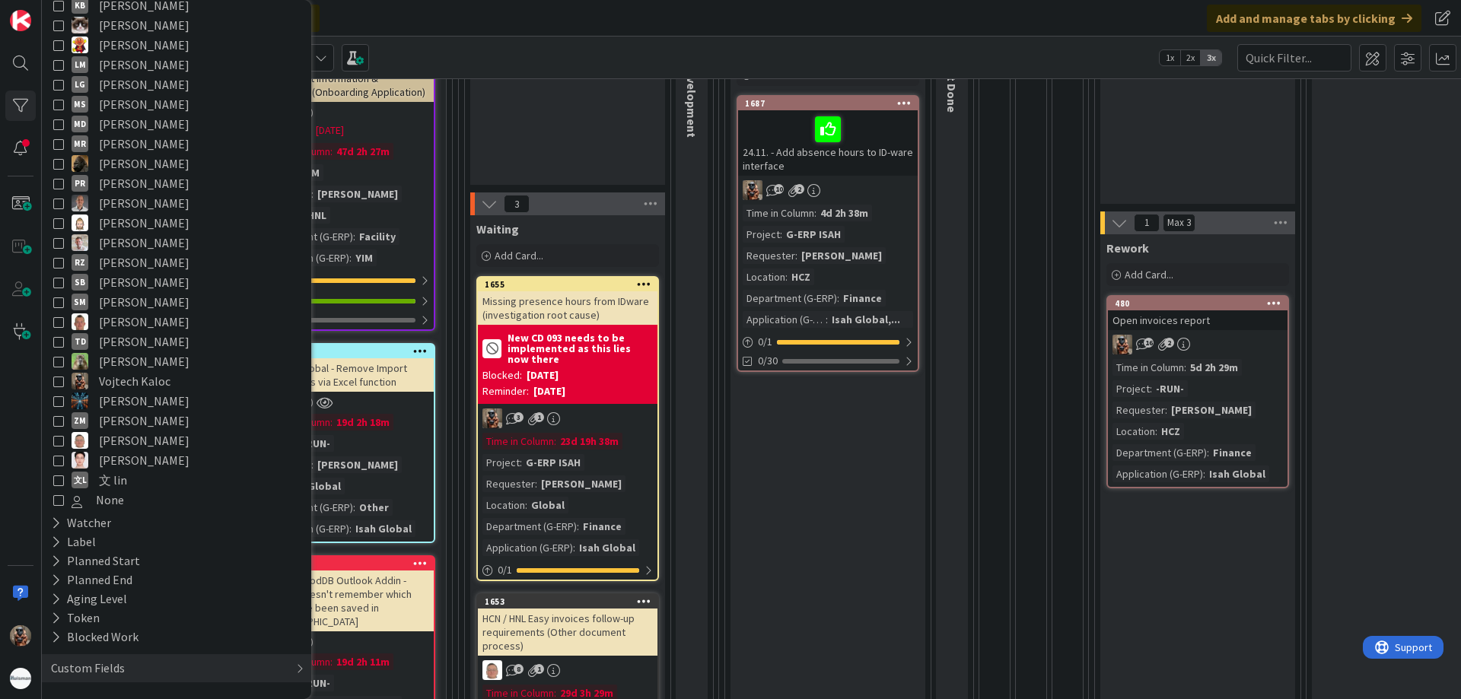
scroll to position [501, 0]
click at [109, 379] on span "Vojtech Kaloc" at bounding box center [135, 379] width 72 height 20
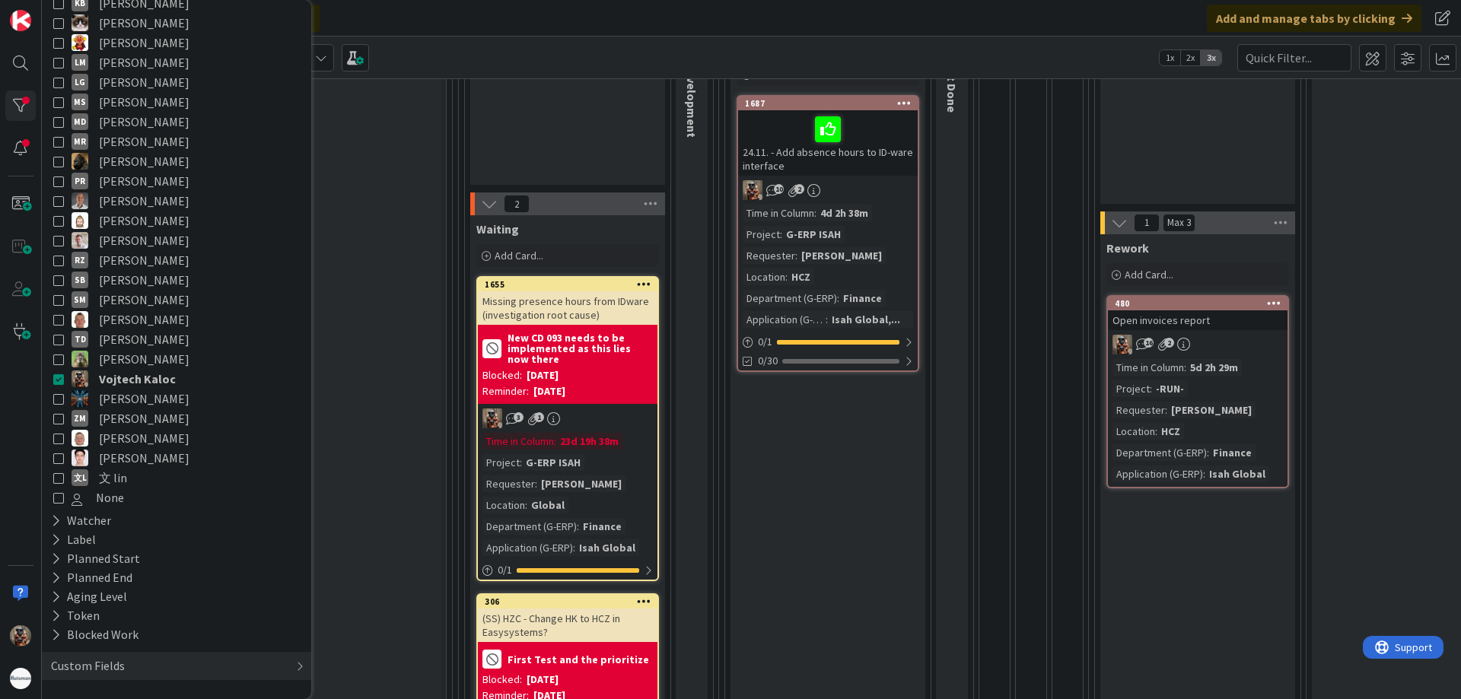
click at [867, 500] on div "Waiting Add Card... 1687 24.11. - Add absence hours to ID-ware interface 10 2 T…" at bounding box center [828, 466] width 195 height 864
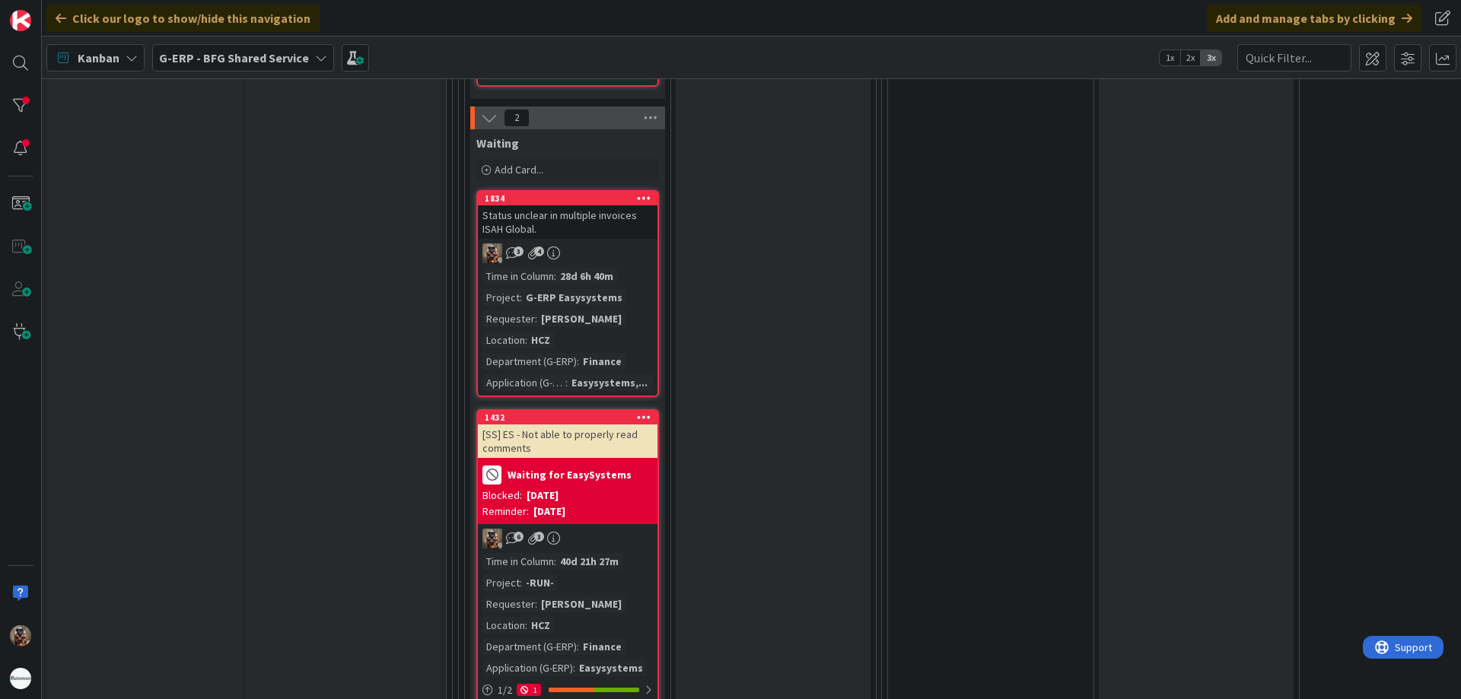
scroll to position [2664, 0]
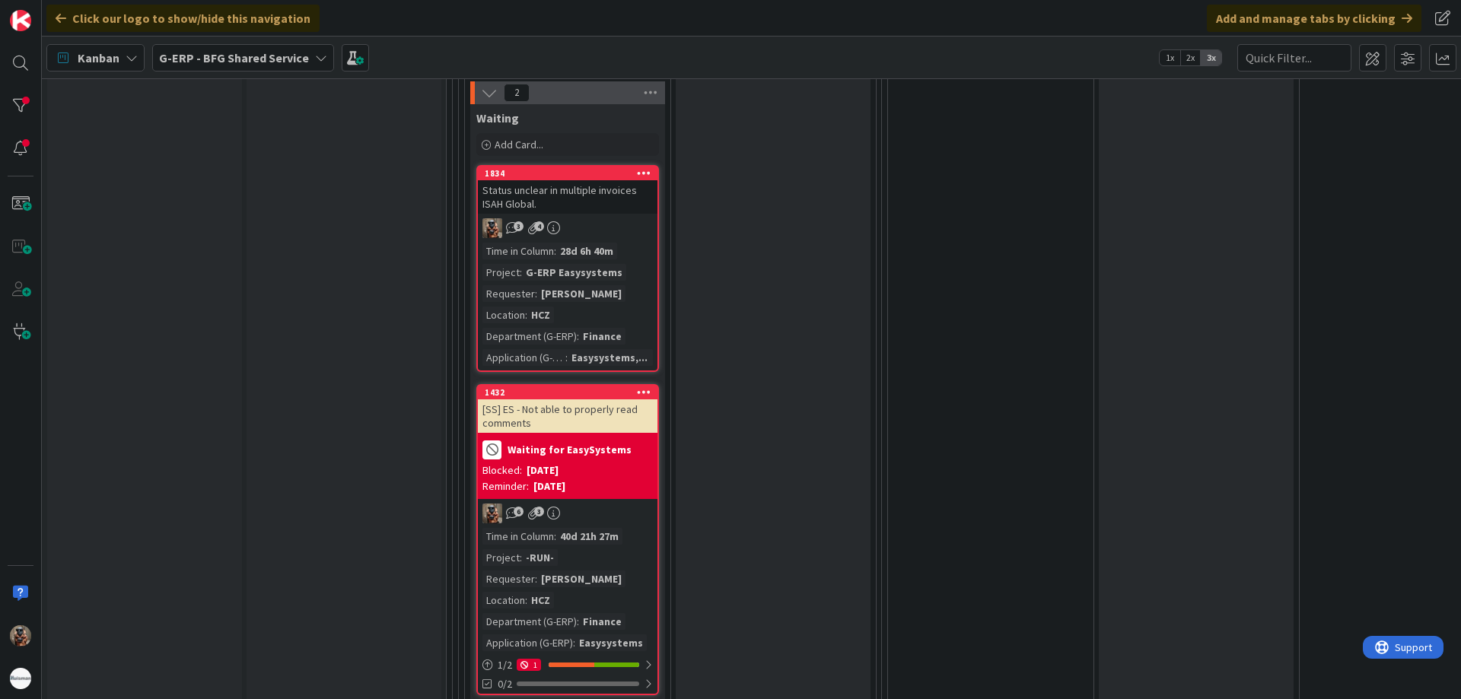
click at [626, 238] on div "1834 Status unclear in multiple invoices ISAH Global. 3 4 Time in [GEOGRAPHIC_D…" at bounding box center [567, 268] width 183 height 207
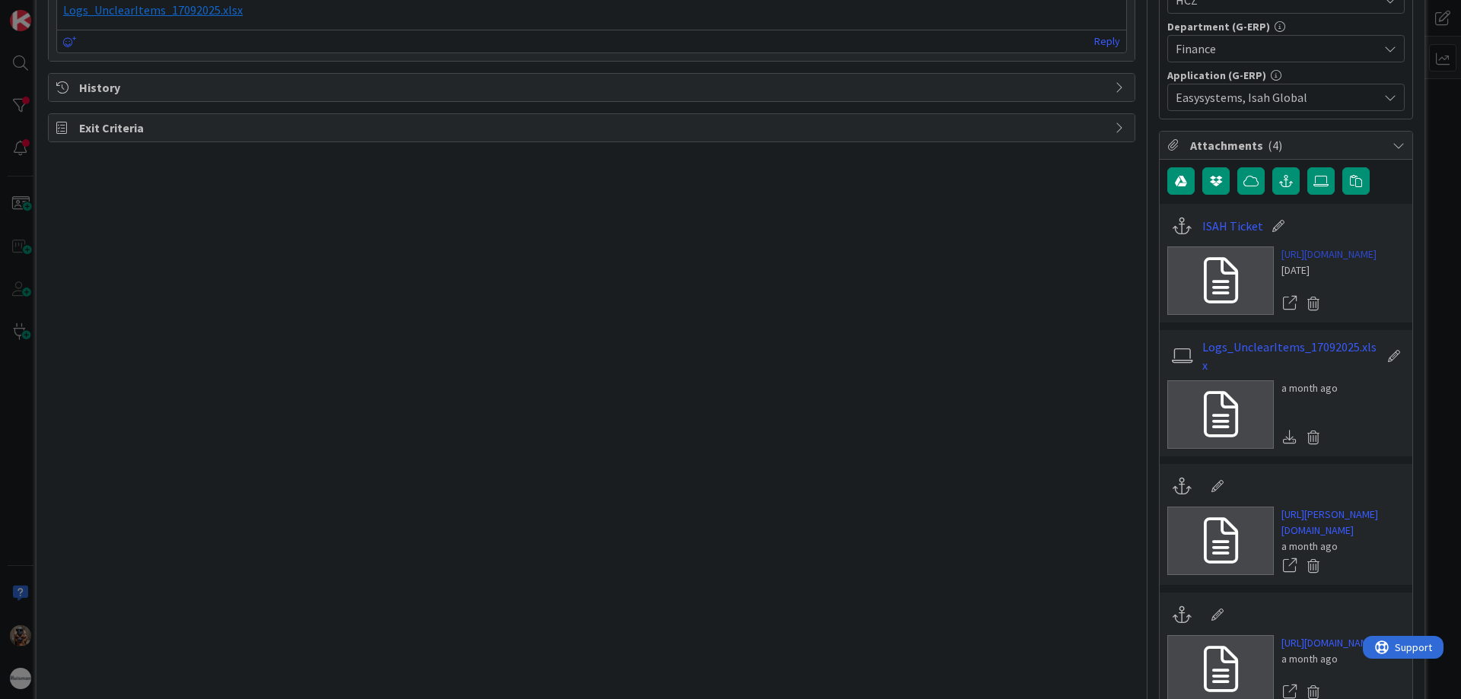
scroll to position [685, 0]
click at [1319, 262] on link "[URL][DOMAIN_NAME]" at bounding box center [1329, 254] width 95 height 16
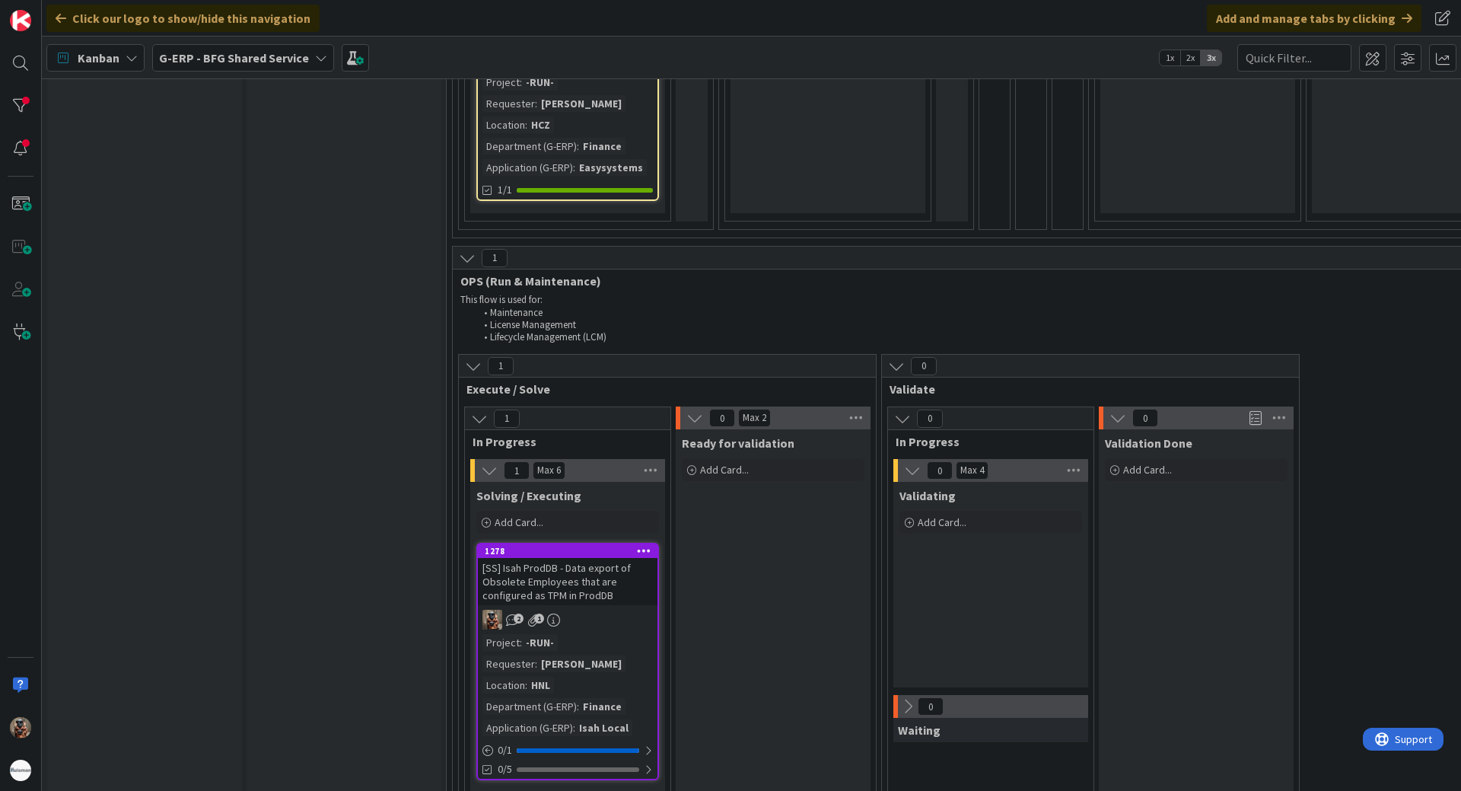
click at [572, 612] on div "2 1" at bounding box center [568, 620] width 180 height 20
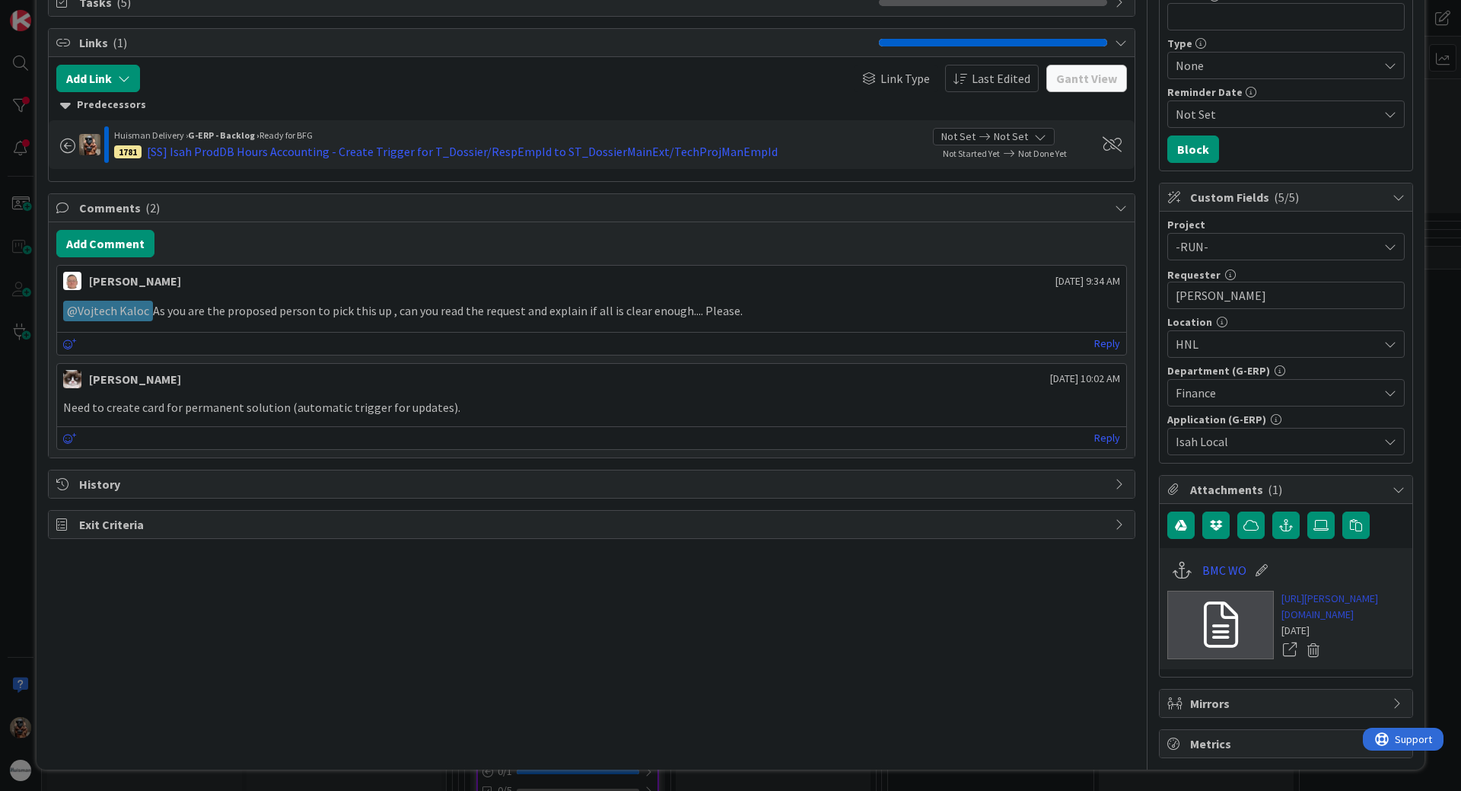
click at [1282, 591] on link "[URL][PERSON_NAME][DOMAIN_NAME]" at bounding box center [1343, 607] width 123 height 32
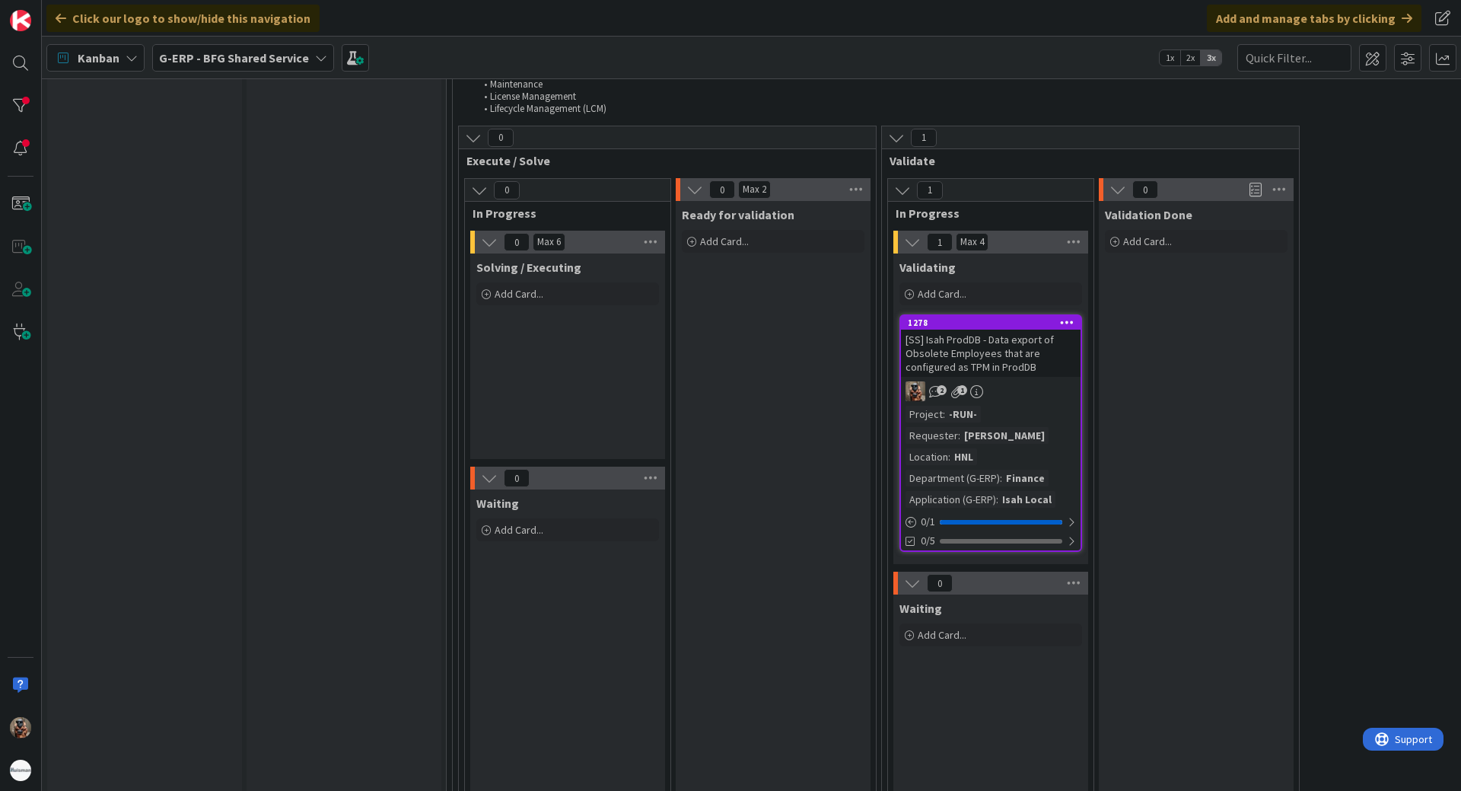
click at [1352, 467] on div "0 Execute / Solve 0 In Progress 0 Max 6 Solving / Executing Add Card... 0 Waiti…" at bounding box center [988, 475] width 1065 height 699
click at [177, 513] on div "INFO This column can be used for informational tickets that will not move acros…" at bounding box center [144, 750] width 195 height 3878
